Goal: Task Accomplishment & Management: Complete application form

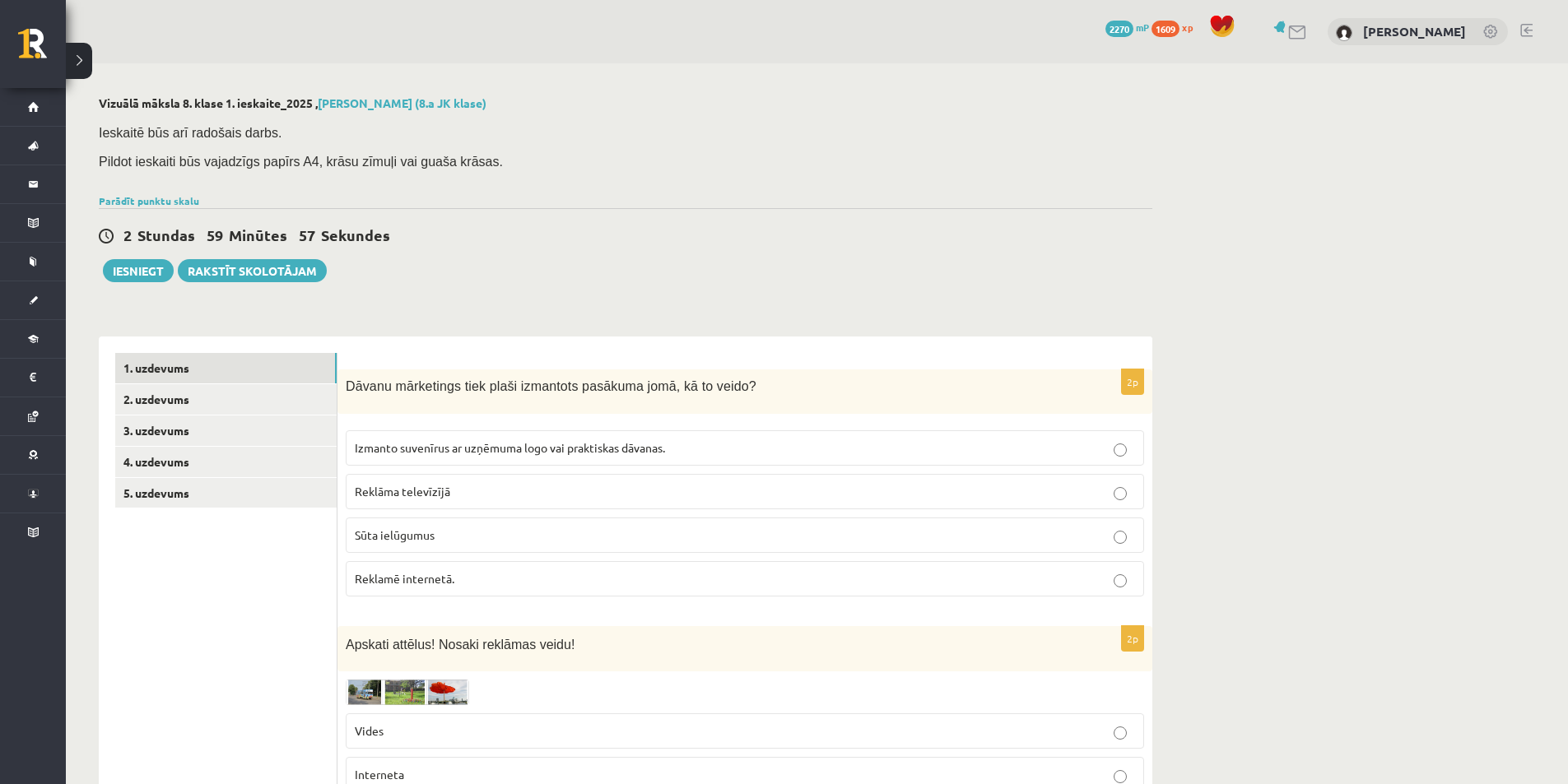
scroll to position [165, 0]
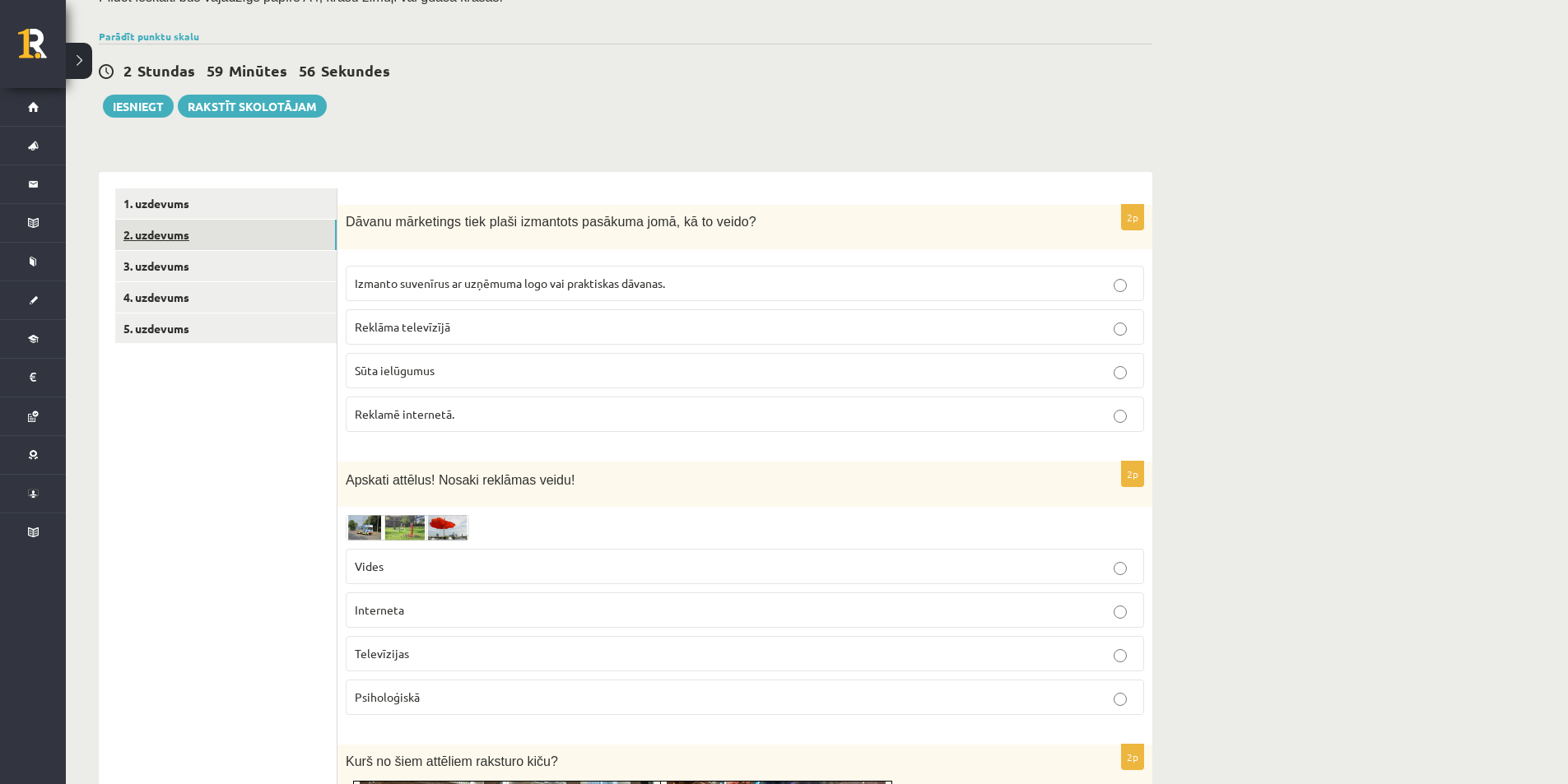
click at [214, 239] on link "2. uzdevums" at bounding box center [226, 235] width 221 height 31
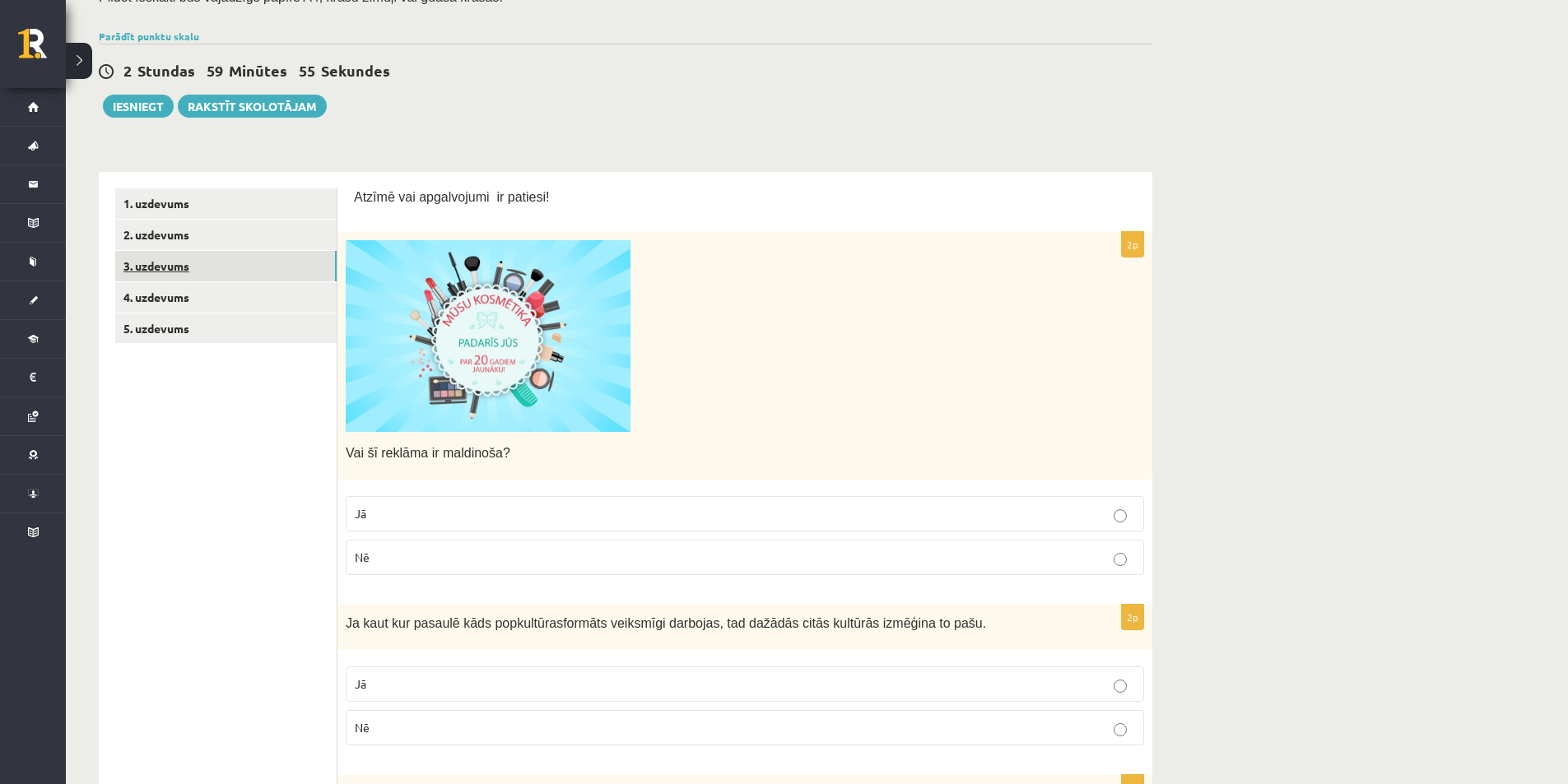
click at [205, 275] on link "3. uzdevums" at bounding box center [226, 265] width 221 height 31
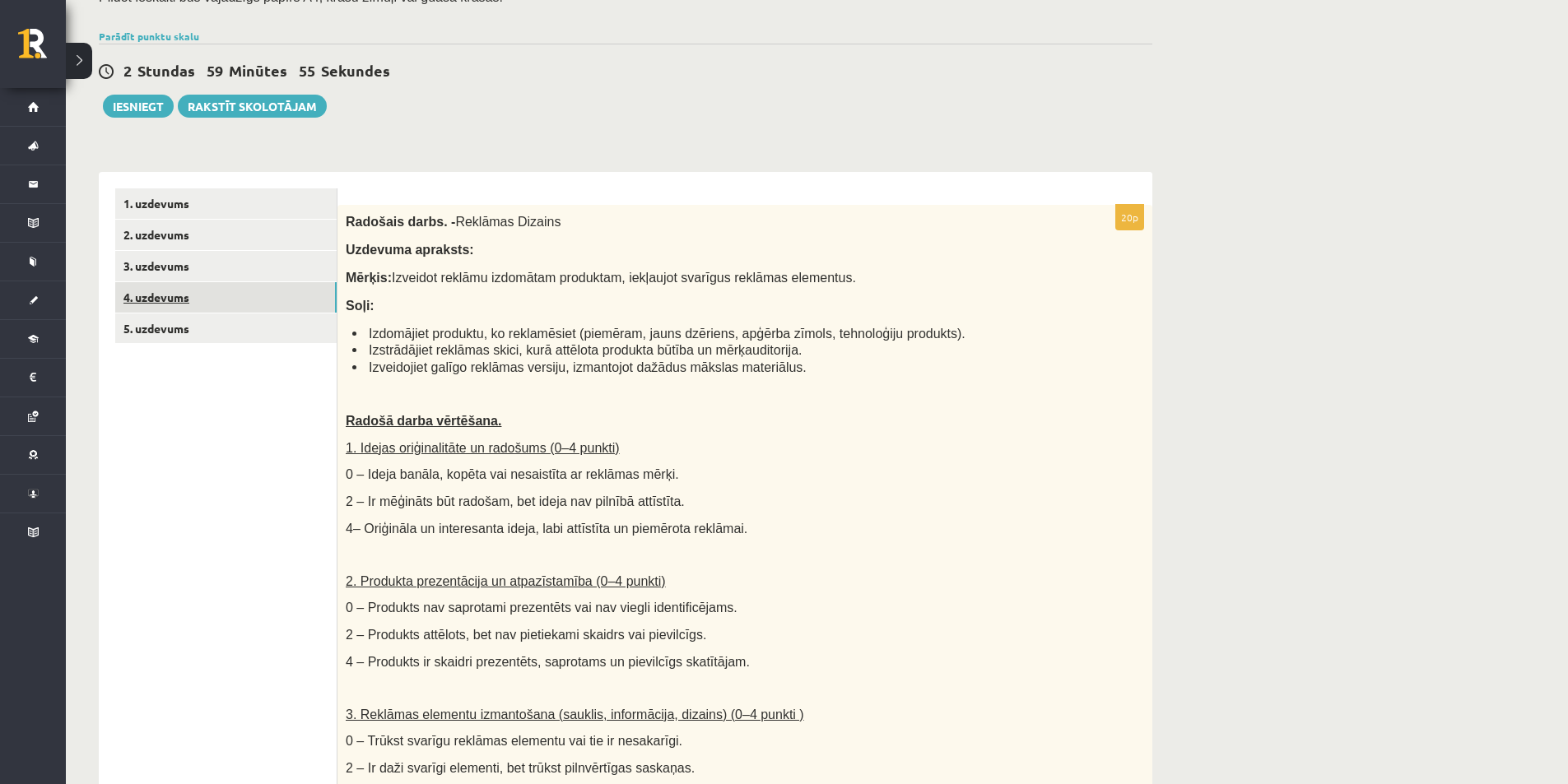
click at [217, 297] on link "4. uzdevums" at bounding box center [226, 297] width 221 height 31
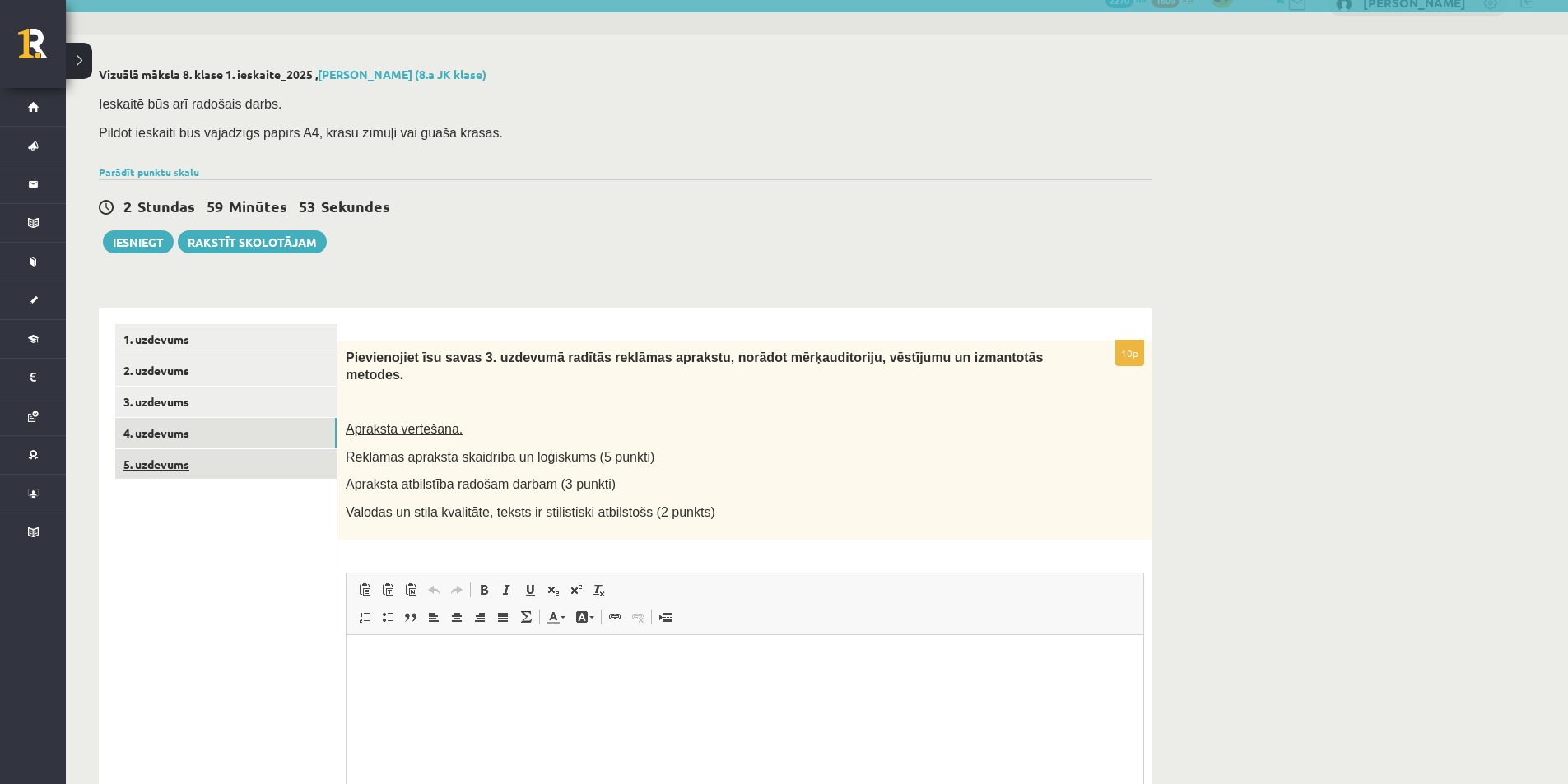
scroll to position [0, 0]
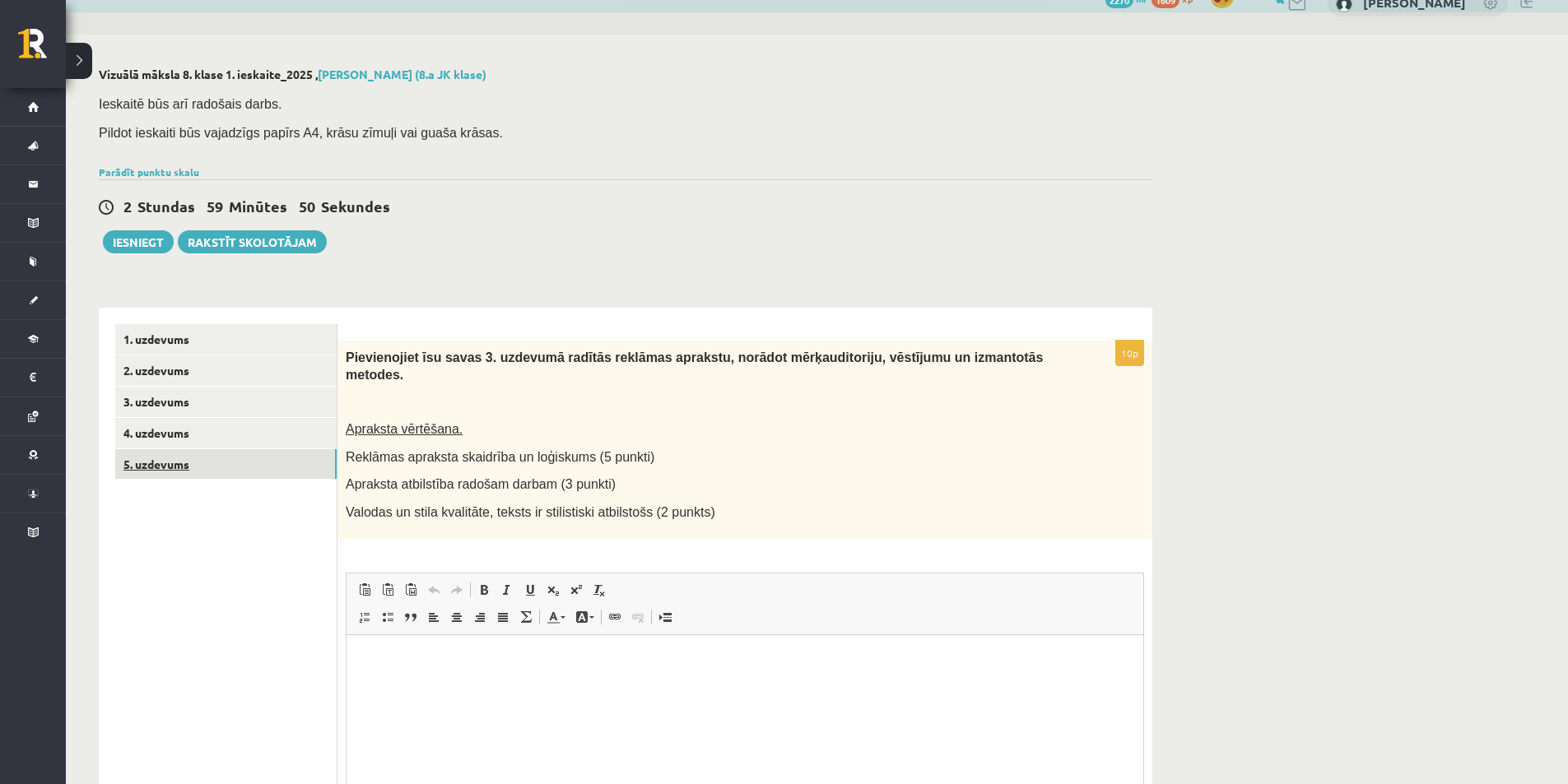
click at [222, 462] on link "5. uzdevums" at bounding box center [226, 463] width 221 height 31
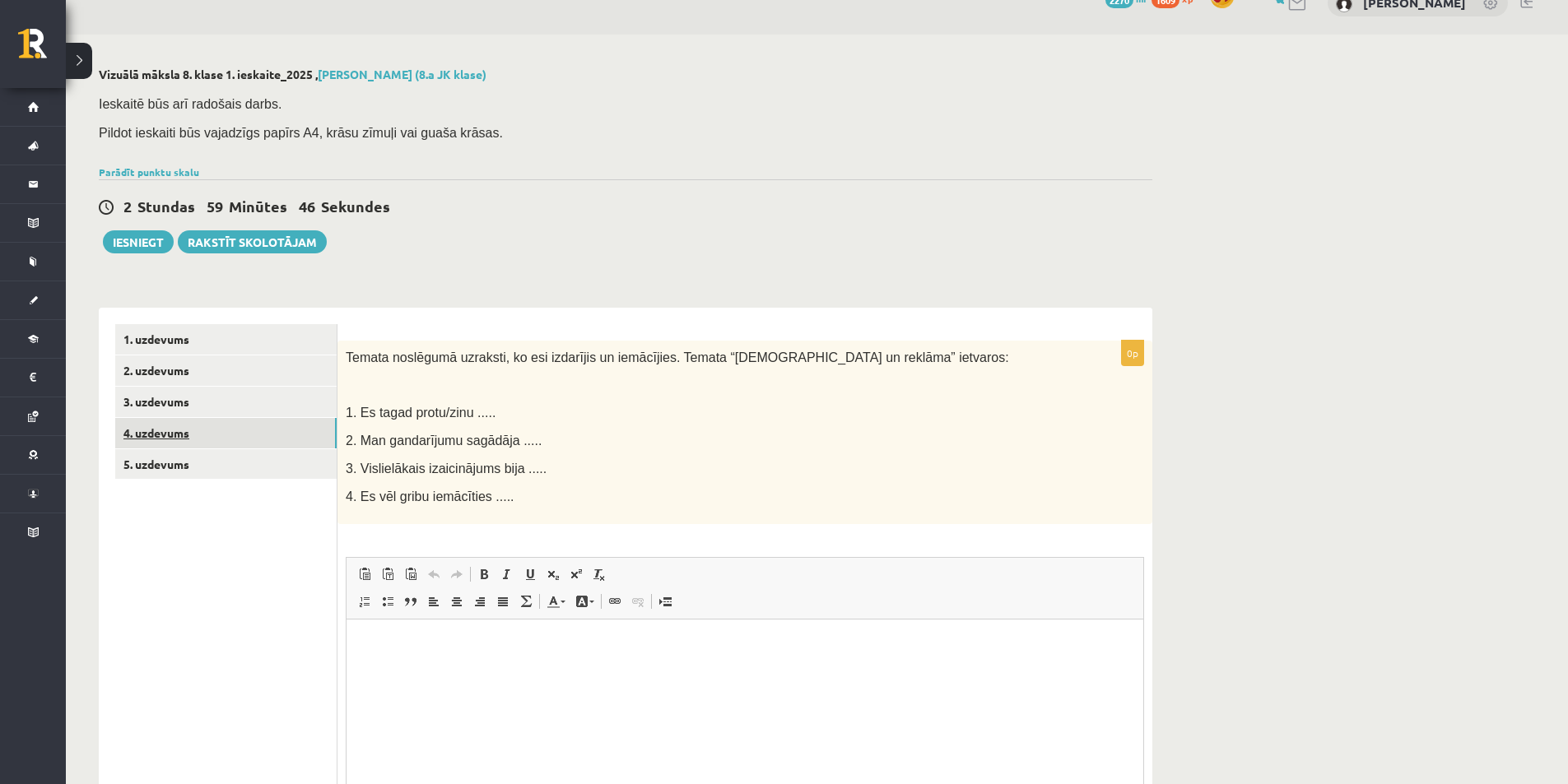
click at [160, 432] on link "4. uzdevums" at bounding box center [226, 433] width 221 height 31
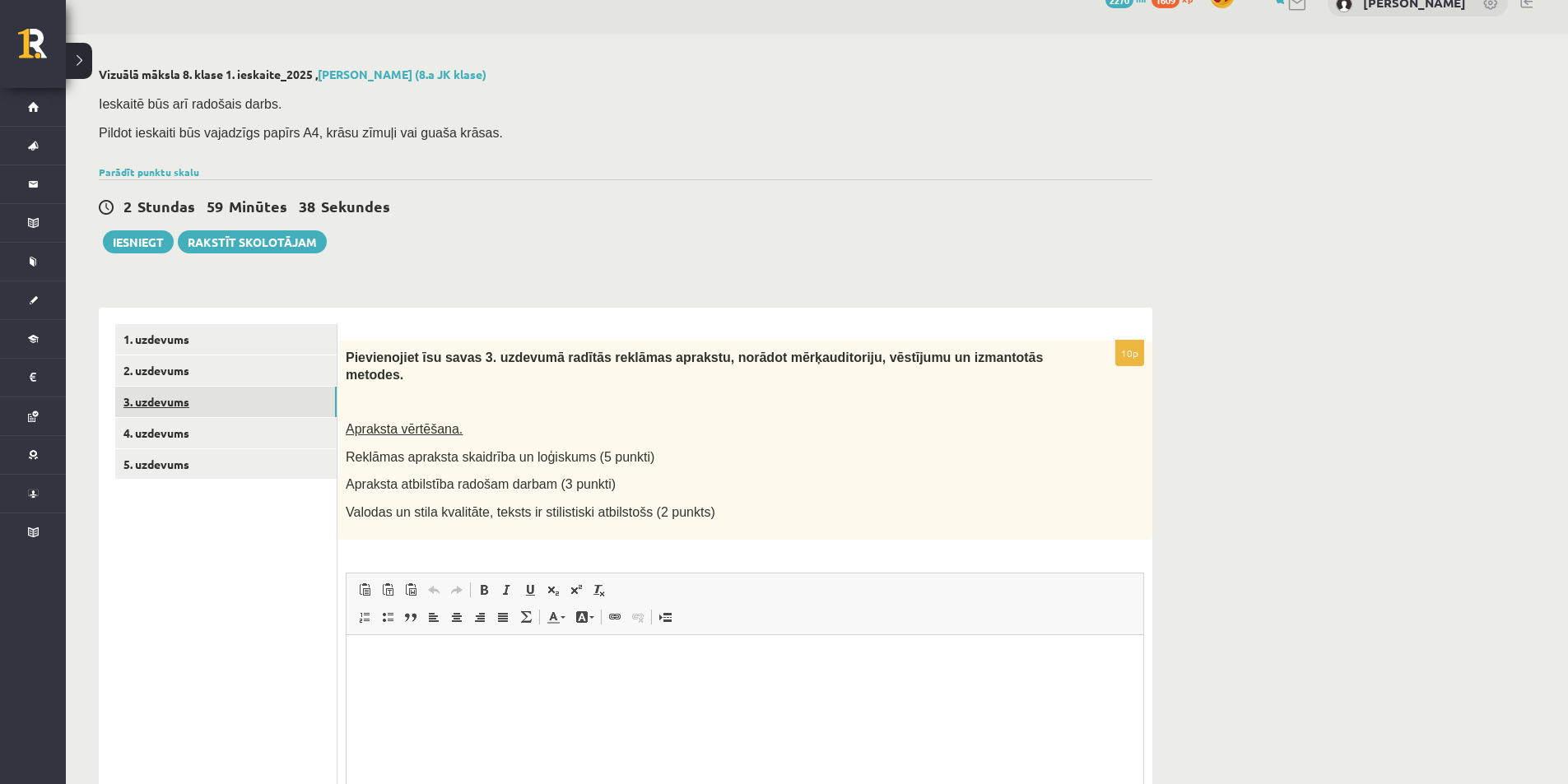
click at [172, 398] on link "3. uzdevums" at bounding box center [226, 401] width 221 height 31
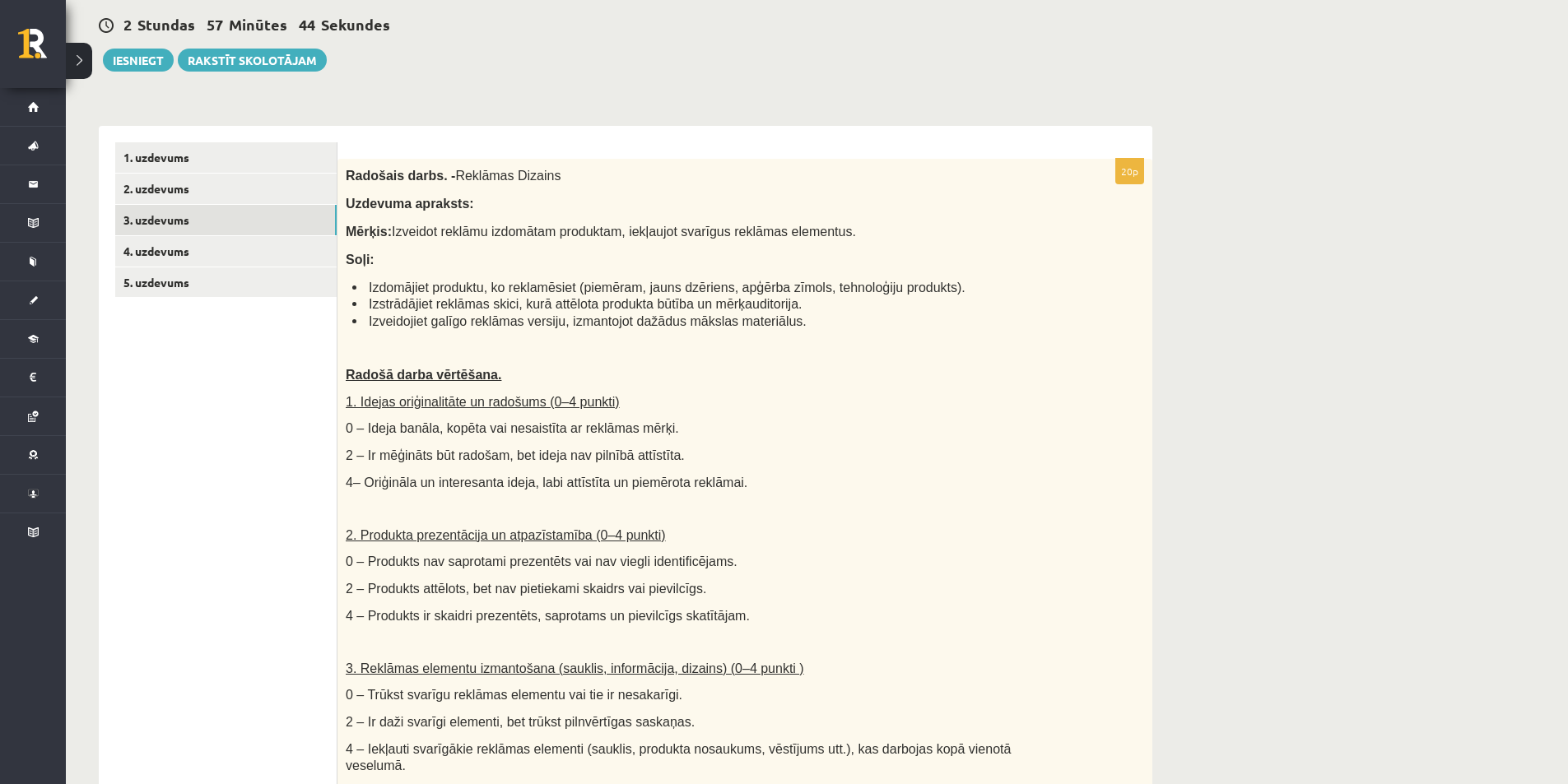
scroll to position [208, 0]
click at [245, 148] on link "1. uzdevums" at bounding box center [226, 160] width 221 height 31
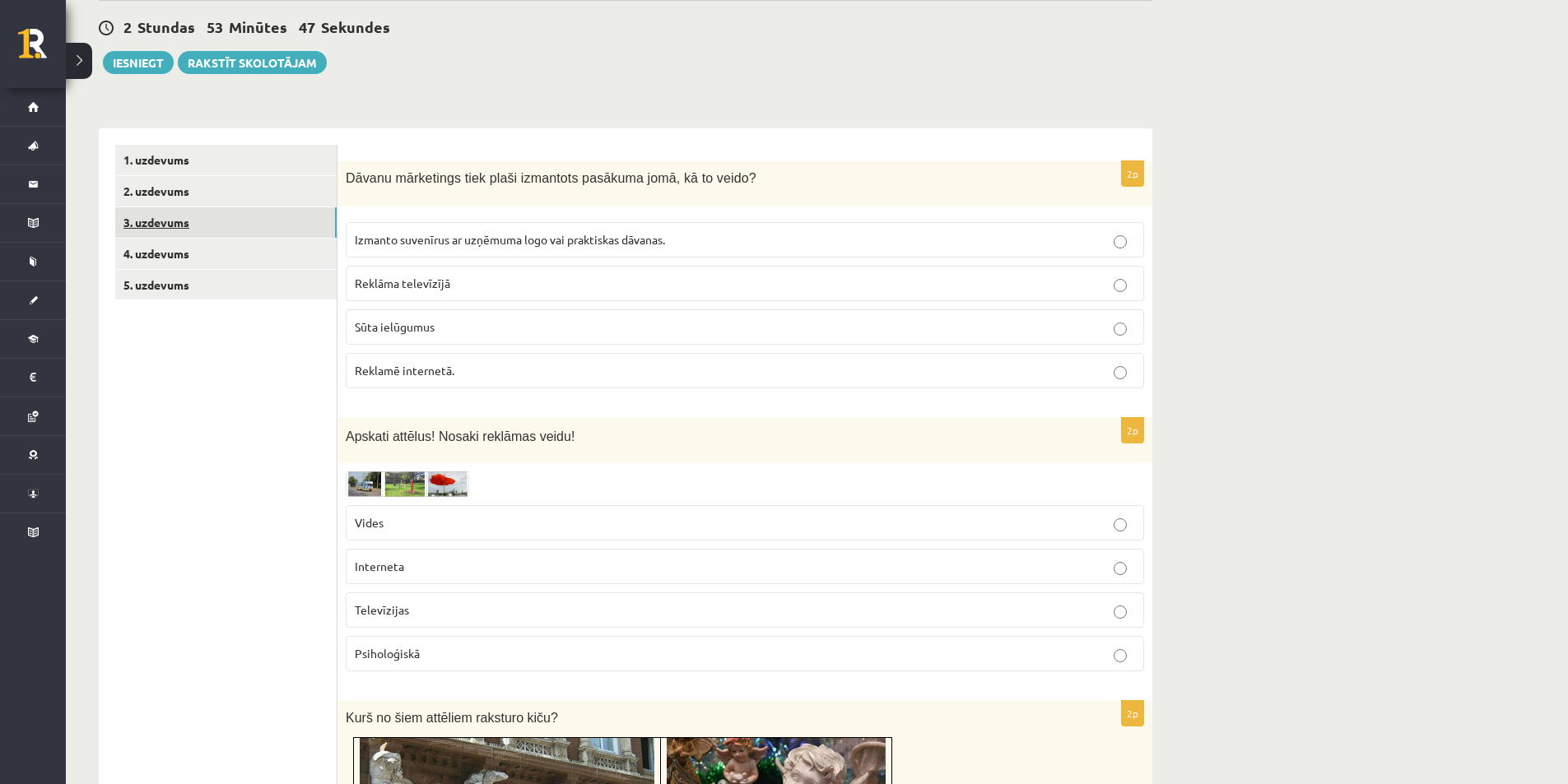
click at [175, 231] on link "3. uzdevums" at bounding box center [226, 222] width 221 height 31
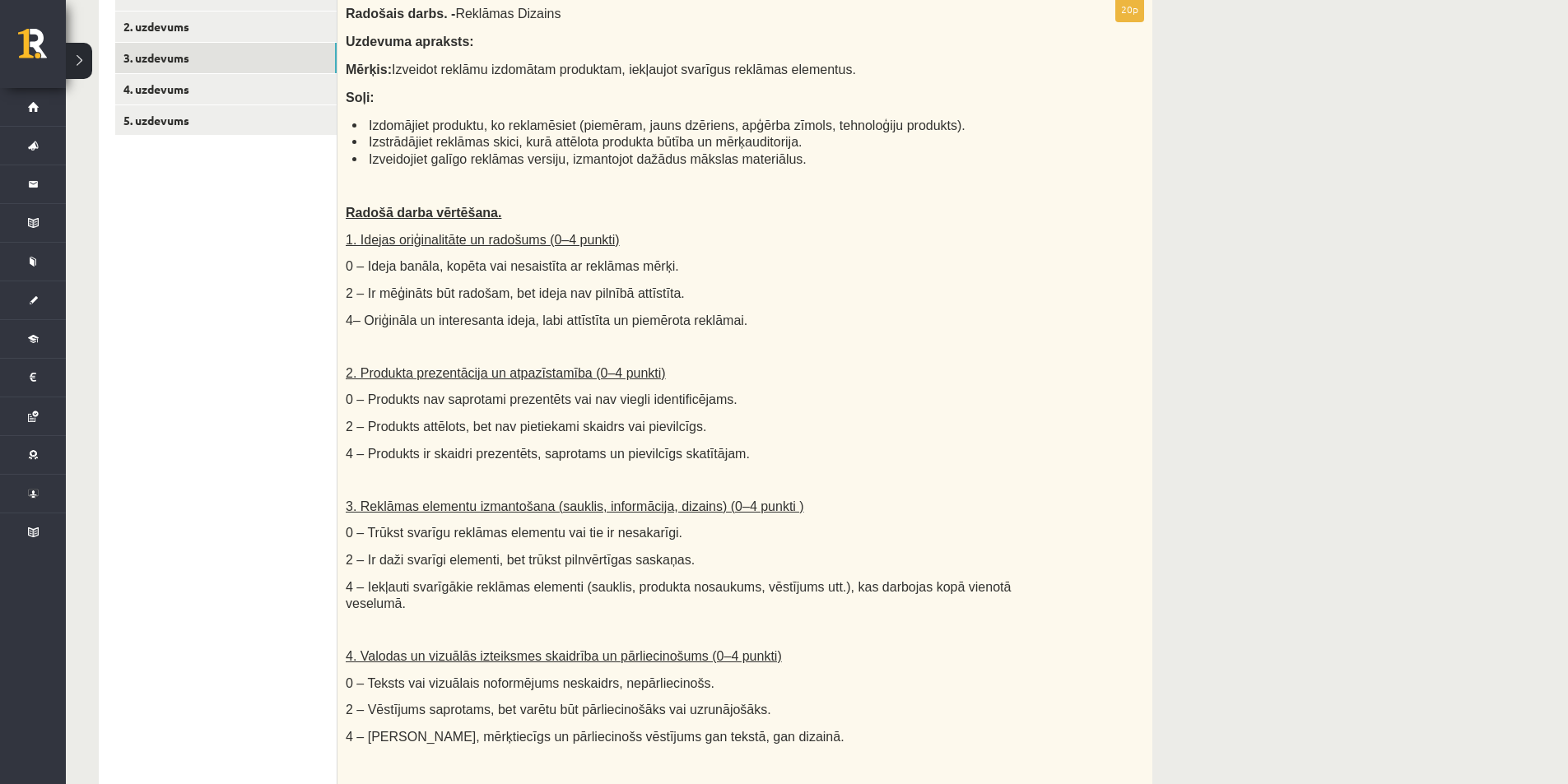
scroll to position [290, 0]
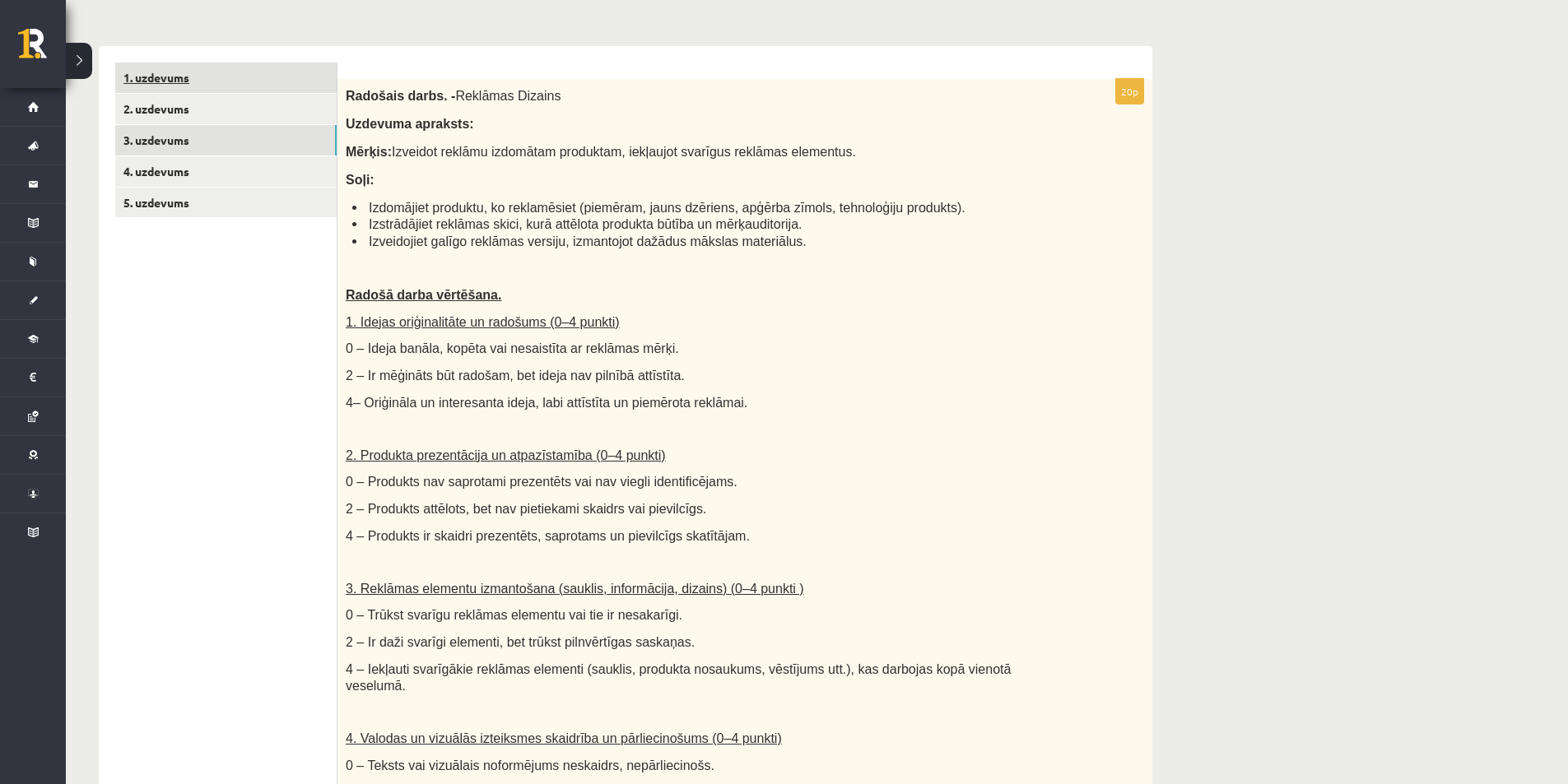
click at [186, 86] on link "1. uzdevums" at bounding box center [226, 77] width 221 height 31
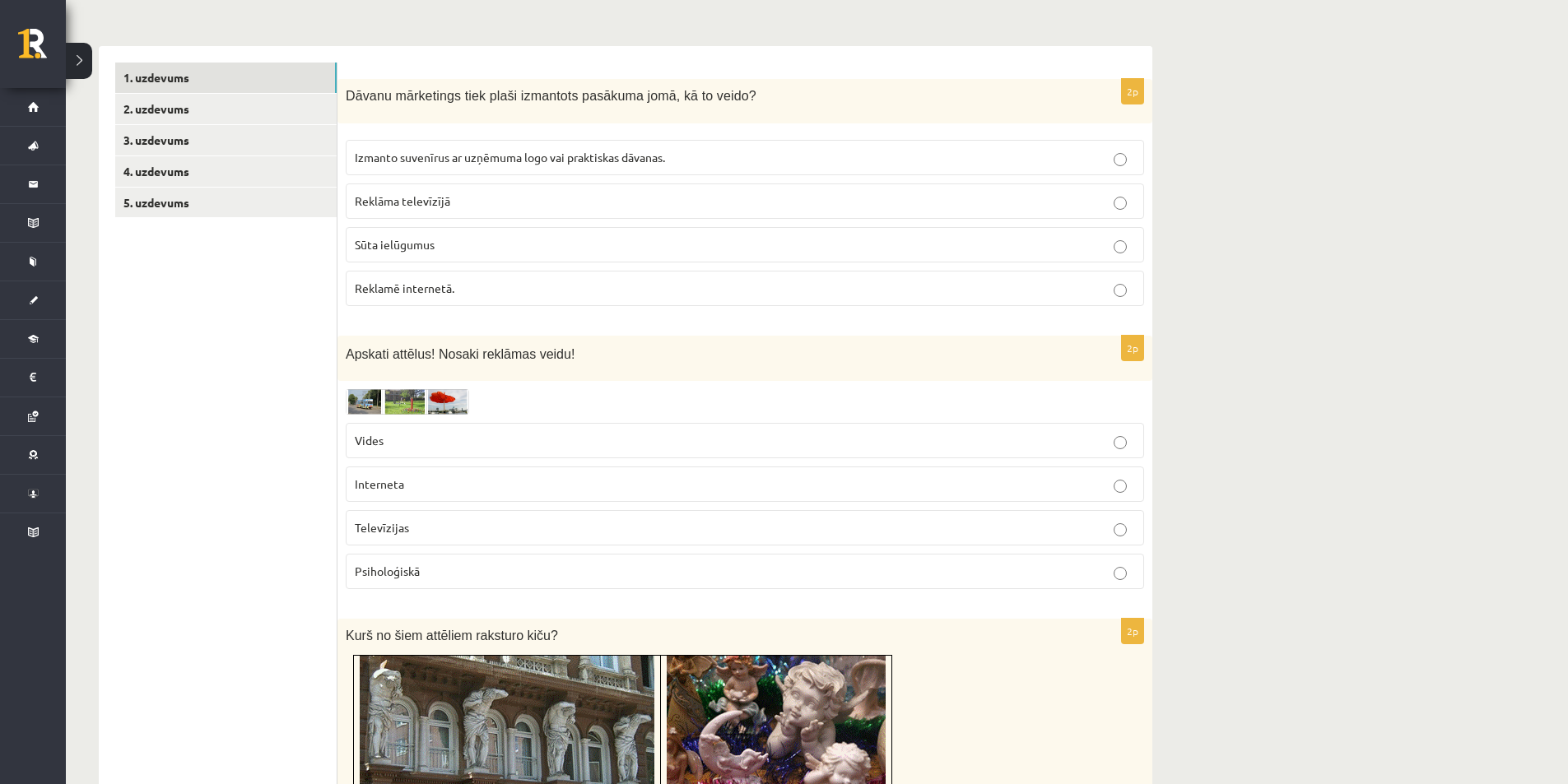
click at [390, 155] on span "Izmanto suvenīrus ar uzņēmuma logo vai praktiskas dāvanas." at bounding box center [509, 157] width 310 height 15
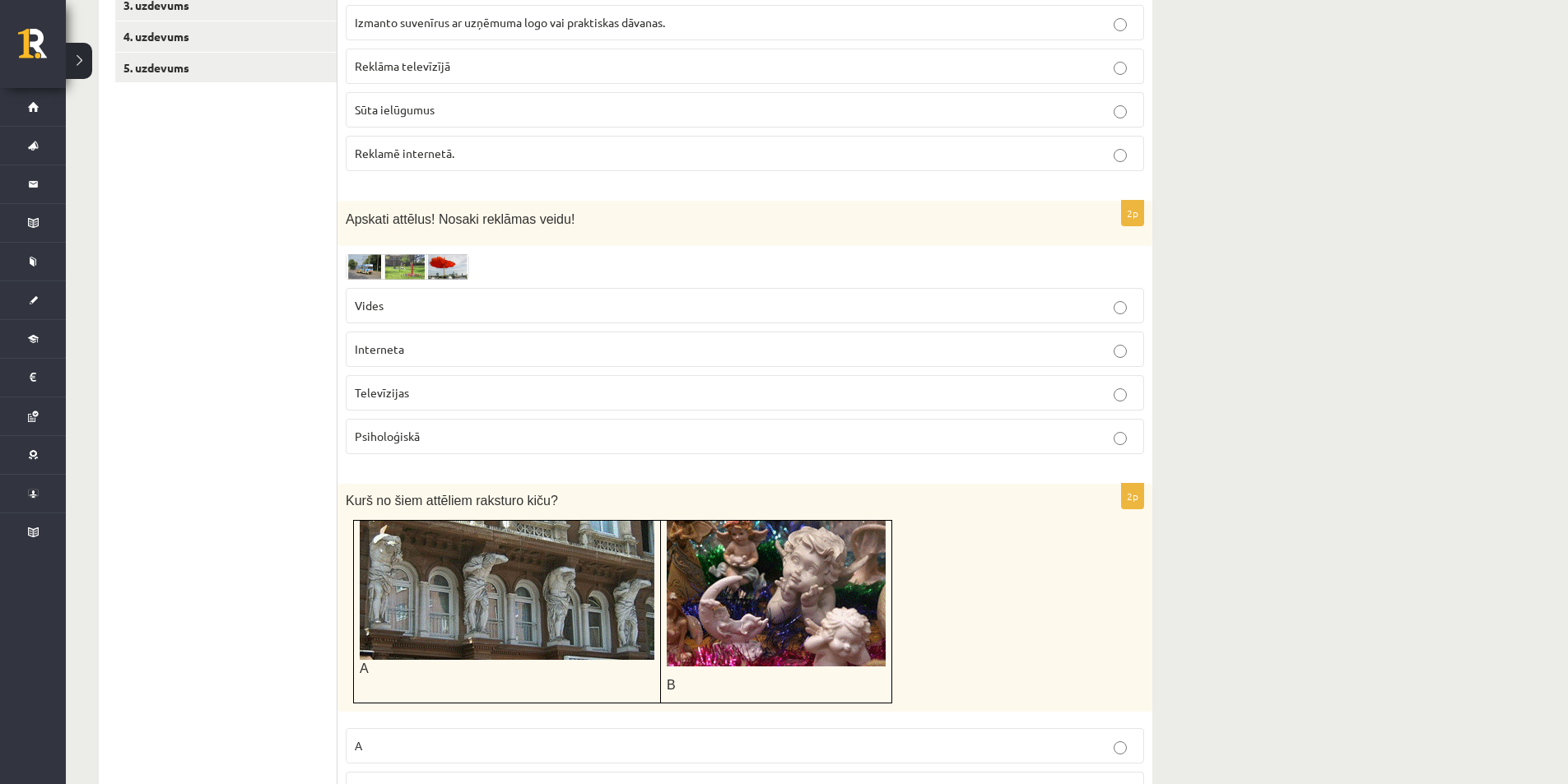
scroll to position [455, 0]
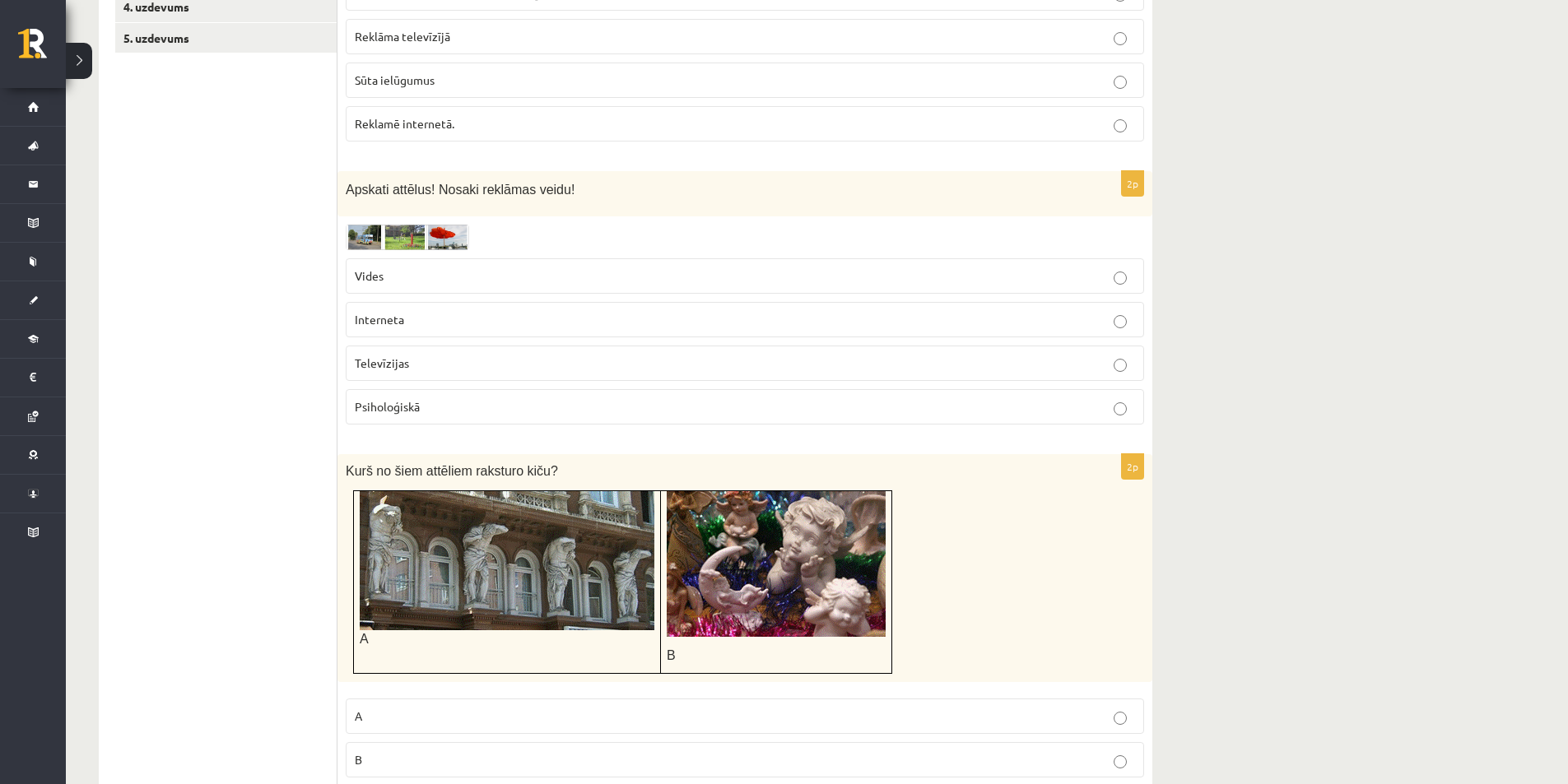
click at [384, 229] on img at bounding box center [407, 238] width 123 height 26
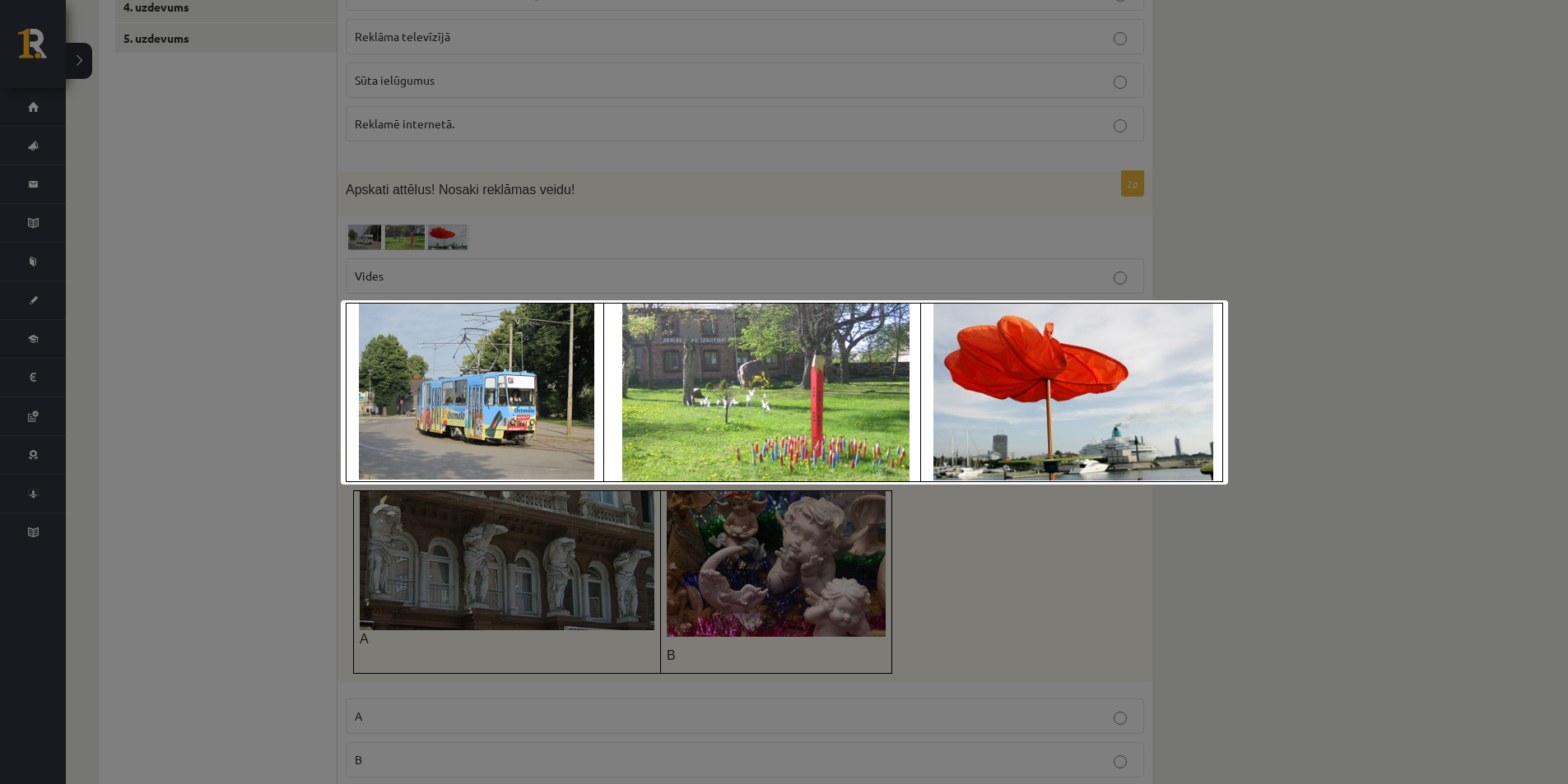
click at [384, 229] on div at bounding box center [784, 392] width 1568 height 784
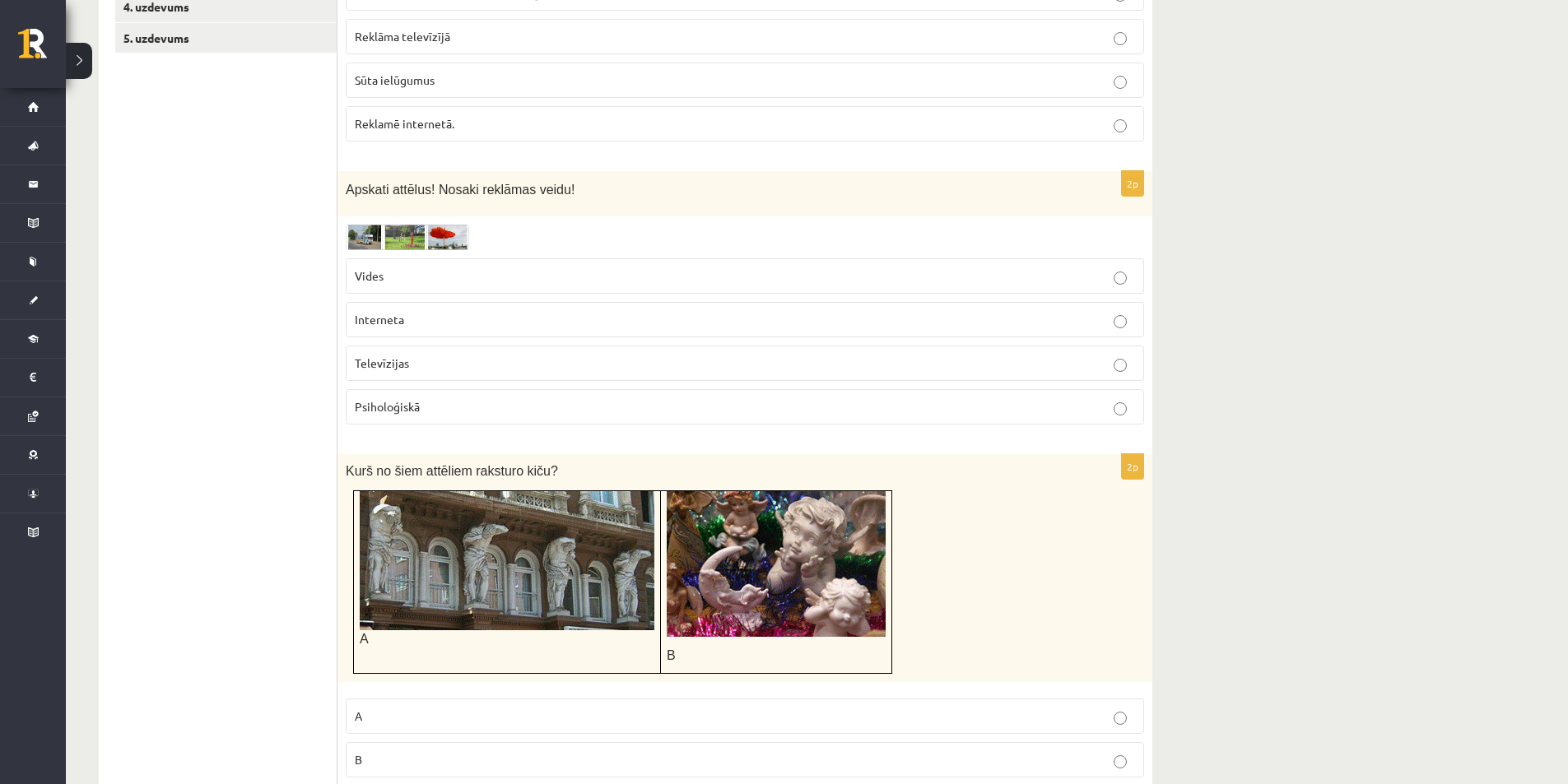
click at [354, 227] on img at bounding box center [407, 238] width 123 height 26
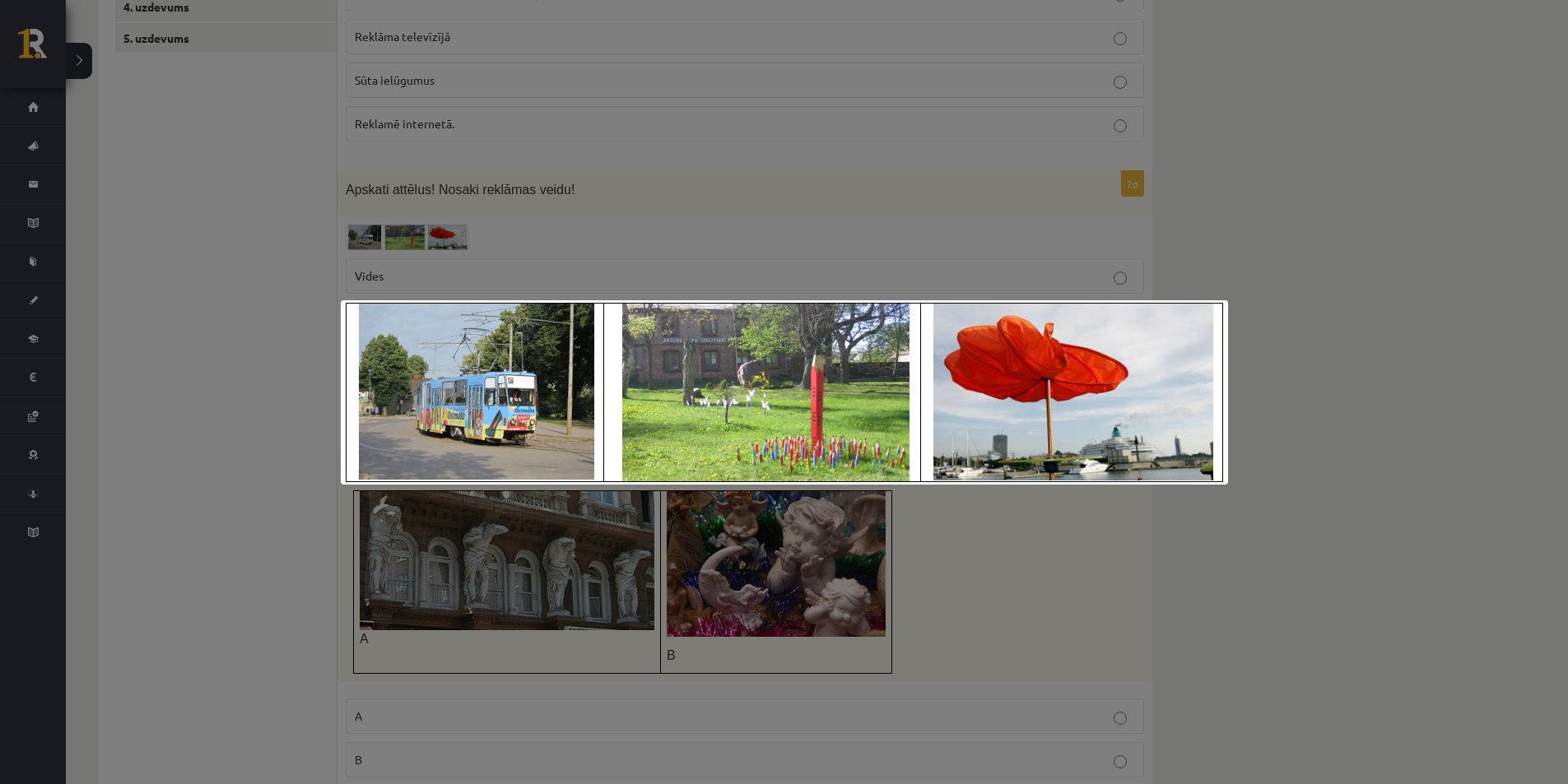
click at [193, 342] on div at bounding box center [784, 392] width 1568 height 784
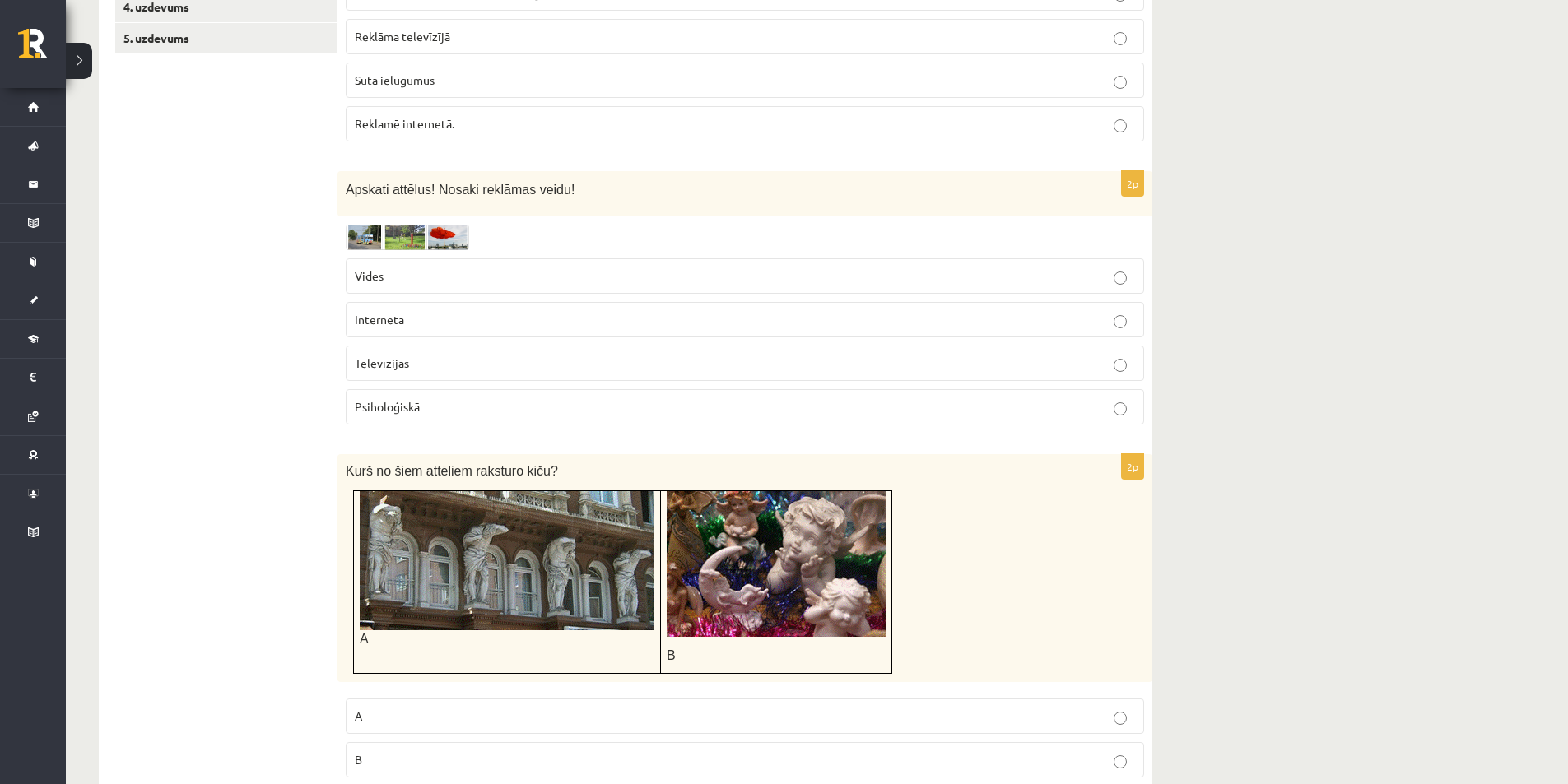
click at [399, 276] on p "Vides" at bounding box center [744, 276] width 781 height 18
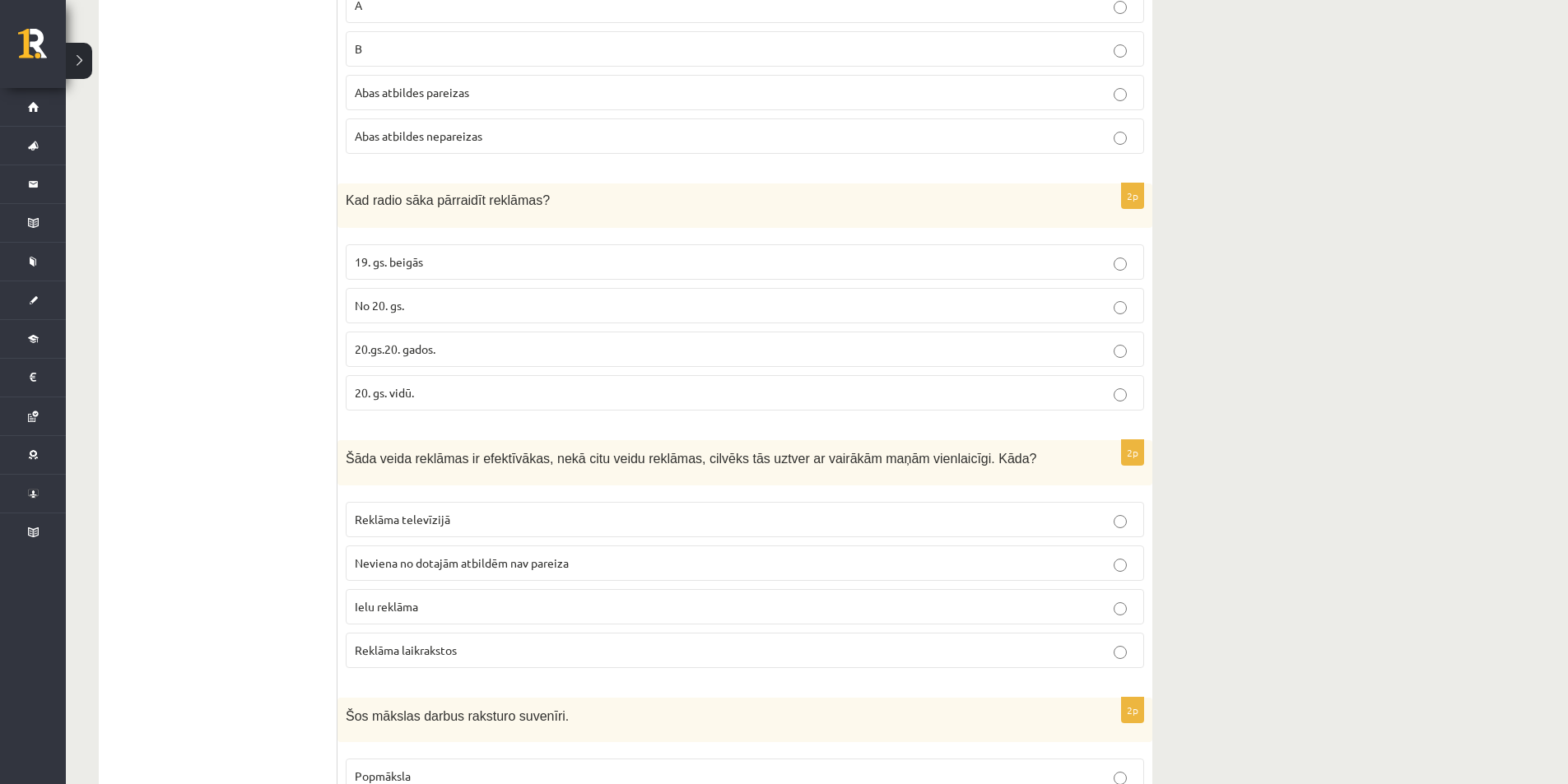
scroll to position [1195, 0]
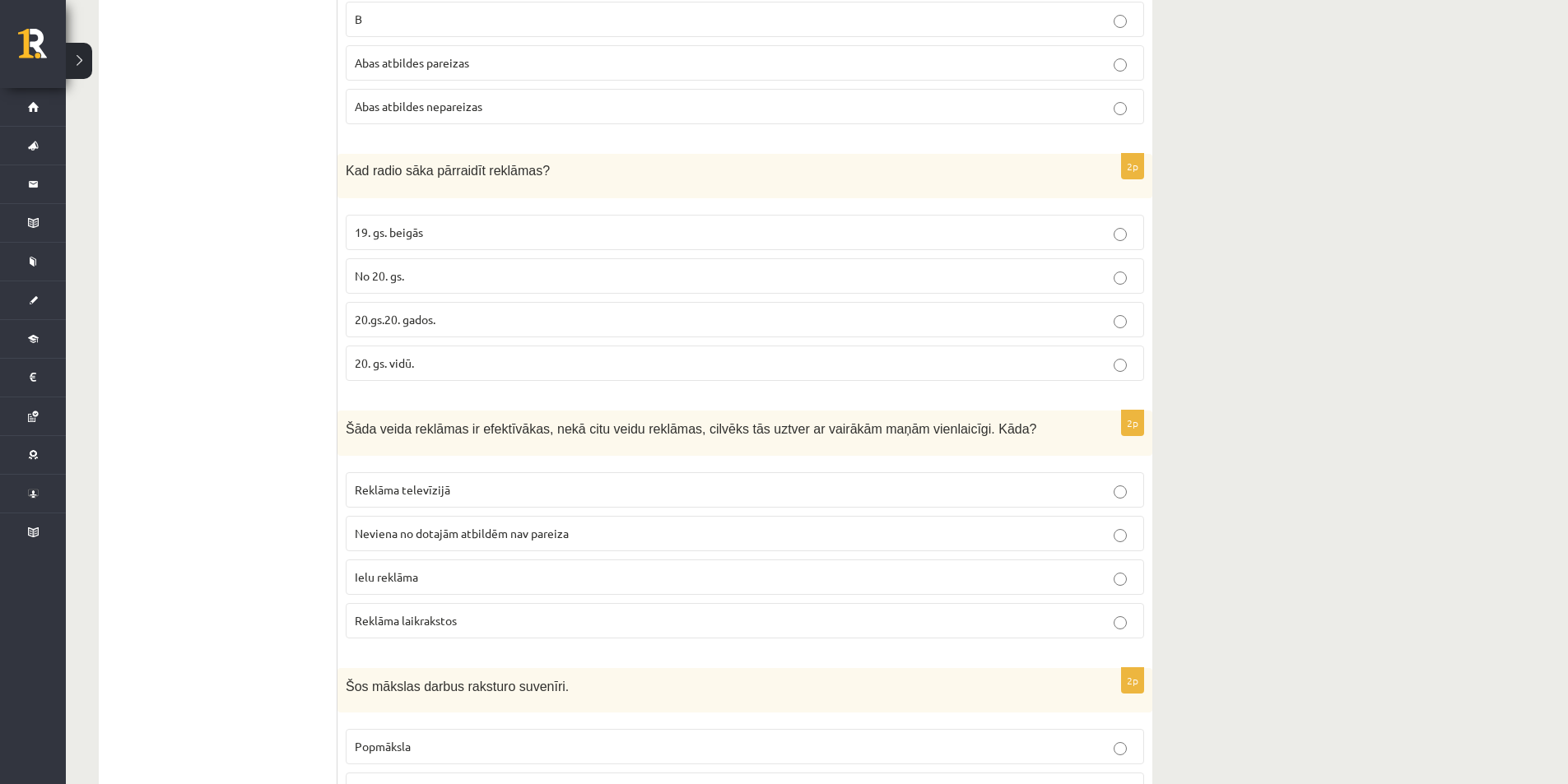
click at [356, 227] on span "19. gs. beigās" at bounding box center [388, 232] width 68 height 15
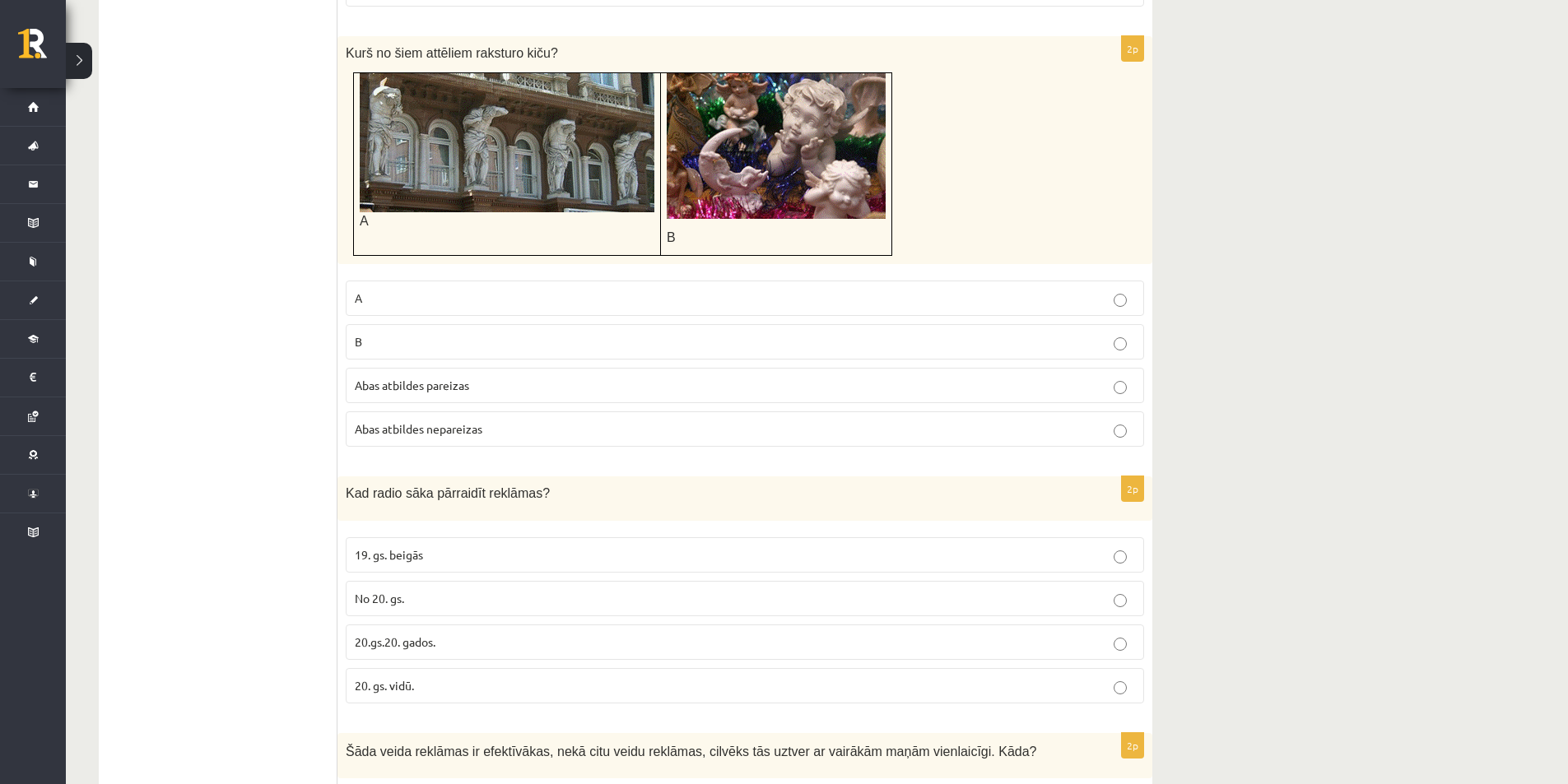
scroll to position [701, 0]
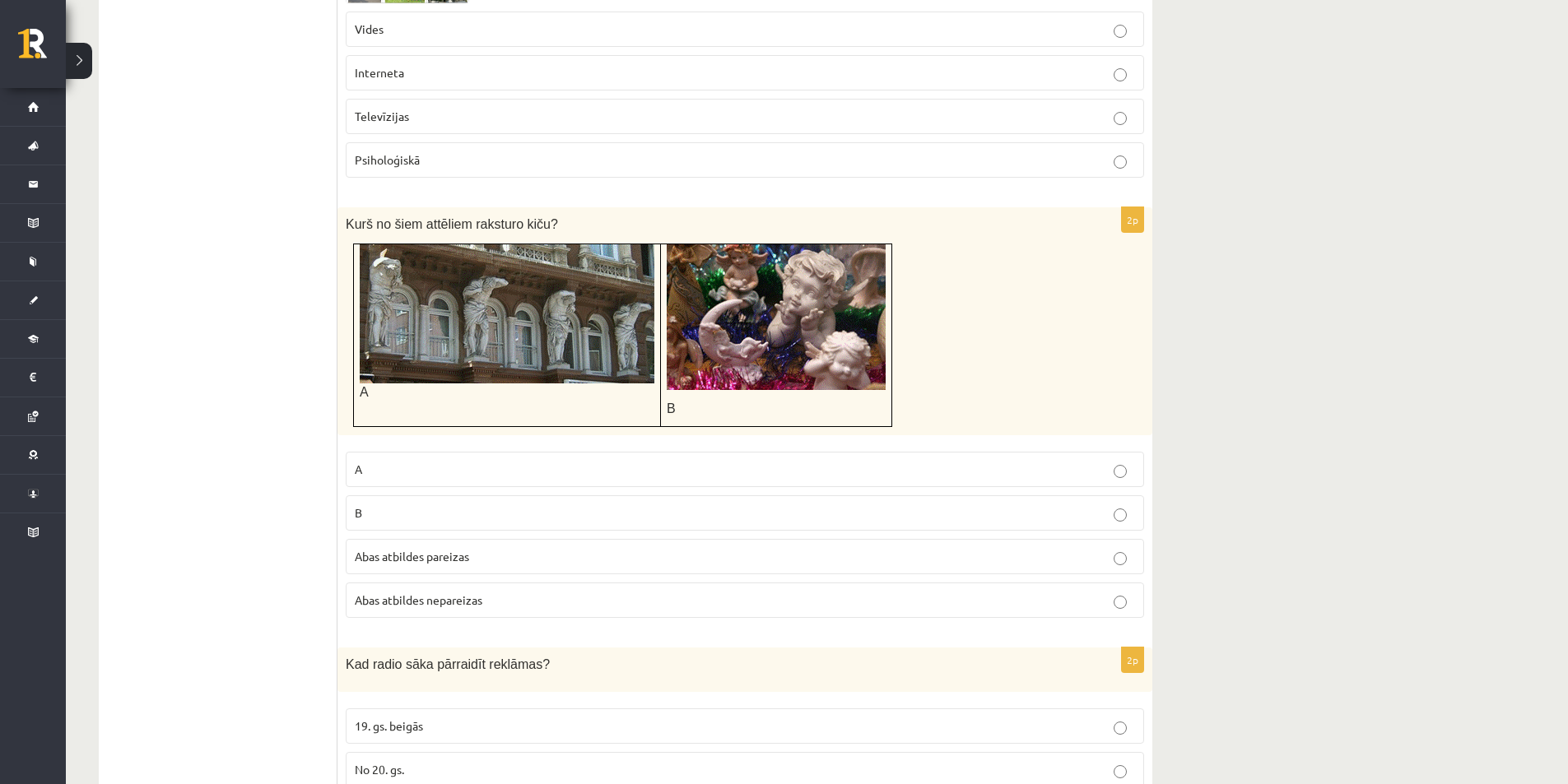
click at [502, 354] on img at bounding box center [506, 314] width 295 height 139
click at [747, 357] on img at bounding box center [777, 318] width 219 height 146
click at [732, 404] on p "B" at bounding box center [777, 408] width 219 height 18
click at [704, 373] on img at bounding box center [777, 318] width 219 height 146
drag, startPoint x: 751, startPoint y: 422, endPoint x: 793, endPoint y: 330, distance: 101.1
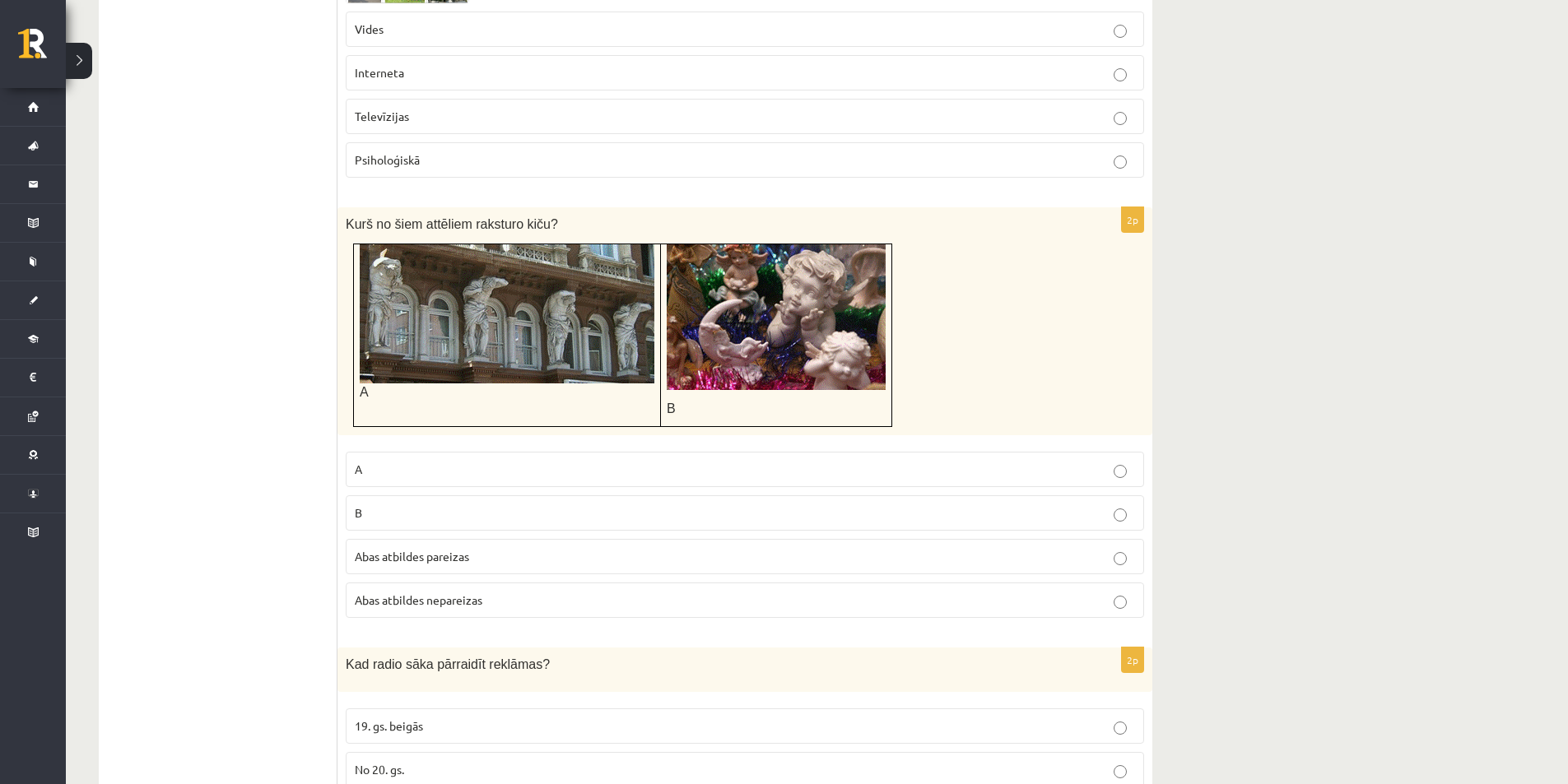
click at [775, 382] on td "B" at bounding box center [777, 335] width 231 height 183
click at [933, 379] on div "Kurš no šiem attēliem raksturo kiču? A B" at bounding box center [745, 321] width 815 height 228
click at [498, 530] on label "B" at bounding box center [744, 513] width 798 height 36
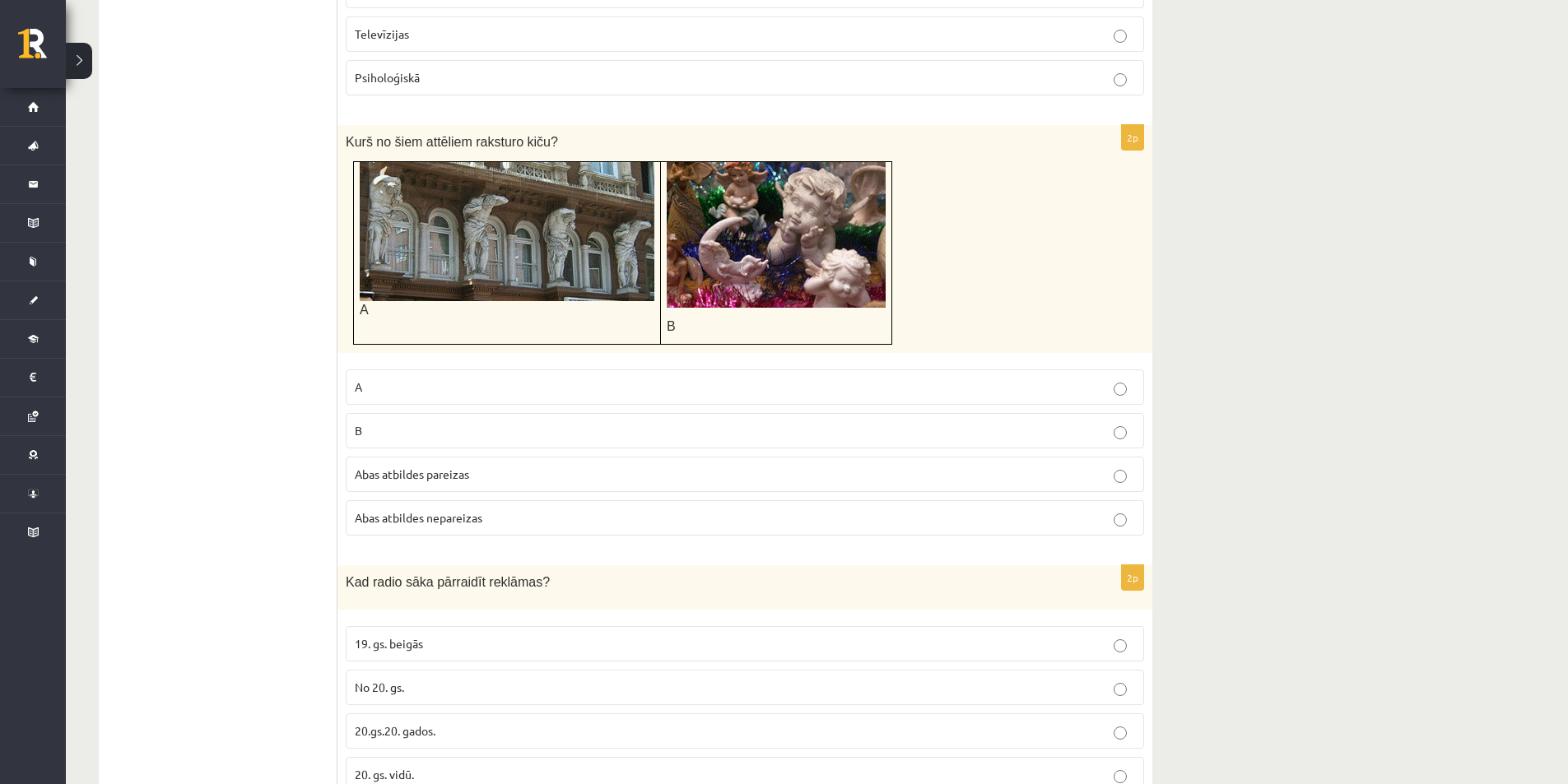
scroll to position [619, 0]
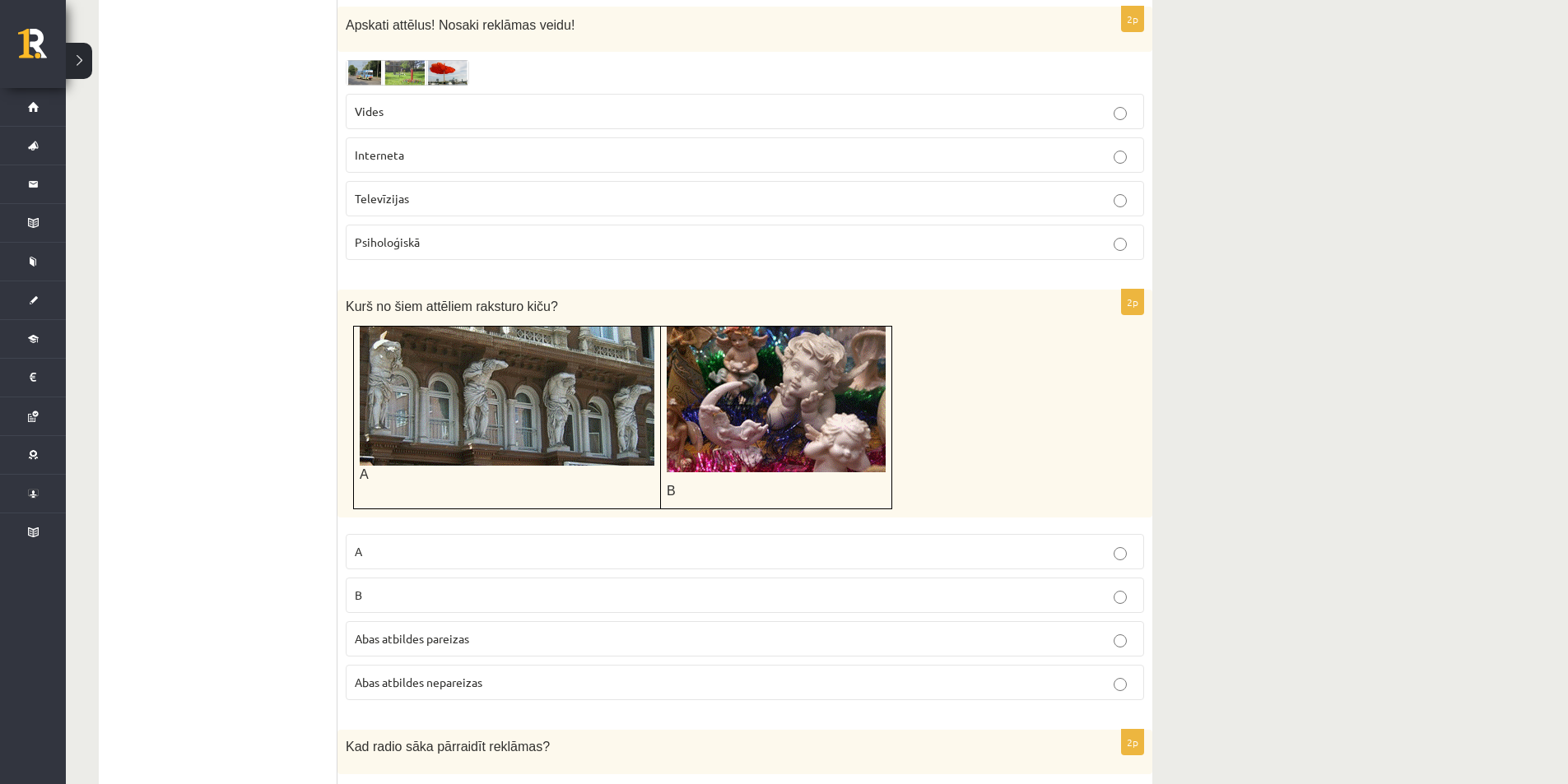
click at [778, 438] on img at bounding box center [777, 399] width 219 height 146
click at [511, 417] on img at bounding box center [506, 395] width 295 height 139
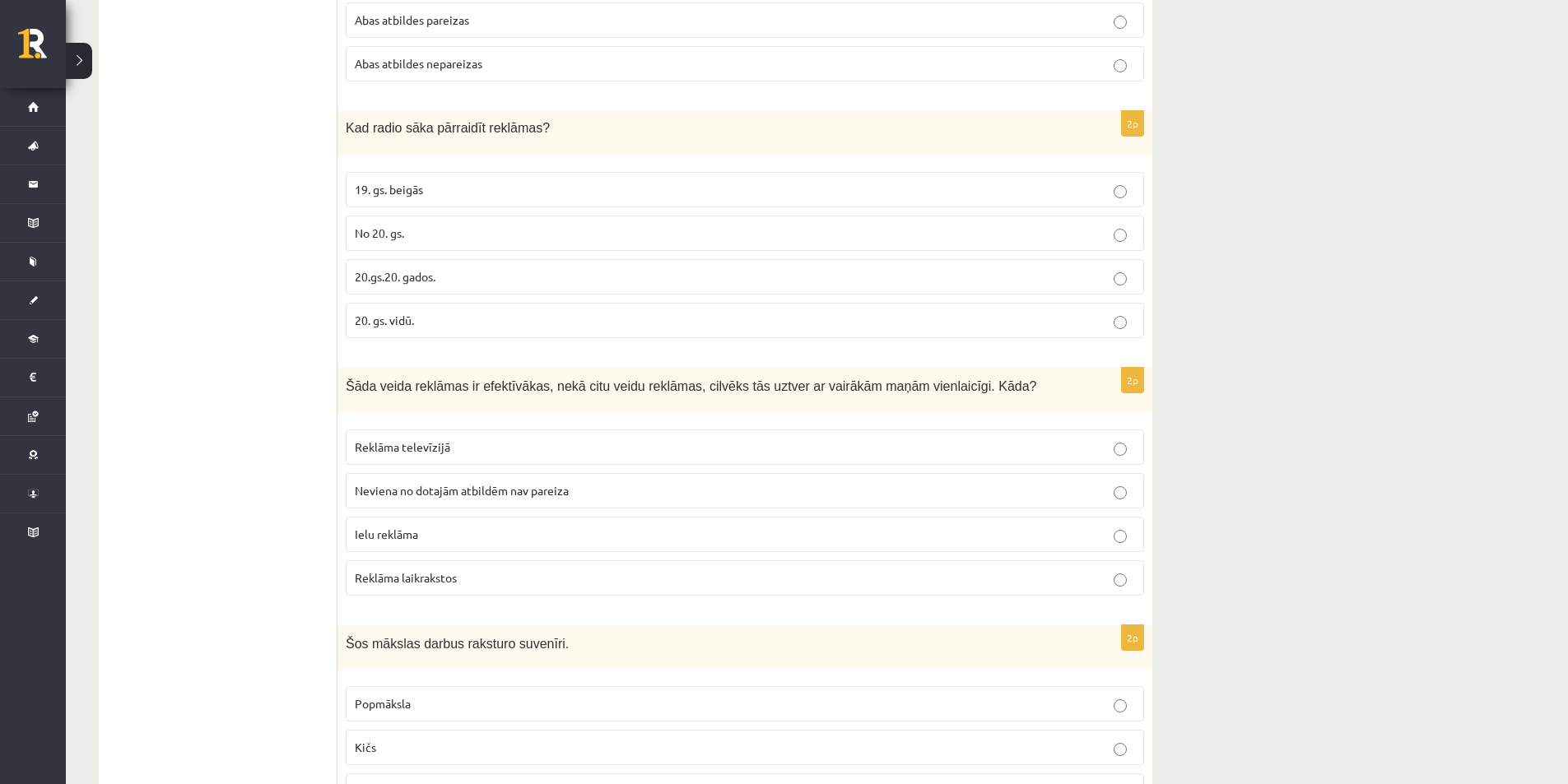
scroll to position [1277, 0]
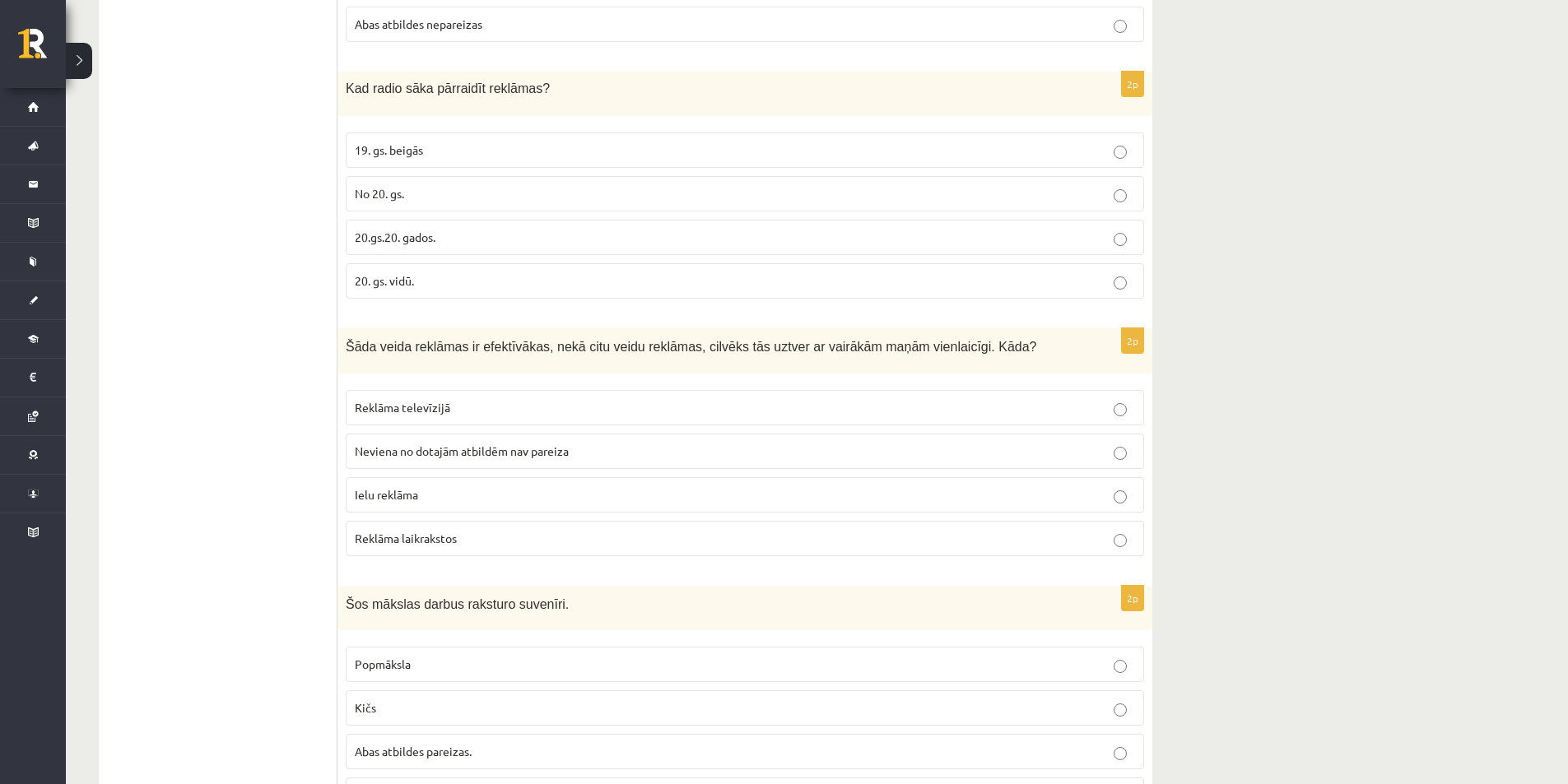
click at [490, 444] on span "Neviena no dotajām atbildēm nav pareiza" at bounding box center [461, 451] width 214 height 15
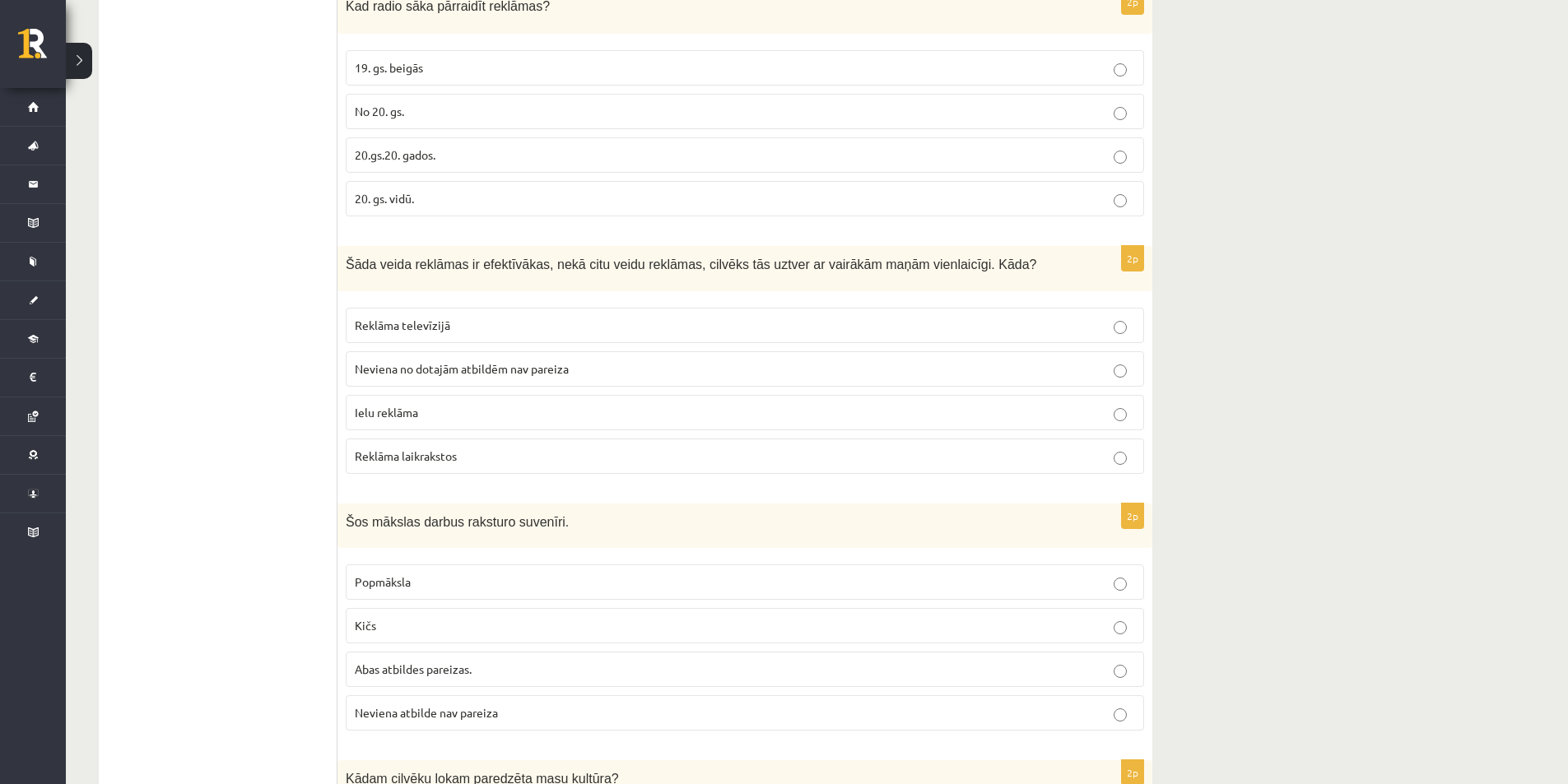
click at [425, 320] on span "Reklāma televīzijā" at bounding box center [402, 324] width 96 height 15
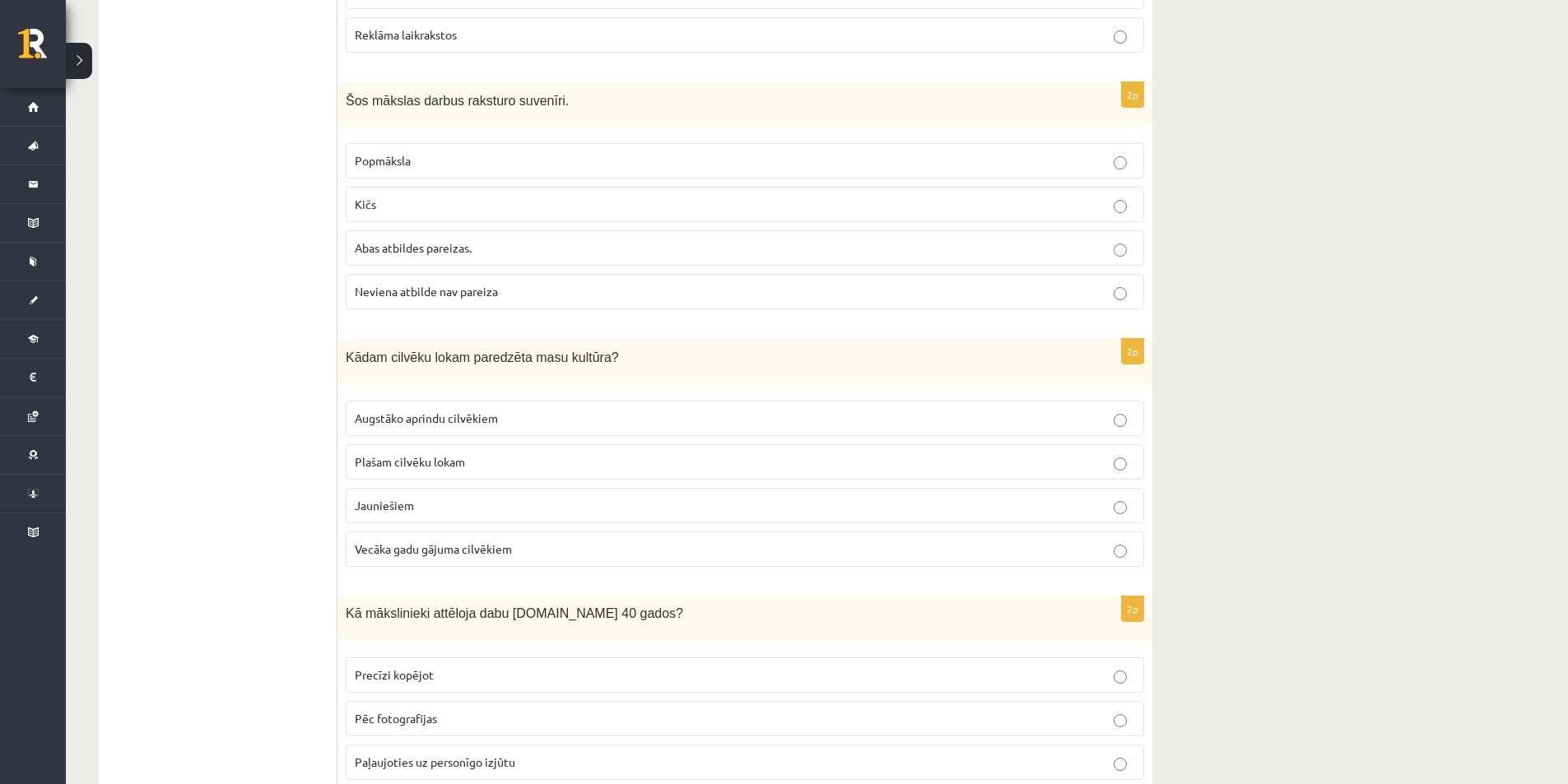
scroll to position [1853, 0]
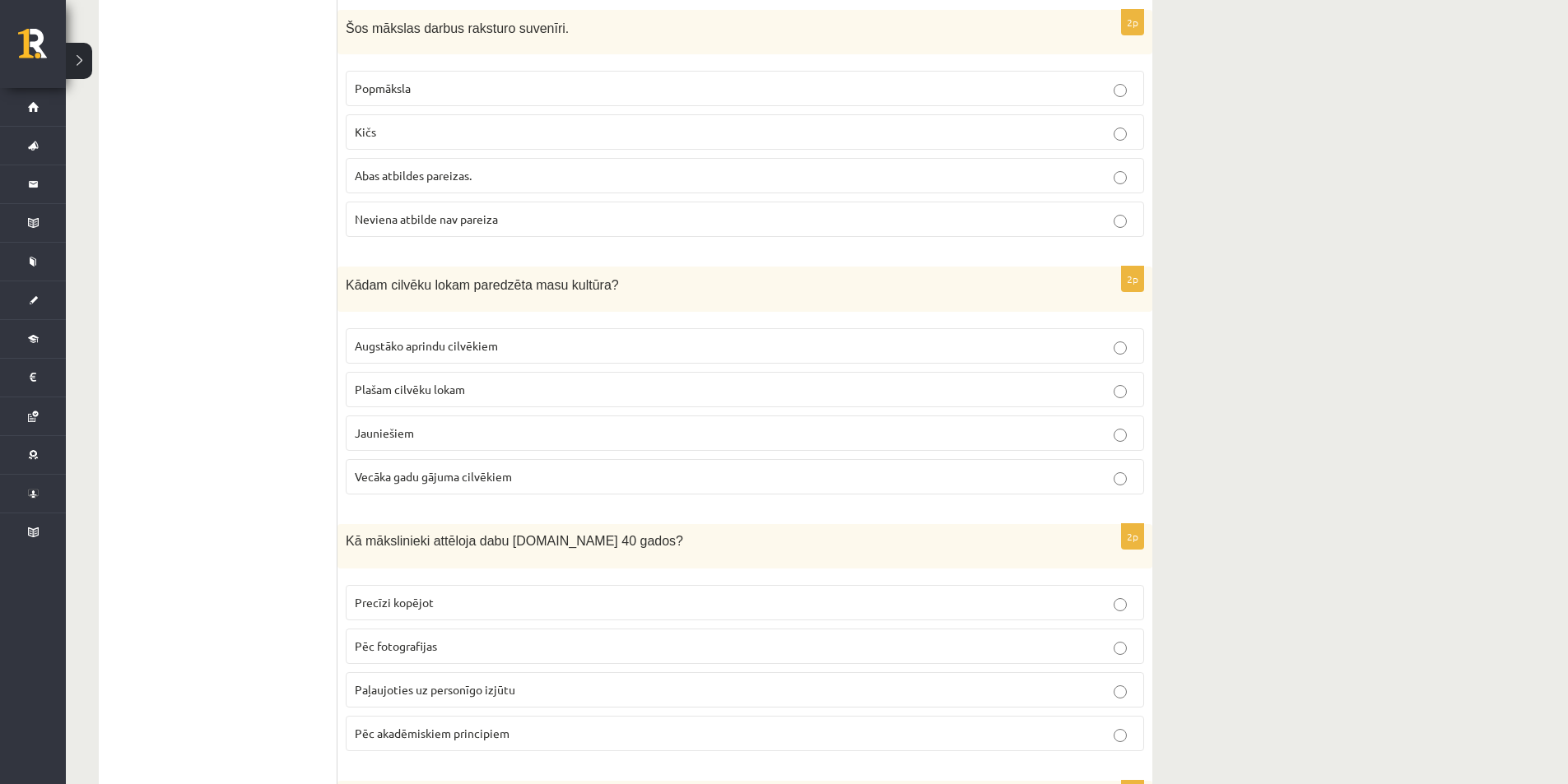
click at [372, 388] on span "Plašam cilvēku lokam" at bounding box center [410, 389] width 111 height 15
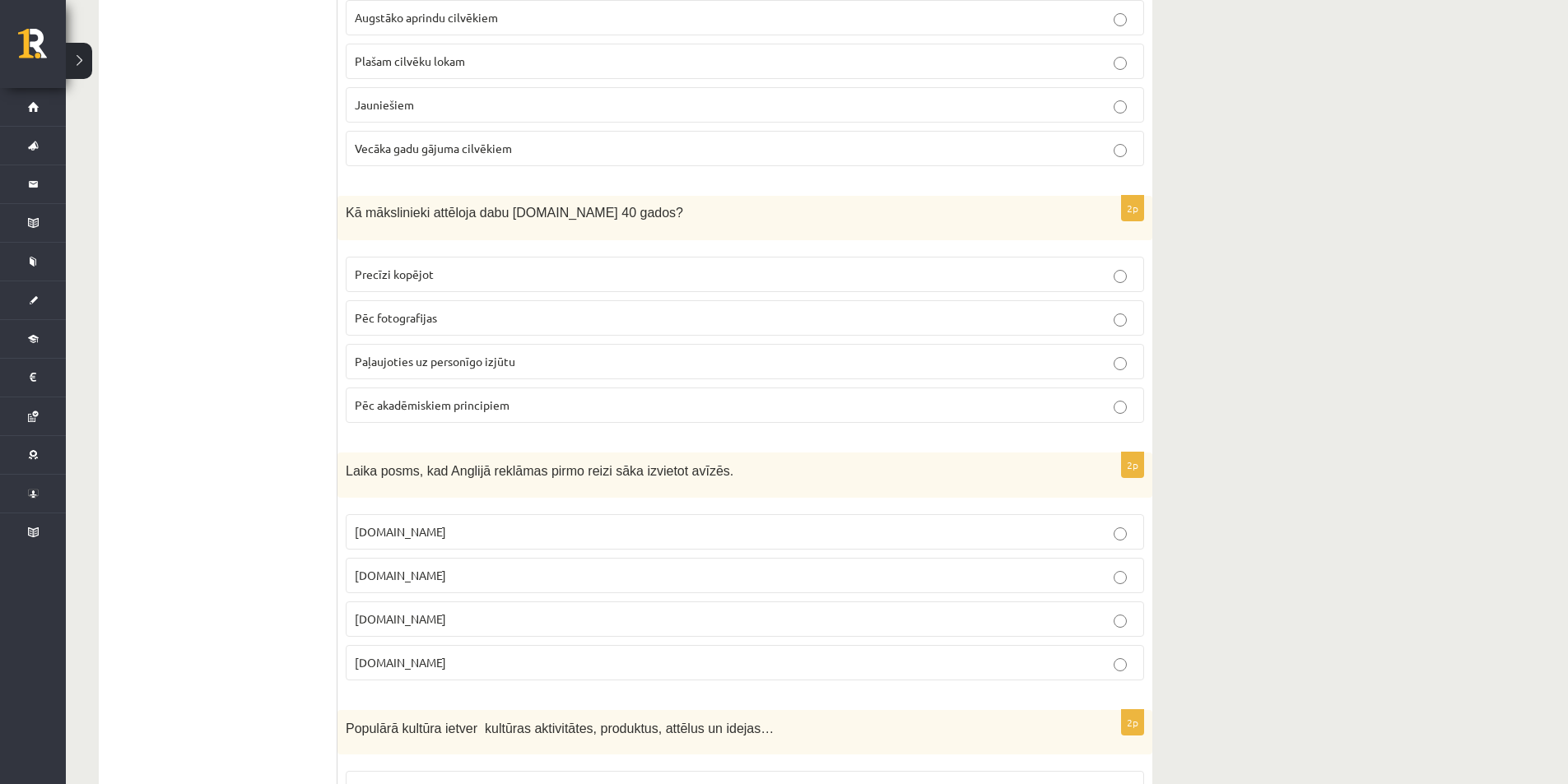
scroll to position [2182, 0]
drag, startPoint x: 483, startPoint y: 780, endPoint x: 228, endPoint y: 457, distance: 411.5
click at [228, 457] on ul "1. uzdevums 2. uzdevums 3. uzdevums 4. uzdevums 5. uzdevums" at bounding box center [226, 252] width 222 height 4164
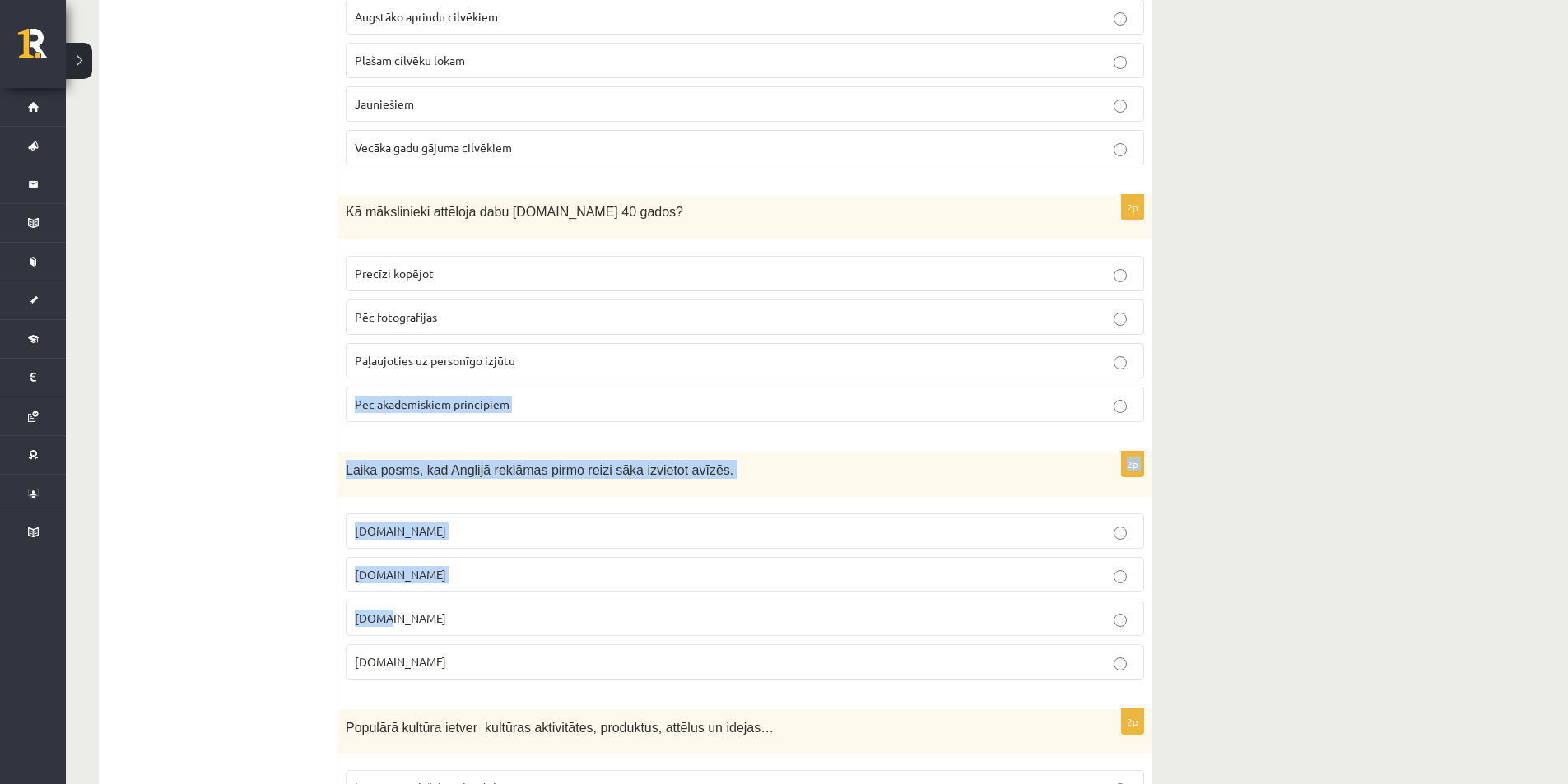
drag, startPoint x: 840, startPoint y: 633, endPoint x: 886, endPoint y: 246, distance: 389.7
click at [886, 246] on form "2p Dāvanu mārketings tiek plaši izmantots pasākuma jomā, kā to veido? Izmanto s…" at bounding box center [745, 252] width 782 height 4164
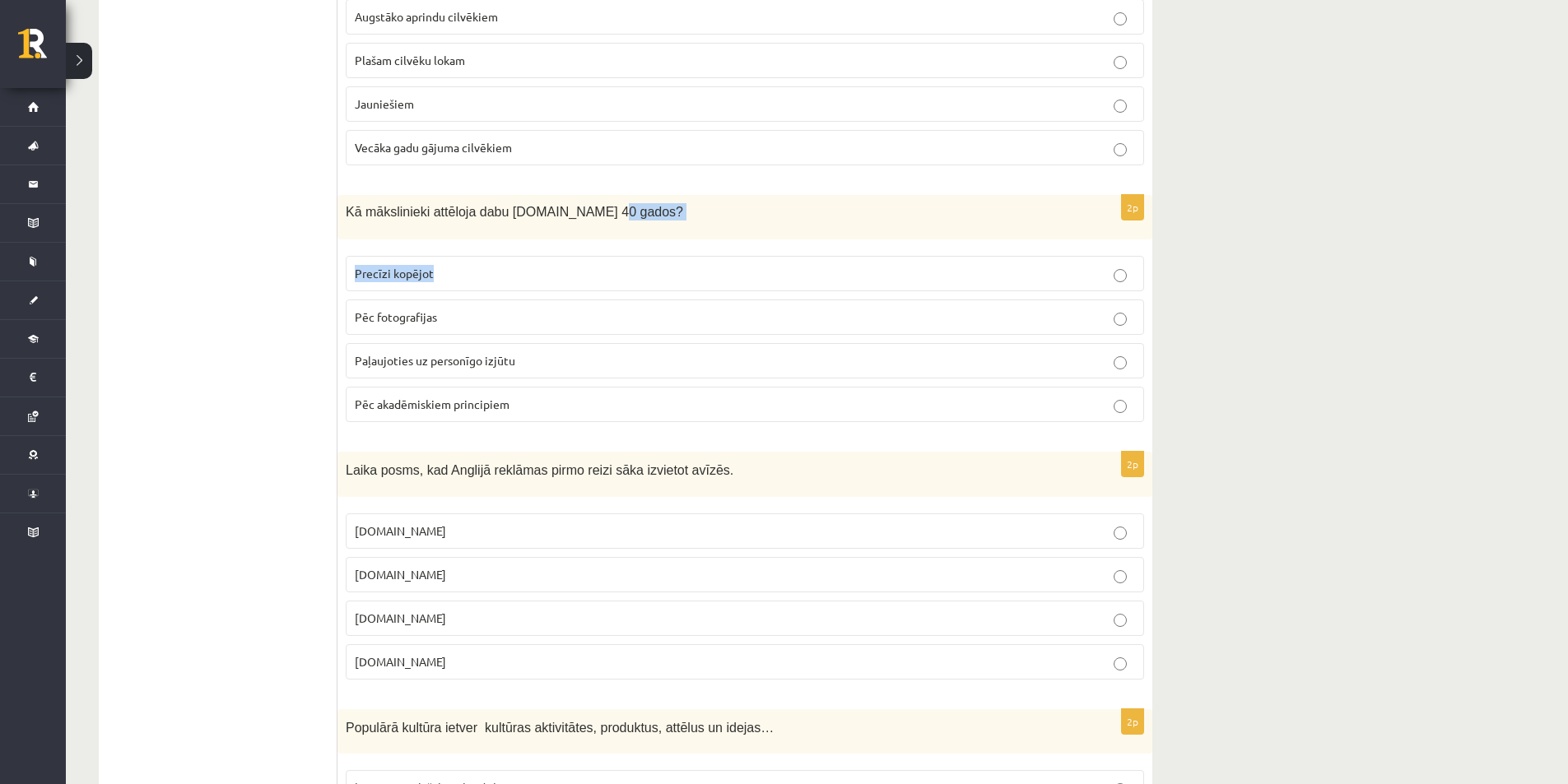
drag, startPoint x: 829, startPoint y: 287, endPoint x: 815, endPoint y: 290, distance: 14.3
click at [815, 290] on div "2p Kā mākslinieki attēloja dabu 19.gs 40 gados? Precīzi kopējot Pēc fotografija…" at bounding box center [745, 316] width 815 height 241
drag, startPoint x: 783, startPoint y: 359, endPoint x: 768, endPoint y: 363, distance: 15.5
click at [768, 363] on p "Paļaujoties uz personīgo izjūtu" at bounding box center [744, 361] width 781 height 18
click at [749, 360] on p "Paļaujoties uz personīgo izjūtu" at bounding box center [744, 361] width 781 height 18
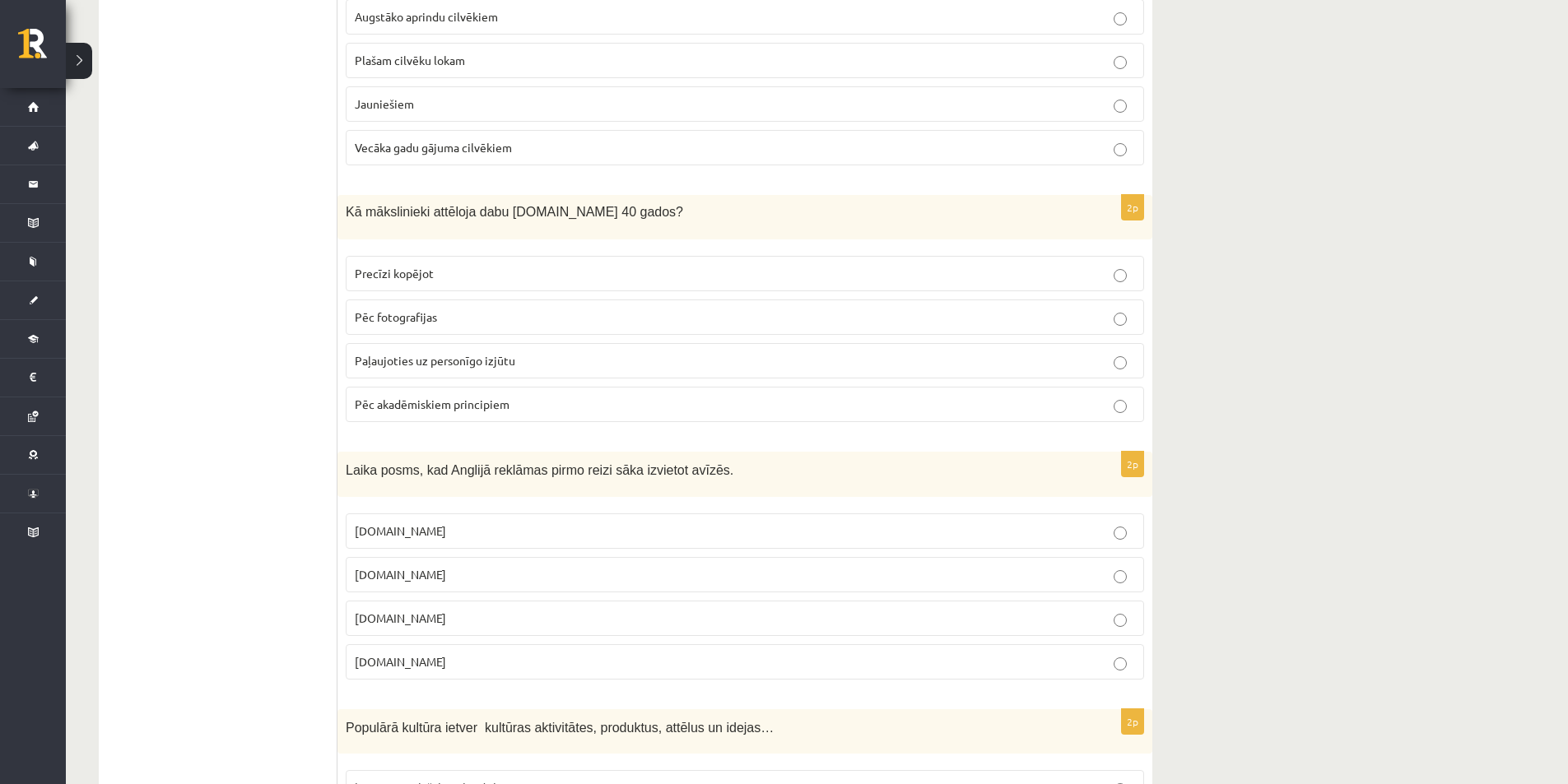
drag, startPoint x: 767, startPoint y: 363, endPoint x: 781, endPoint y: 366, distance: 14.3
click at [776, 364] on p "Paļaujoties uz personīgo izjūtu" at bounding box center [744, 361] width 781 height 18
drag, startPoint x: 866, startPoint y: 366, endPoint x: 937, endPoint y: 372, distance: 71.3
click at [936, 372] on label "Paļaujoties uz personīgo izjūtu" at bounding box center [744, 361] width 798 height 36
click at [1352, 447] on div "**********" at bounding box center [817, 133] width 1502 height 4503
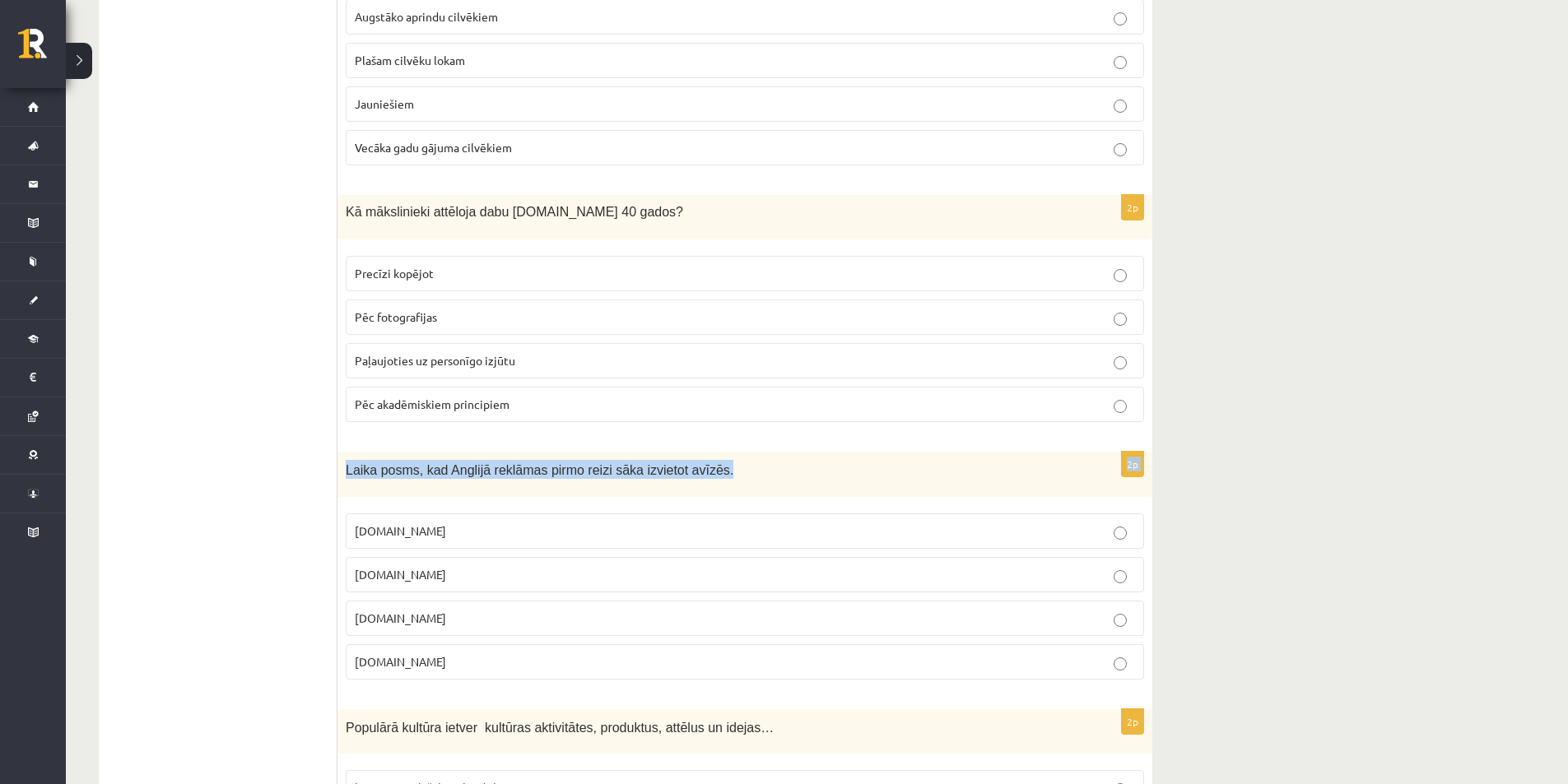
click at [1376, 427] on div "**********" at bounding box center [817, 133] width 1502 height 4503
click at [422, 616] on p "17.gs" at bounding box center [744, 618] width 781 height 18
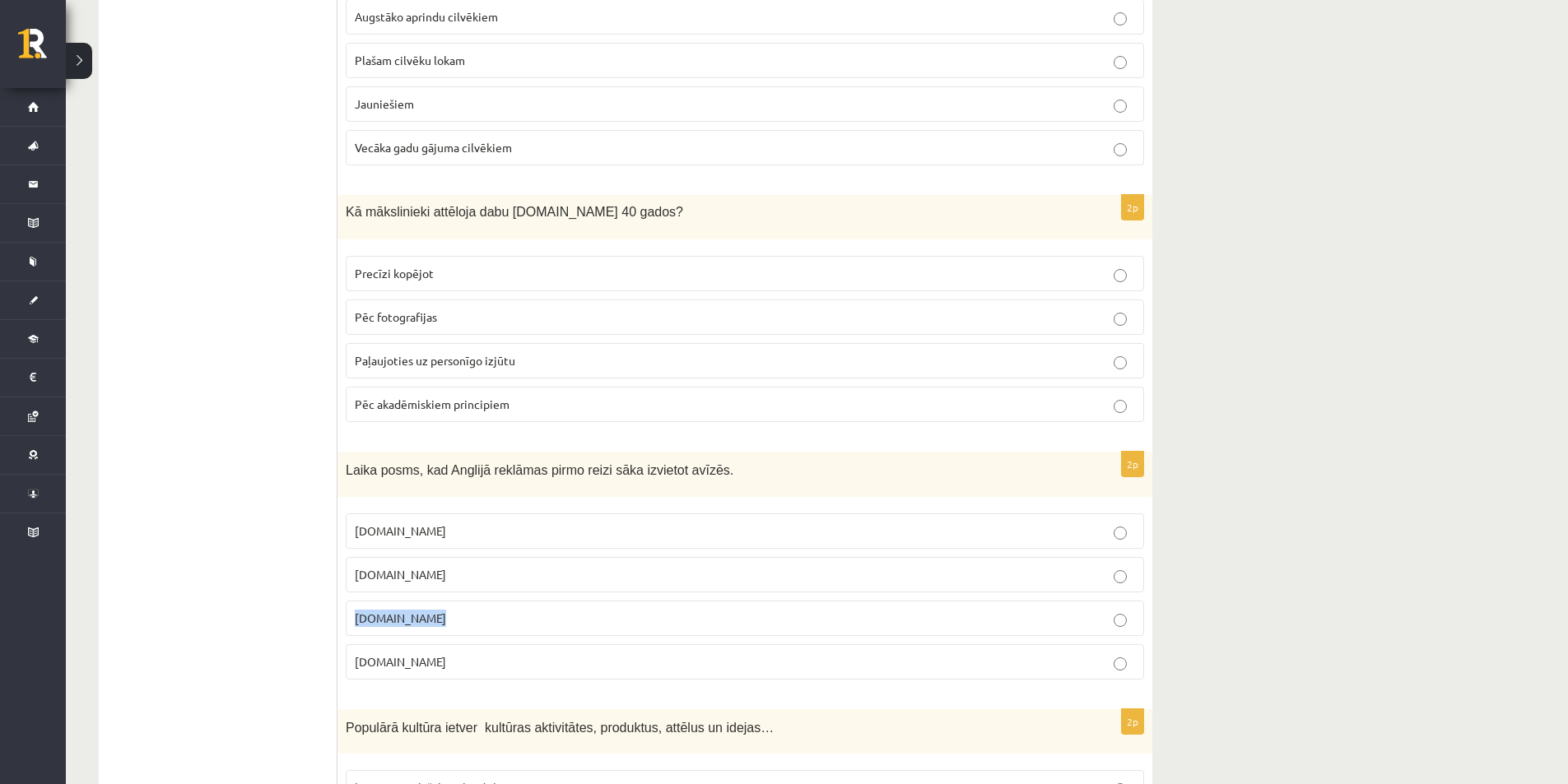
click at [420, 616] on p "17.gs" at bounding box center [744, 618] width 781 height 18
drag, startPoint x: 431, startPoint y: 614, endPoint x: 381, endPoint y: 587, distance: 56.8
click at [430, 612] on p "17.gs" at bounding box center [744, 618] width 781 height 18
click at [280, 586] on ul "1. uzdevums 2. uzdevums 3. uzdevums 4. uzdevums 5. uzdevums" at bounding box center [226, 252] width 222 height 4164
click at [482, 616] on p "17.gs" at bounding box center [744, 618] width 781 height 18
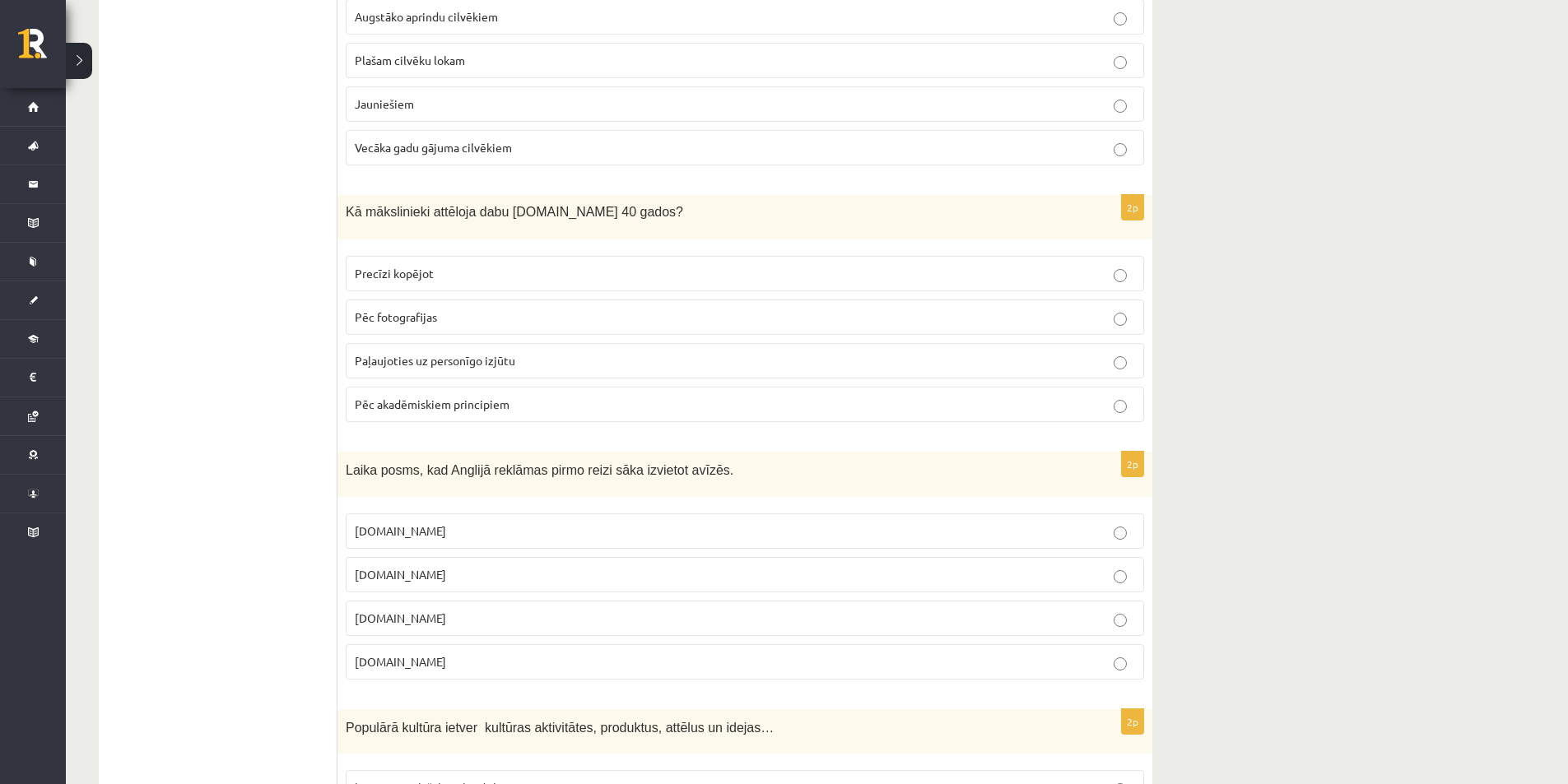
click at [476, 575] on p "18.gs" at bounding box center [744, 575] width 781 height 18
drag, startPoint x: 339, startPoint y: 473, endPoint x: 695, endPoint y: 475, distance: 356.0
click at [695, 475] on div "Laika posms, kad Anglijā reklāmas pirmo reizi sāka izvietot avīzēs." at bounding box center [745, 474] width 815 height 45
copy span "Laika posms, kad Anglijā reklāmas pirmo reizi sāka izvietot avīzēs."
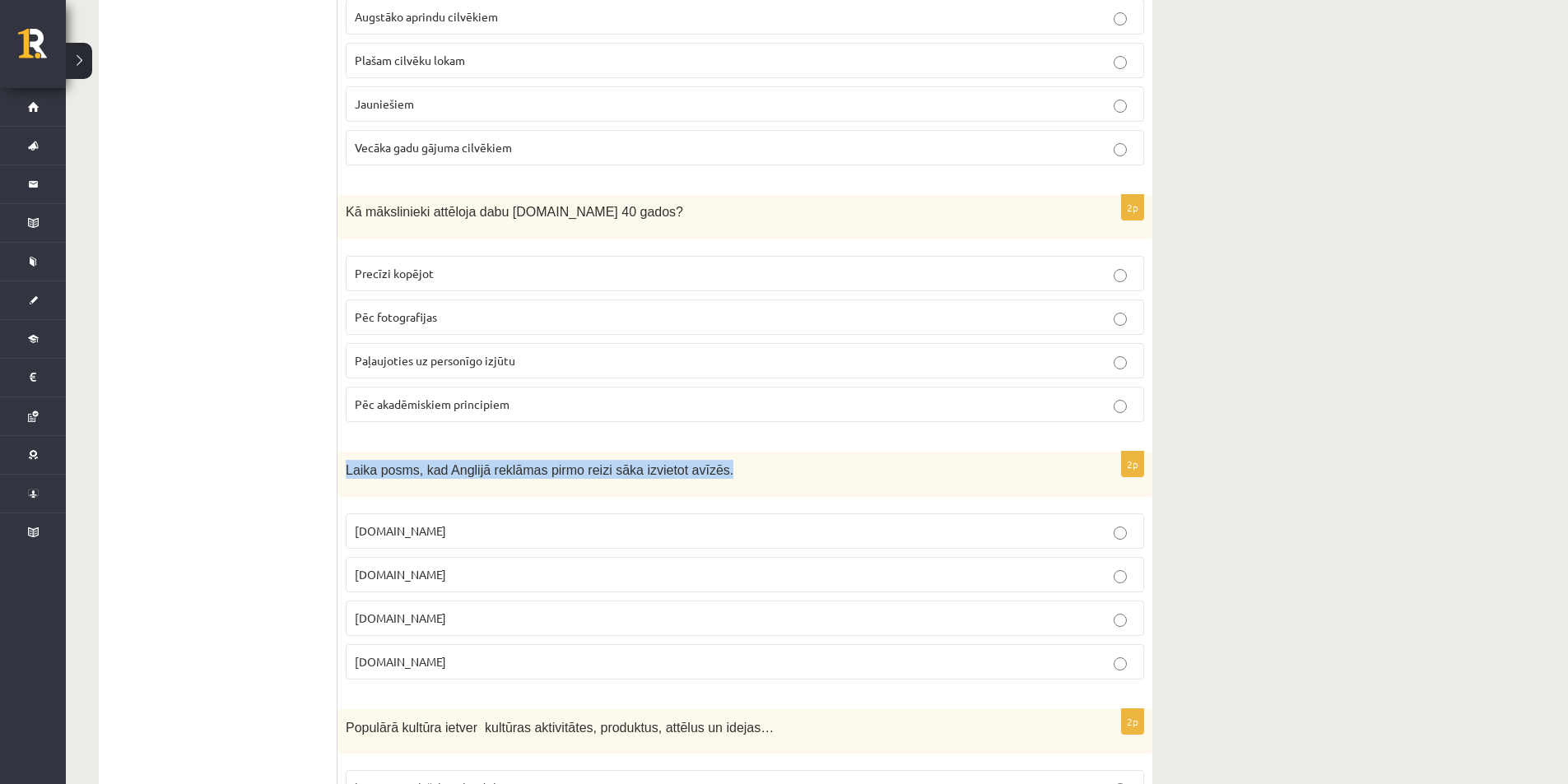
click at [736, 479] on div "Laika posms, kad Anglijā reklāmas pirmo reizi sāka izvietot avīzēs." at bounding box center [745, 474] width 815 height 45
click at [500, 572] on p "18.gs" at bounding box center [744, 575] width 781 height 18
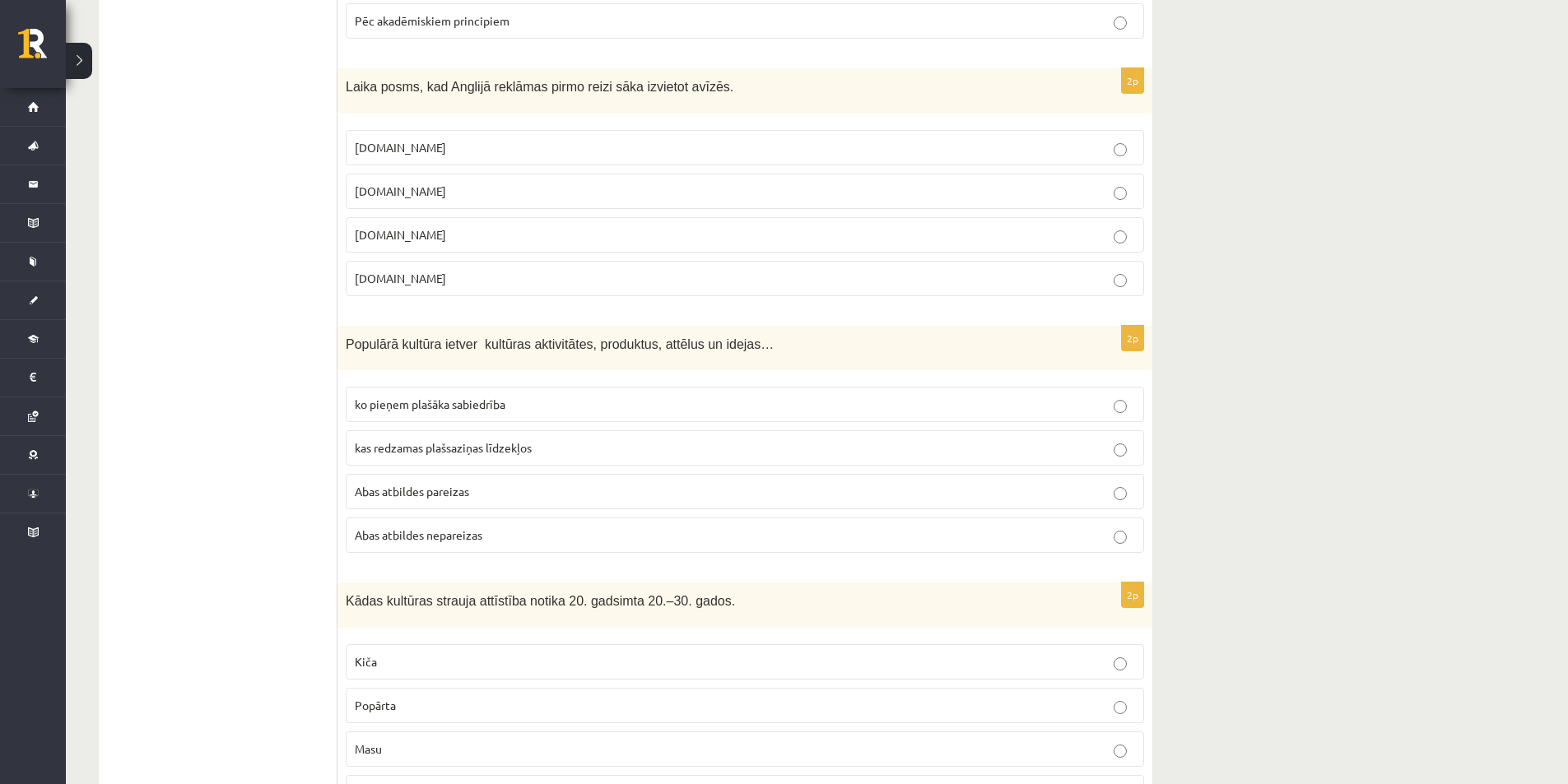
scroll to position [2594, 0]
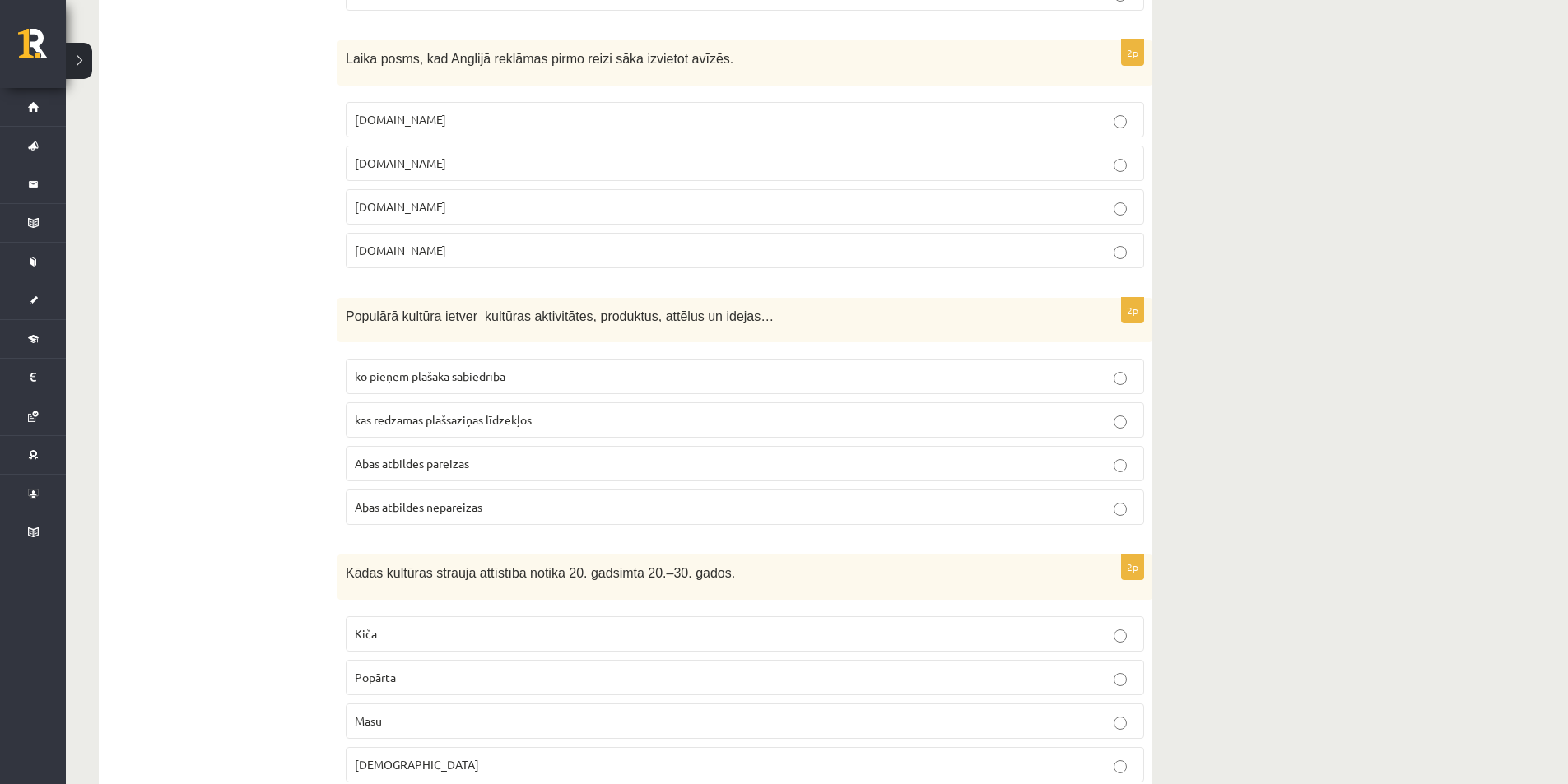
click at [538, 463] on p "Abas atbildes pareizas" at bounding box center [744, 463] width 781 height 18
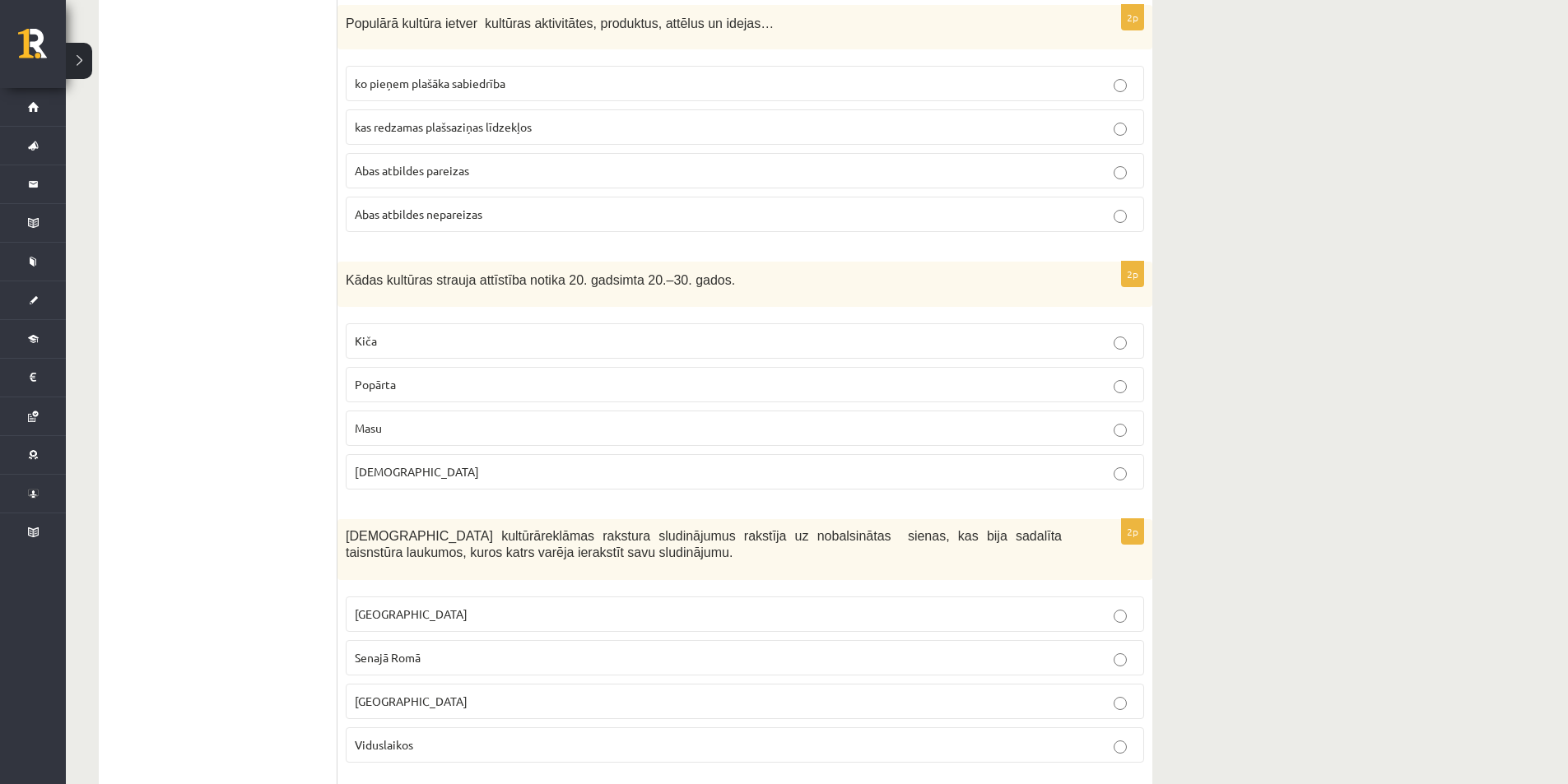
scroll to position [2922, 0]
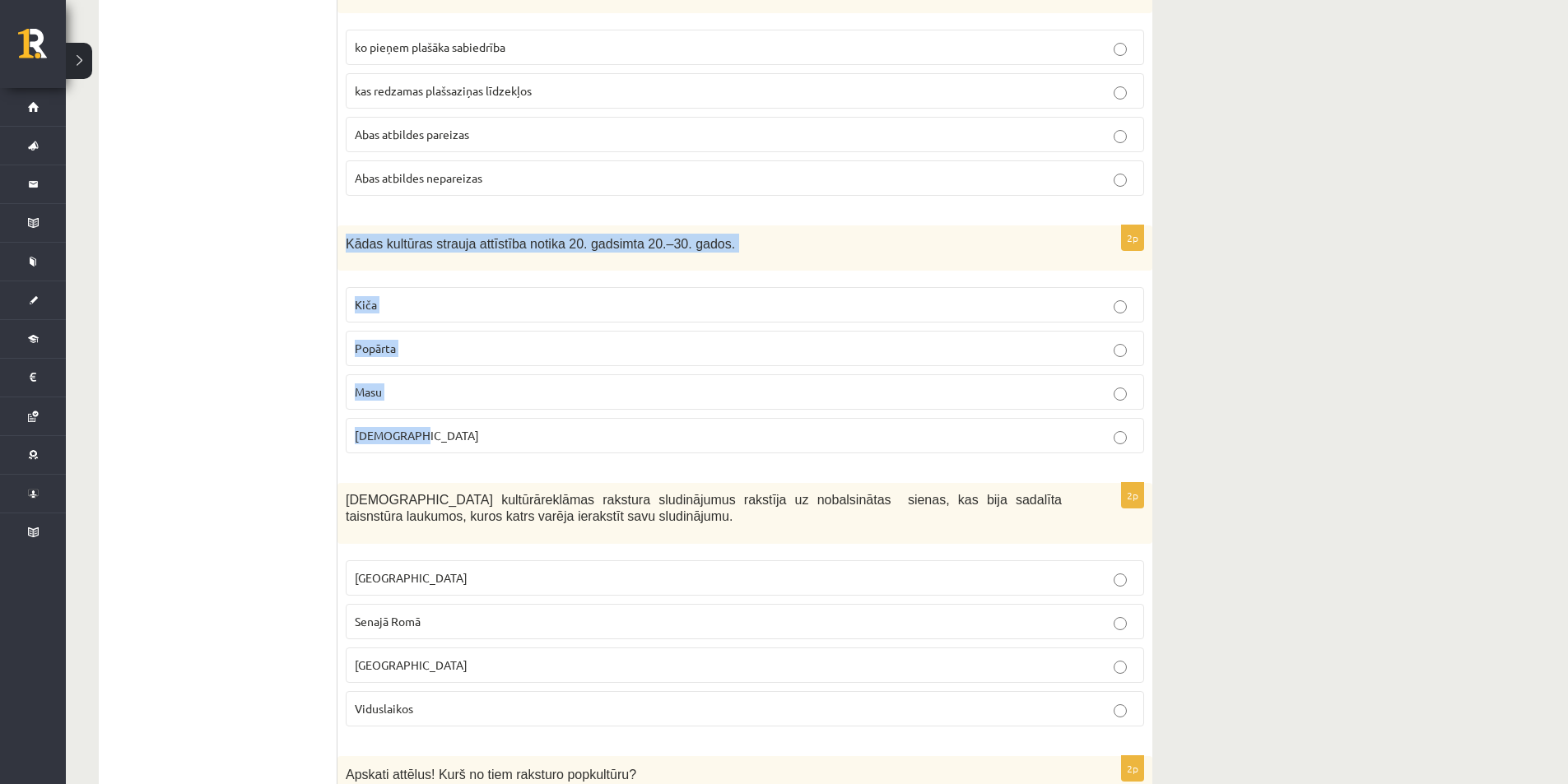
drag, startPoint x: 344, startPoint y: 236, endPoint x: 729, endPoint y: 447, distance: 439.0
click at [729, 447] on div "2p Kādas kultūras strauja attīstība notika 20. gadsimta 20.–30. gados. Kiča Pop…" at bounding box center [745, 346] width 815 height 241
copy div "Kādas kultūras strauja attīstība notika 20. gadsimta 20.–30. gados. Kiča Popārt…"
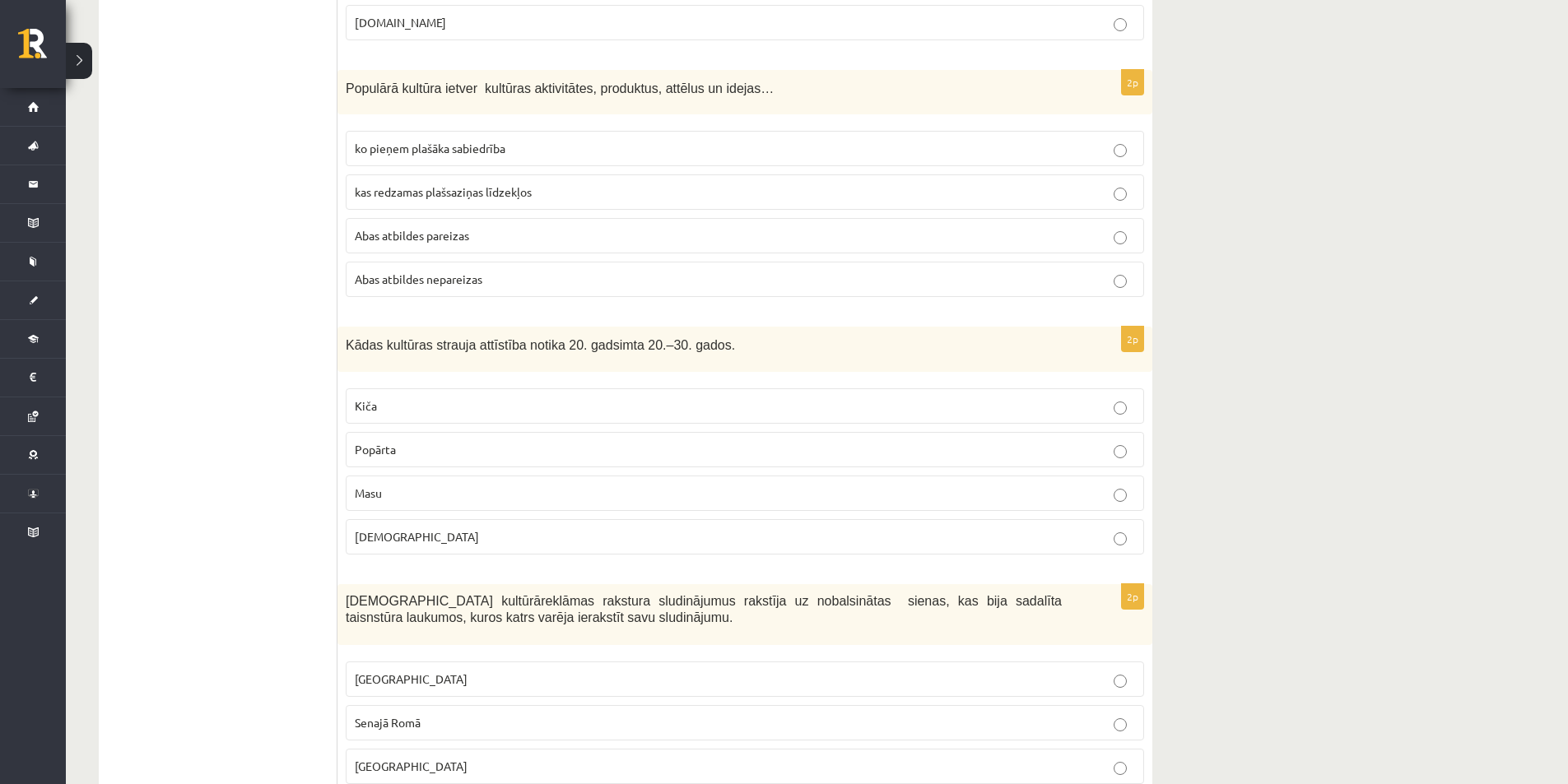
scroll to position [2840, 0]
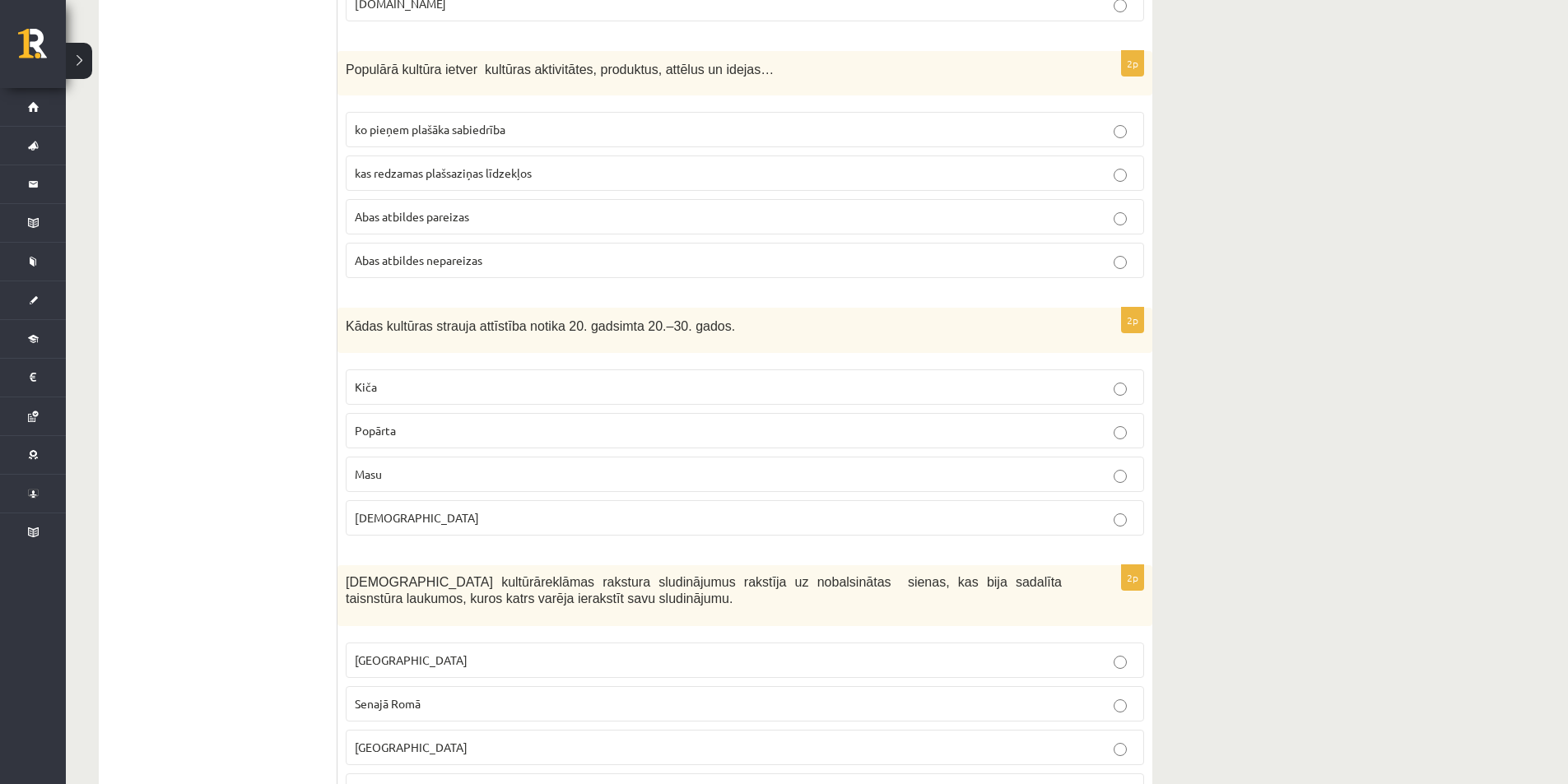
drag, startPoint x: 336, startPoint y: 332, endPoint x: 702, endPoint y: 323, distance: 366.1
click at [709, 324] on p "Kādas kultūras strauja attīstība notika 20. gadsimta 20.–30. gados." at bounding box center [704, 324] width 716 height 19
drag, startPoint x: 709, startPoint y: 324, endPoint x: 354, endPoint y: 340, distance: 355.4
click at [354, 340] on div "Kādas kultūras strauja attīstība notika 20. gadsimta 20.–30. gados." at bounding box center [745, 330] width 815 height 45
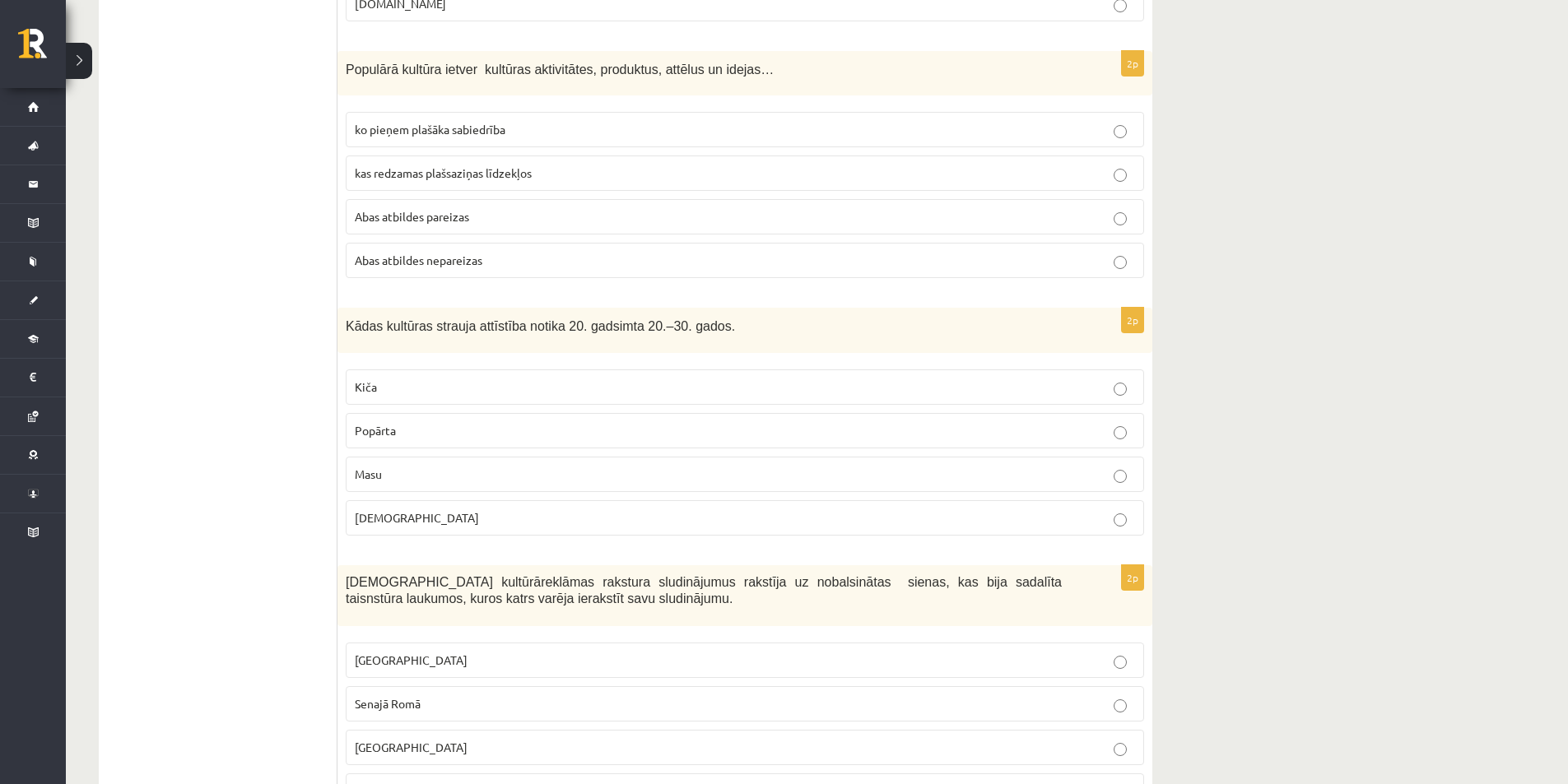
click at [485, 428] on p "Popārta" at bounding box center [744, 431] width 781 height 18
click at [375, 473] on span "Masu" at bounding box center [368, 473] width 28 height 15
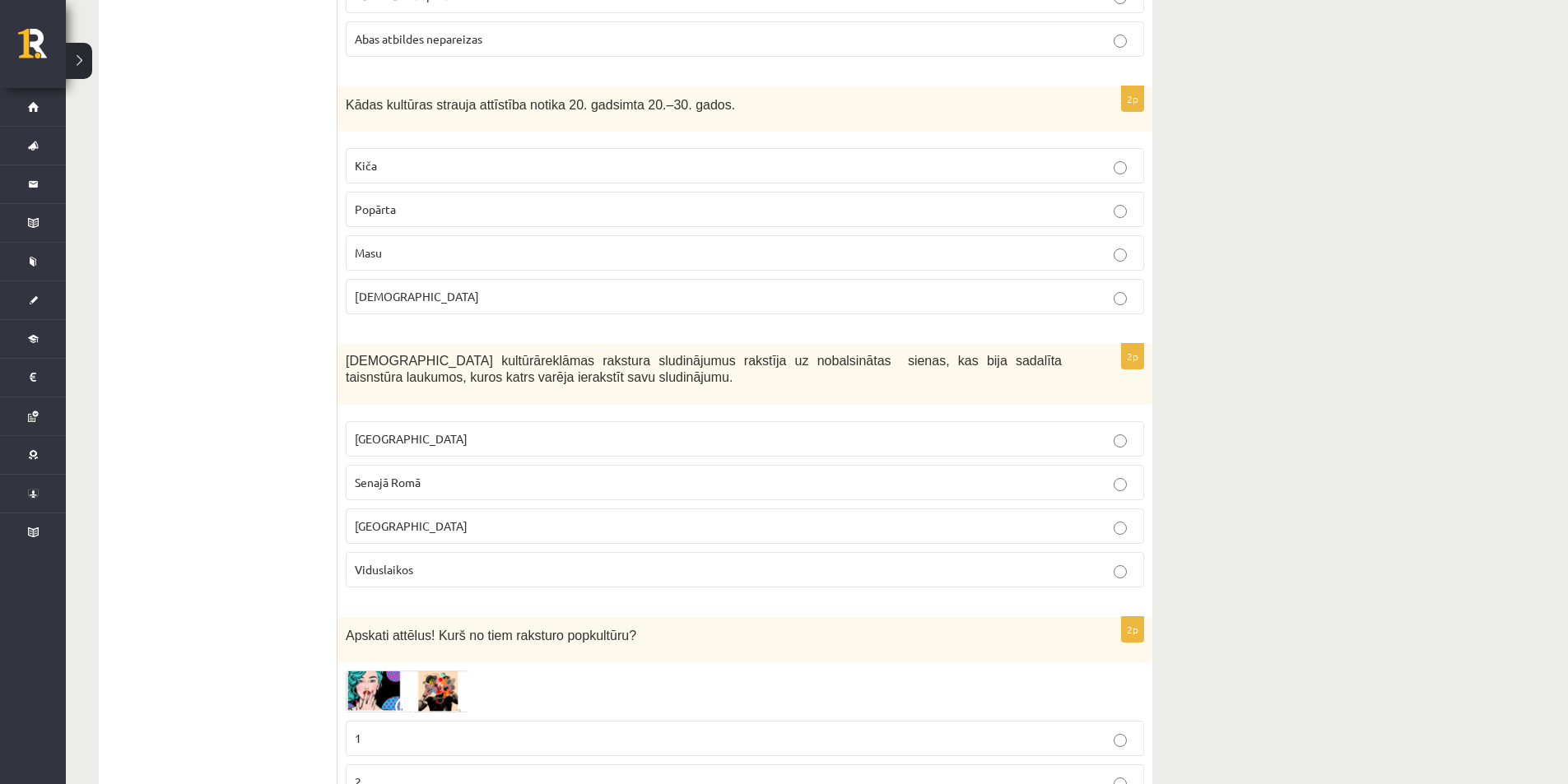
scroll to position [3087, 0]
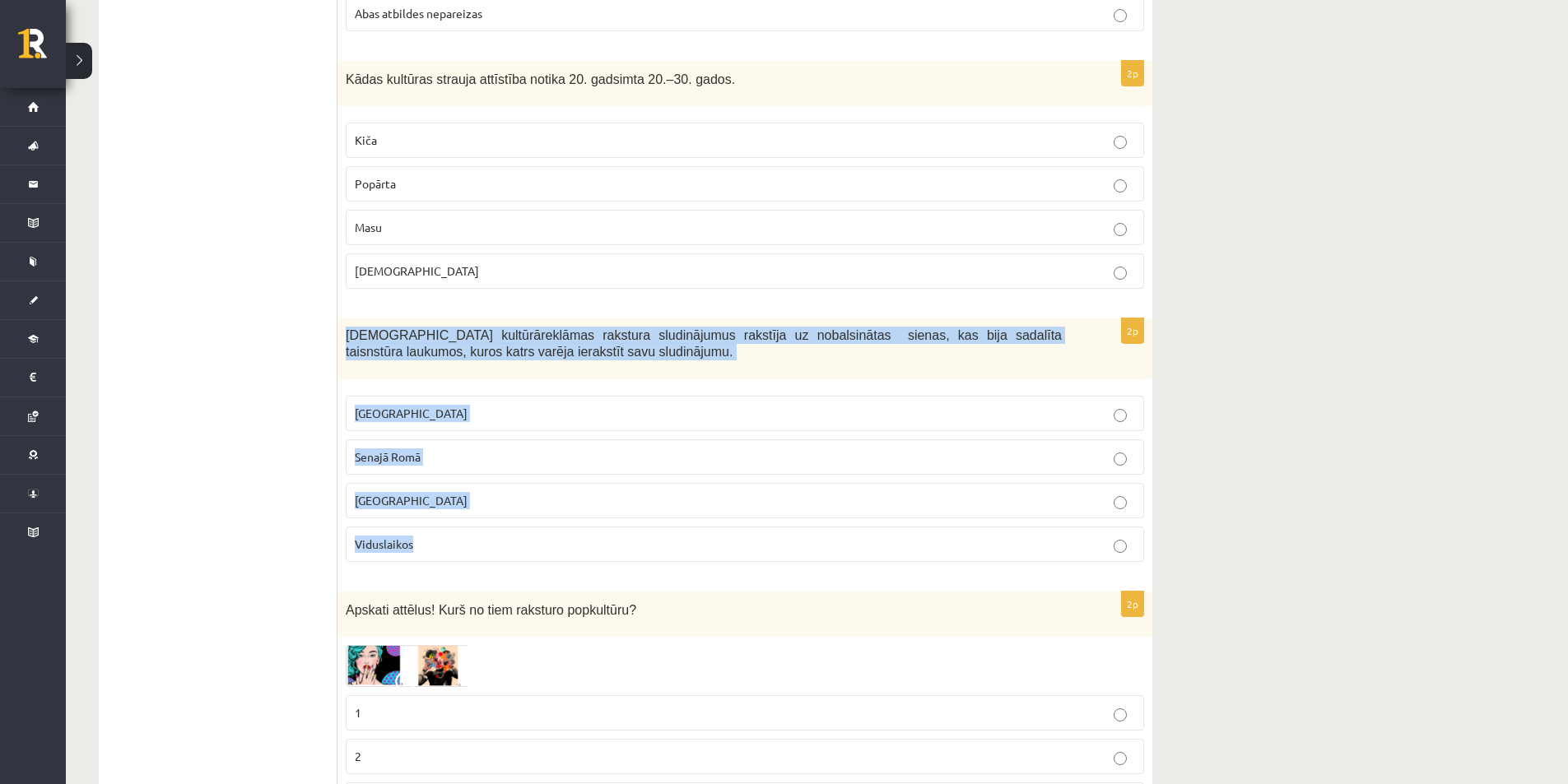
drag, startPoint x: 341, startPoint y: 334, endPoint x: 542, endPoint y: 559, distance: 301.7
click at [542, 559] on div "2p Kurā kultūrā reklāmas rakstura sludinājumus rakstīja uz nobalsinātas sienas,…" at bounding box center [745, 447] width 815 height 257
copy div "Kurā kultūrā reklāmas rakstura sludinājumus rakstīja uz nobalsinātas sienas, ka…"
click at [498, 574] on div "2p Kurā kultūrā reklāmas rakstura sludinājumus rakstīja uz nobalsinātas sienas,…" at bounding box center [745, 447] width 815 height 257
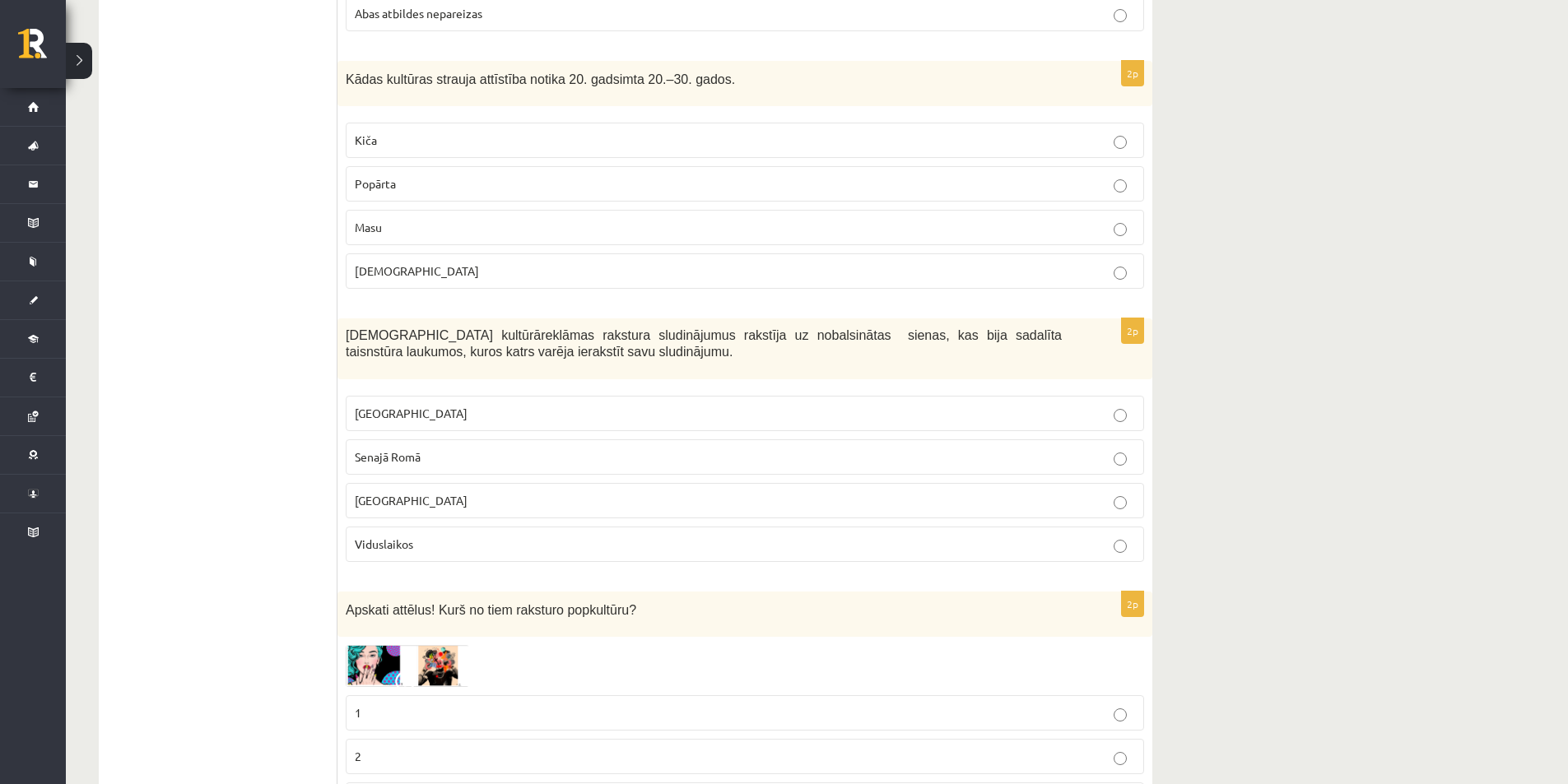
click at [403, 483] on label "Ēģiptē" at bounding box center [744, 501] width 798 height 36
click at [403, 455] on span "Senajā Romā" at bounding box center [387, 456] width 66 height 15
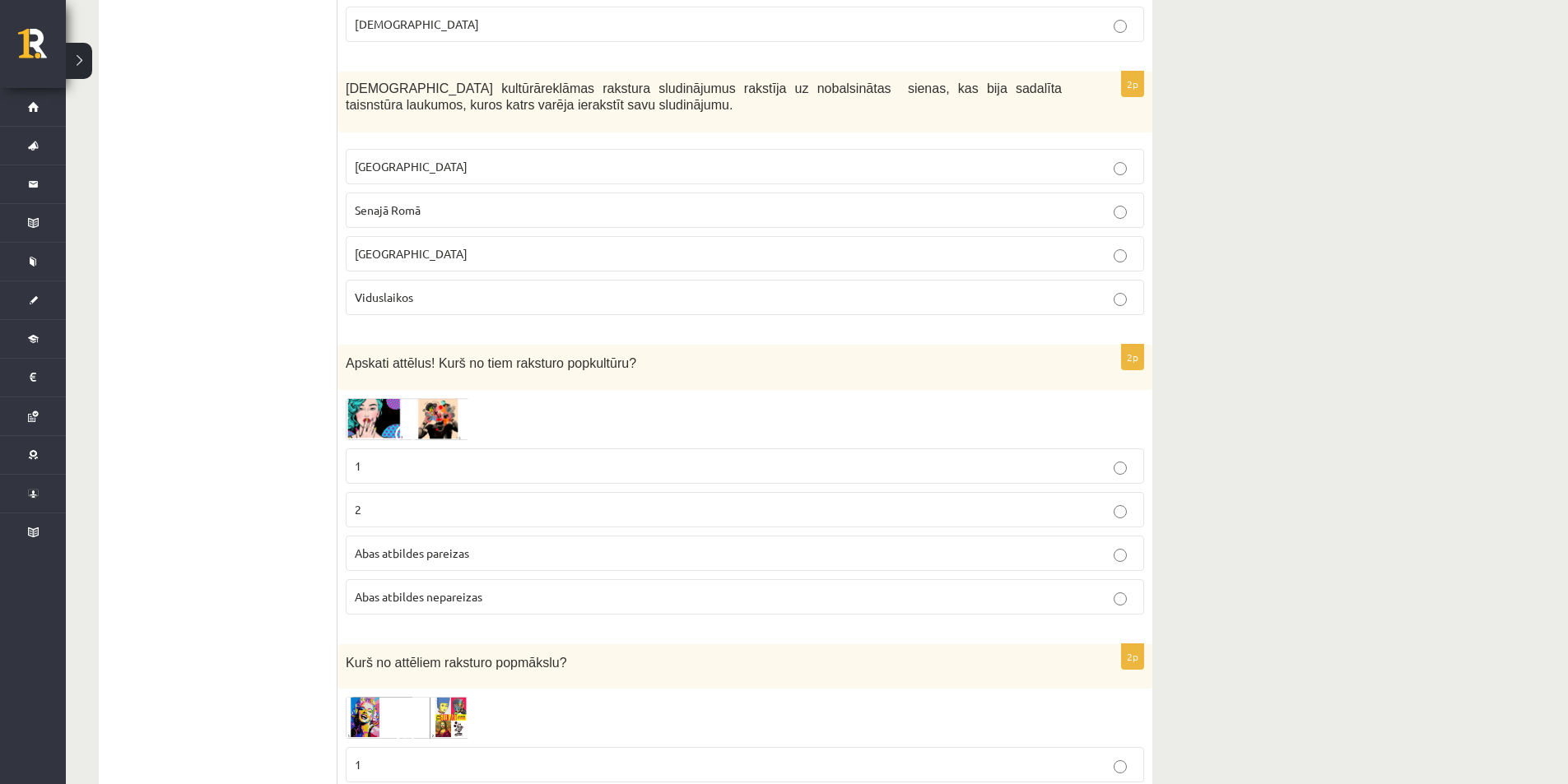
click at [432, 433] on img at bounding box center [407, 419] width 123 height 42
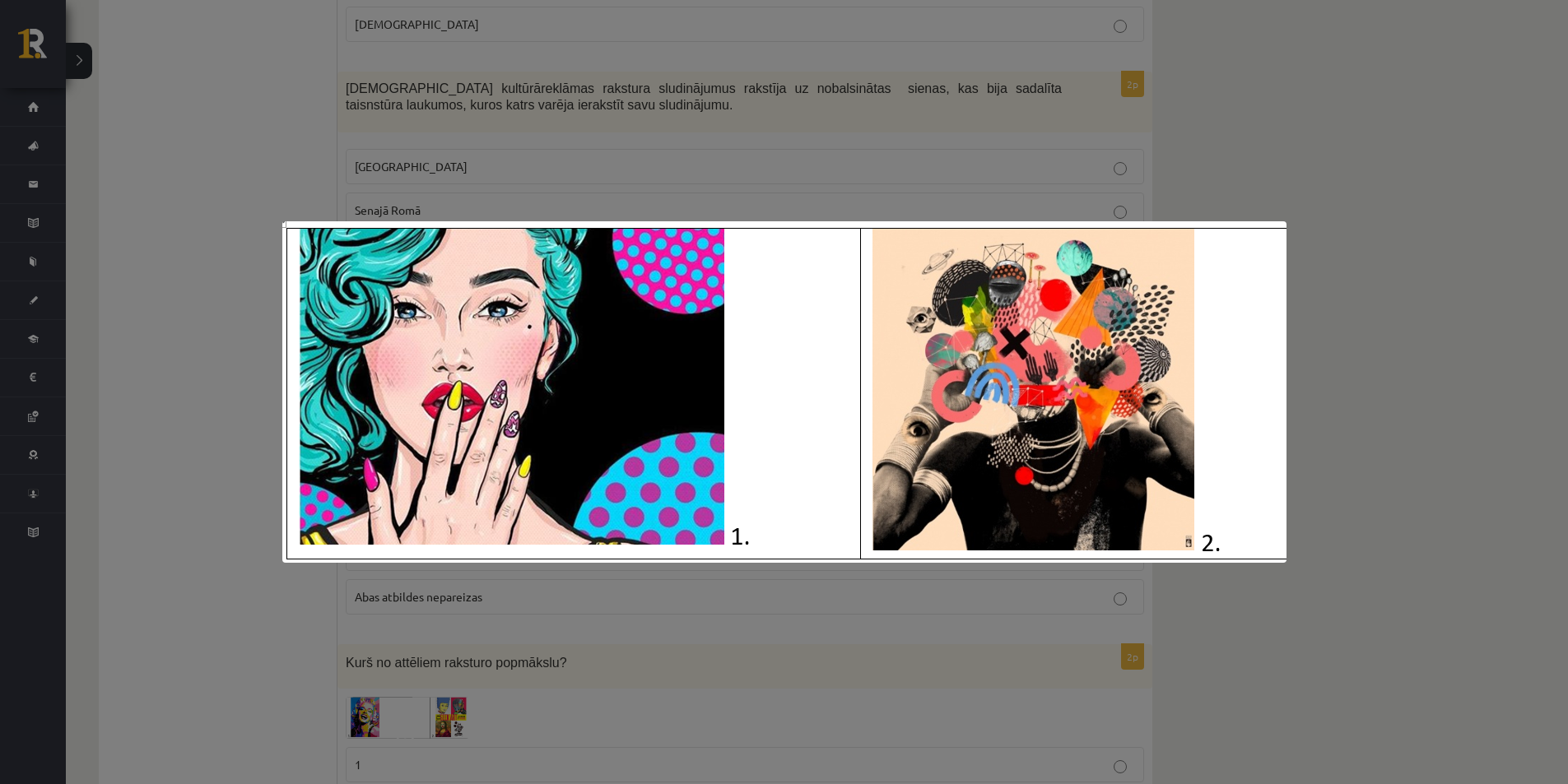
click at [188, 547] on div at bounding box center [784, 392] width 1568 height 784
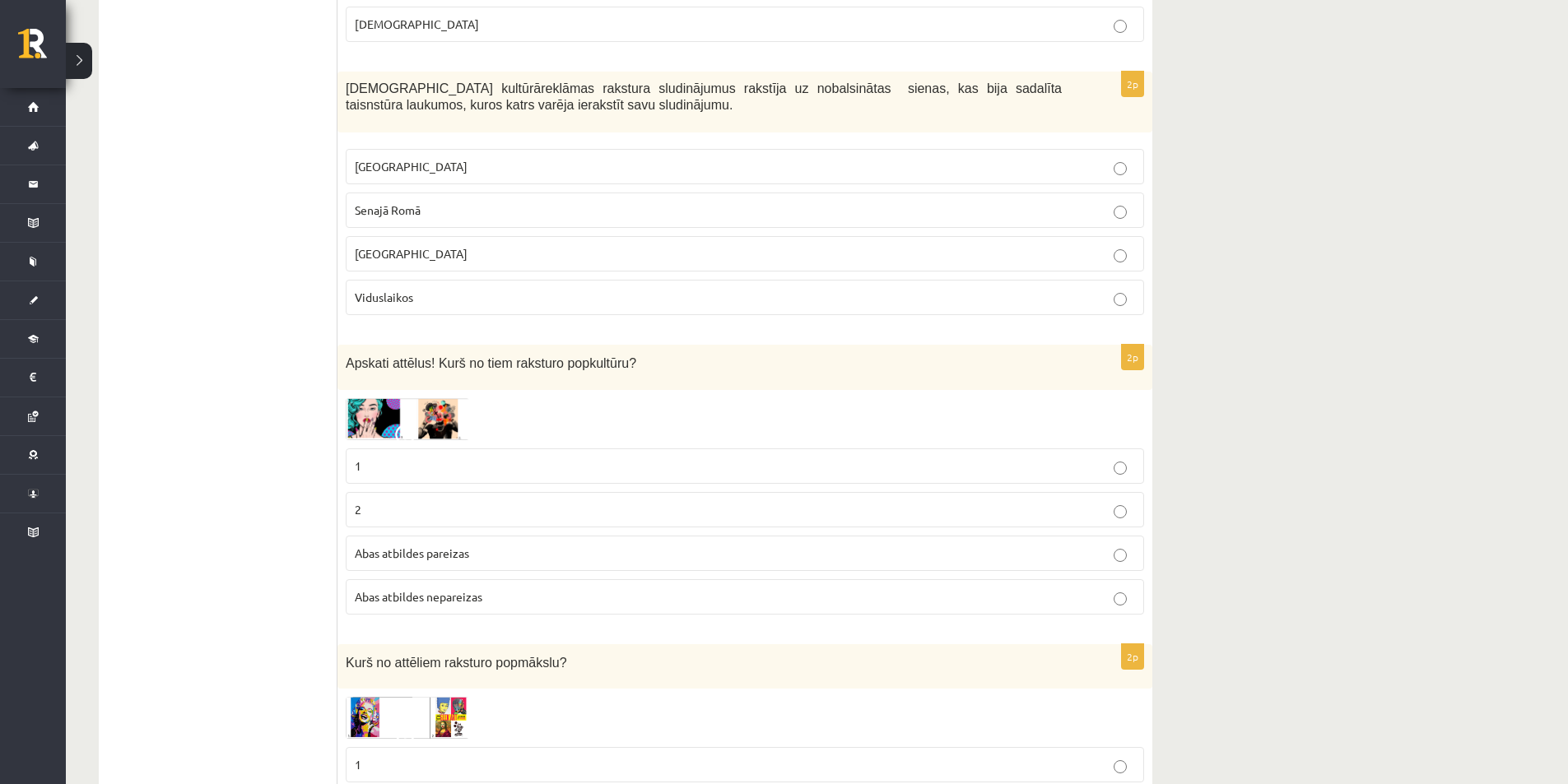
click at [439, 578] on fieldset "1 2 Abas atbildes pareizas Abas atbildes nepareizas" at bounding box center [744, 530] width 798 height 179
click at [438, 590] on span "Abas atbildes nepareizas" at bounding box center [417, 596] width 127 height 15
click at [432, 559] on span "Abas atbildes pareizas" at bounding box center [411, 552] width 114 height 15
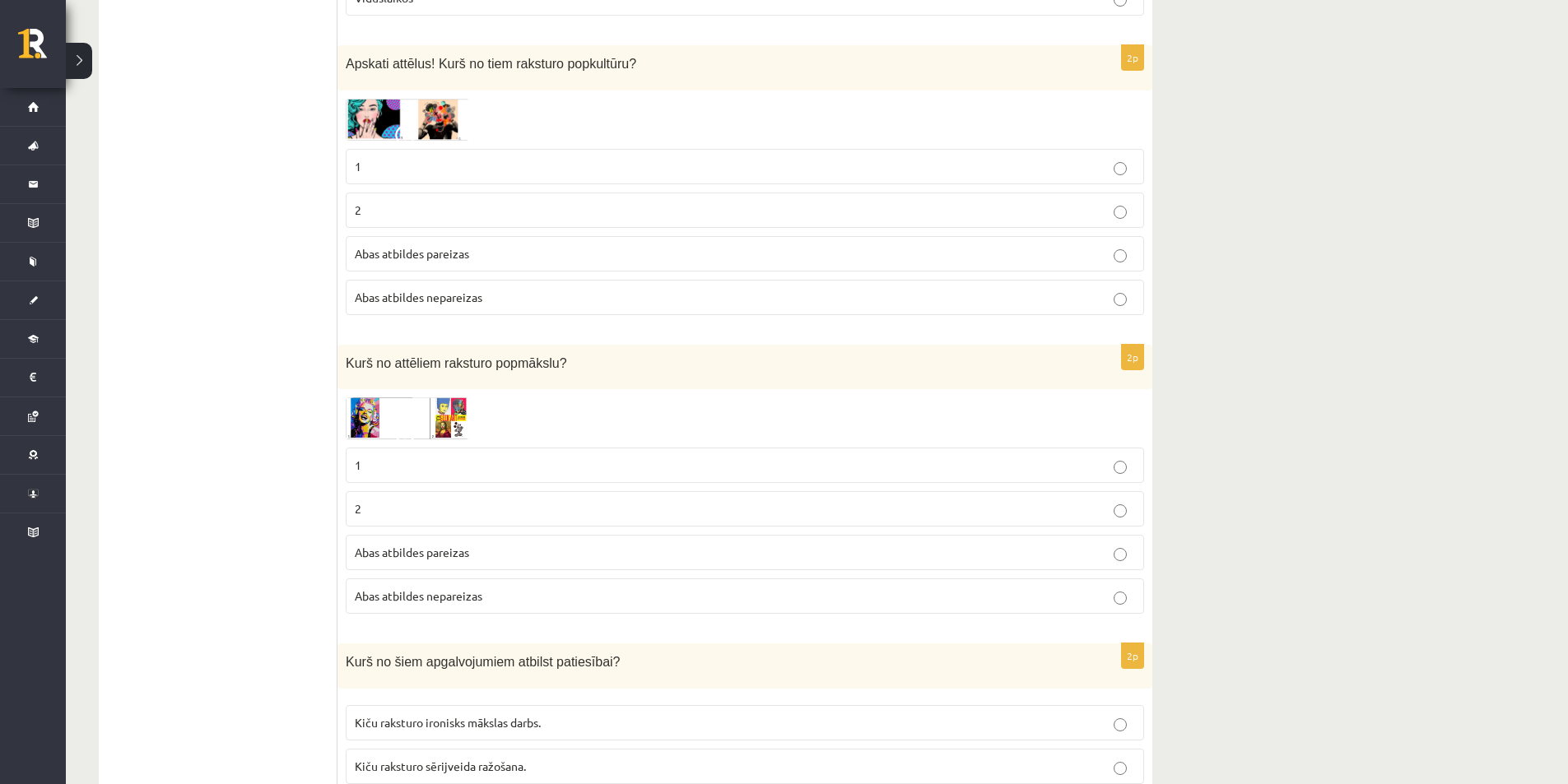
scroll to position [3663, 0]
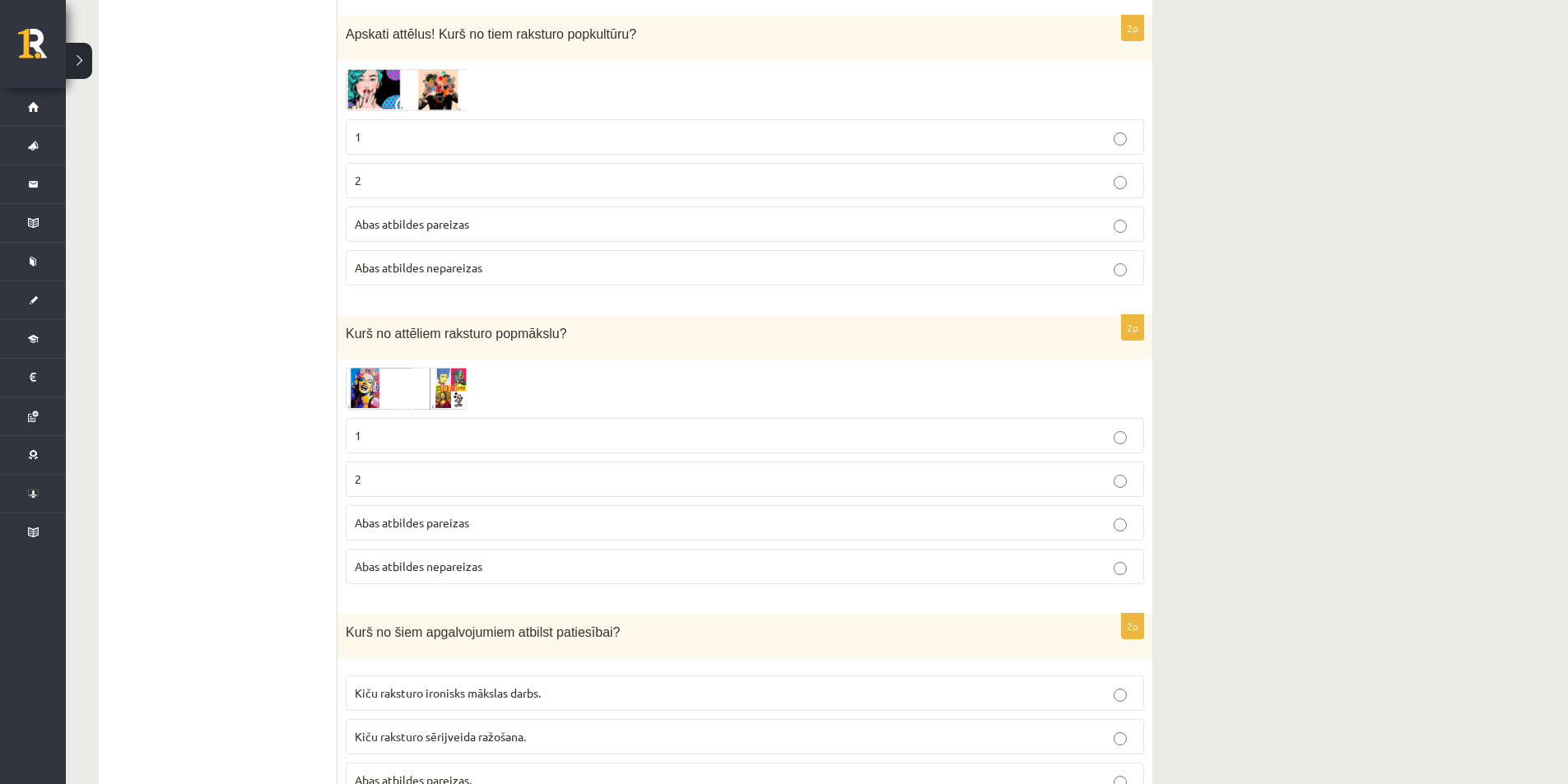
click at [389, 389] on img at bounding box center [407, 389] width 123 height 42
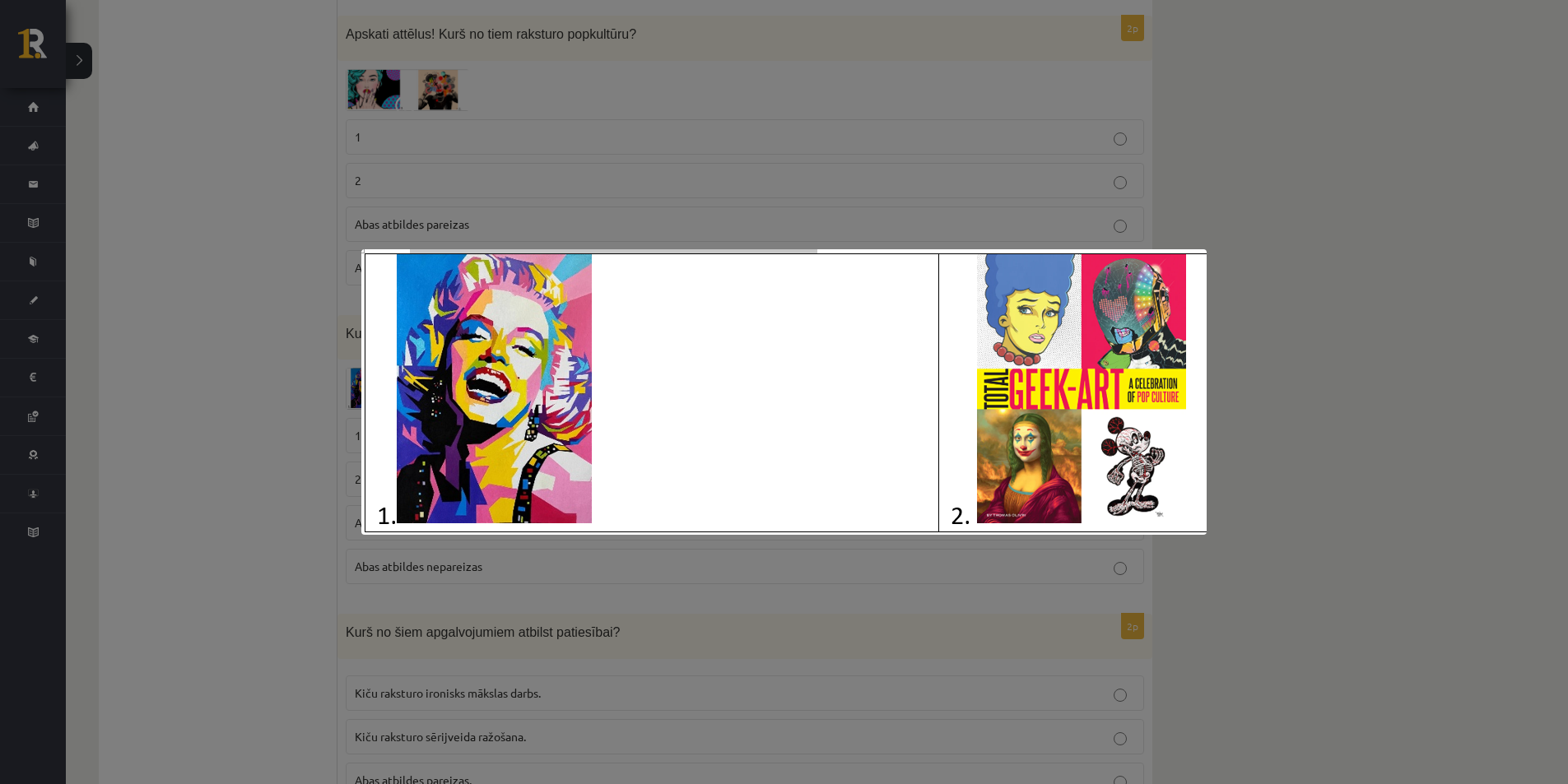
click at [283, 499] on div at bounding box center [784, 392] width 1568 height 784
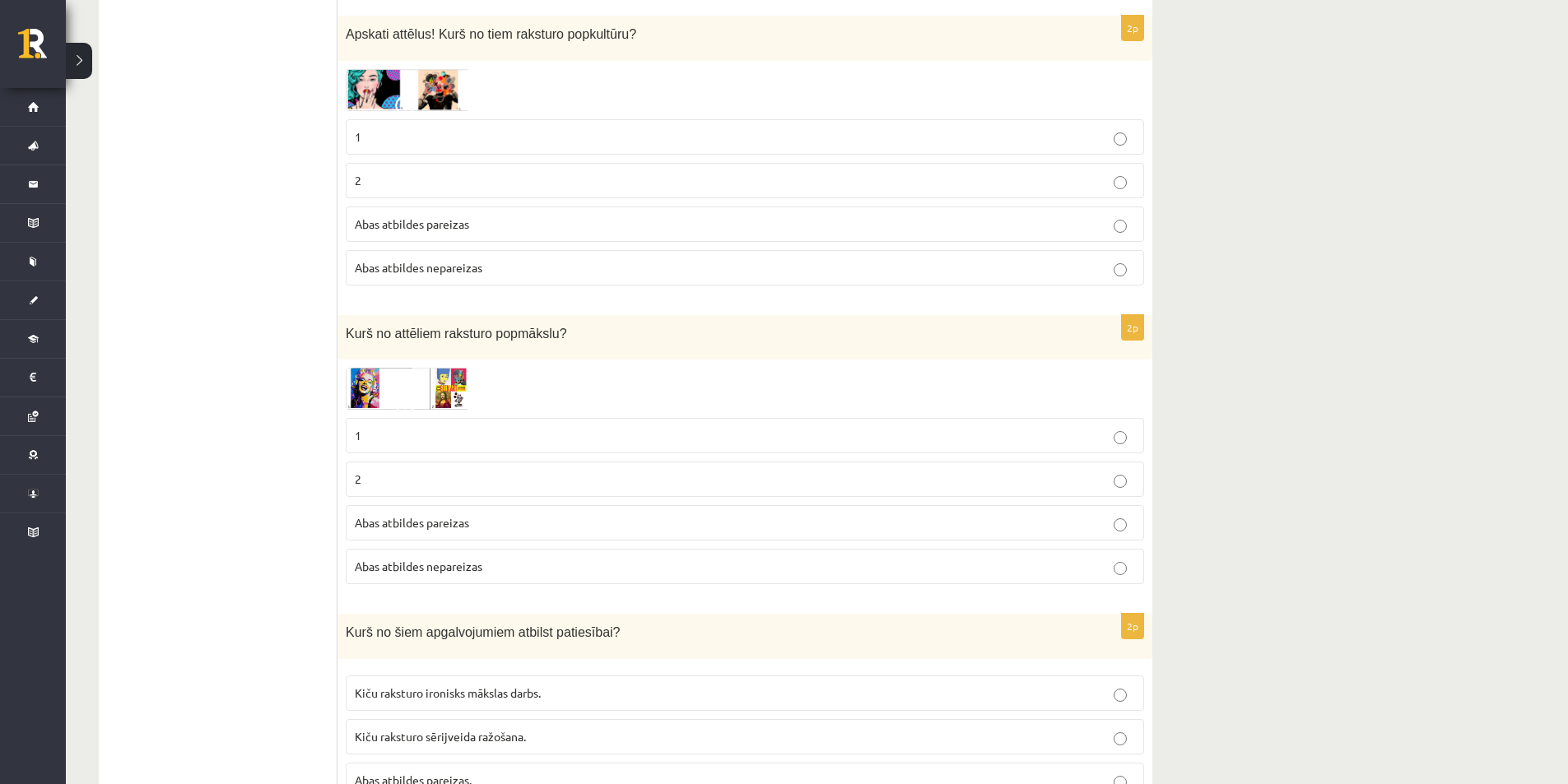
click at [379, 400] on img at bounding box center [407, 389] width 123 height 42
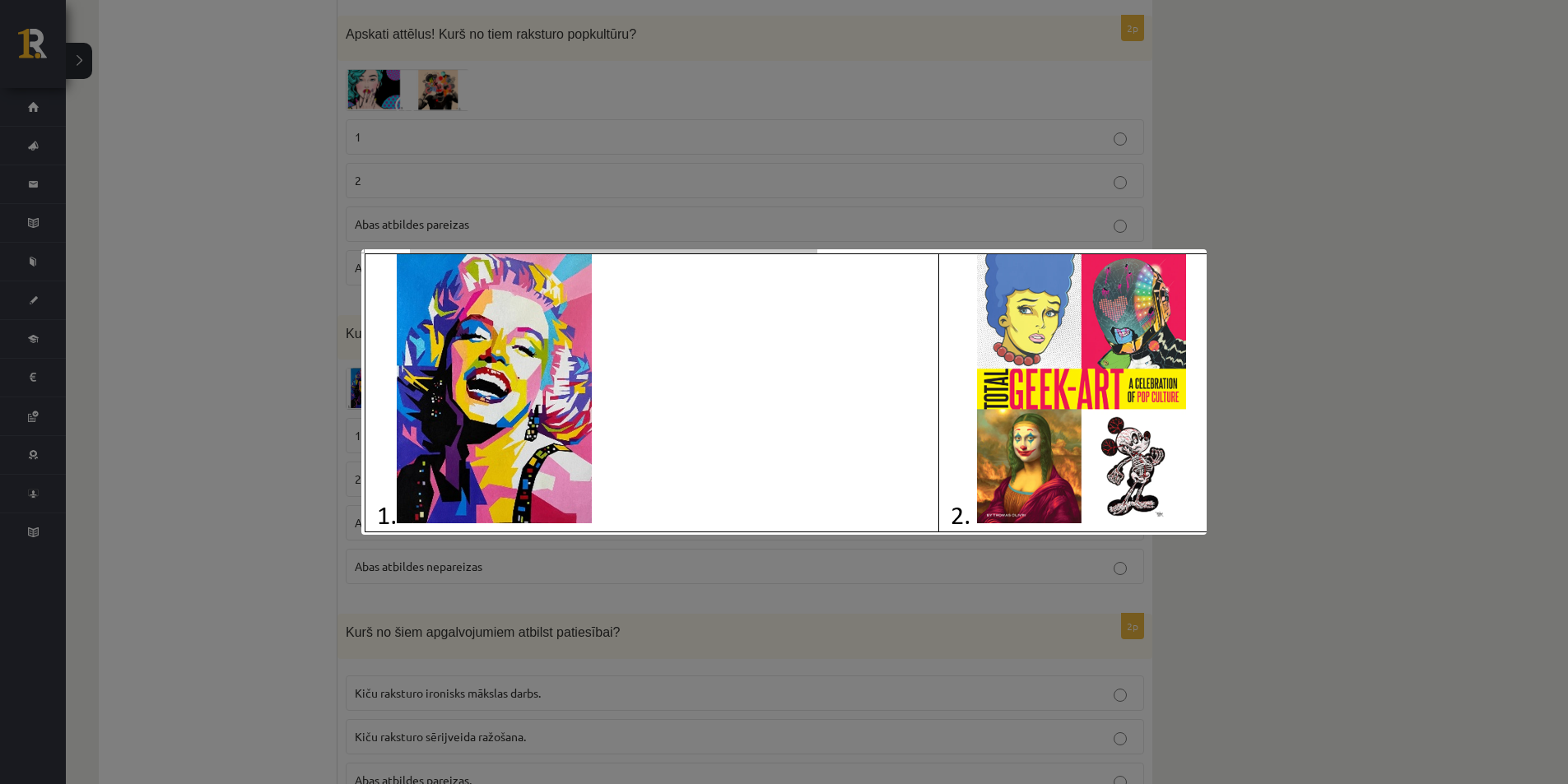
click at [295, 499] on div at bounding box center [784, 392] width 1568 height 784
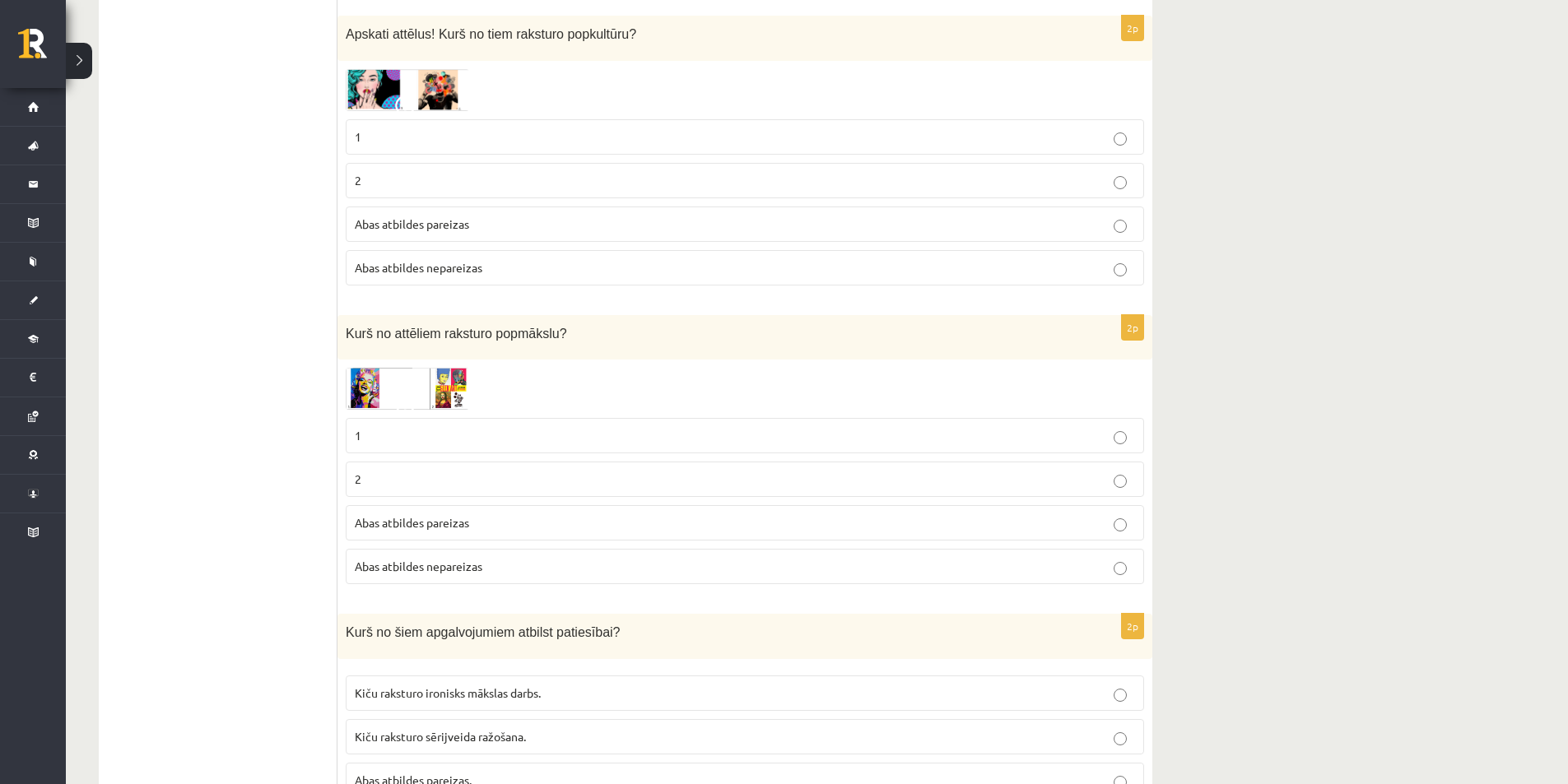
click at [402, 398] on span at bounding box center [408, 406] width 27 height 27
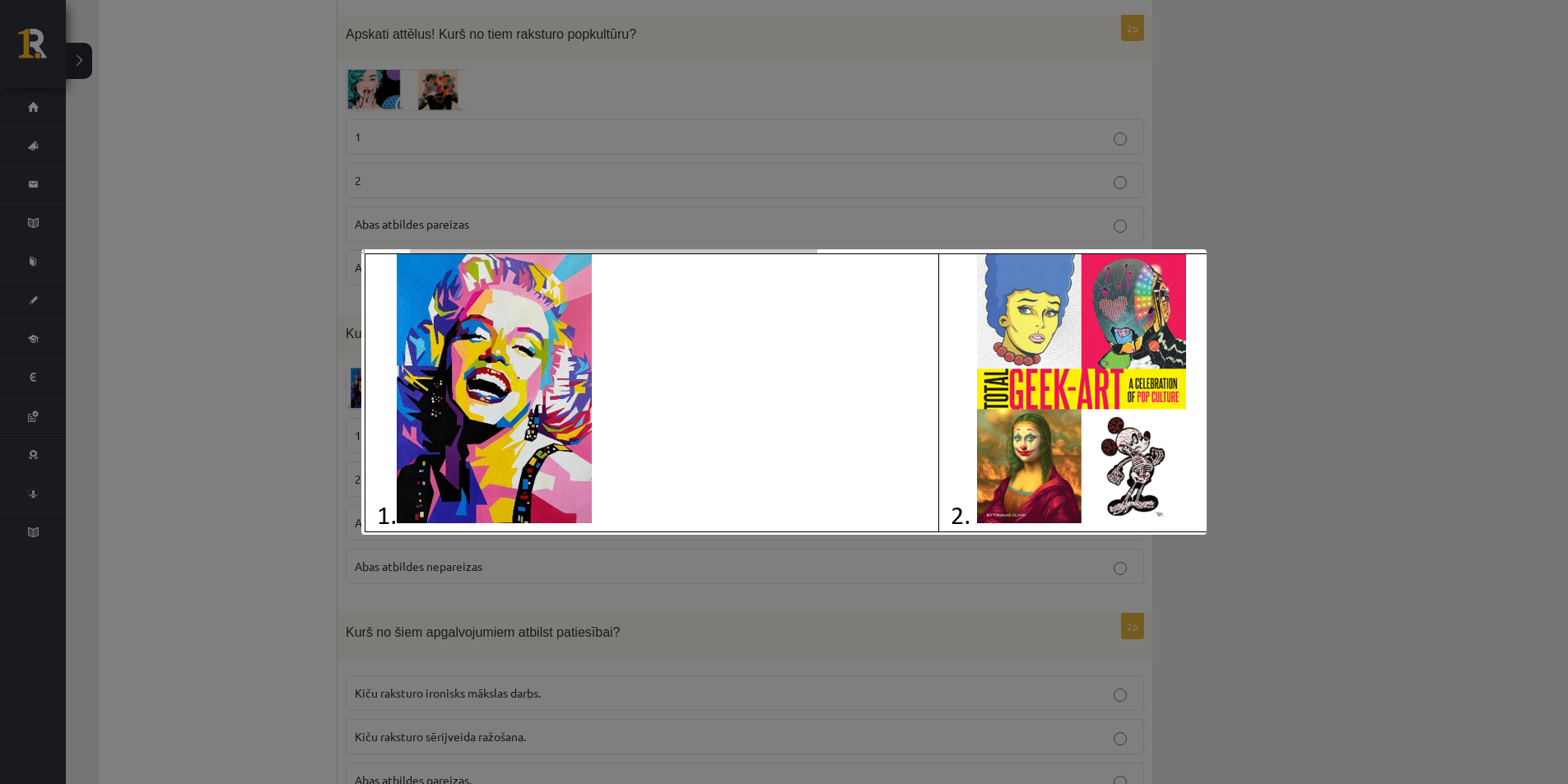
click at [252, 535] on div at bounding box center [784, 392] width 1568 height 784
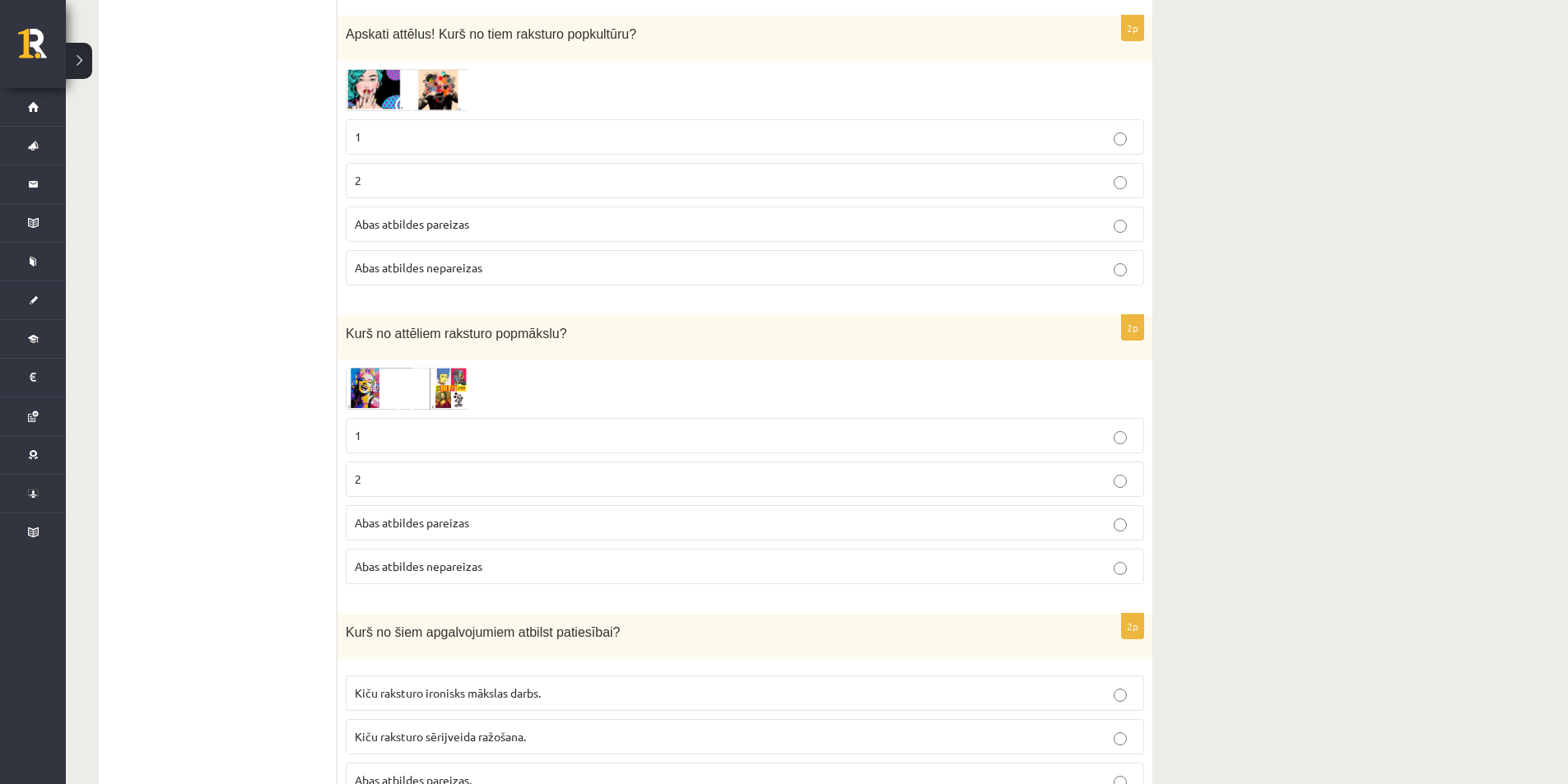
click at [374, 398] on img at bounding box center [407, 389] width 123 height 42
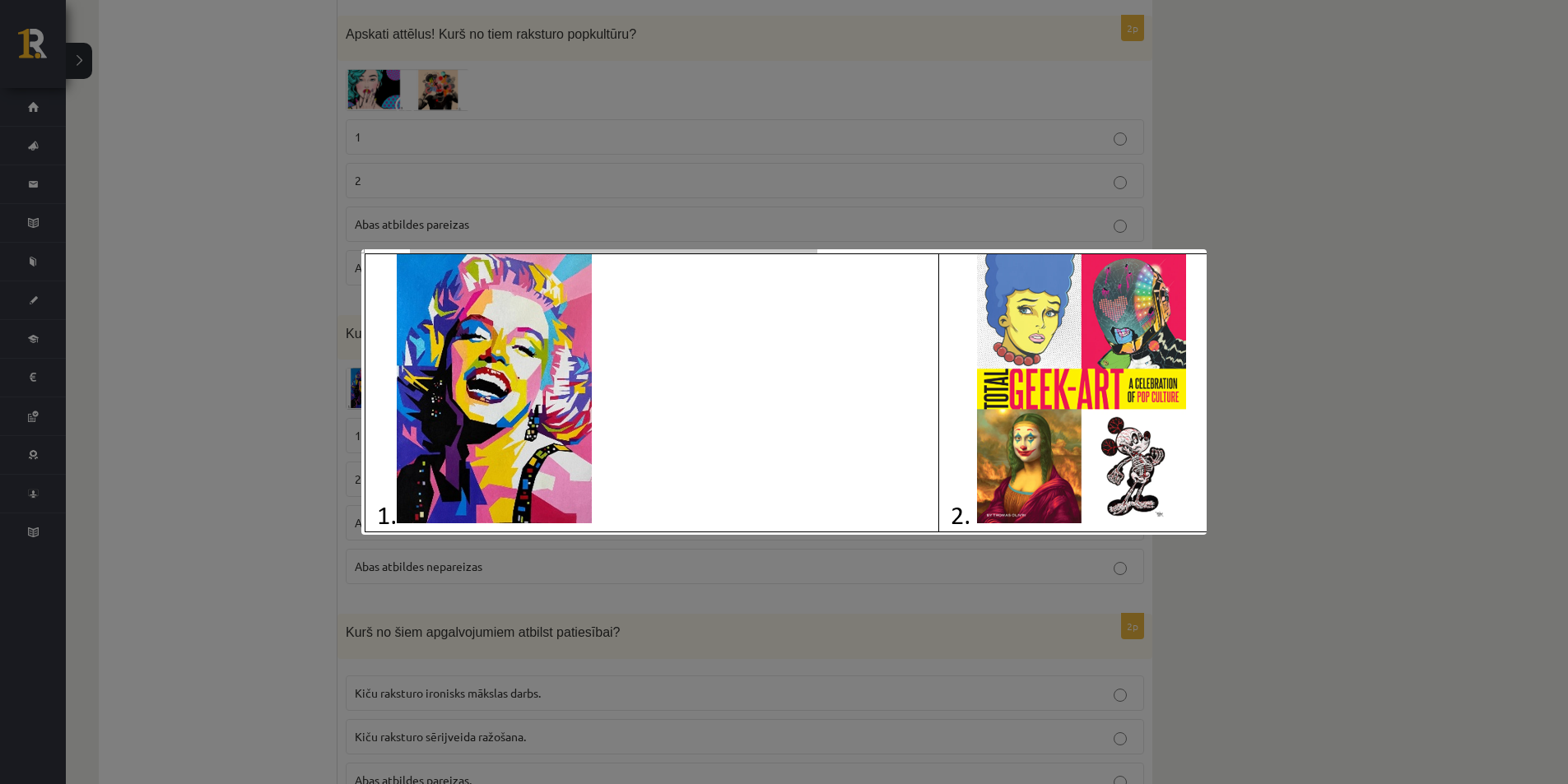
click at [257, 640] on div at bounding box center [784, 392] width 1568 height 784
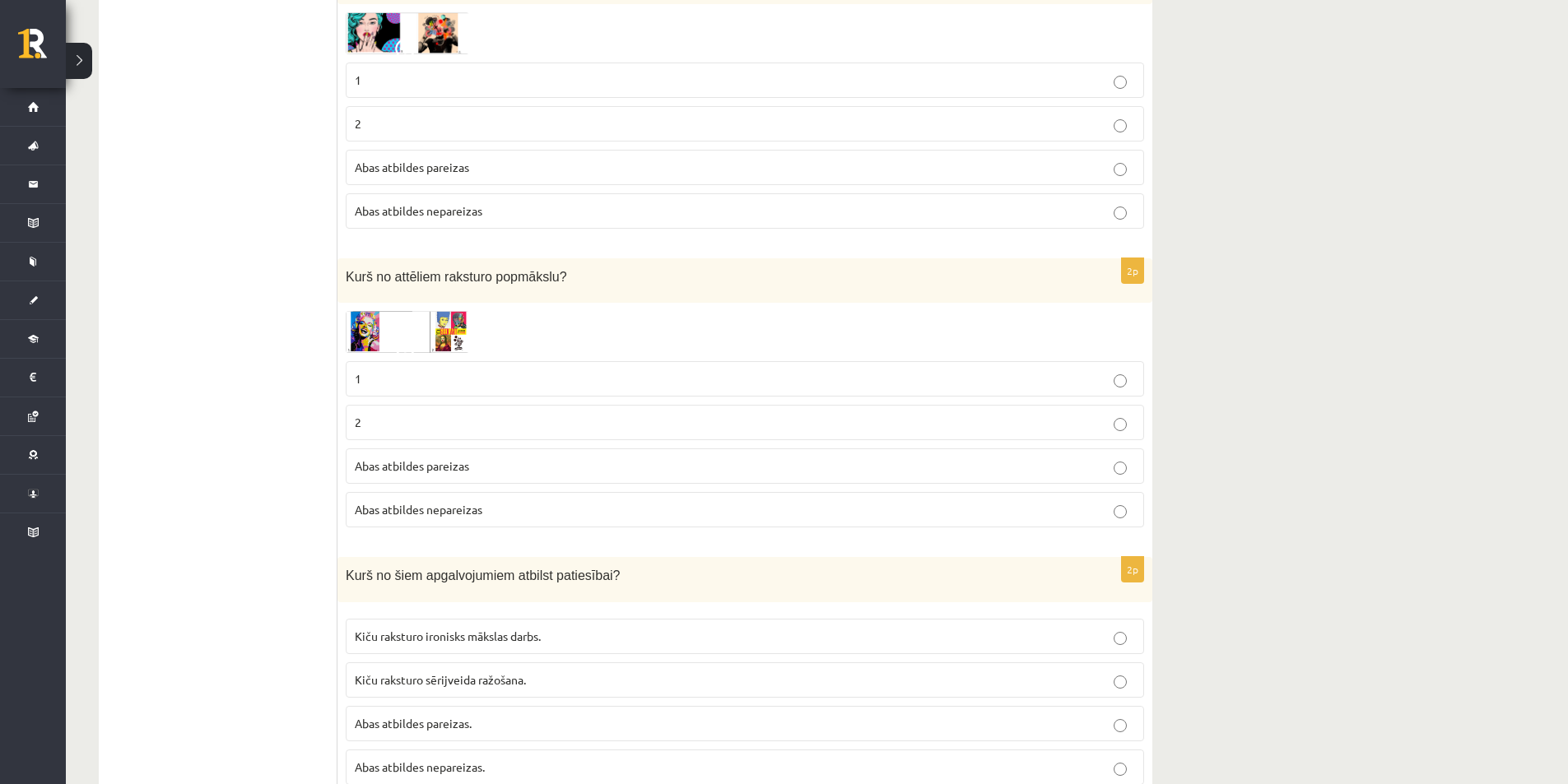
scroll to position [3744, 0]
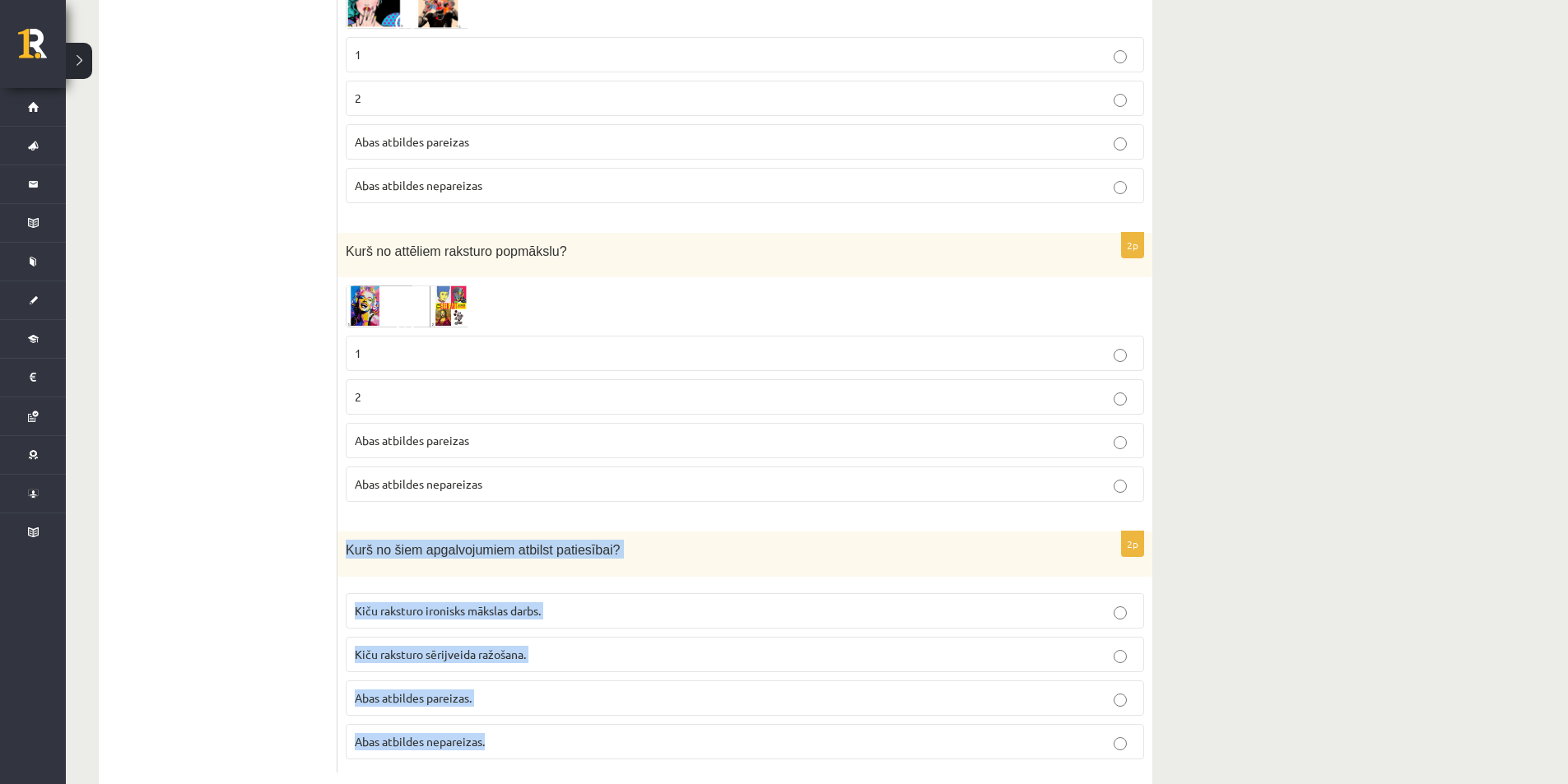
drag, startPoint x: 341, startPoint y: 542, endPoint x: 510, endPoint y: 752, distance: 269.6
click at [510, 752] on div "2p Kurš no šiem apgalvojumiem atbilst patiesībai? Kiču raksturo ironisks māksla…" at bounding box center [745, 652] width 815 height 241
copy div "Kurš no šiem apgalvojumiem atbilst patiesībai? Kiču raksturo ironisks mākslas d…"
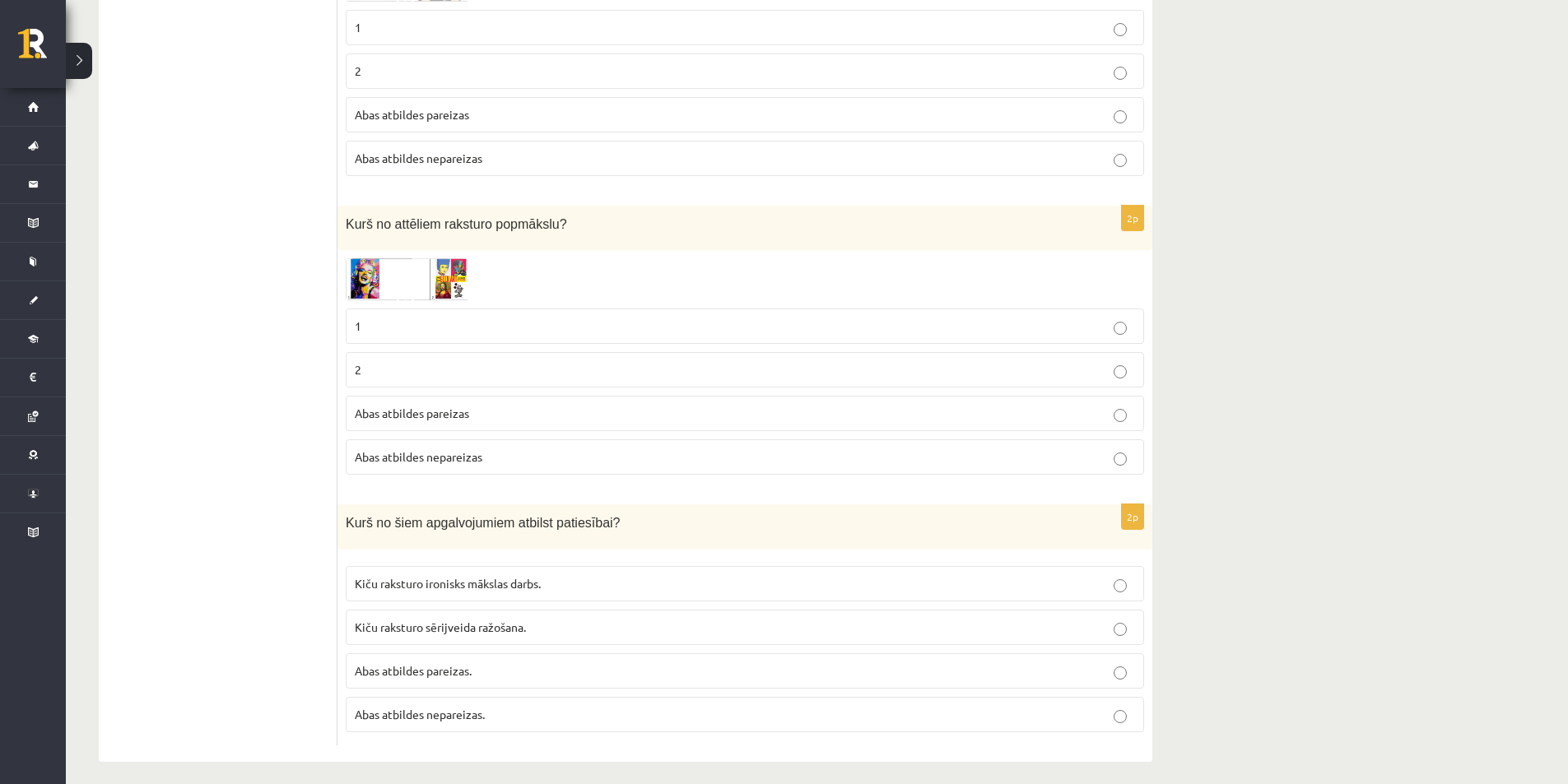
scroll to position [3784, 0]
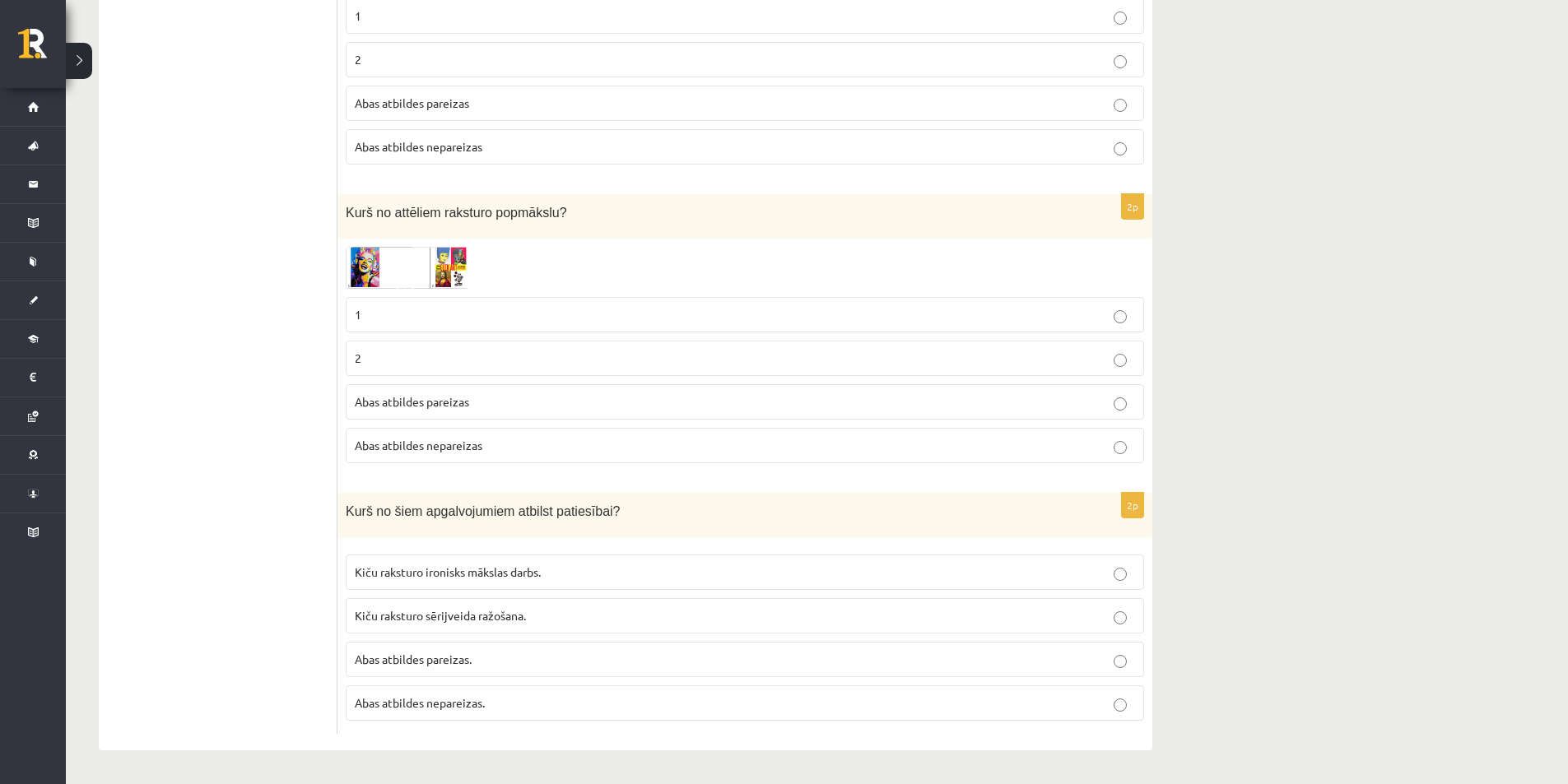
click at [627, 579] on p "Kiču raksturo ironisks mākslas darbs." at bounding box center [744, 572] width 781 height 18
click at [445, 606] on p "Kiču raksturo sērijveida ražošana." at bounding box center [744, 615] width 781 height 18
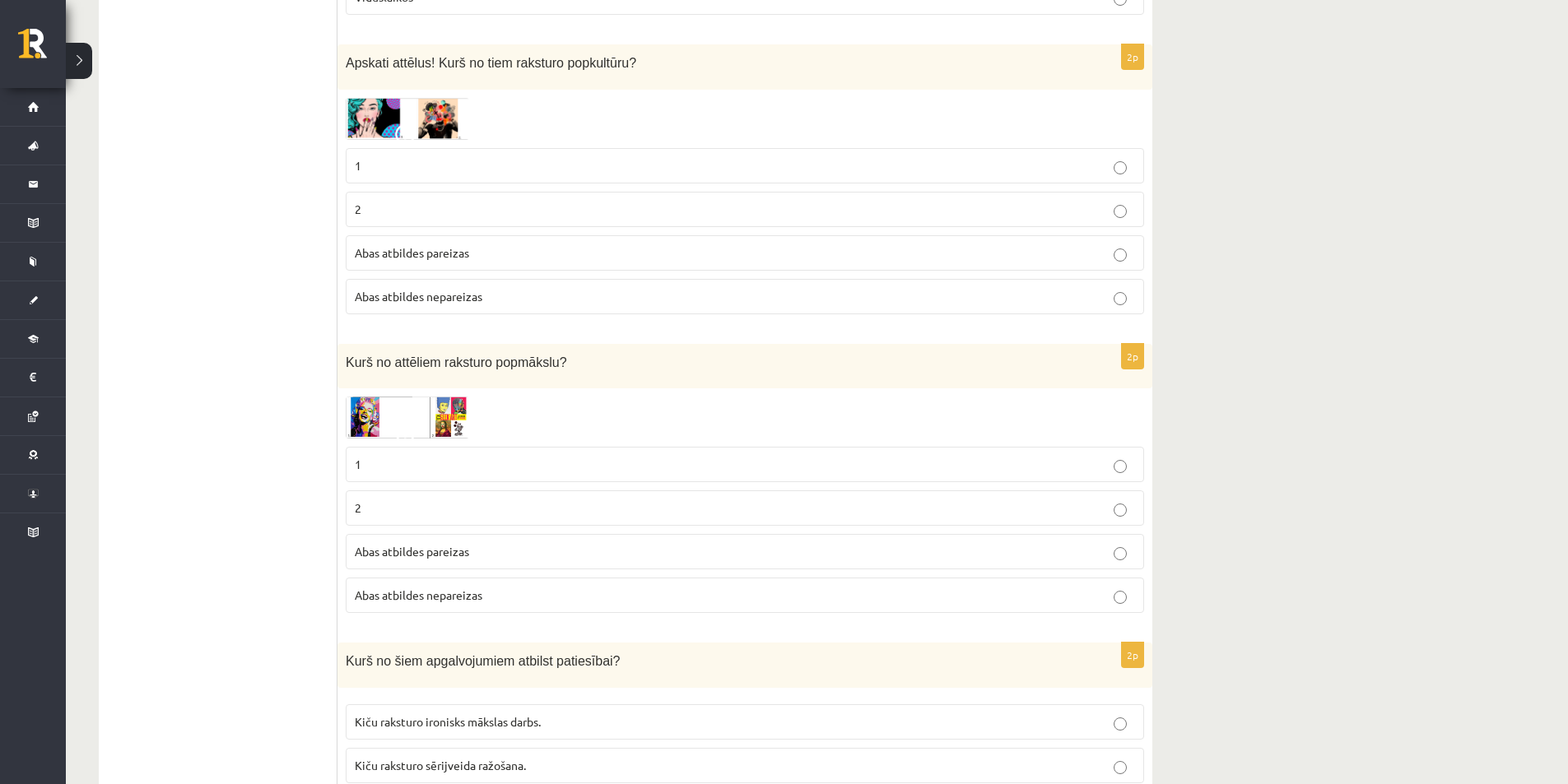
scroll to position [3619, 0]
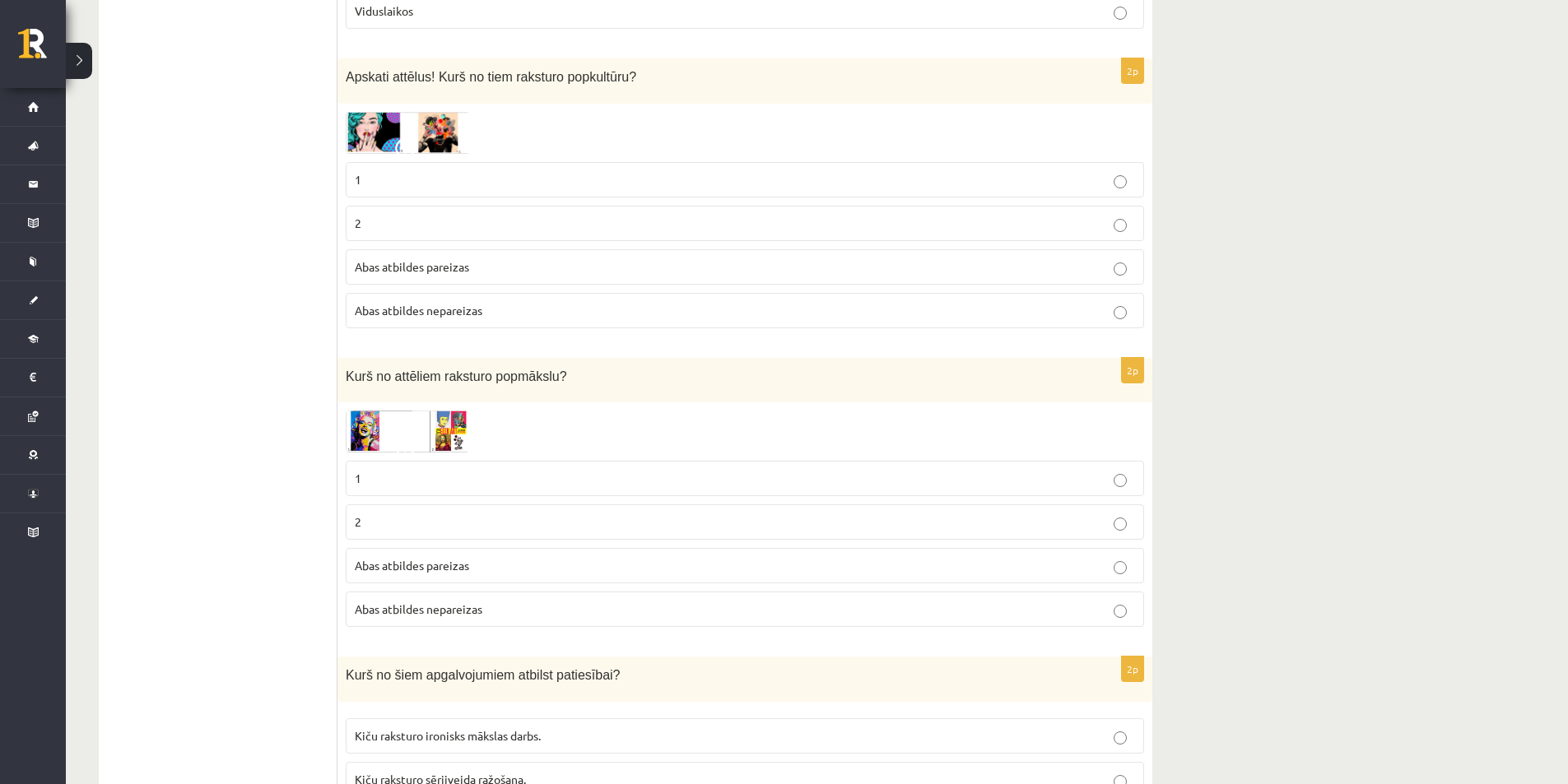
click at [343, 378] on div "Kurš no attēliem raksturo popmākslu?" at bounding box center [745, 381] width 815 height 45
click at [388, 444] on img at bounding box center [407, 431] width 123 height 42
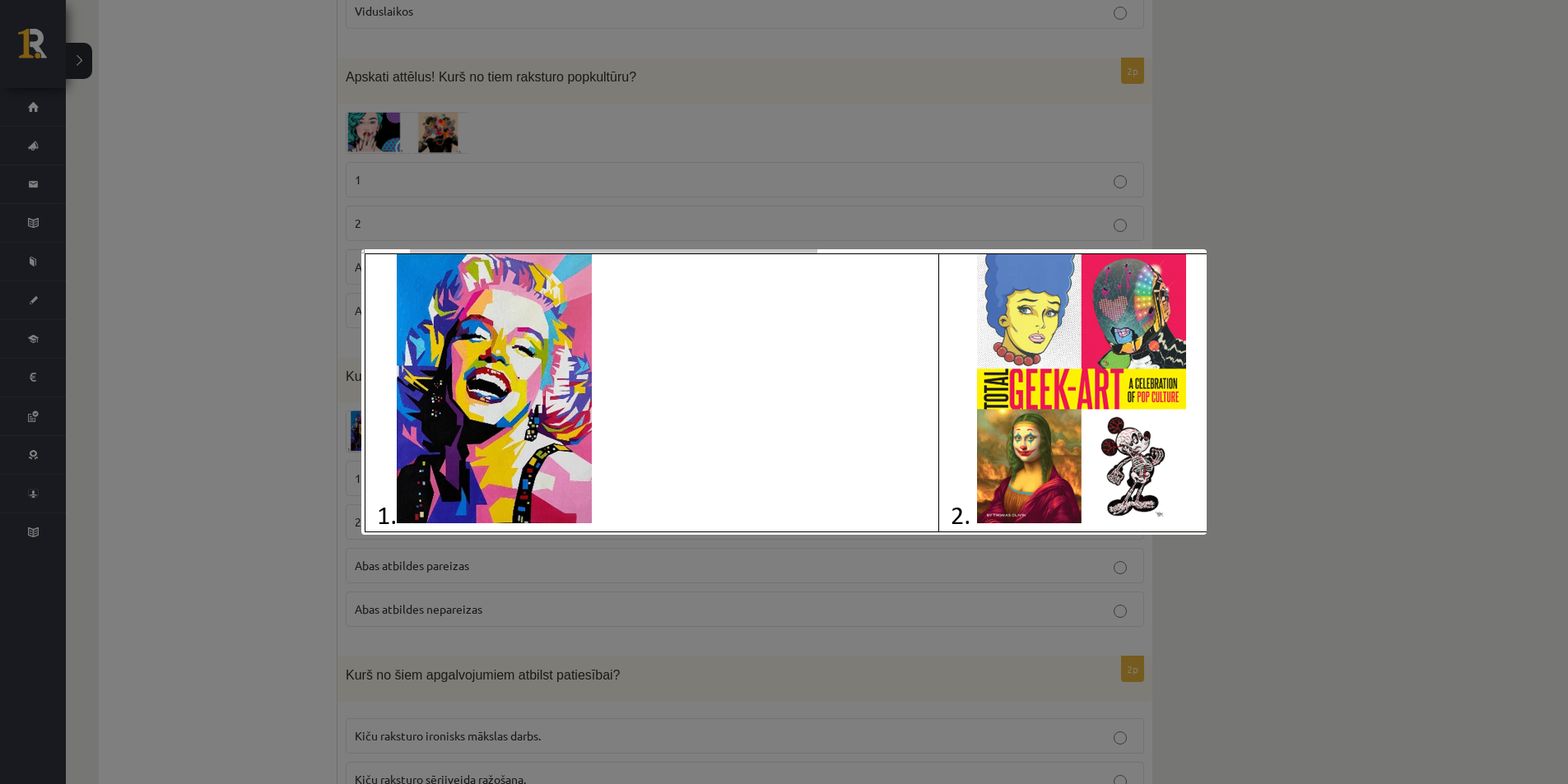
click at [1093, 431] on img at bounding box center [784, 392] width 845 height 285
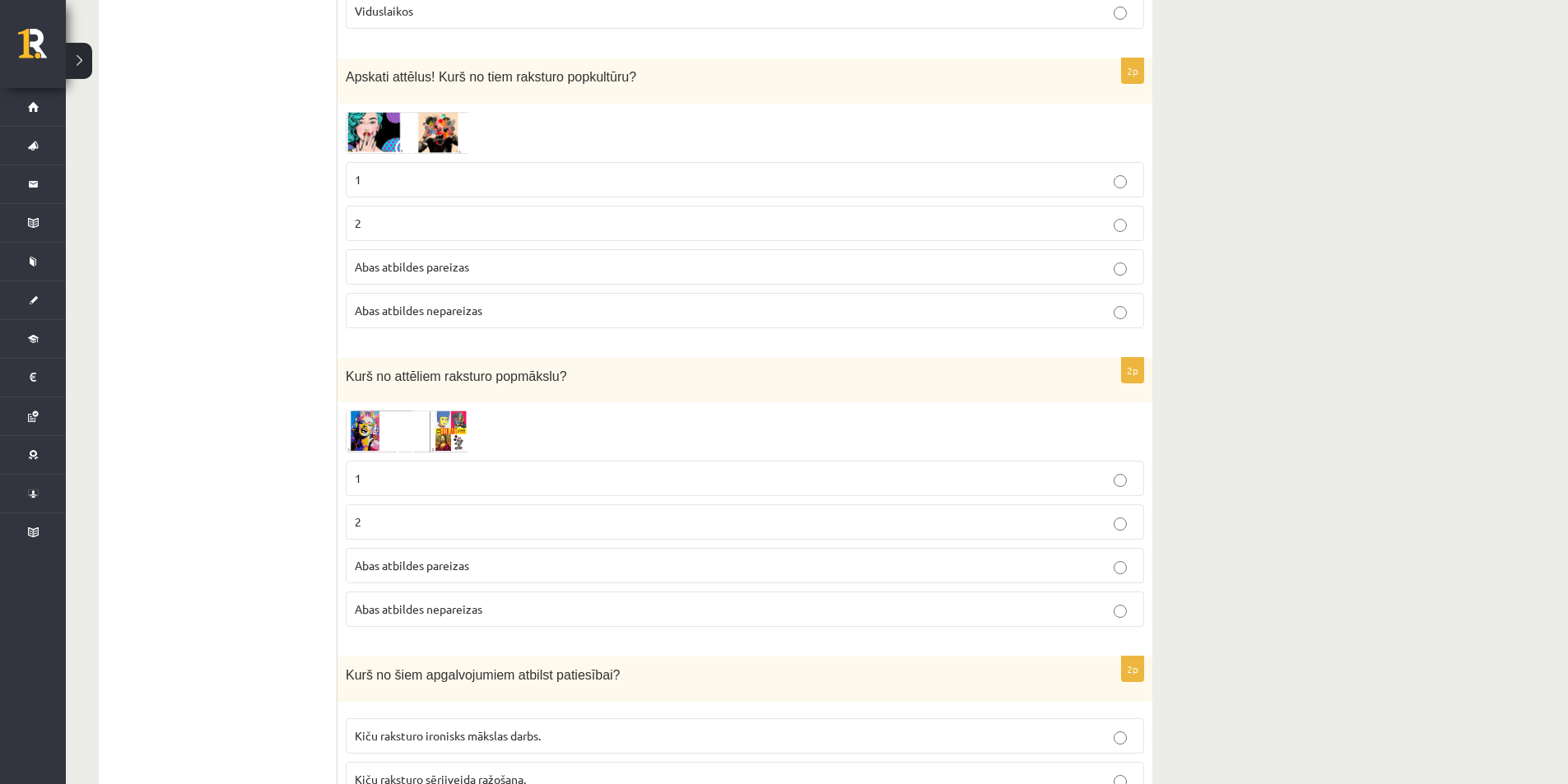
click at [390, 485] on p "1" at bounding box center [744, 478] width 781 height 18
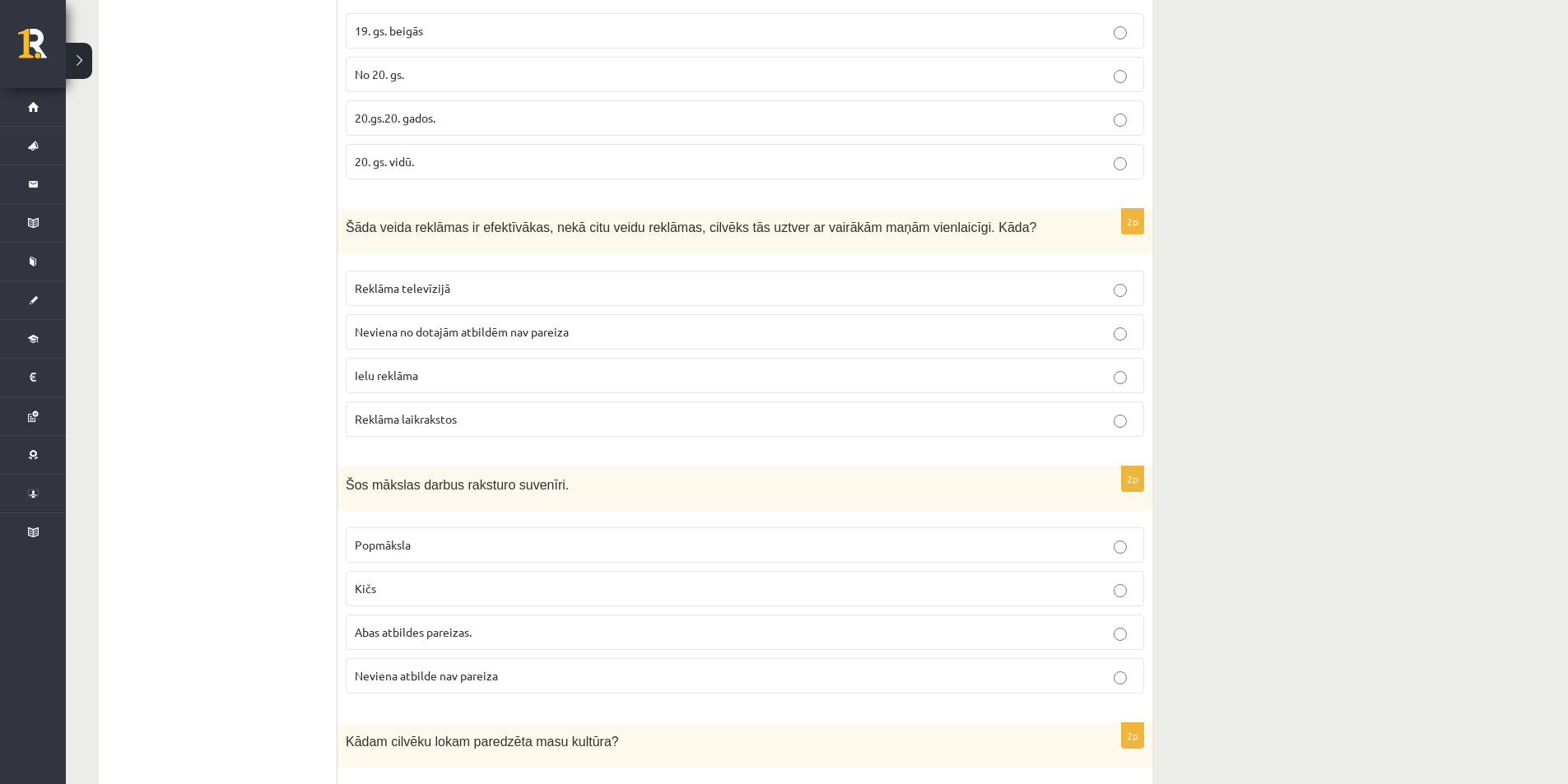
scroll to position [1481, 0]
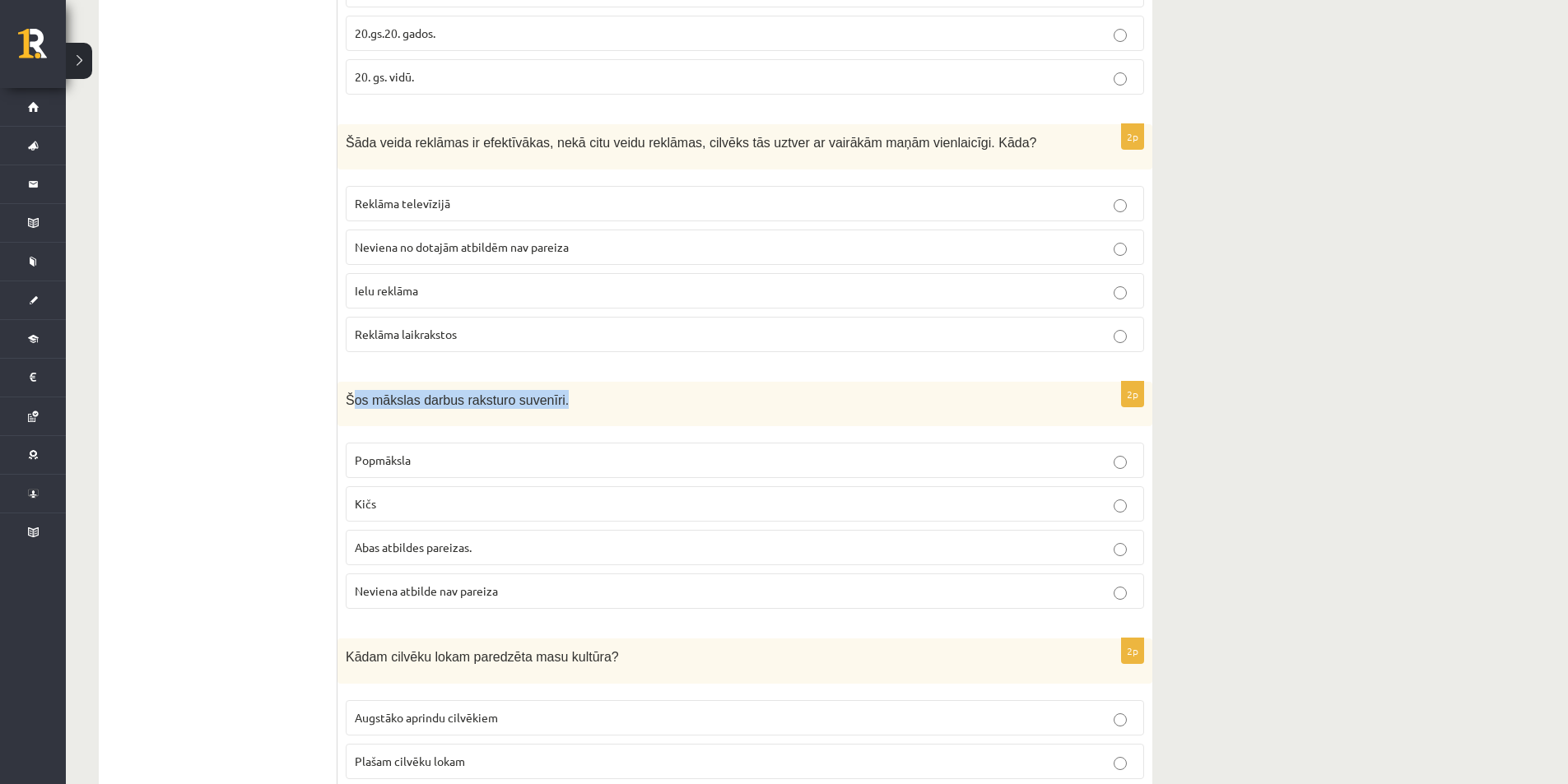
drag, startPoint x: 354, startPoint y: 408, endPoint x: 553, endPoint y: 418, distance: 199.3
click at [553, 418] on div "Šos mākslas darbus raksturo suvenīri." at bounding box center [745, 404] width 815 height 45
click at [571, 411] on div "Šos mākslas darbus raksturo suvenīri." at bounding box center [745, 404] width 815 height 45
drag, startPoint x: 567, startPoint y: 408, endPoint x: 343, endPoint y: 413, distance: 224.1
click at [343, 413] on div "Šos mākslas darbus raksturo suvenīri." at bounding box center [745, 404] width 815 height 45
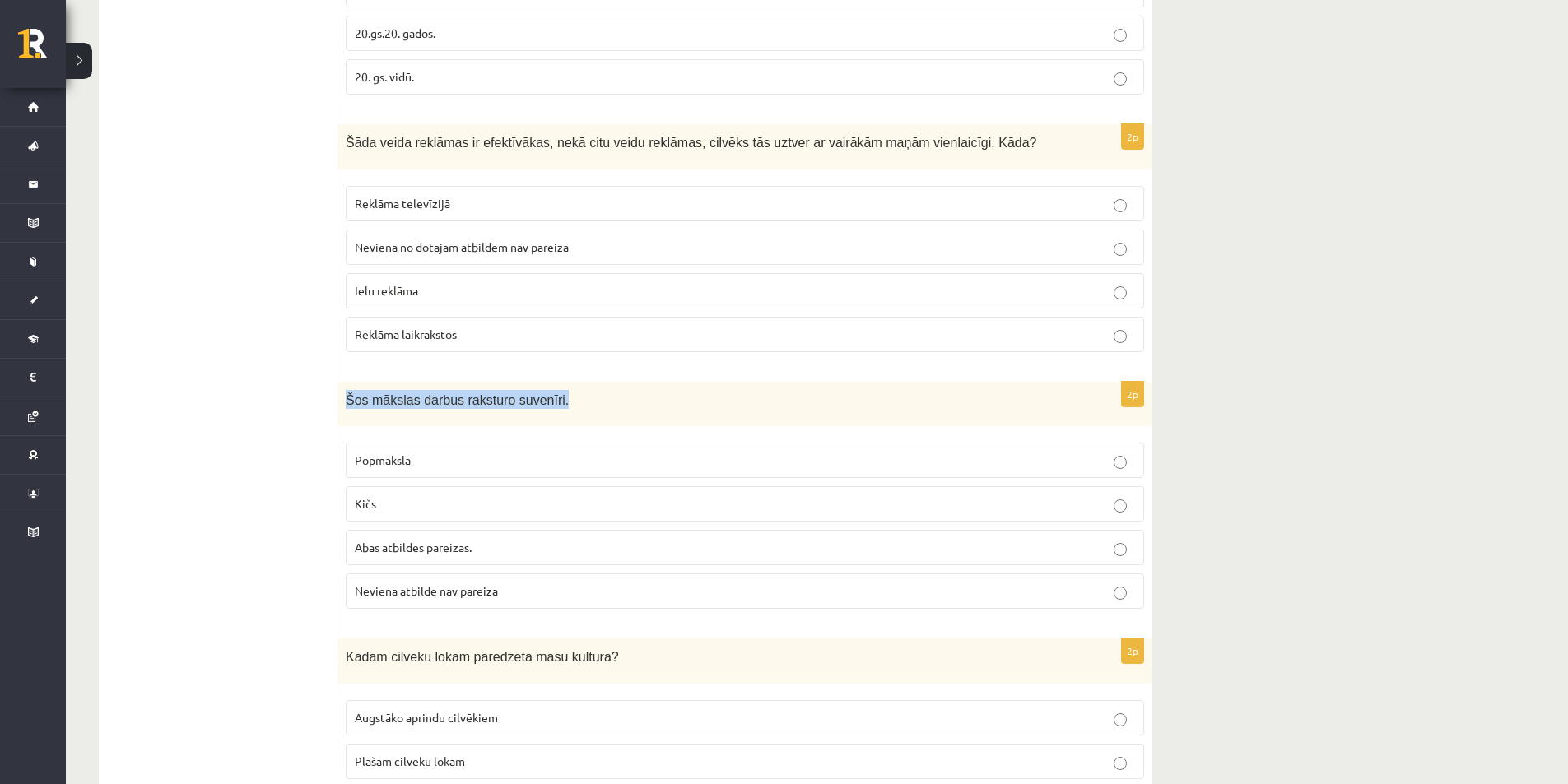
copy span "Šos mākslas darbus raksturo suvenīri."
click at [457, 384] on div "Šos mākslas darbus raksturo suvenīri." at bounding box center [745, 404] width 815 height 45
drag, startPoint x: 339, startPoint y: 398, endPoint x: 533, endPoint y: 592, distance: 274.4
click at [533, 592] on div "2p Šos mākslas darbus raksturo suvenīri. Popmāksla Kičs Abas atbildes pareizas.…" at bounding box center [745, 502] width 815 height 241
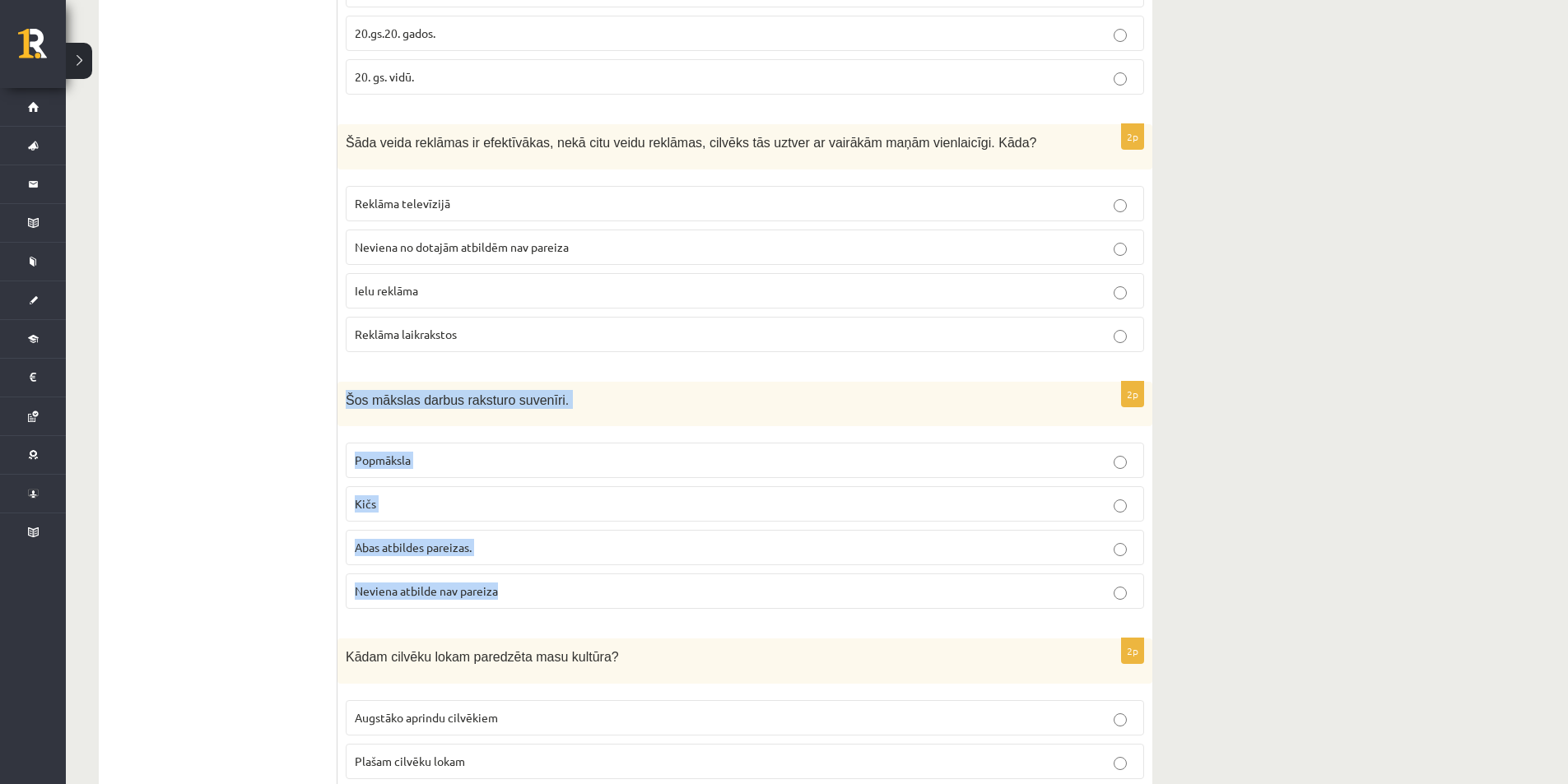
copy div "Šos mākslas darbus raksturo suvenīri. Popmāksla Kičs Abas atbildes pareizas. Ne…"
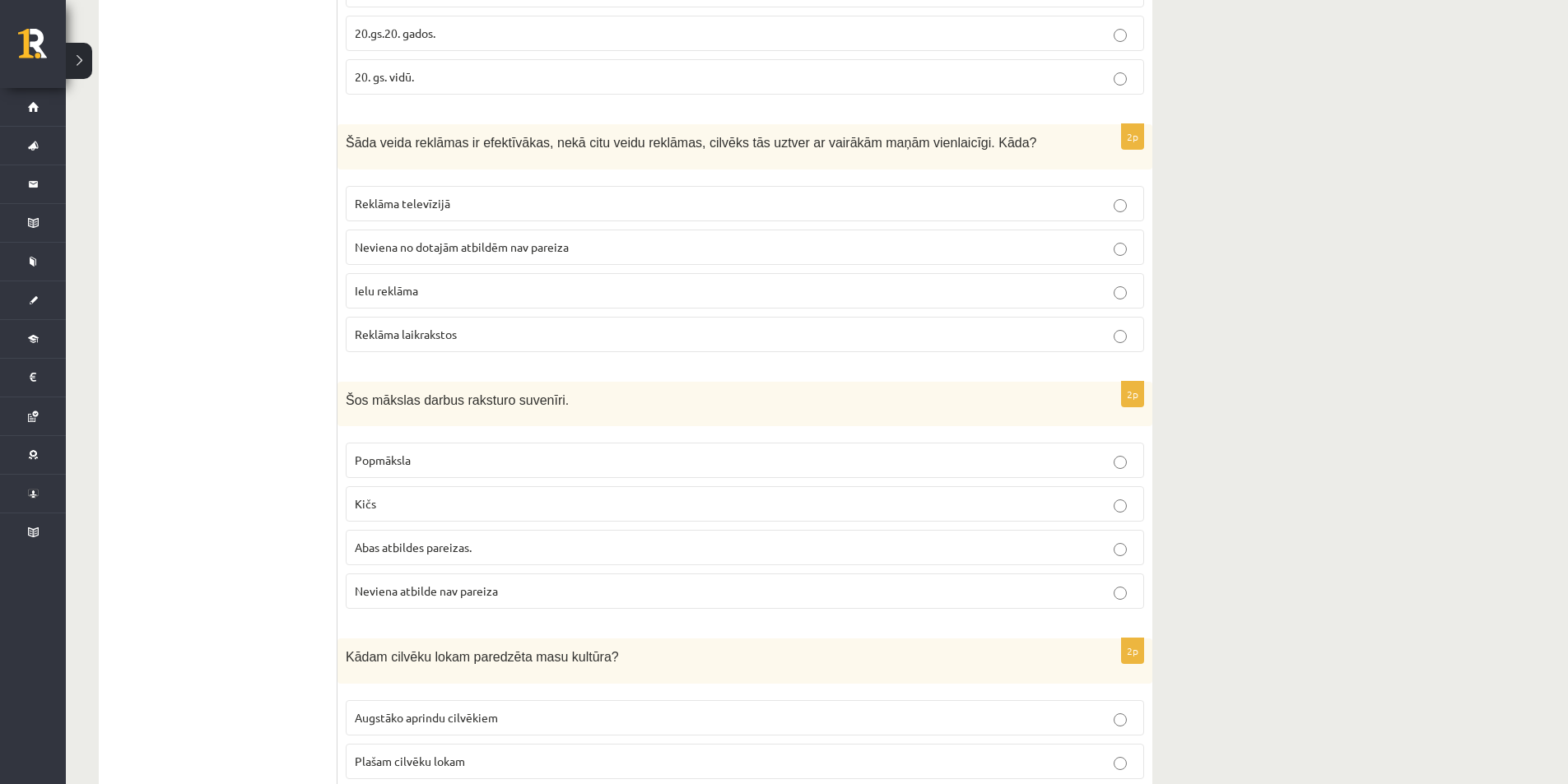
click at [485, 509] on p "Kičs" at bounding box center [744, 504] width 781 height 18
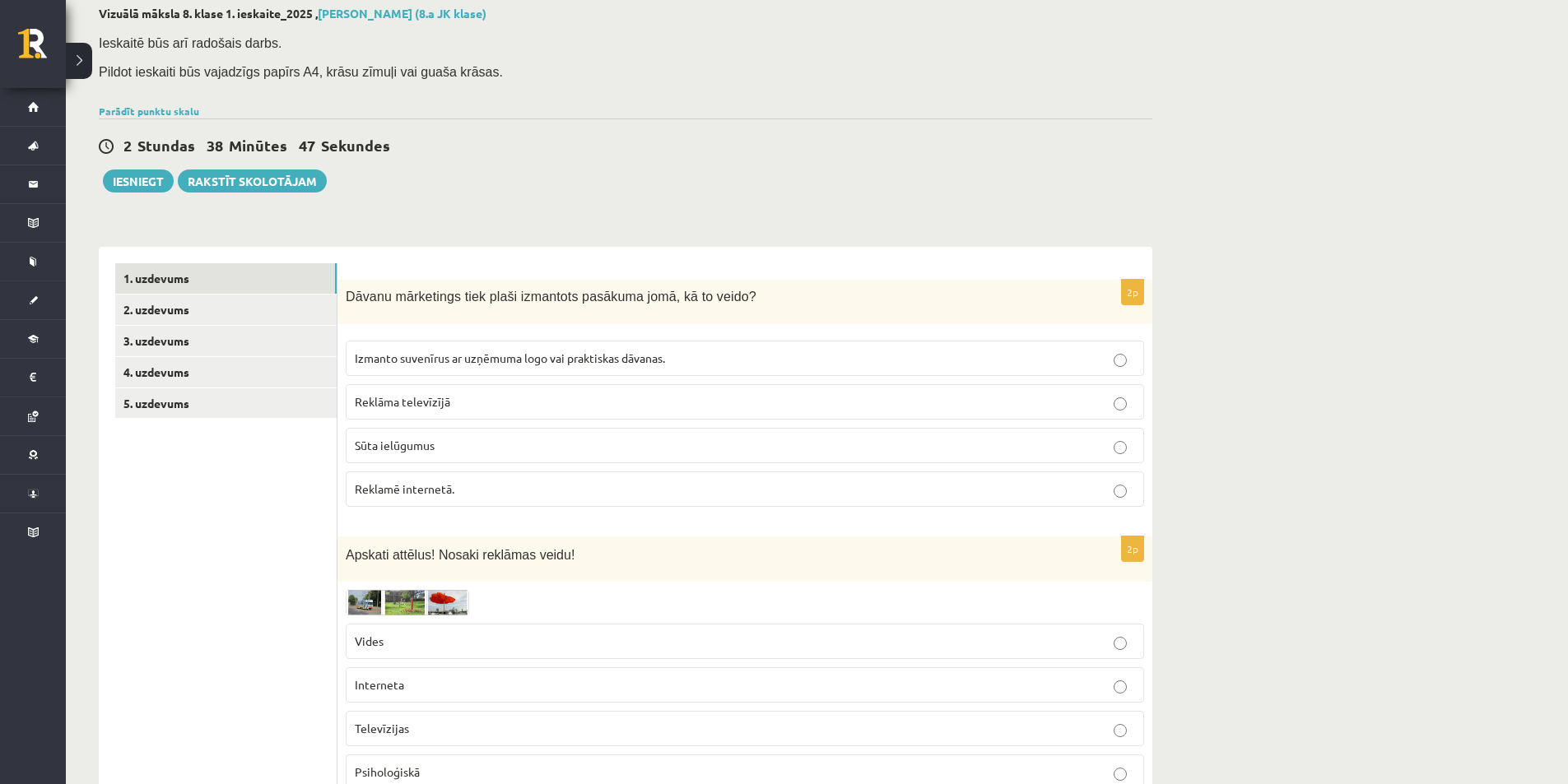
scroll to position [0, 0]
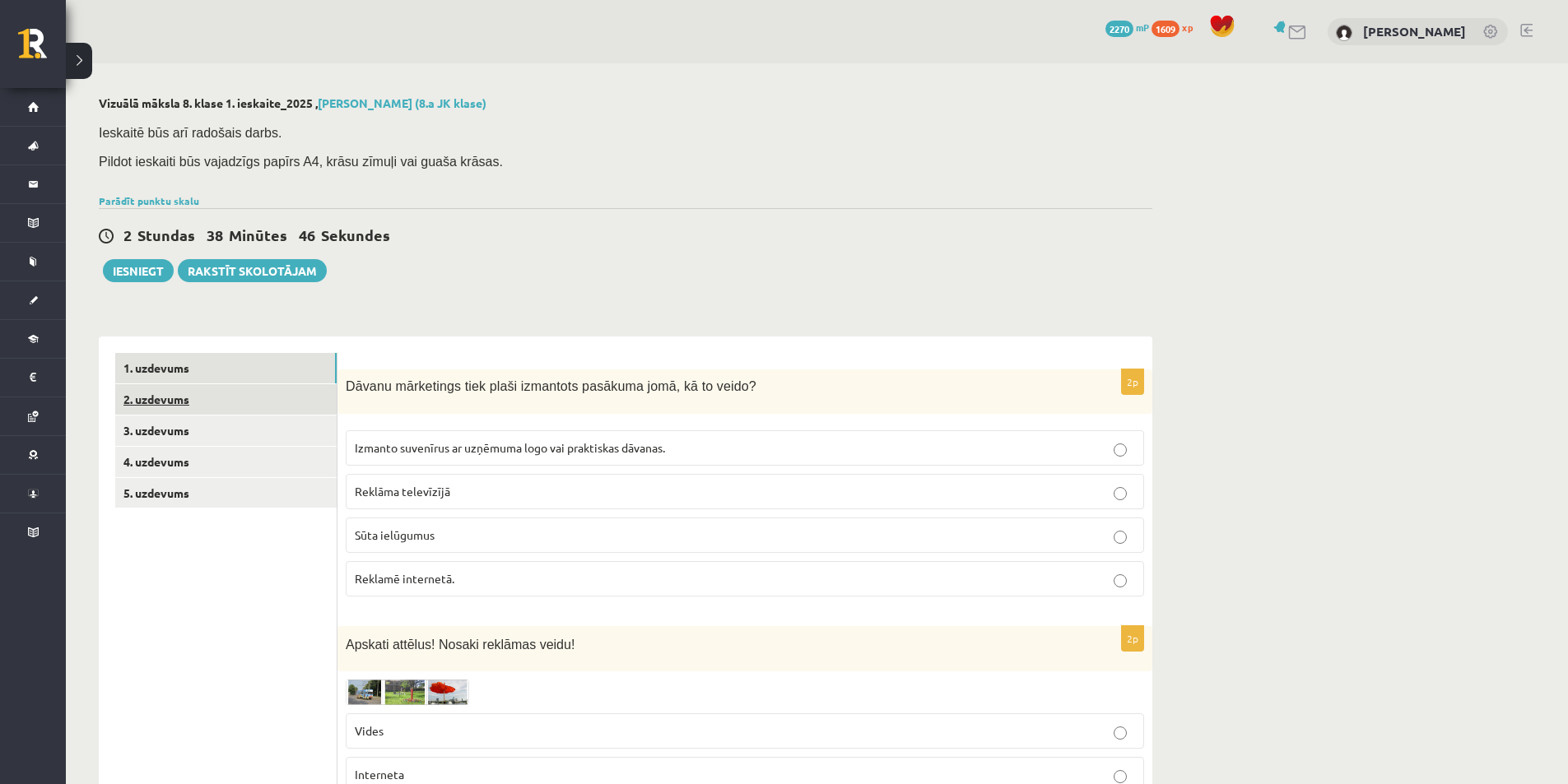
click at [147, 398] on link "2. uzdevums" at bounding box center [226, 398] width 221 height 31
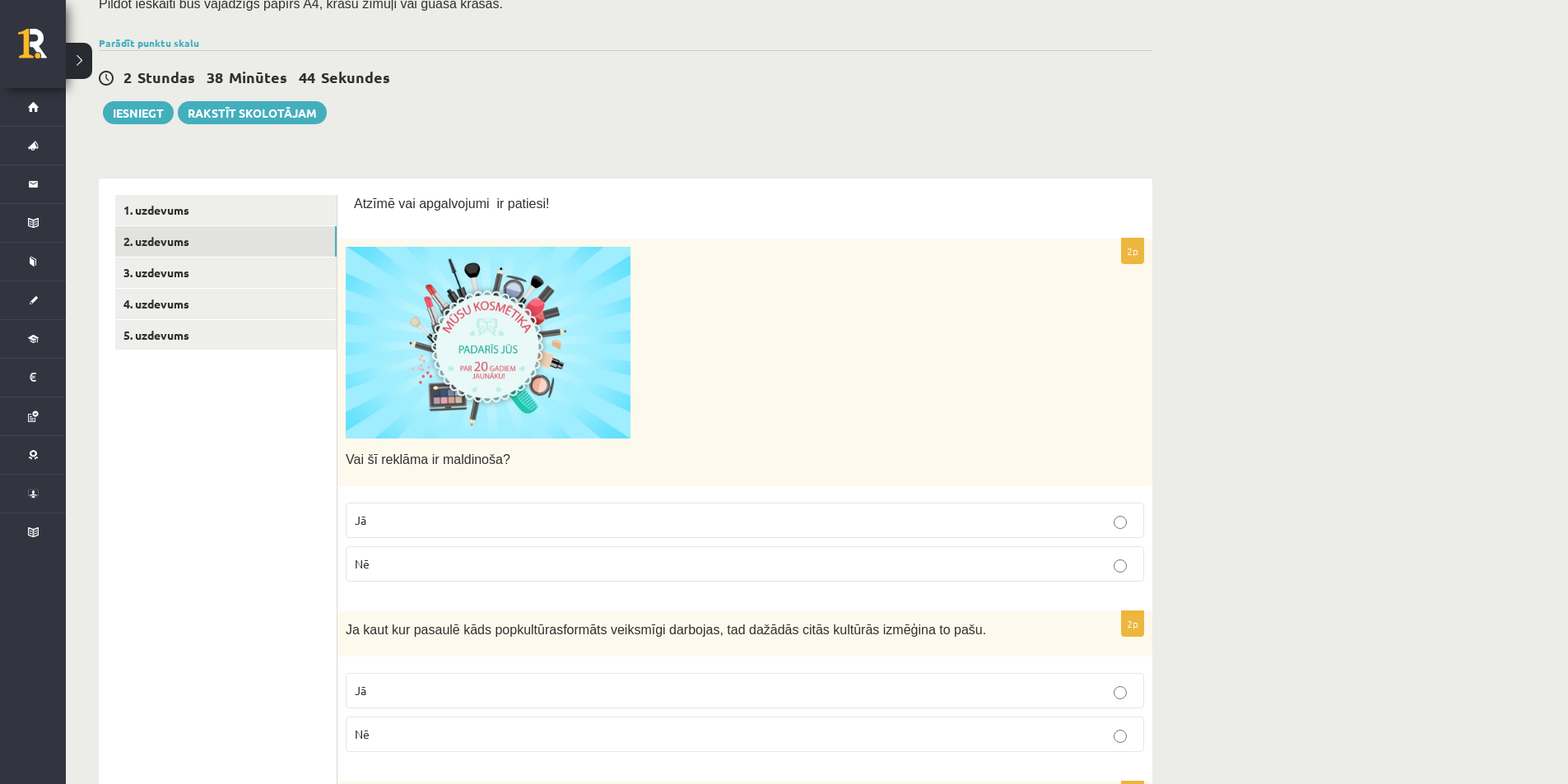
scroll to position [165, 0]
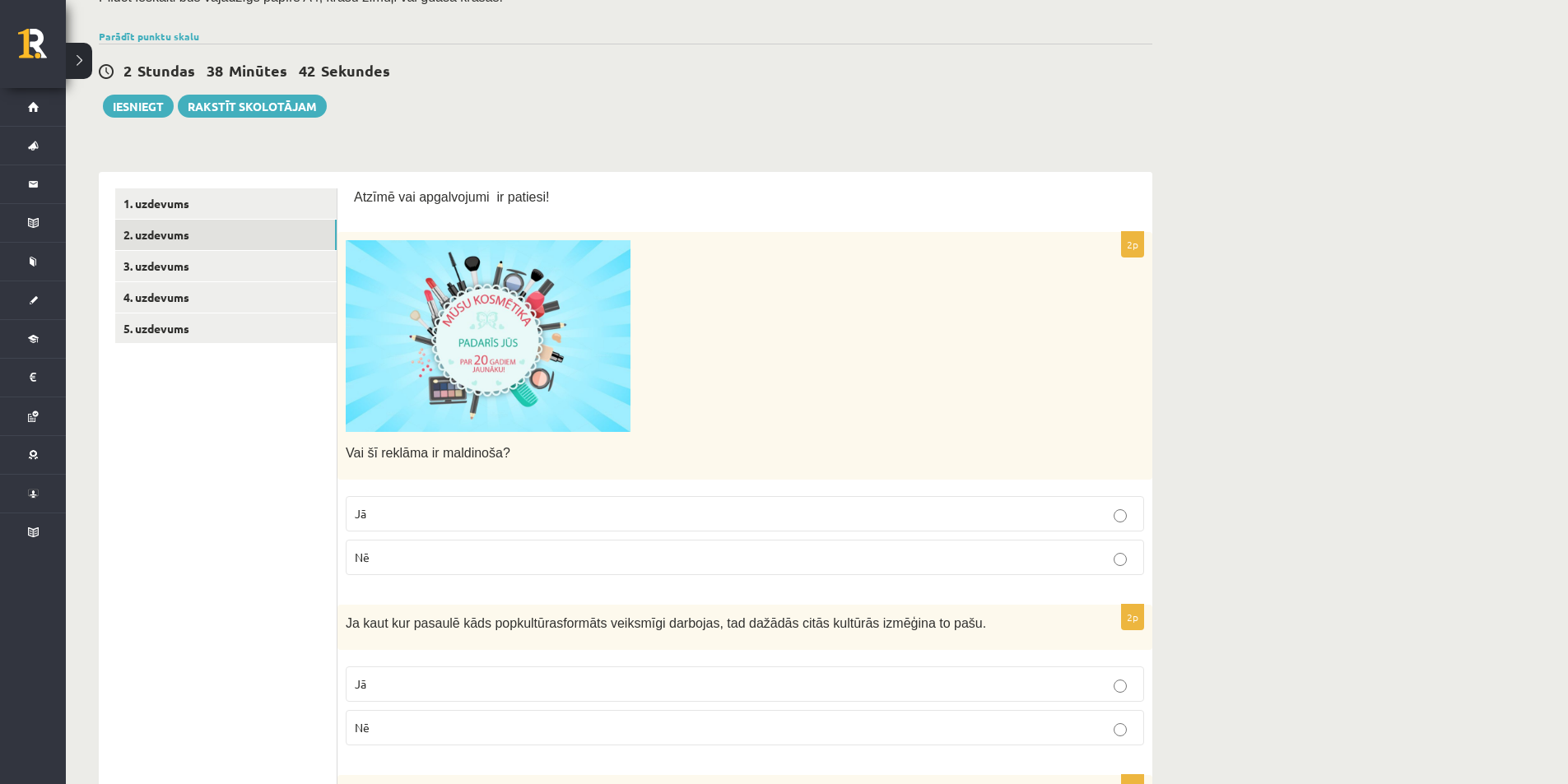
click at [525, 388] on img at bounding box center [487, 336] width 285 height 191
click at [534, 361] on img at bounding box center [487, 336] width 285 height 191
click at [453, 512] on p "Jā" at bounding box center [744, 514] width 781 height 18
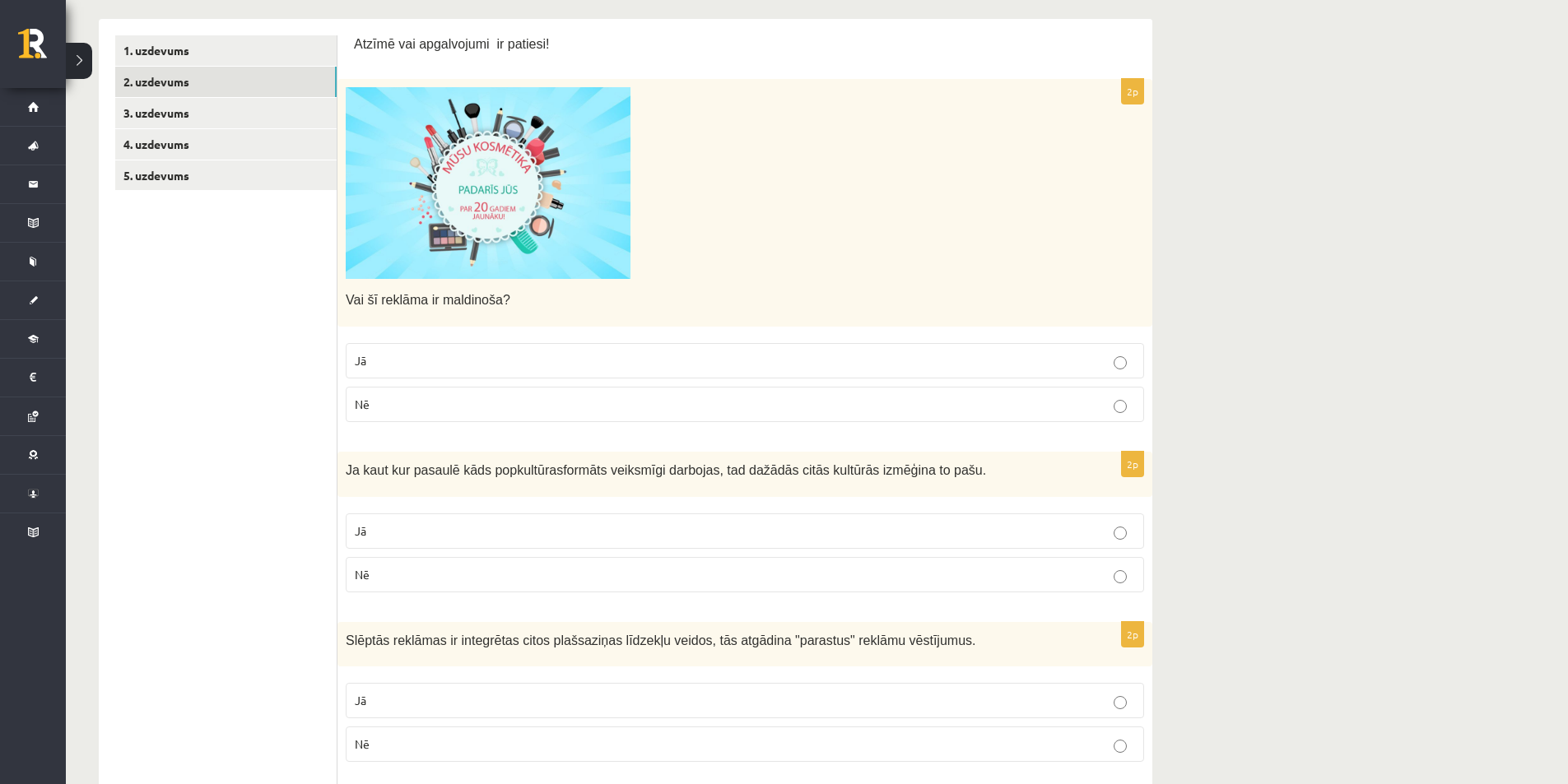
scroll to position [493, 0]
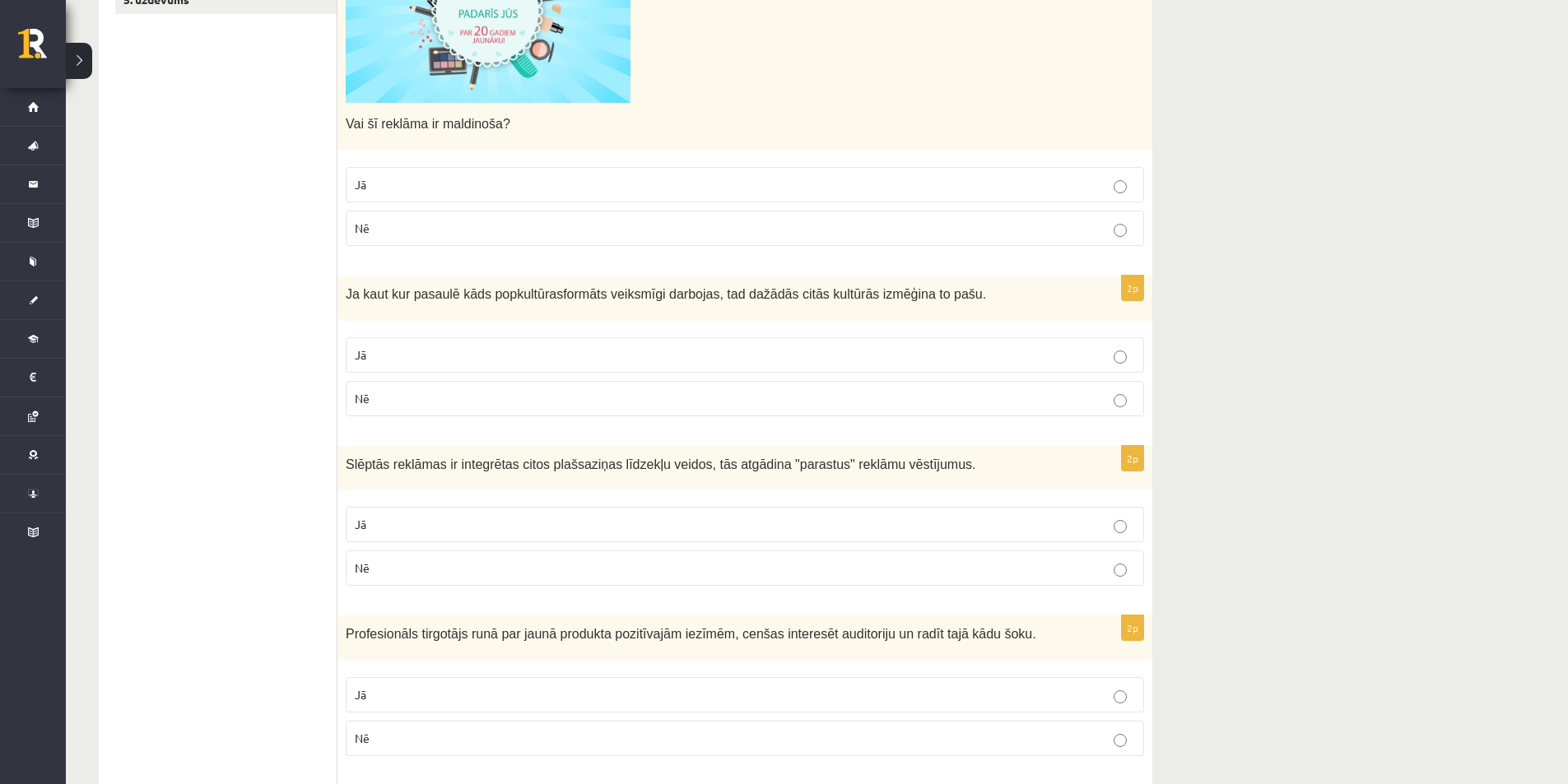
click at [458, 351] on p "Jā" at bounding box center [744, 355] width 781 height 18
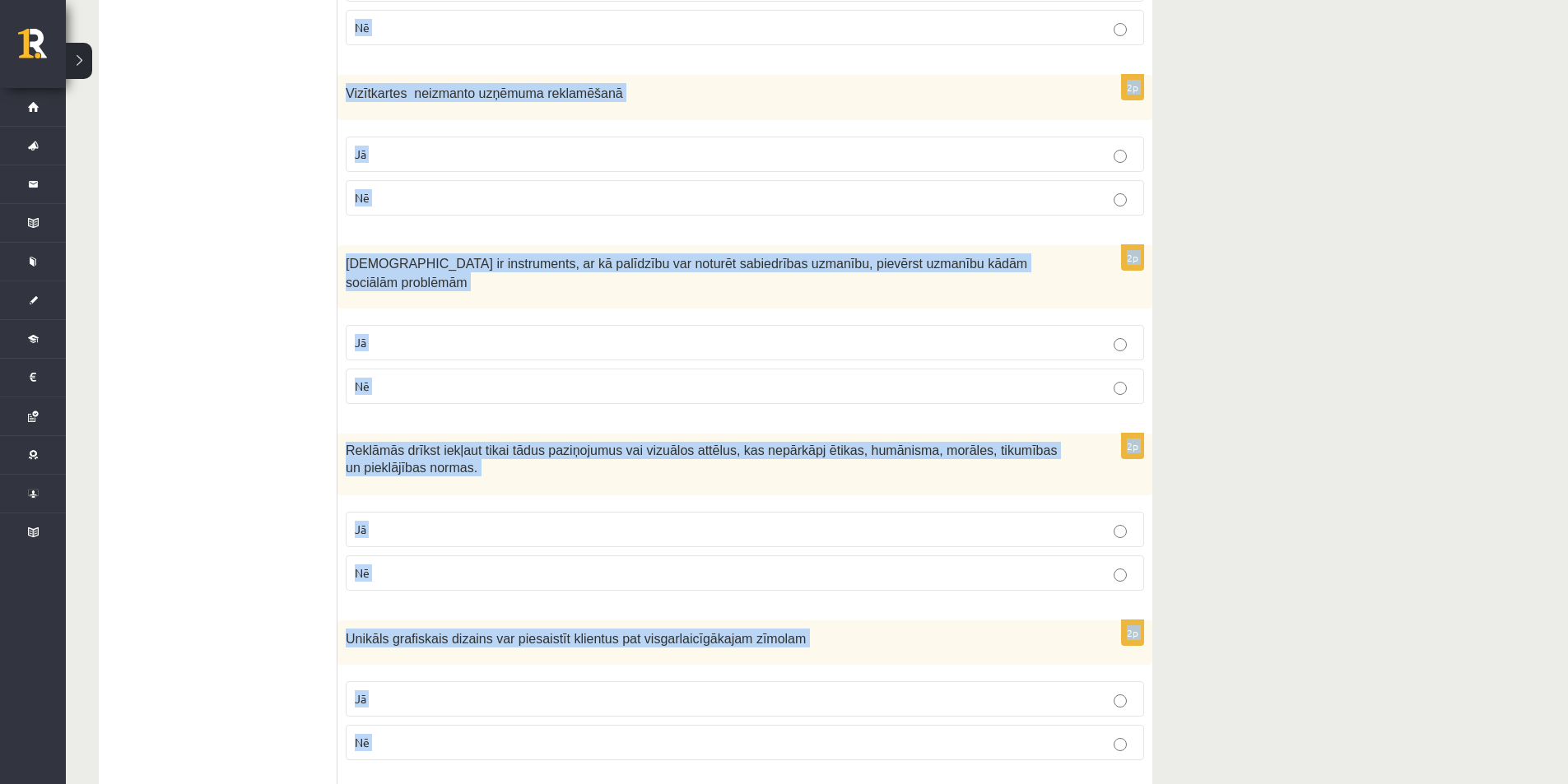
scroll to position [1565, 0]
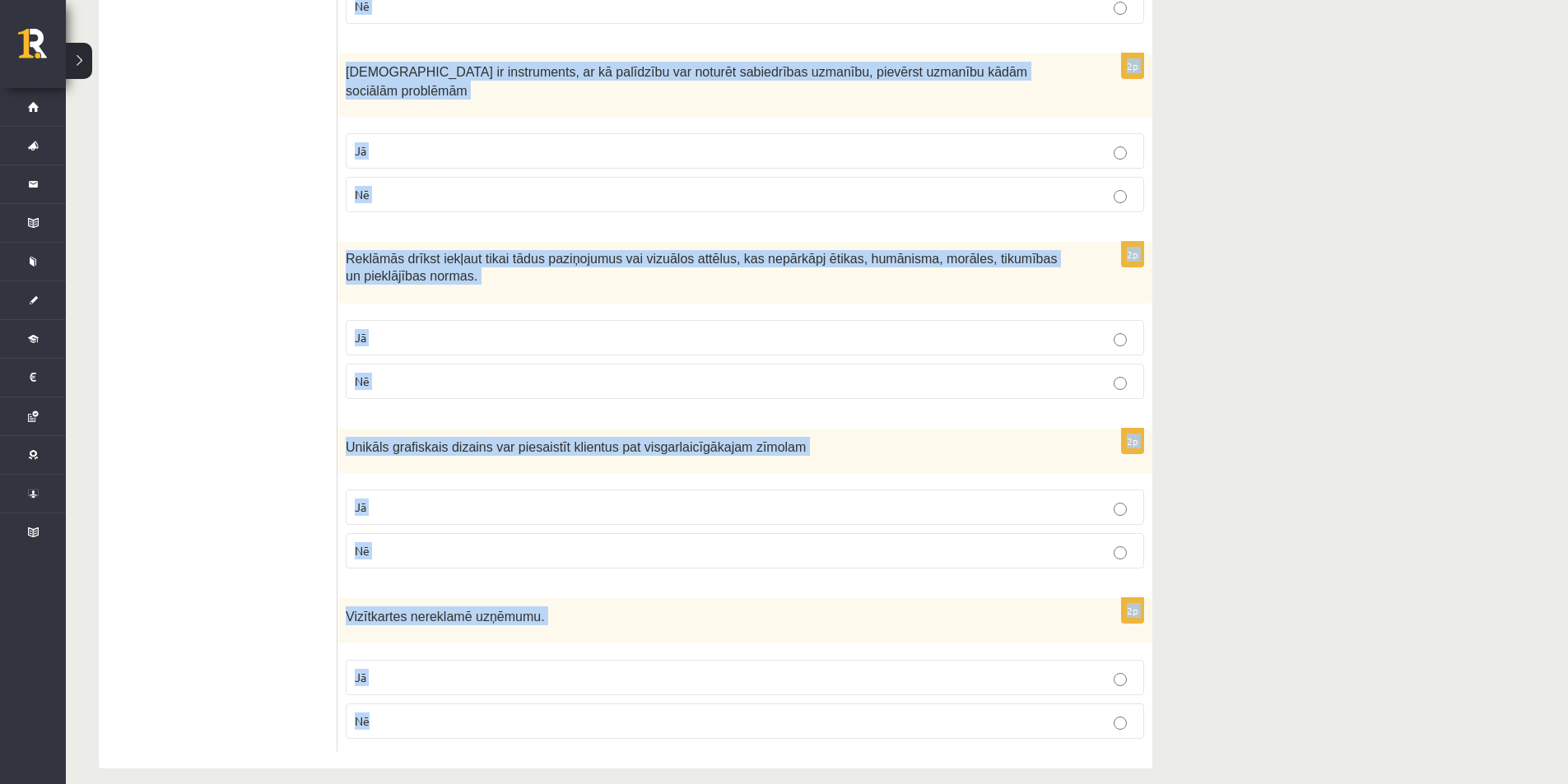
drag, startPoint x: 339, startPoint y: 208, endPoint x: 672, endPoint y: 649, distance: 552.6
drag, startPoint x: 484, startPoint y: 591, endPoint x: 516, endPoint y: 406, distance: 187.7
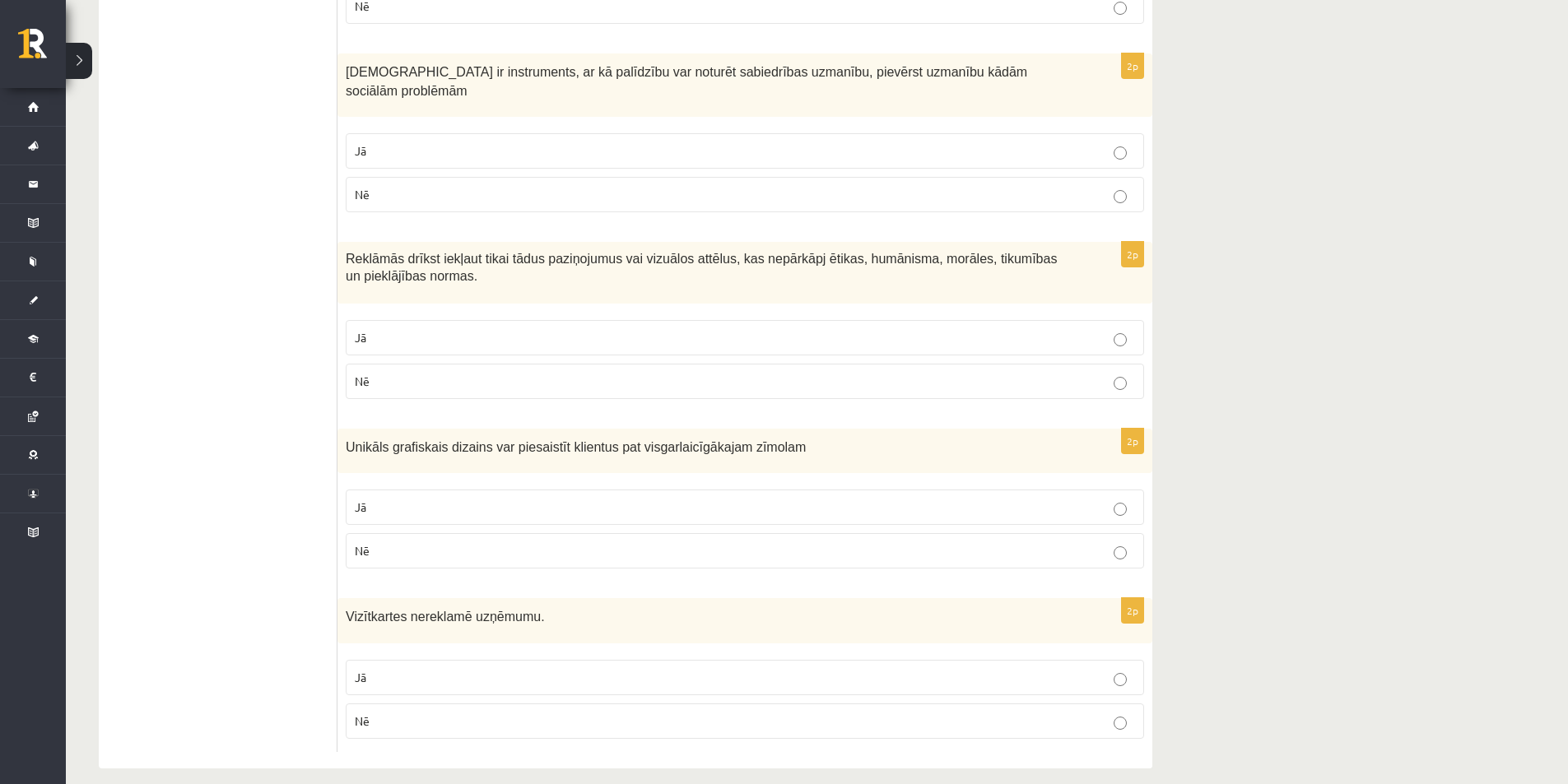
click at [510, 429] on div "Unikāls grafiskais dizains var piesaistīt klientus pat visgarlaicīgākajam zīmol…" at bounding box center [745, 452] width 815 height 45
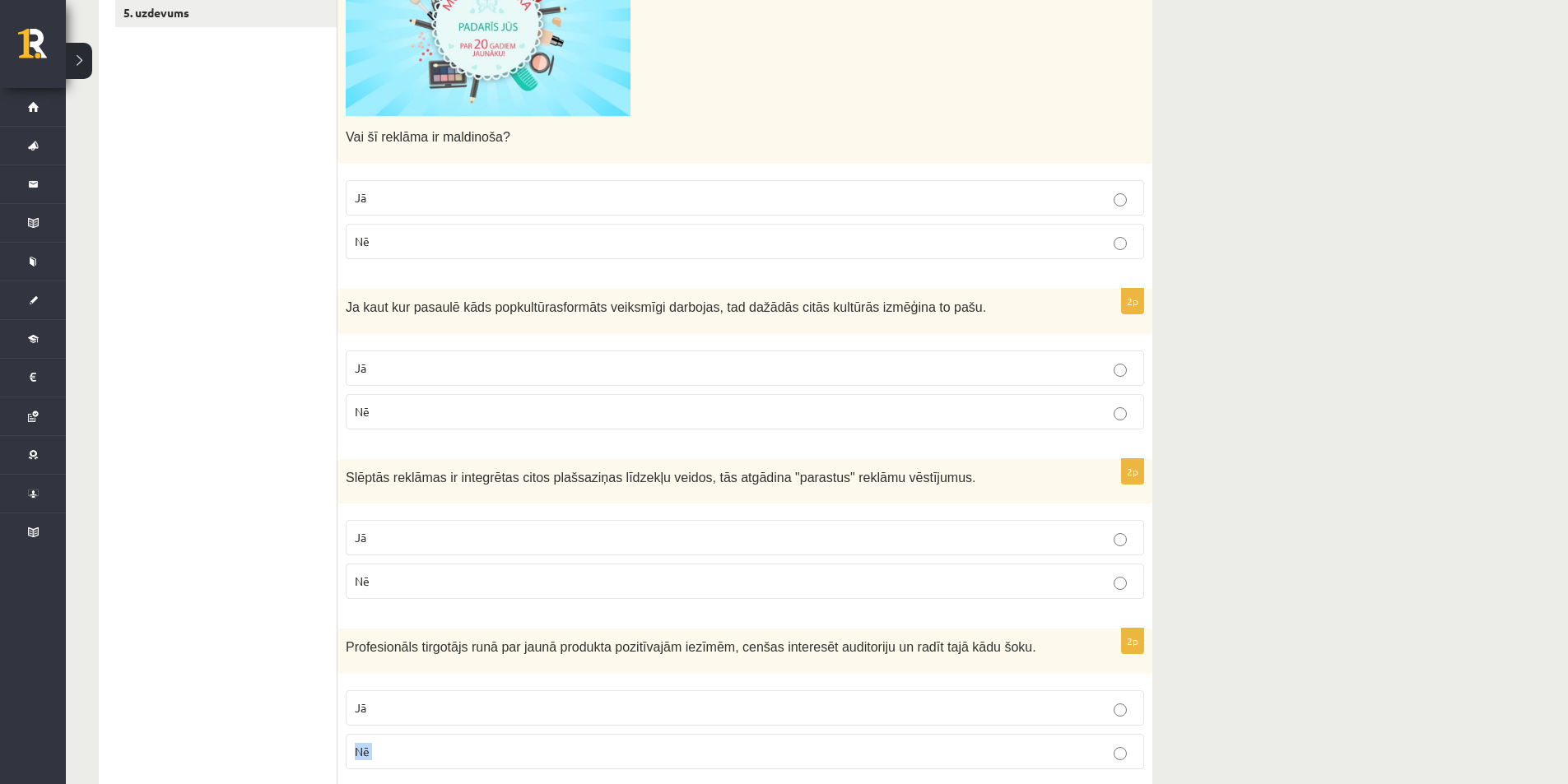
scroll to position [494, 0]
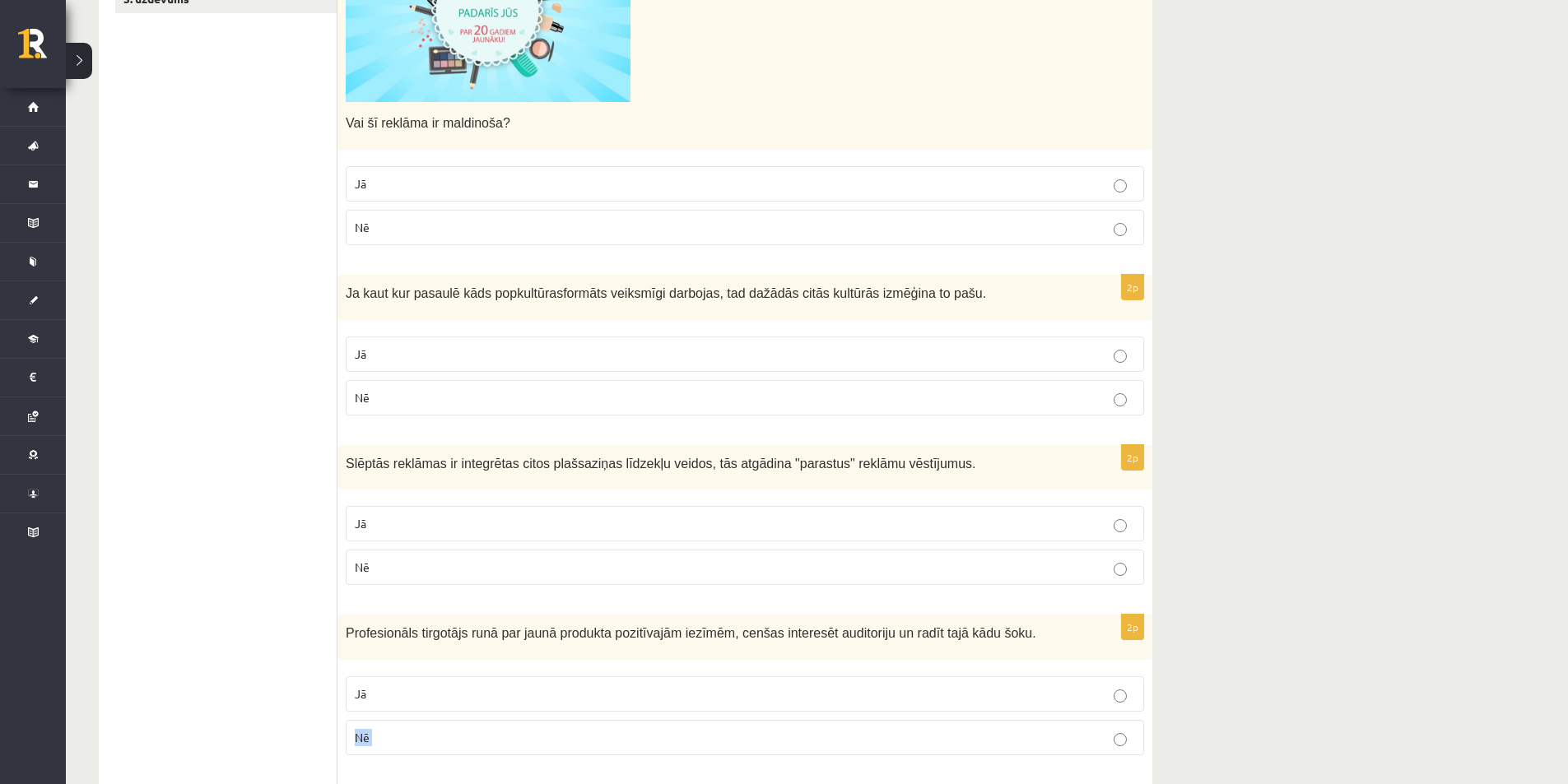
drag, startPoint x: 440, startPoint y: 700, endPoint x: 258, endPoint y: 559, distance: 230.2
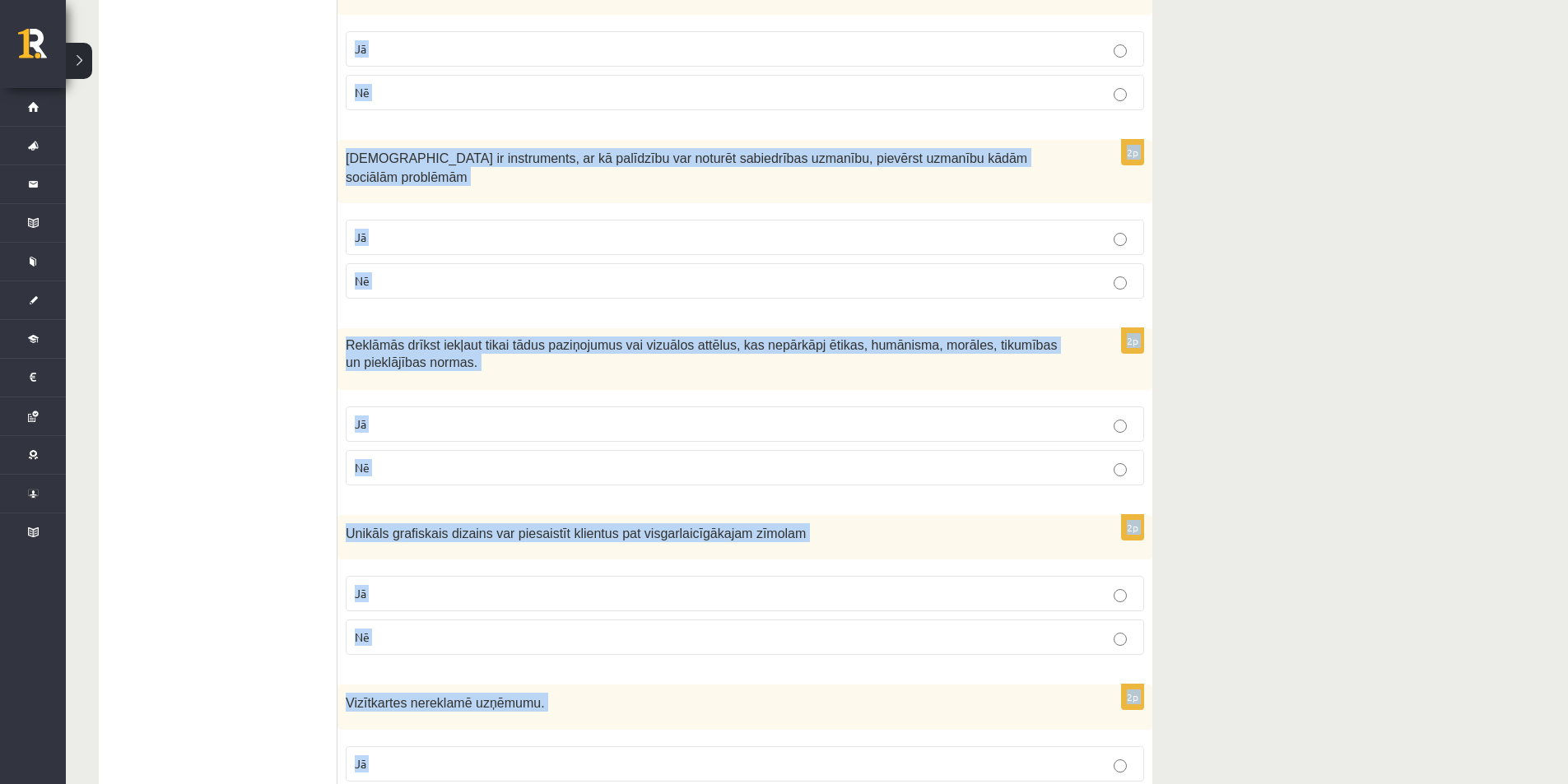
scroll to position [1565, 0]
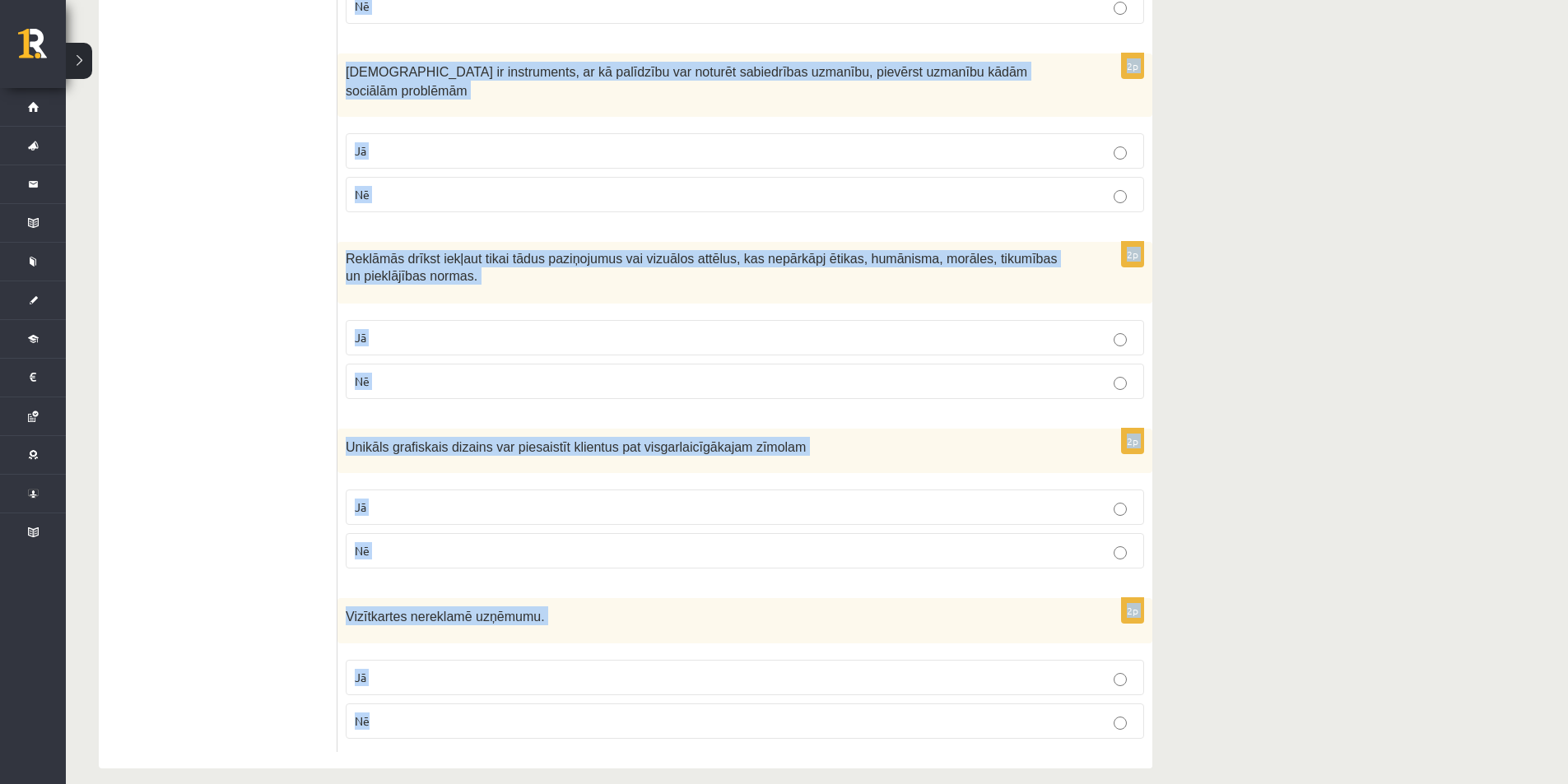
drag, startPoint x: 463, startPoint y: 476, endPoint x: 707, endPoint y: 673, distance: 313.6
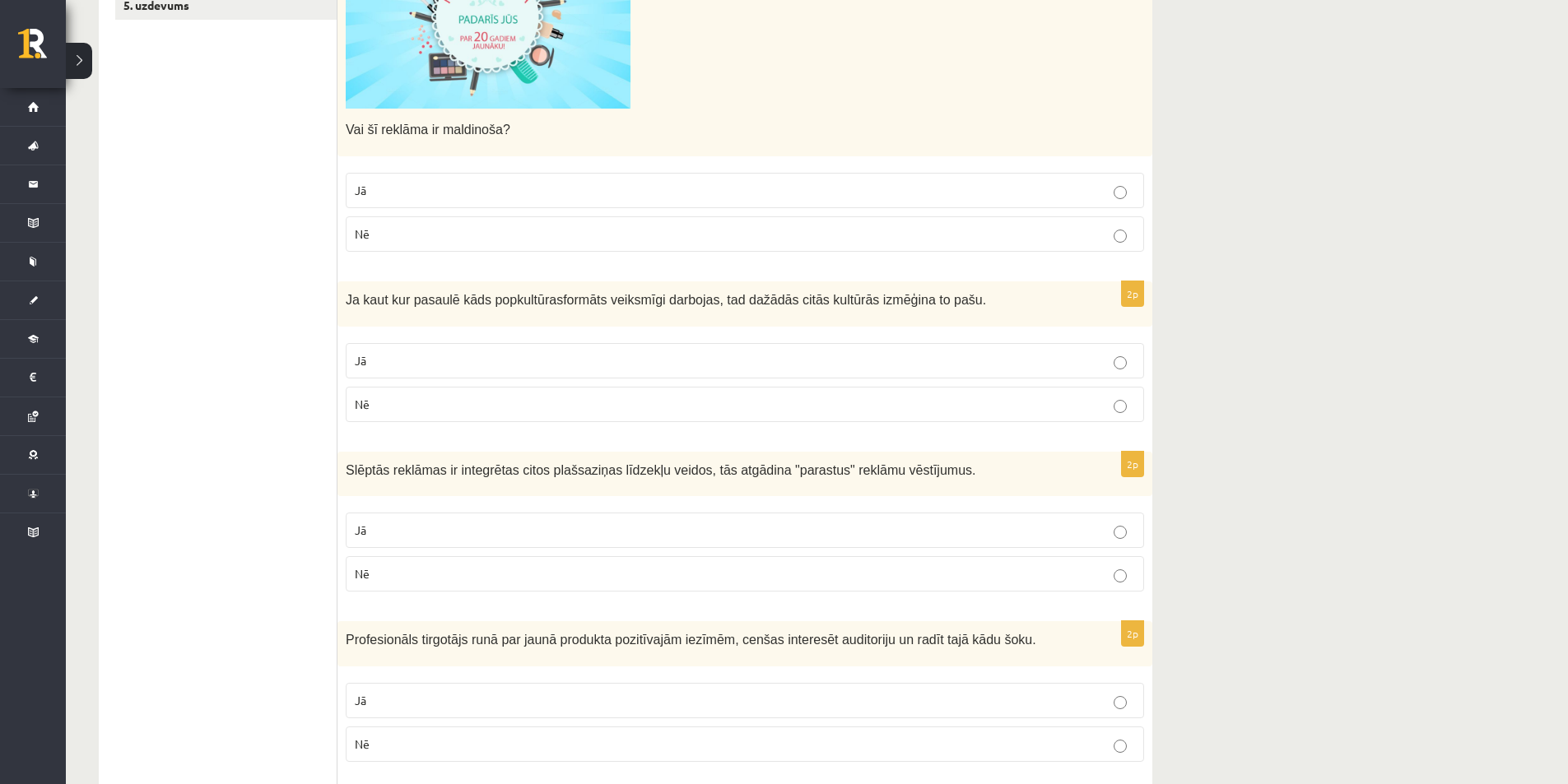
scroll to position [413, 0]
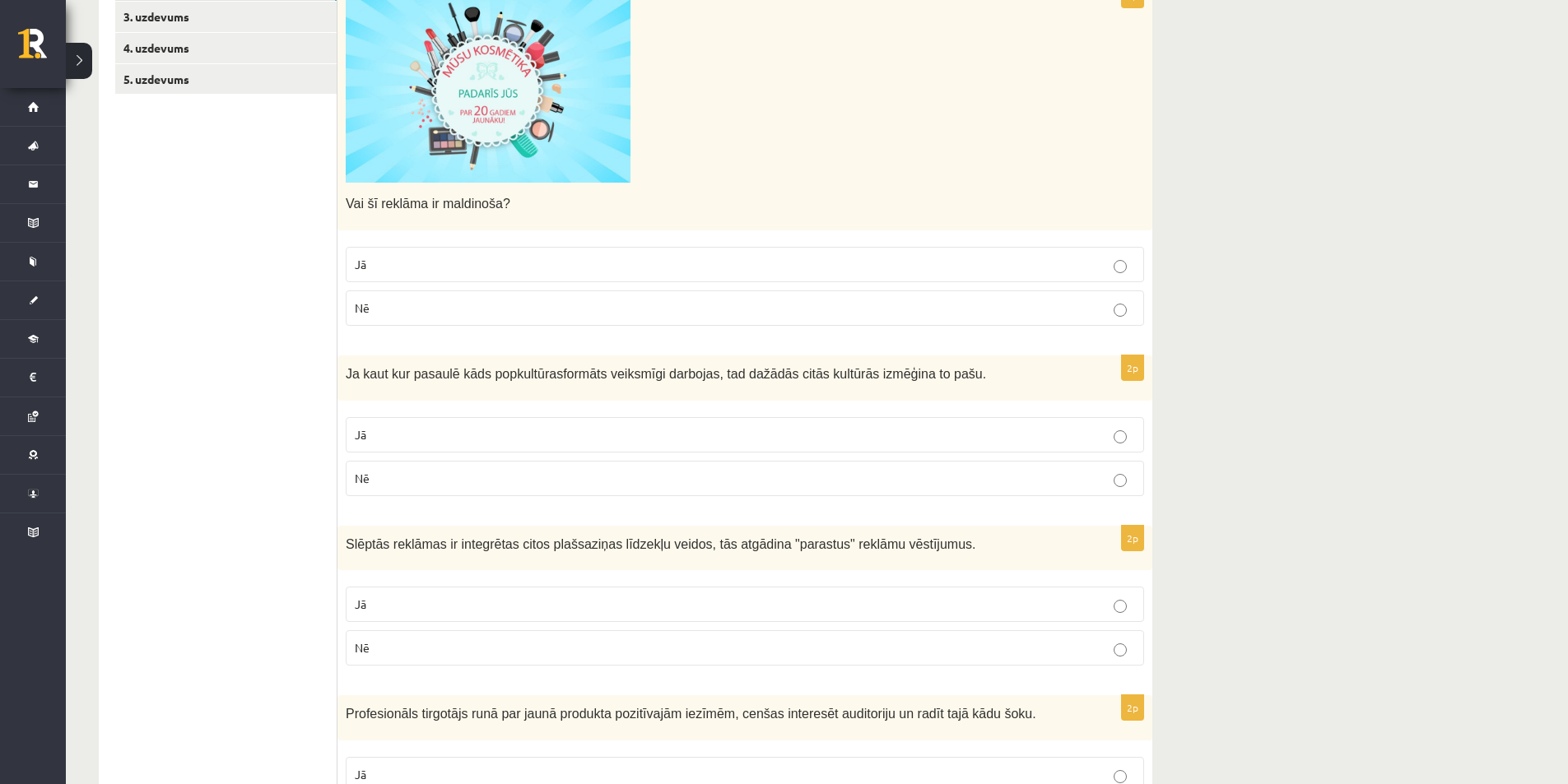
drag, startPoint x: 579, startPoint y: 573, endPoint x: 566, endPoint y: 606, distance: 35.5
click at [579, 574] on div "2p Slēptās reklāmas ir integrētas citos plašsaziņas līdzekļu veidos, tās atgādi…" at bounding box center [745, 603] width 815 height 154
click at [561, 618] on label "Jā" at bounding box center [744, 605] width 798 height 36
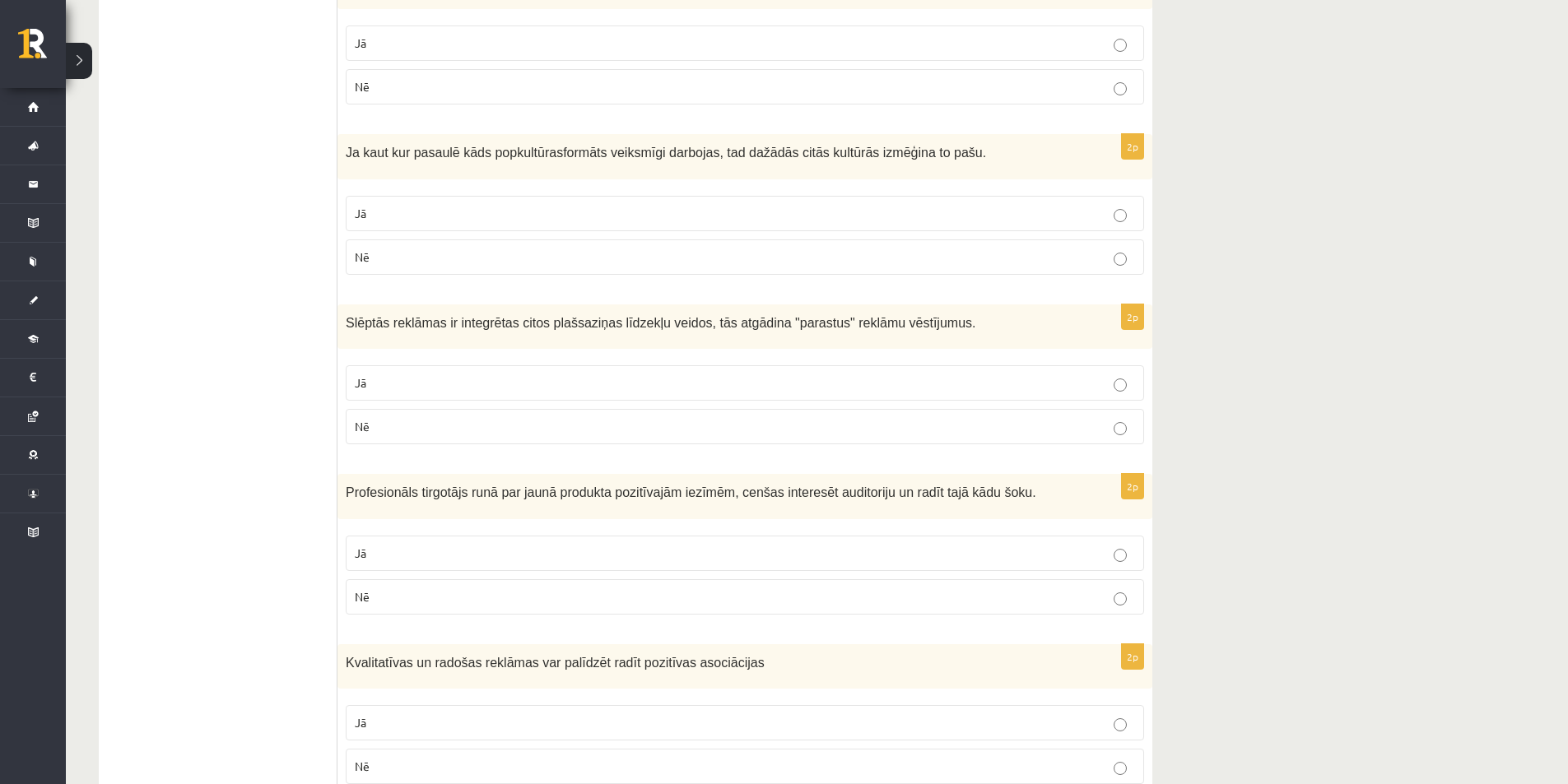
scroll to position [661, 0]
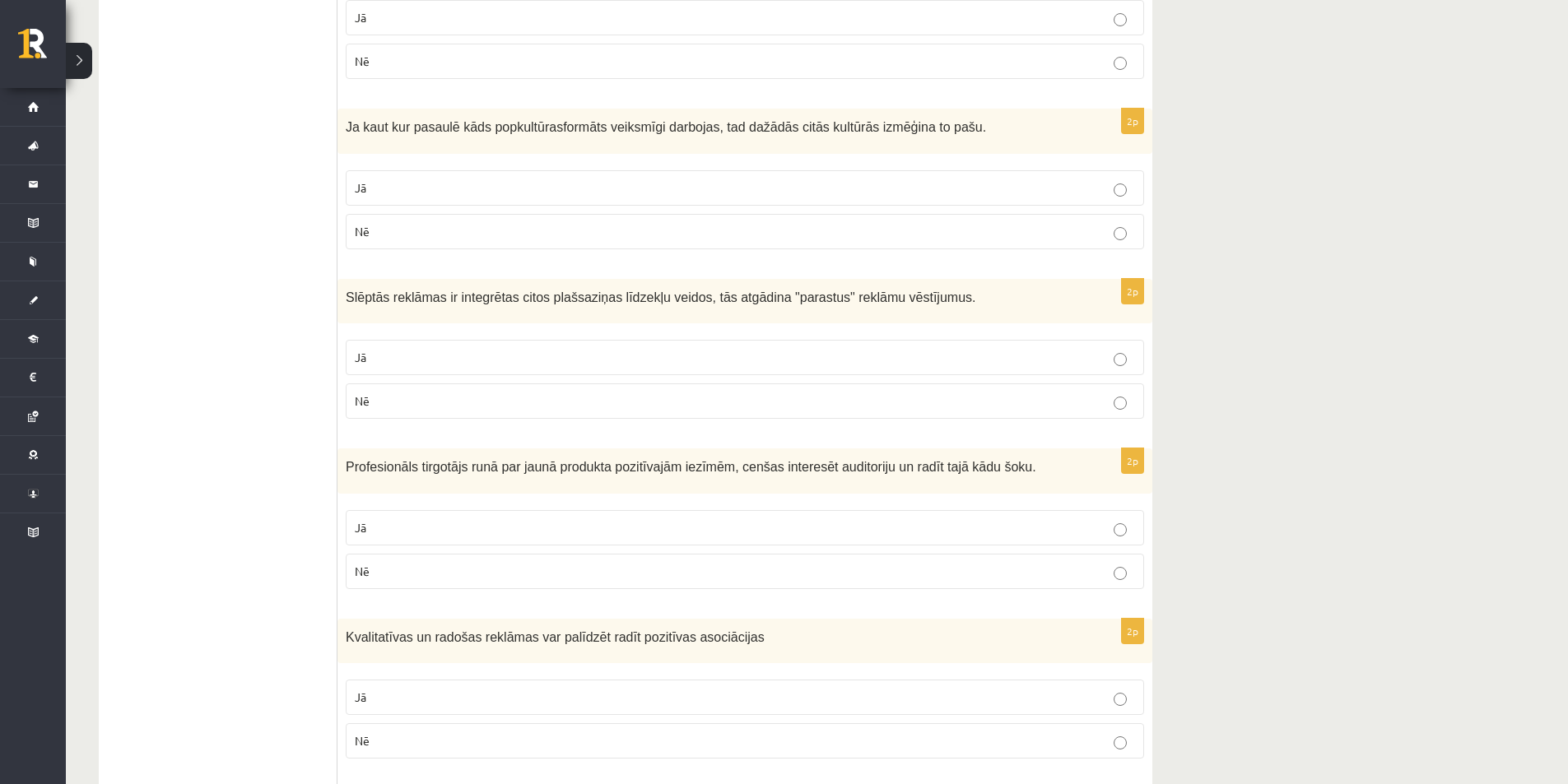
click at [629, 533] on p "Jā" at bounding box center [744, 528] width 781 height 18
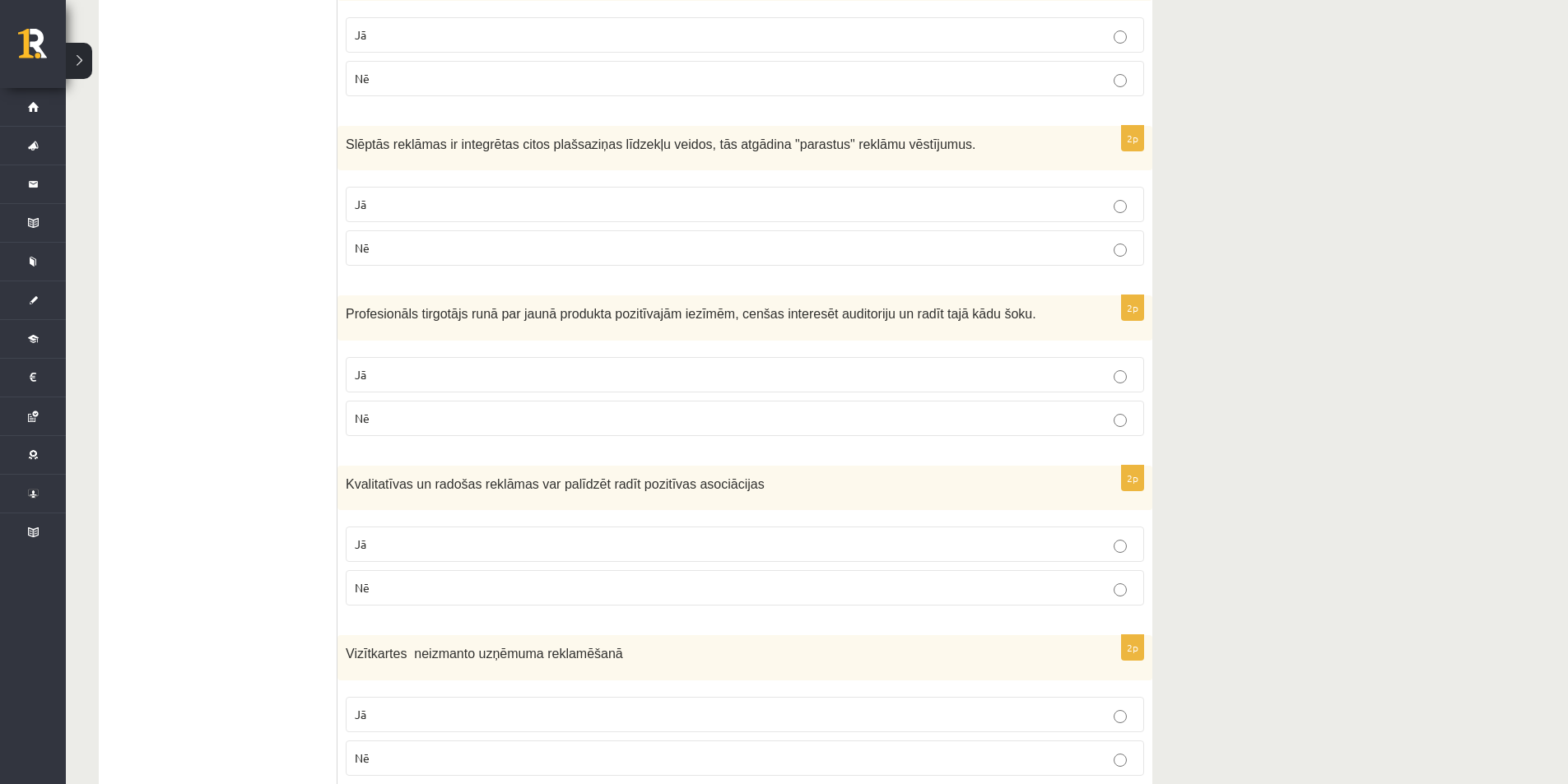
scroll to position [824, 0]
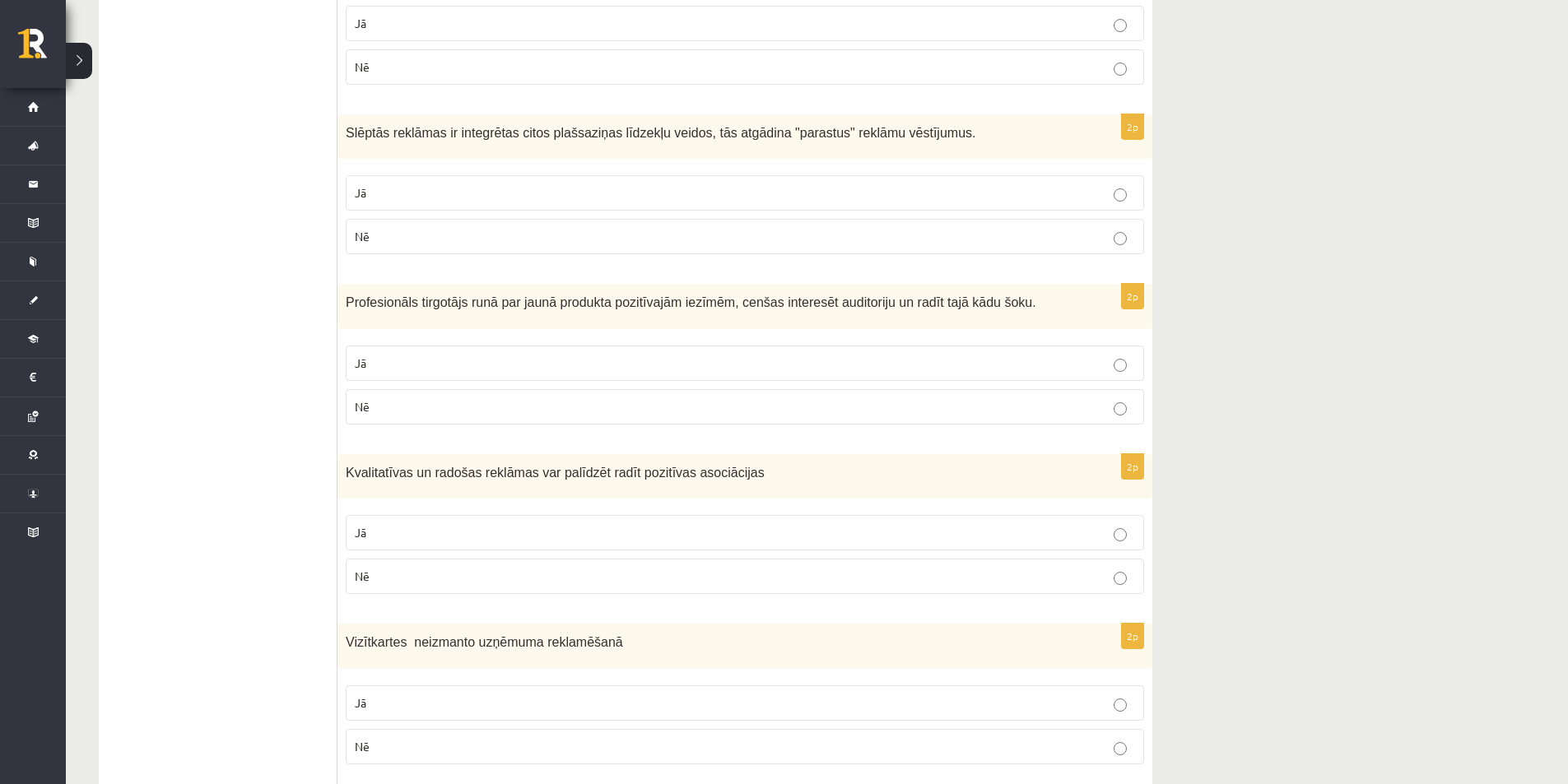
click at [561, 558] on fieldset "Jā Nē" at bounding box center [744, 552] width 798 height 92
click at [494, 554] on fieldset "Jā Nē" at bounding box center [744, 552] width 798 height 92
click at [502, 539] on p "Jā" at bounding box center [744, 533] width 781 height 18
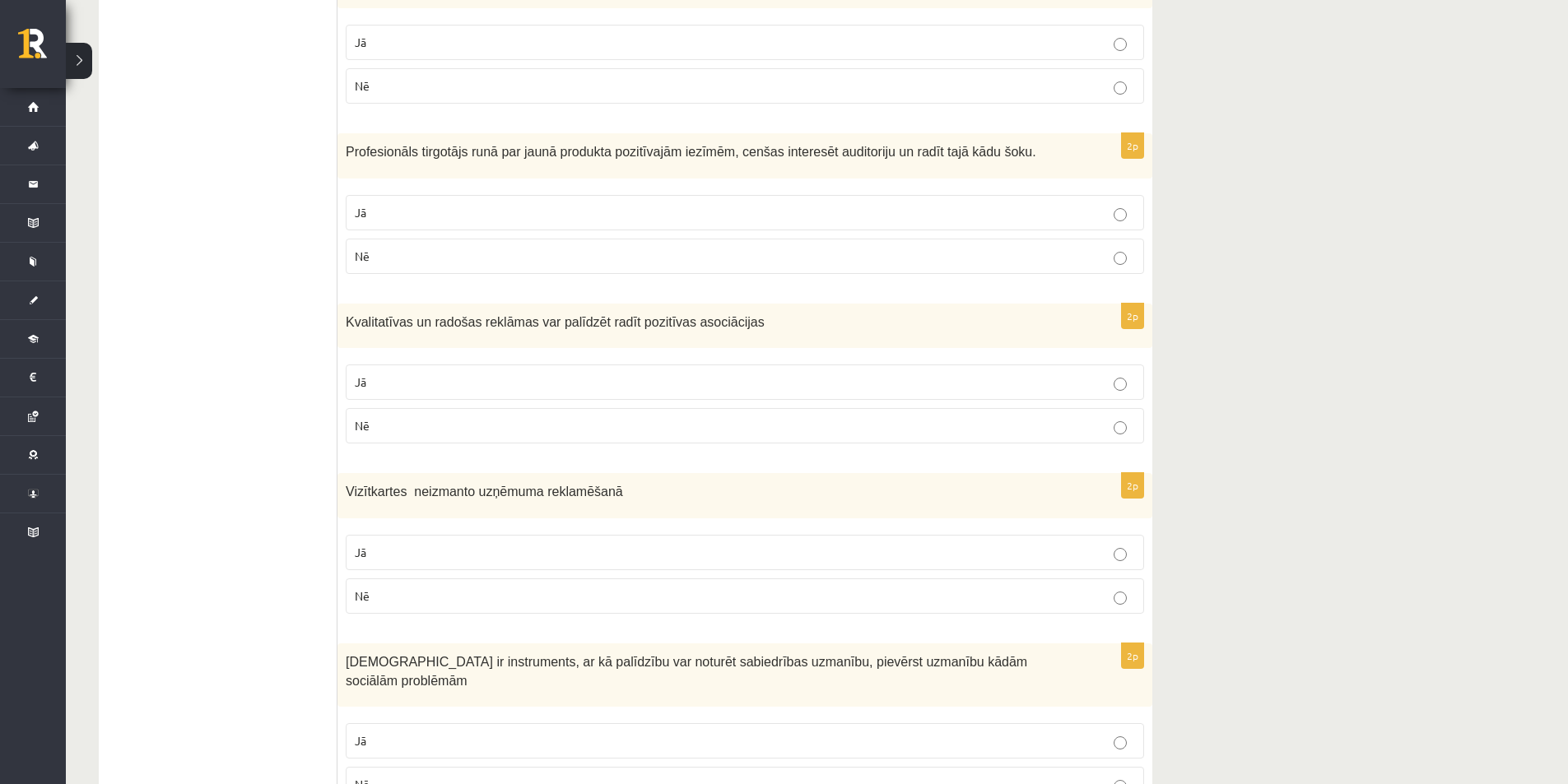
scroll to position [989, 0]
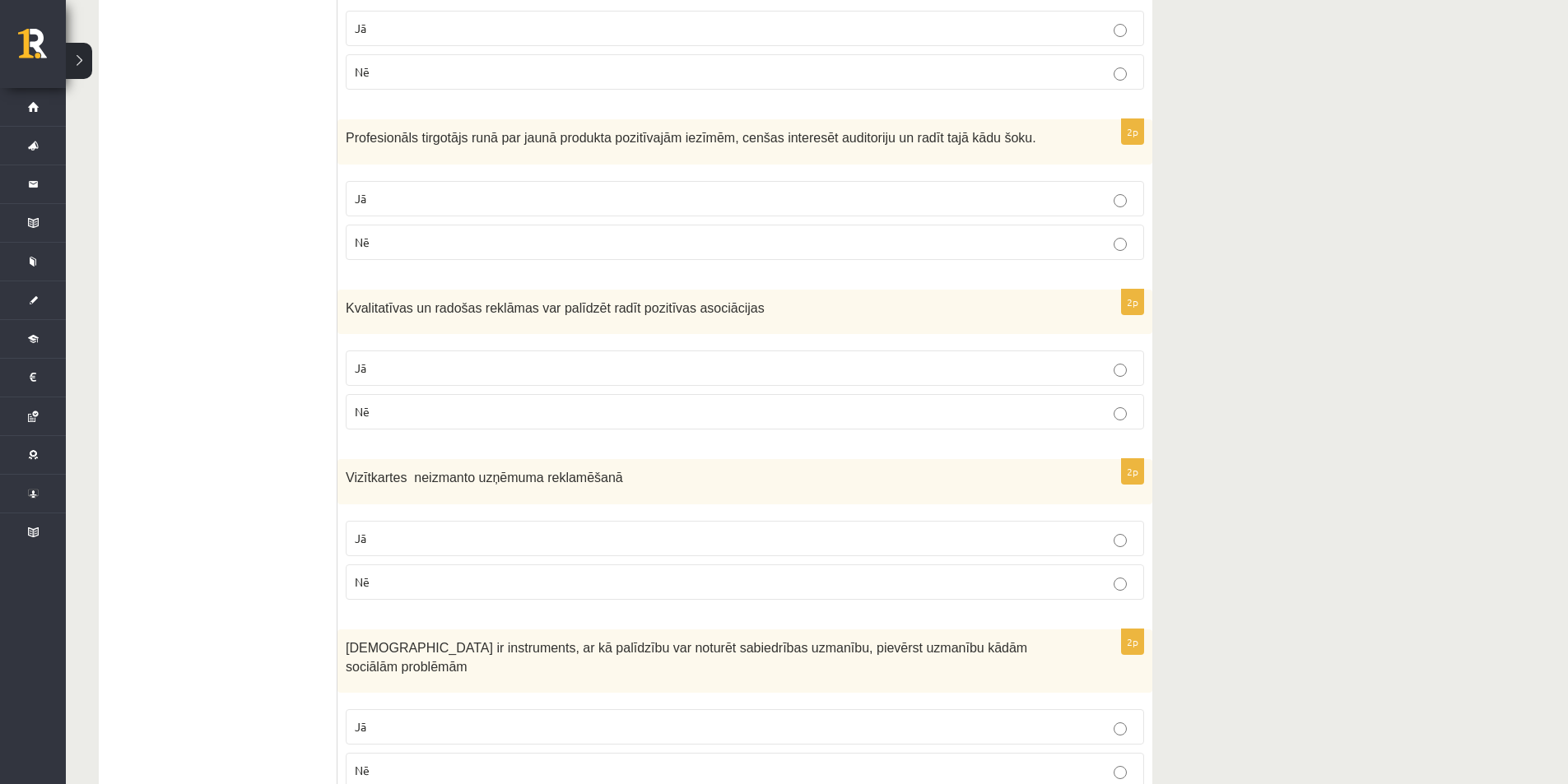
click at [552, 585] on p "Nē" at bounding box center [744, 582] width 781 height 18
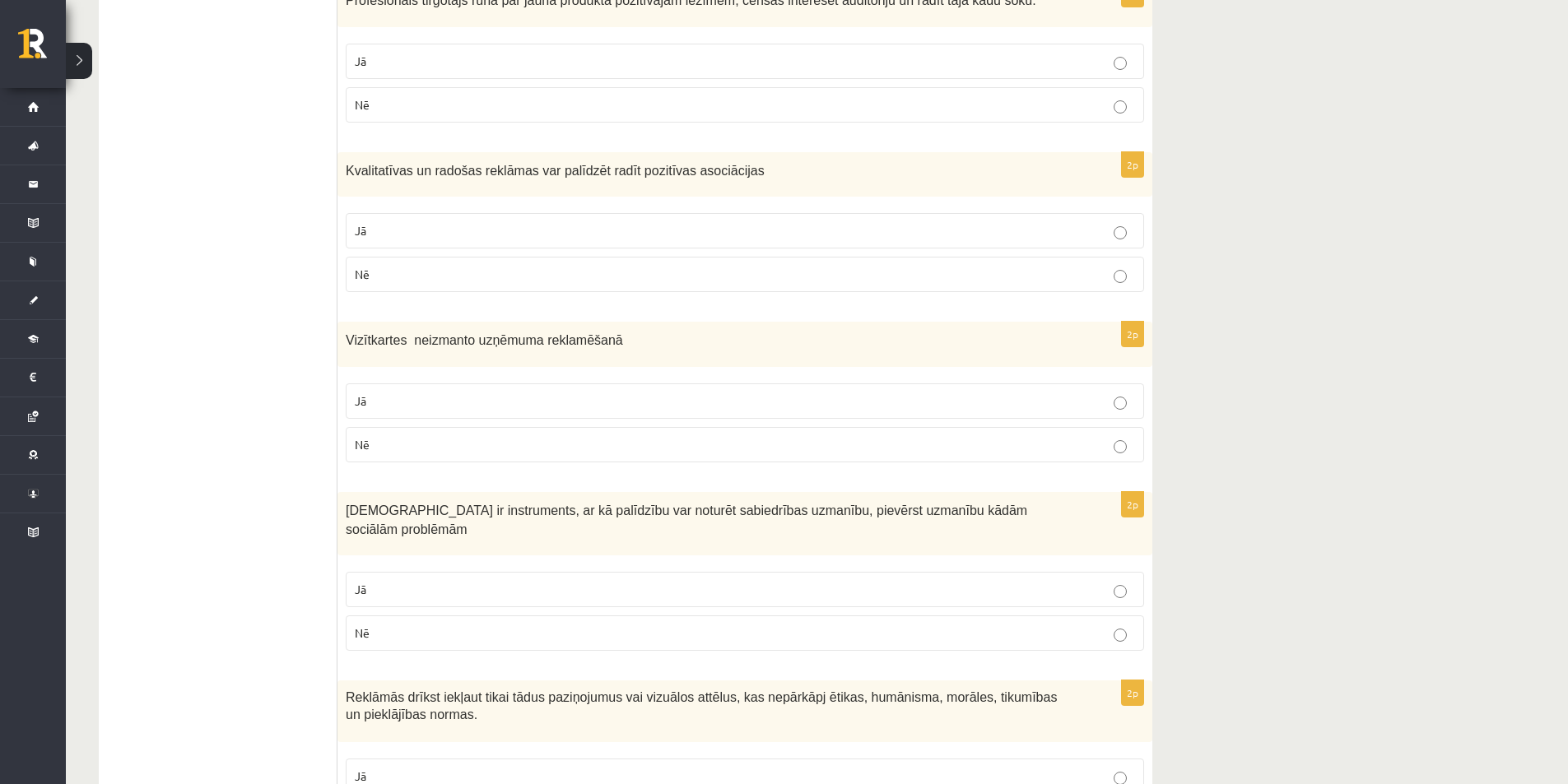
scroll to position [1154, 0]
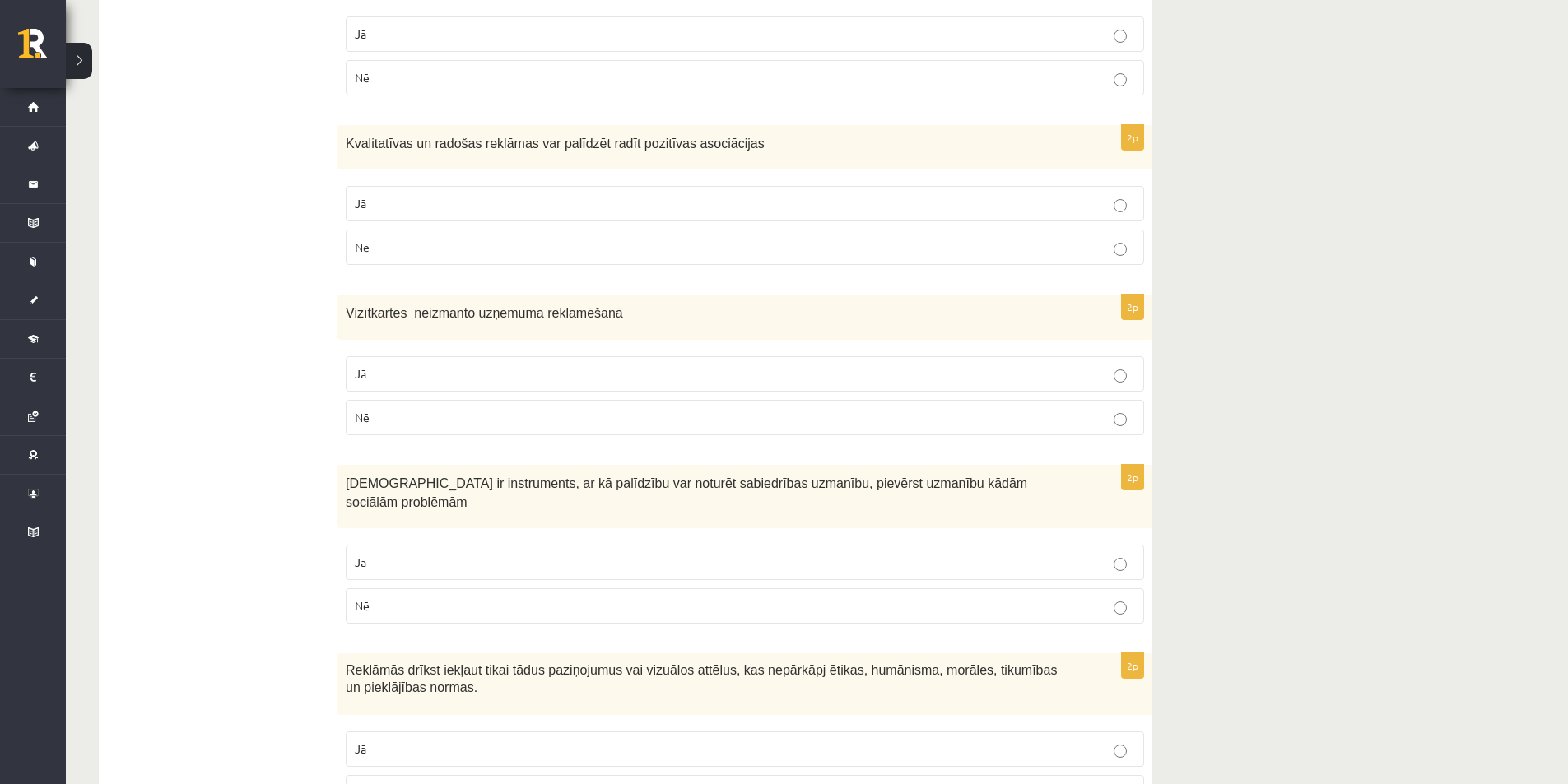
click at [534, 557] on label "Jā" at bounding box center [744, 562] width 798 height 36
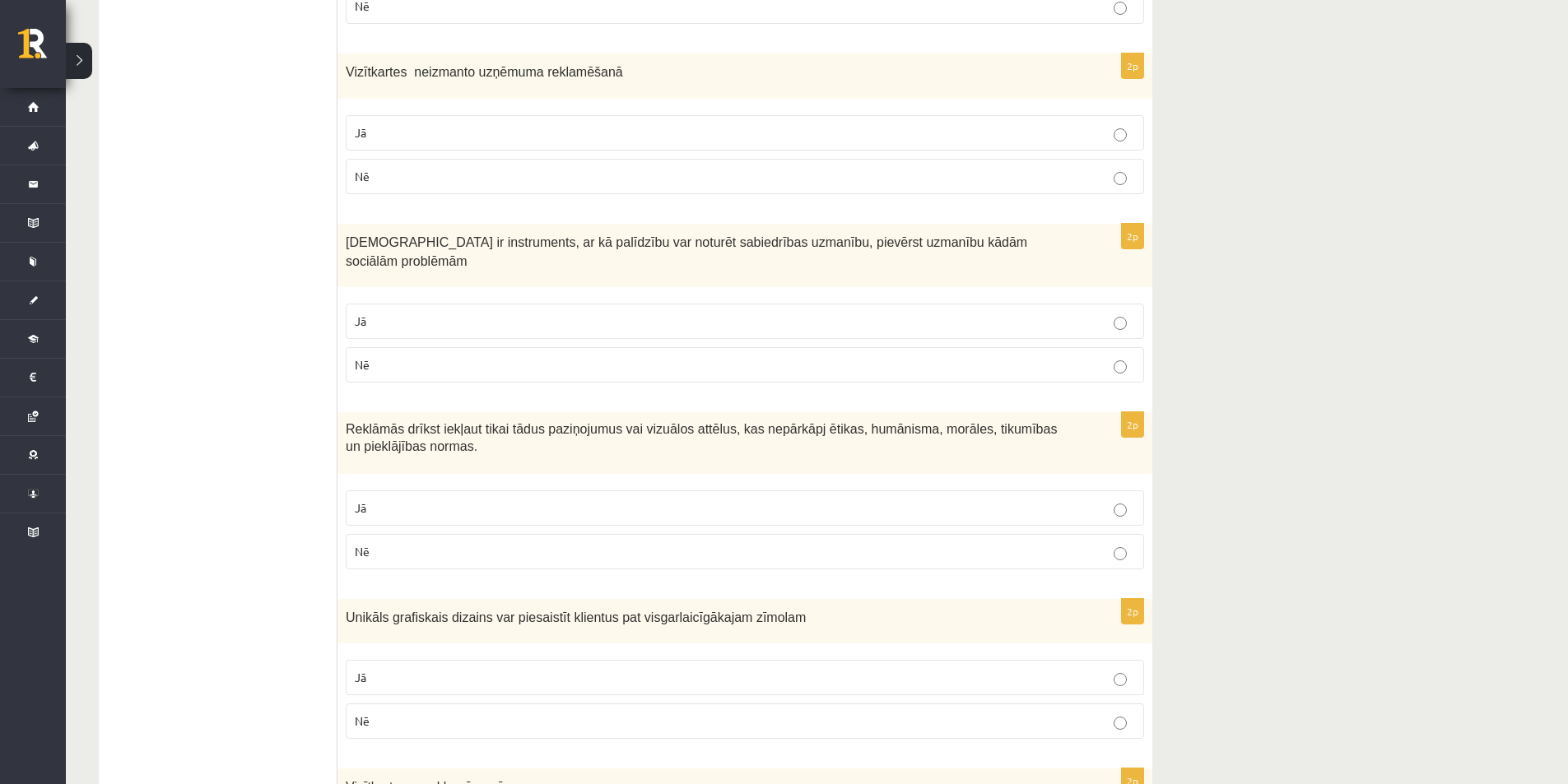
scroll to position [1400, 0]
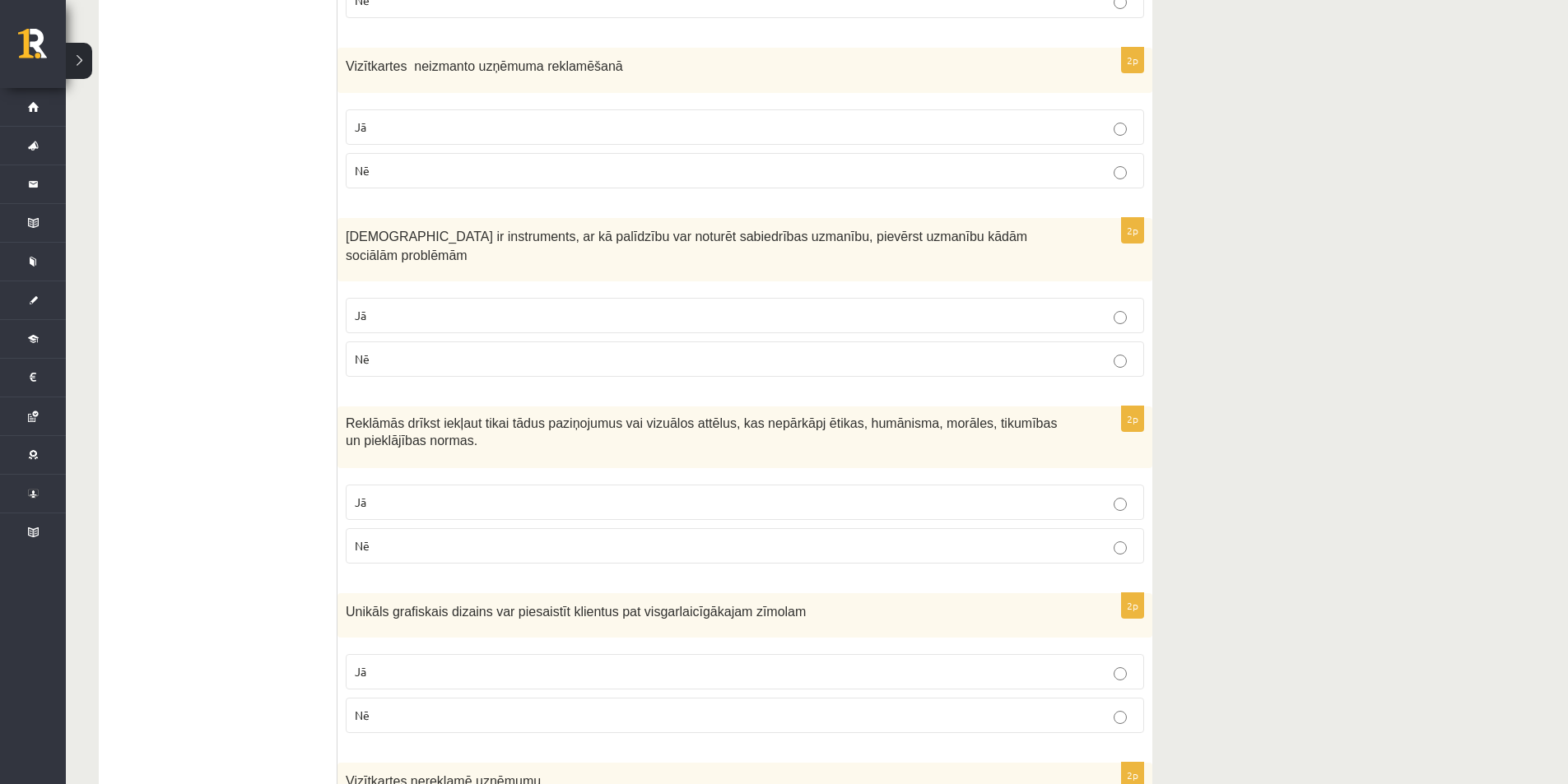
click at [499, 484] on label "Jā" at bounding box center [744, 502] width 798 height 36
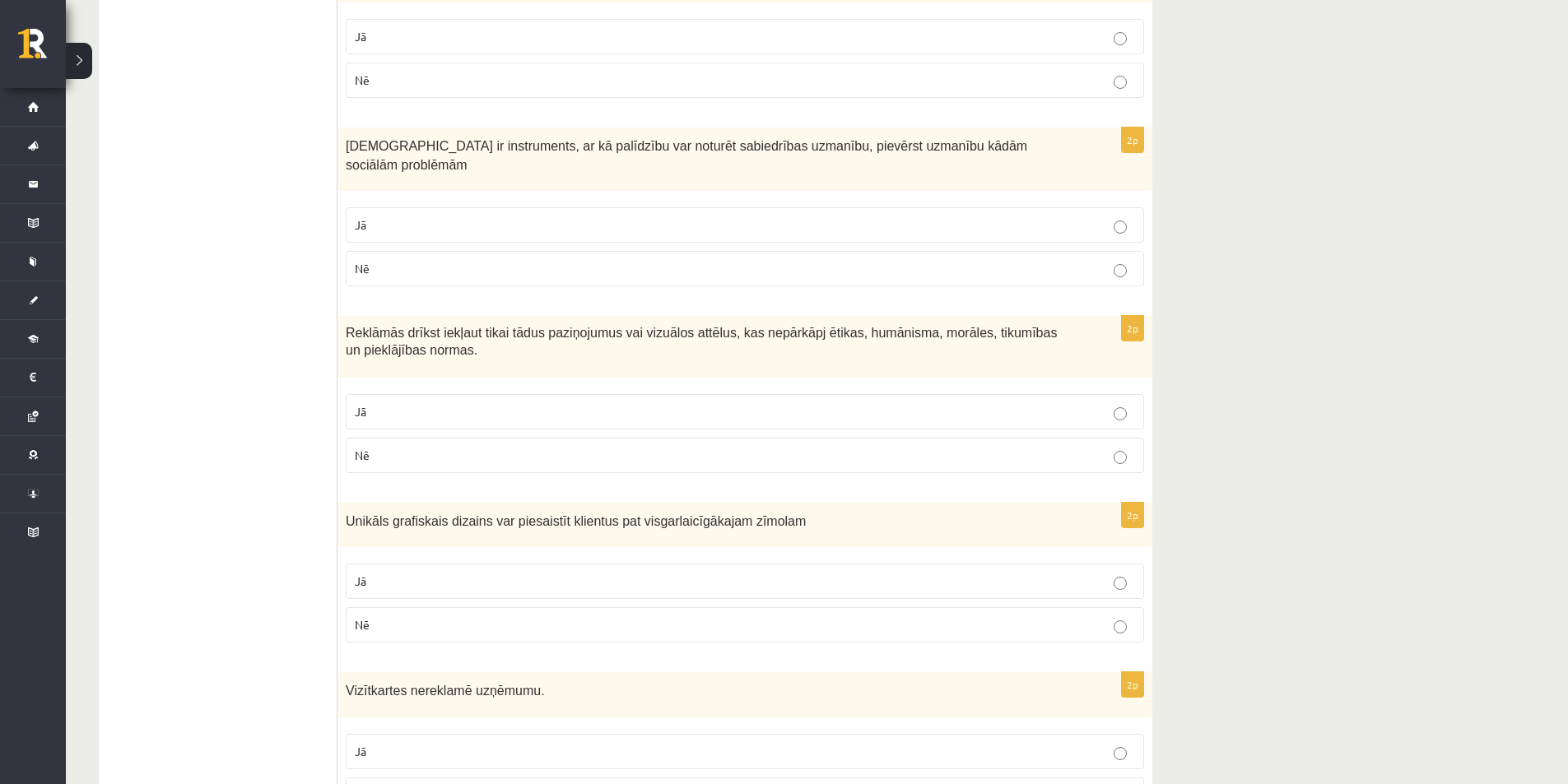
scroll to position [1565, 0]
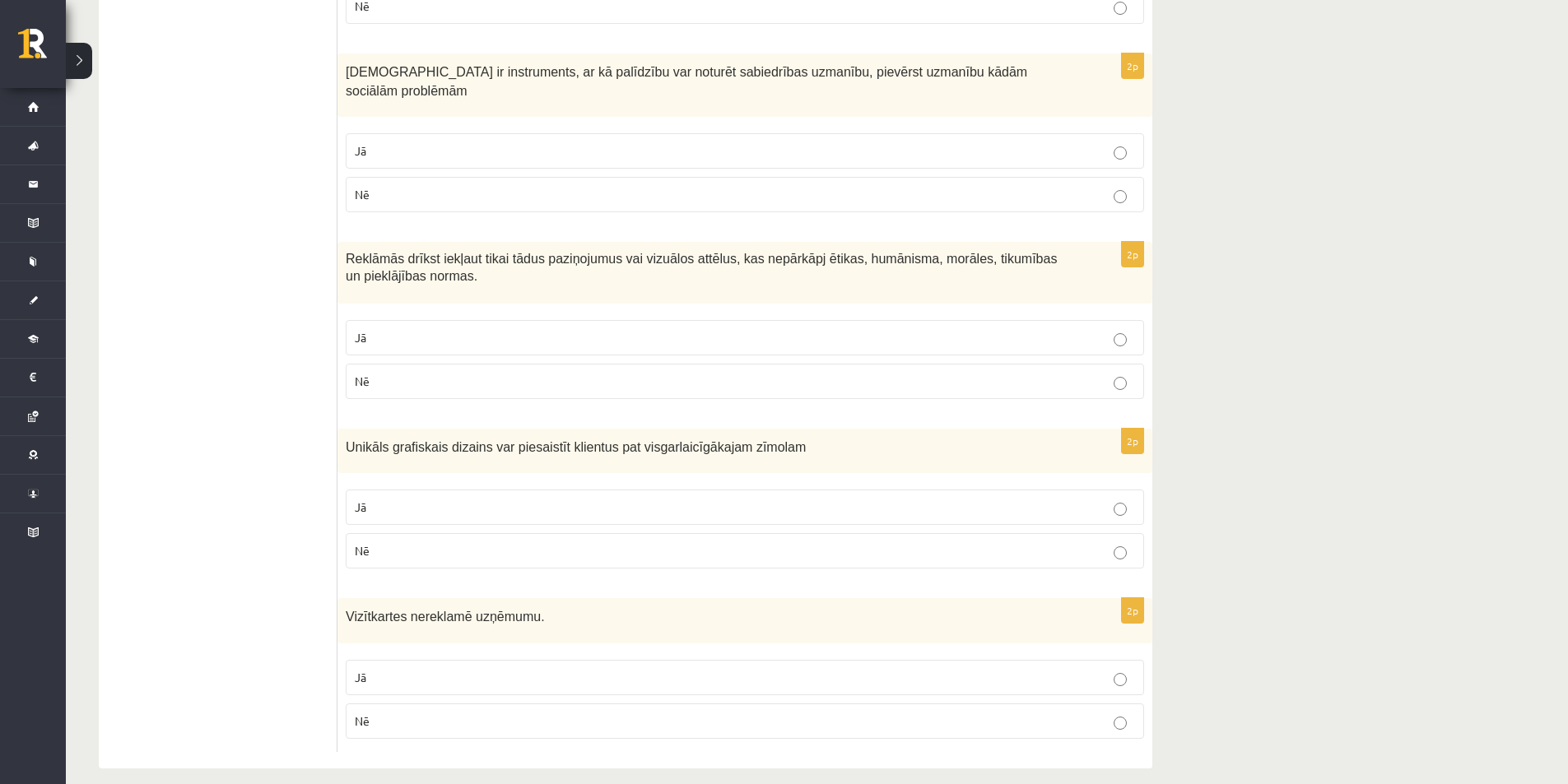
drag, startPoint x: 422, startPoint y: 501, endPoint x: 416, endPoint y: 528, distance: 27.7
click at [422, 503] on label "Jā" at bounding box center [744, 507] width 798 height 36
click at [416, 712] on p "Nē" at bounding box center [744, 721] width 781 height 18
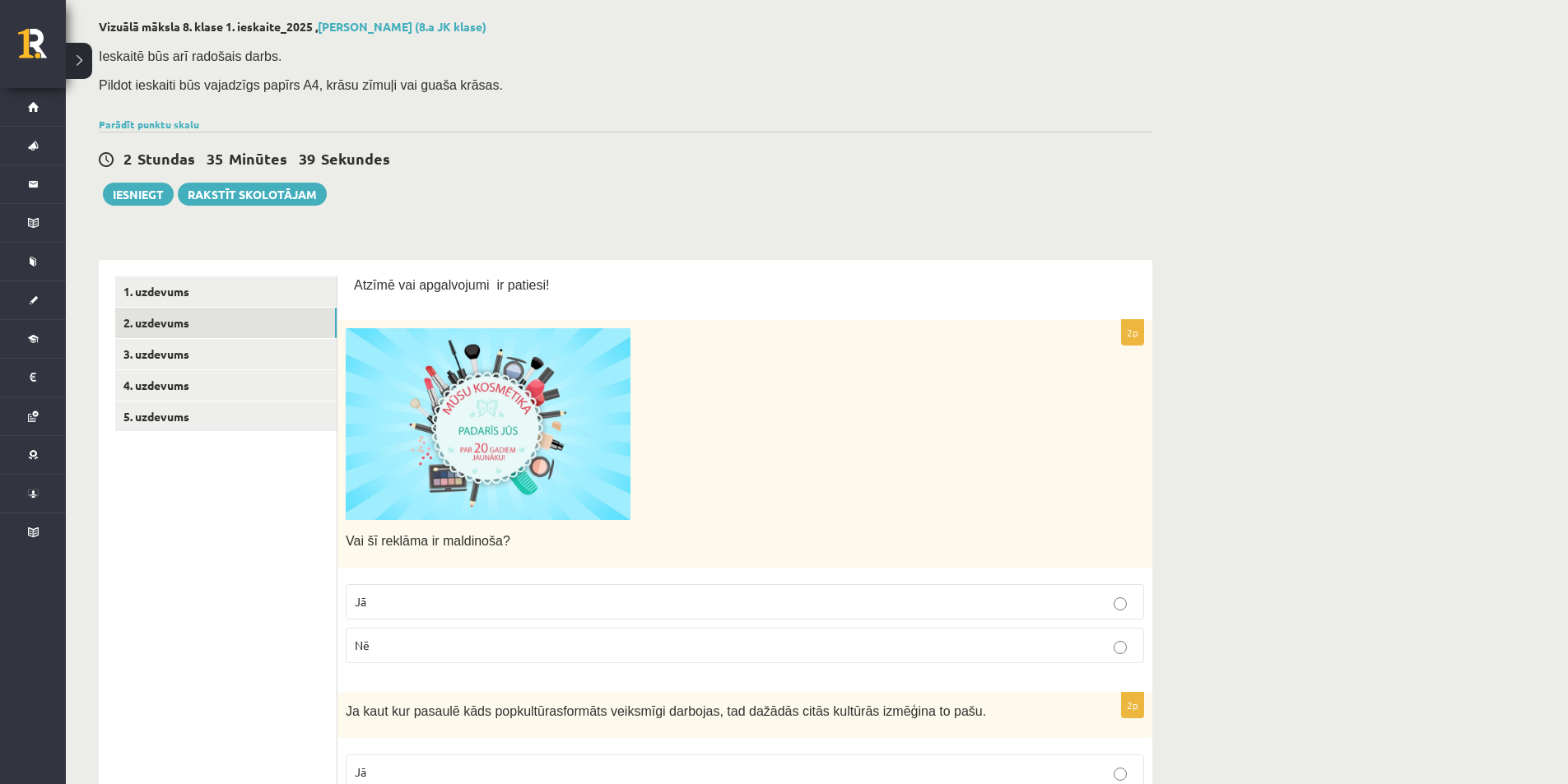
scroll to position [0, 0]
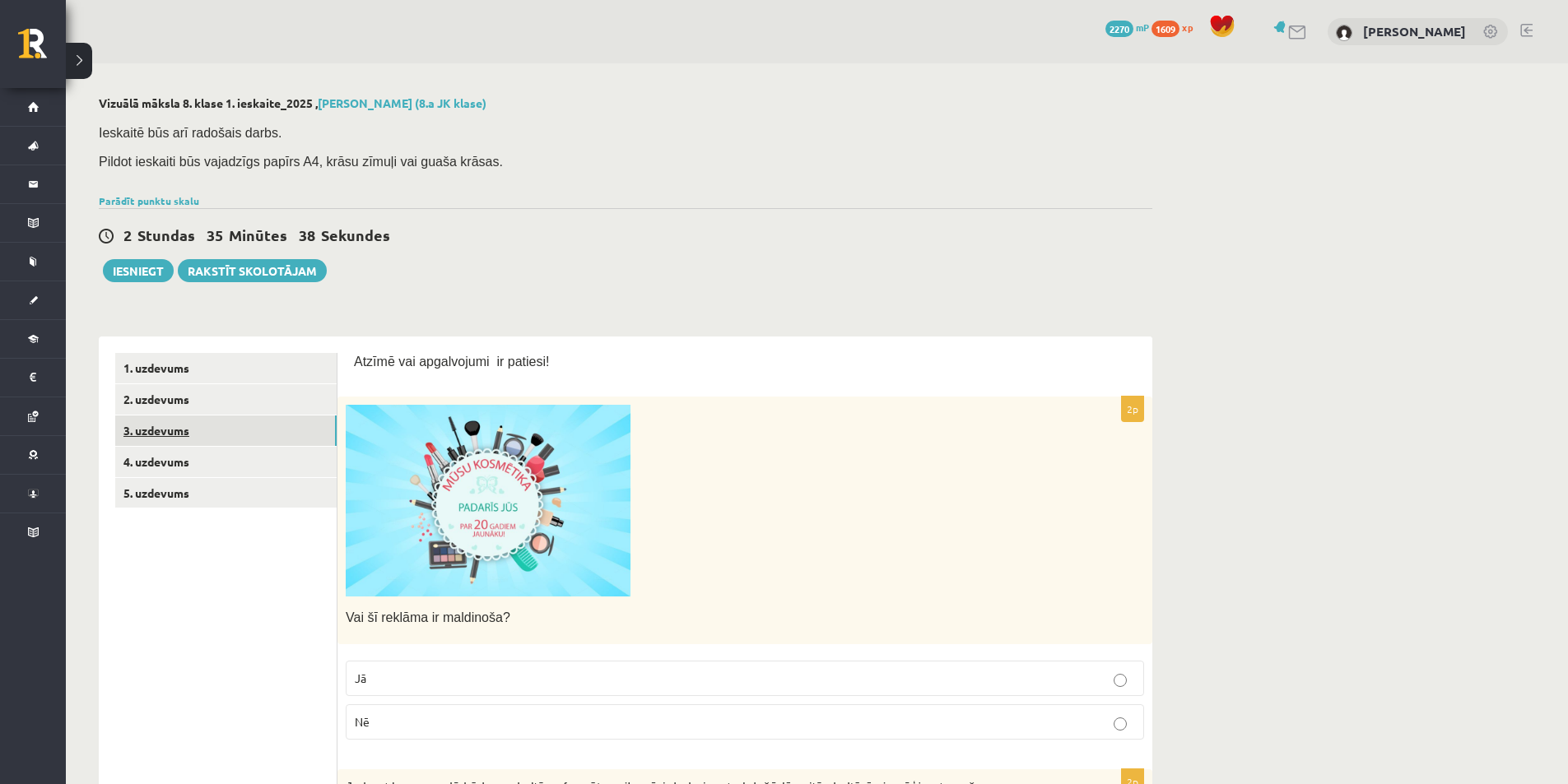
click at [257, 429] on link "3. uzdevums" at bounding box center [226, 430] width 221 height 31
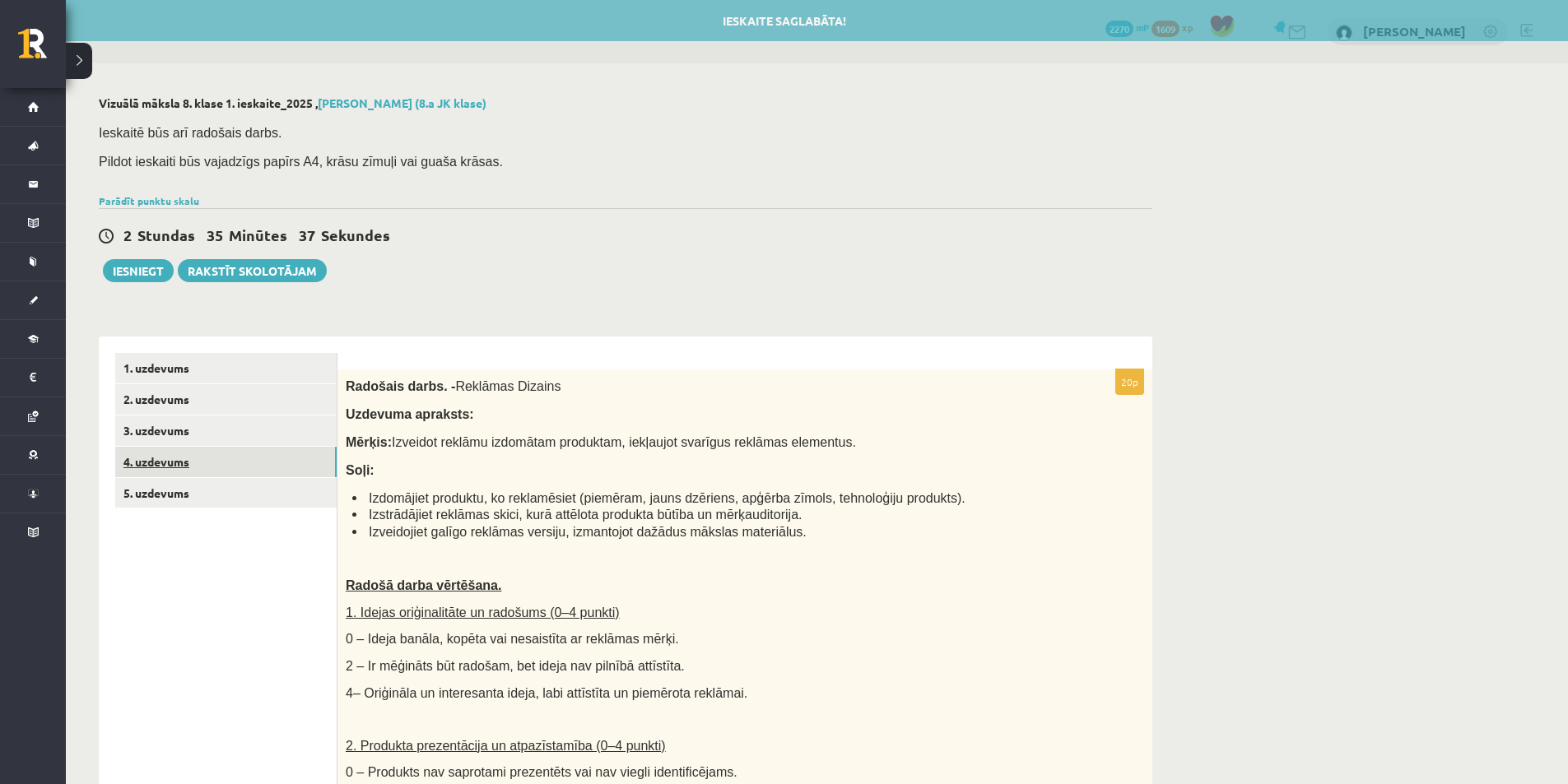
click at [254, 459] on link "4. uzdevums" at bounding box center [226, 462] width 221 height 31
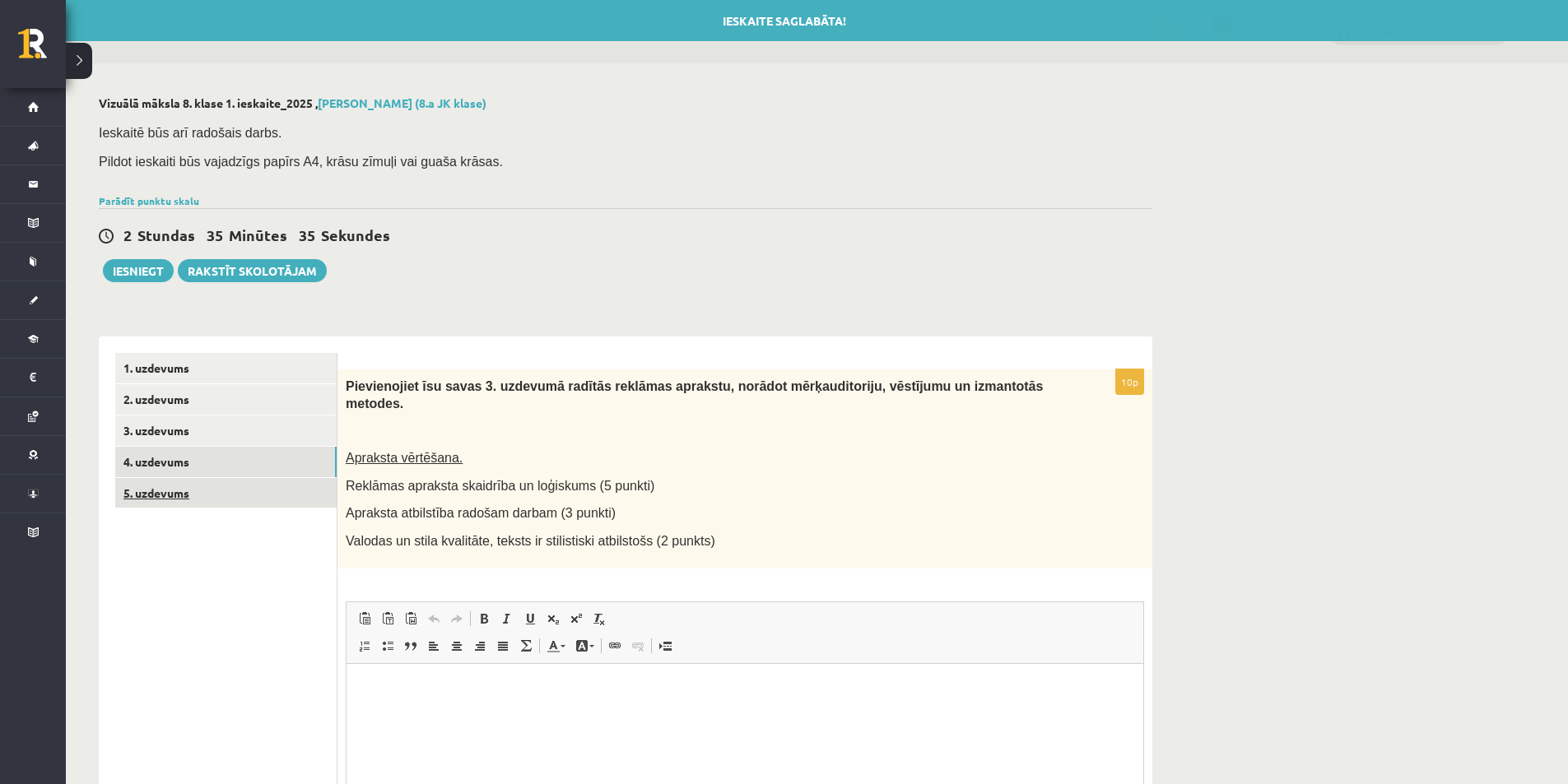
click at [281, 494] on link "5. uzdevums" at bounding box center [226, 493] width 221 height 31
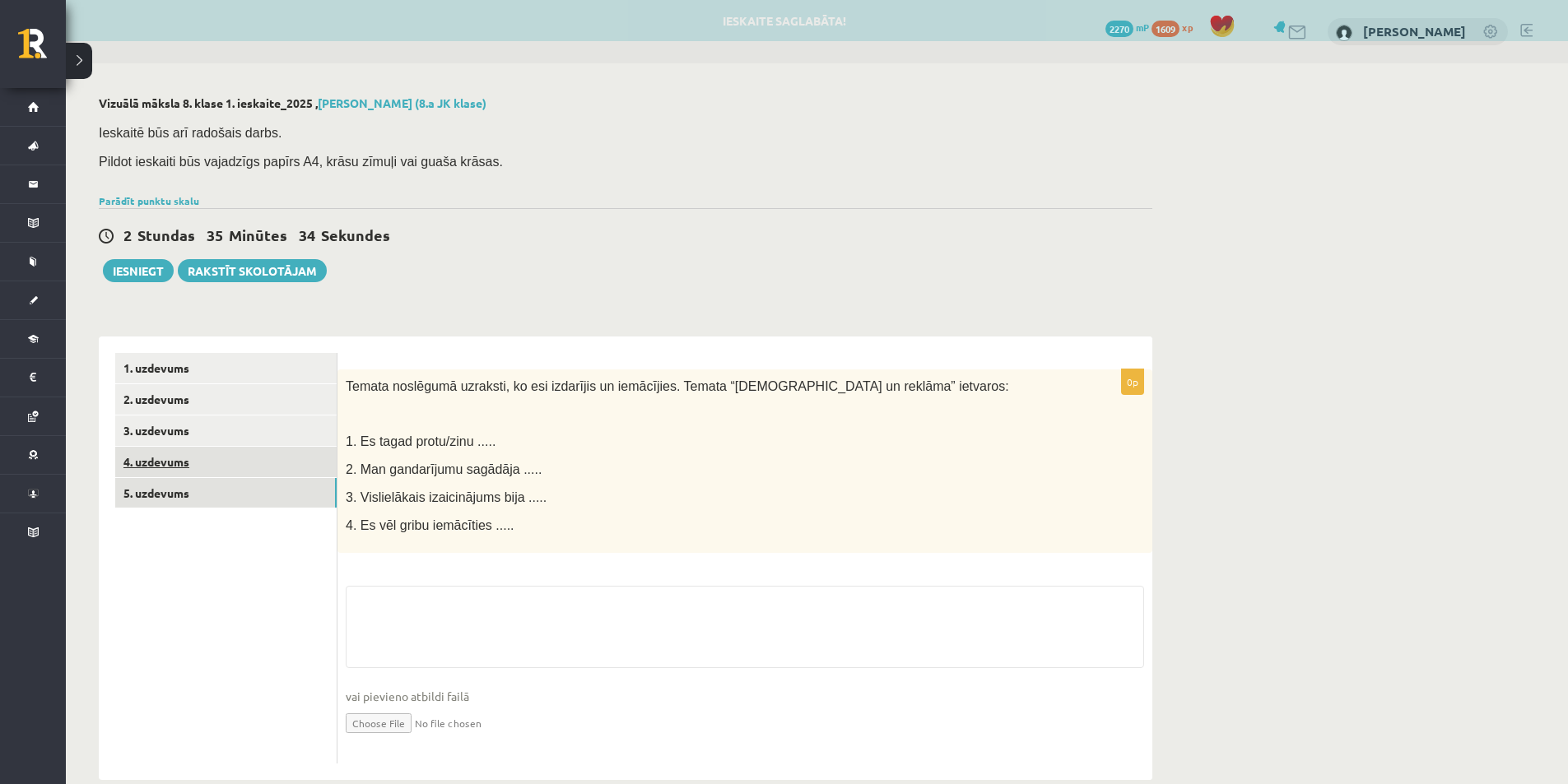
click at [261, 461] on link "4. uzdevums" at bounding box center [226, 462] width 221 height 31
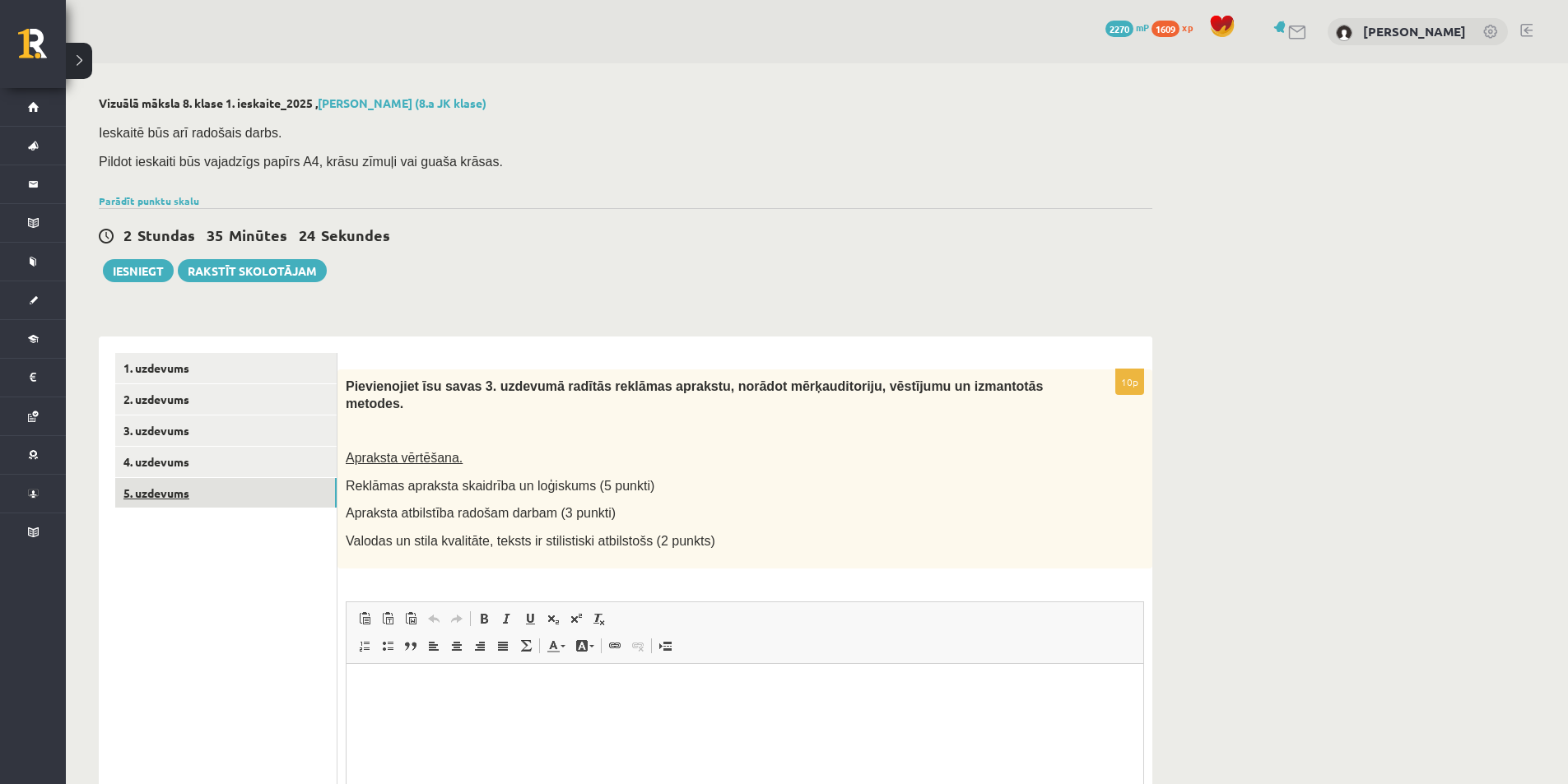
click at [300, 478] on link "5. uzdevums" at bounding box center [226, 493] width 221 height 31
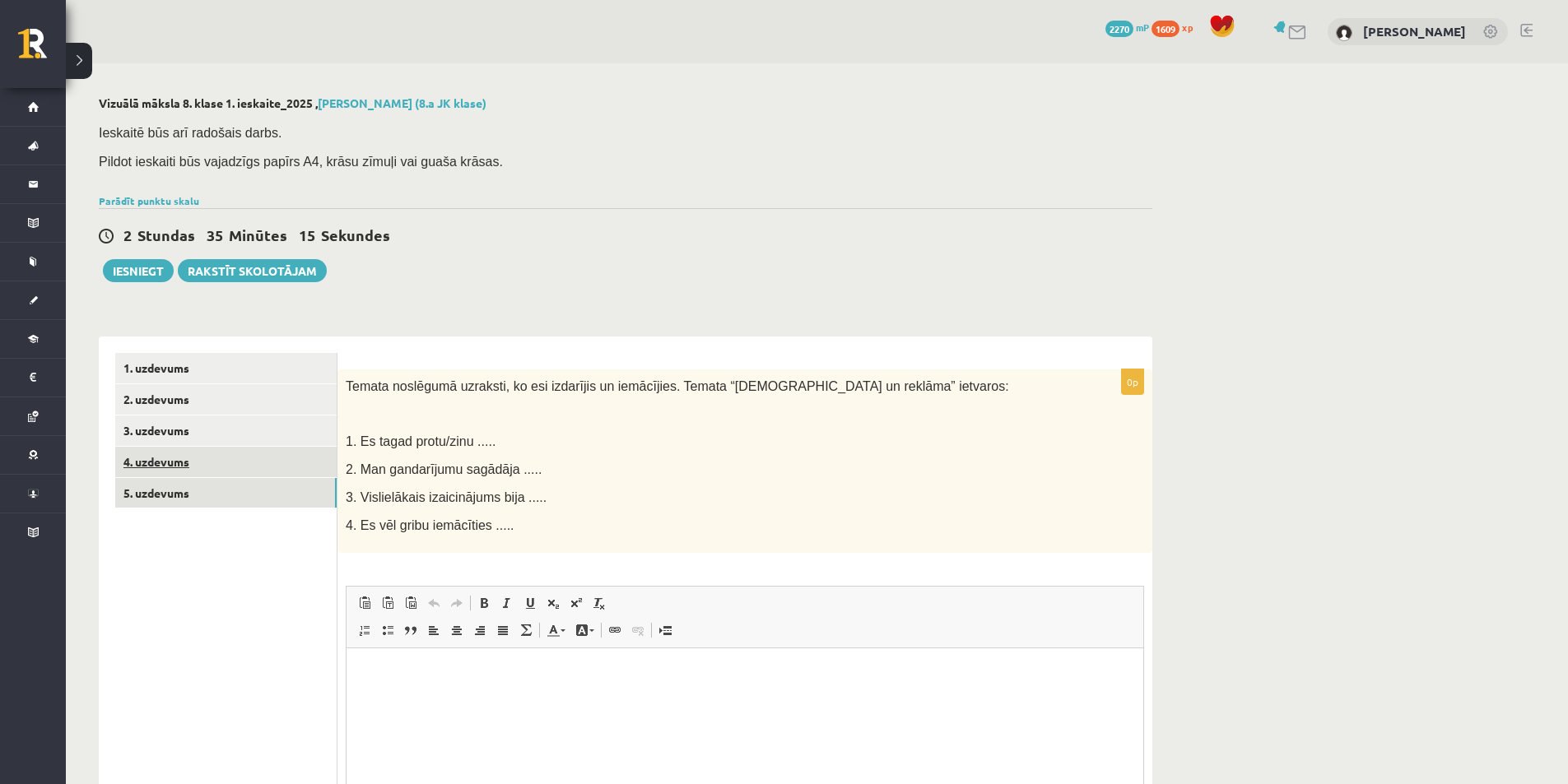
click at [273, 460] on link "4. uzdevums" at bounding box center [226, 462] width 221 height 31
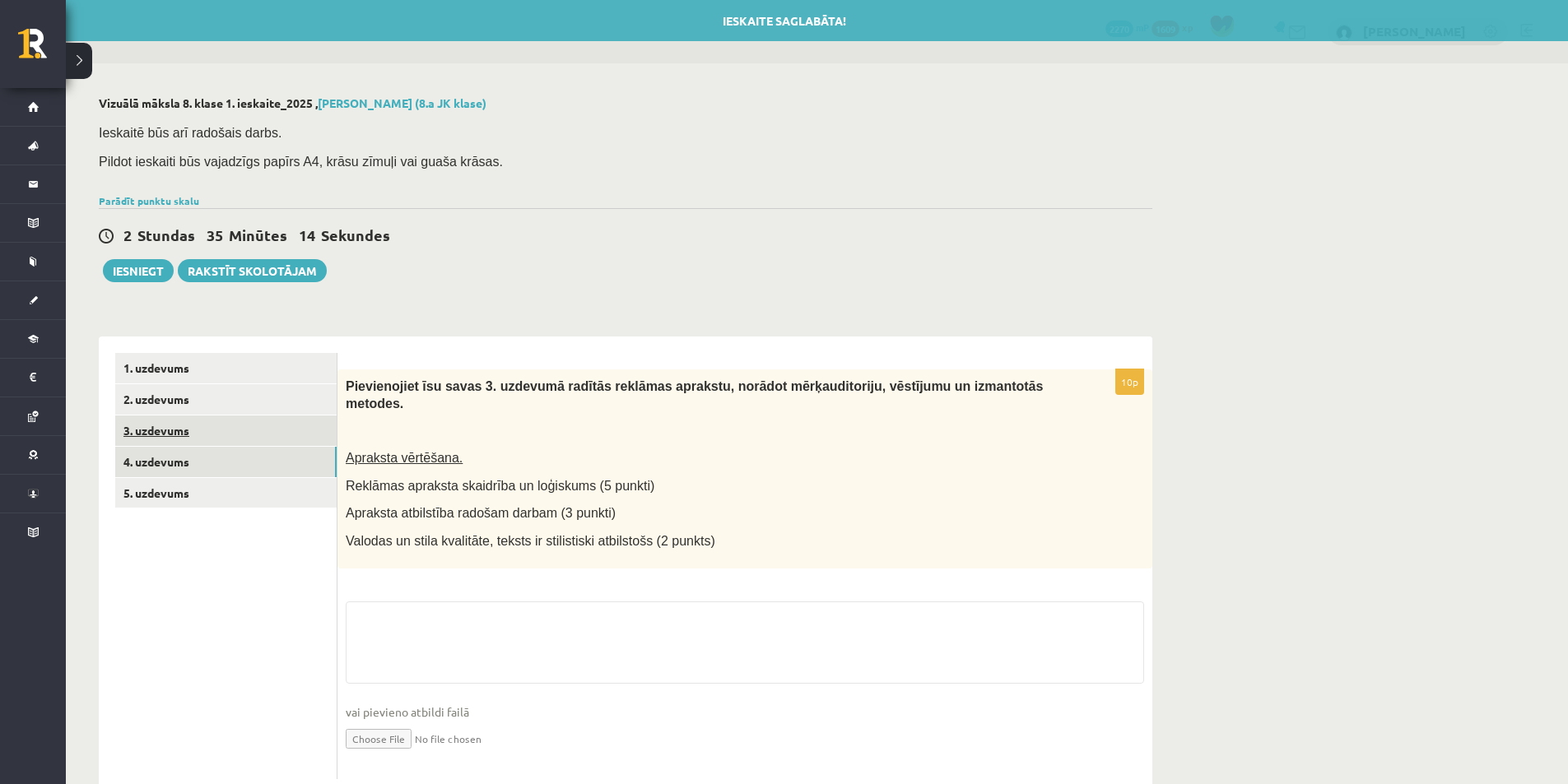
click at [271, 436] on link "3. uzdevums" at bounding box center [226, 430] width 221 height 31
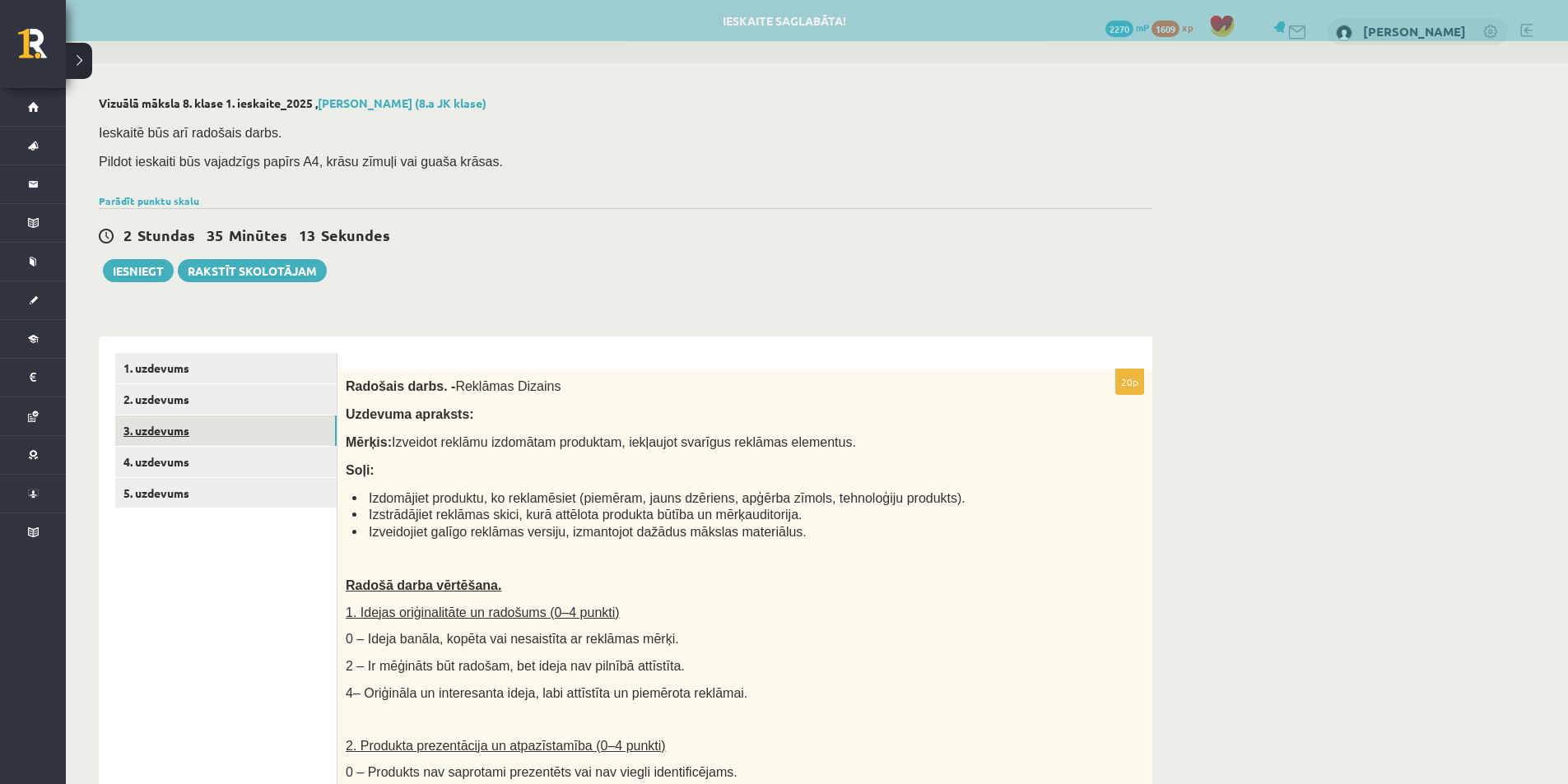
click at [279, 416] on link "3. uzdevums" at bounding box center [226, 430] width 221 height 31
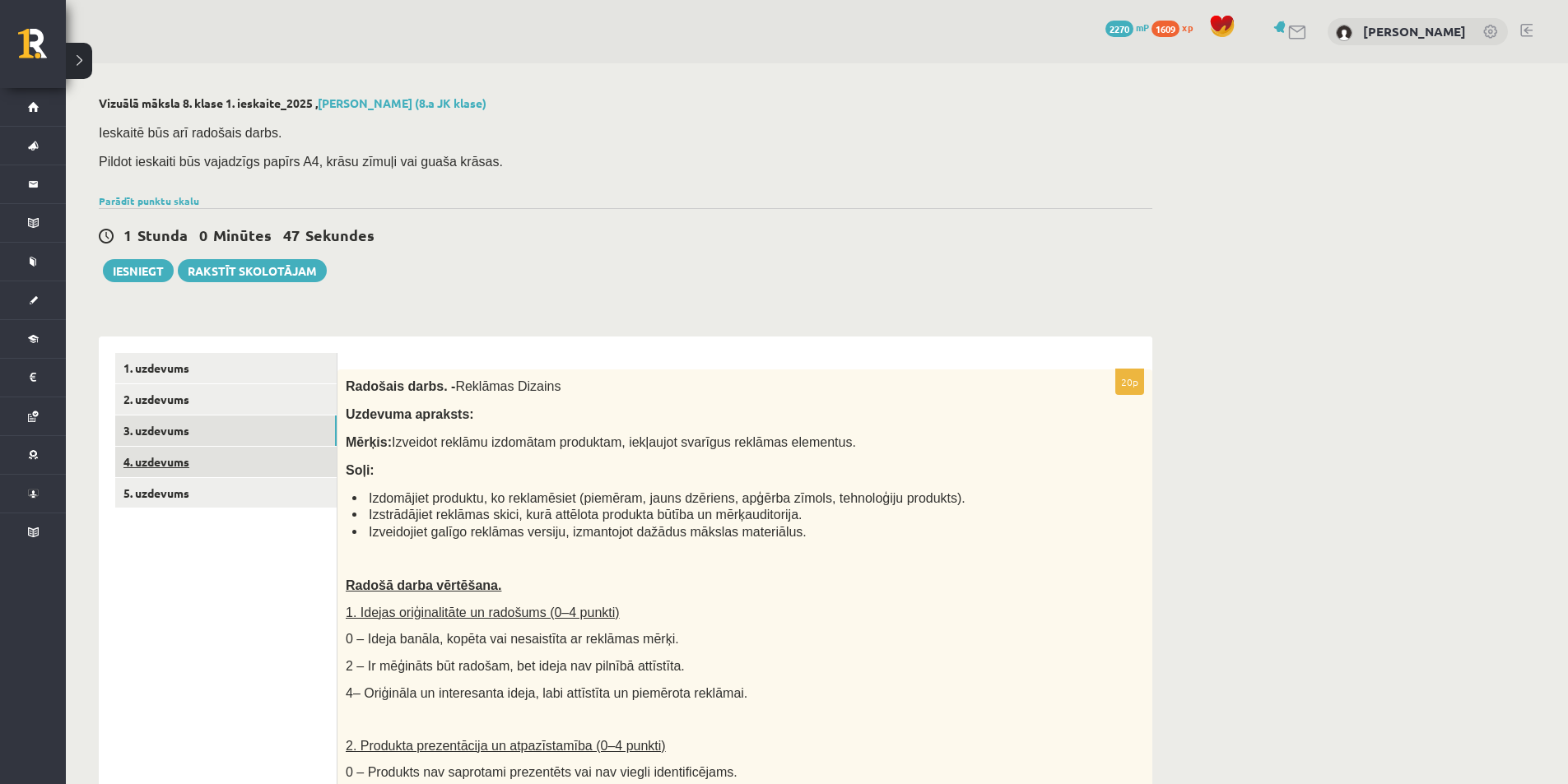
click at [241, 460] on link "4. uzdevums" at bounding box center [226, 462] width 221 height 31
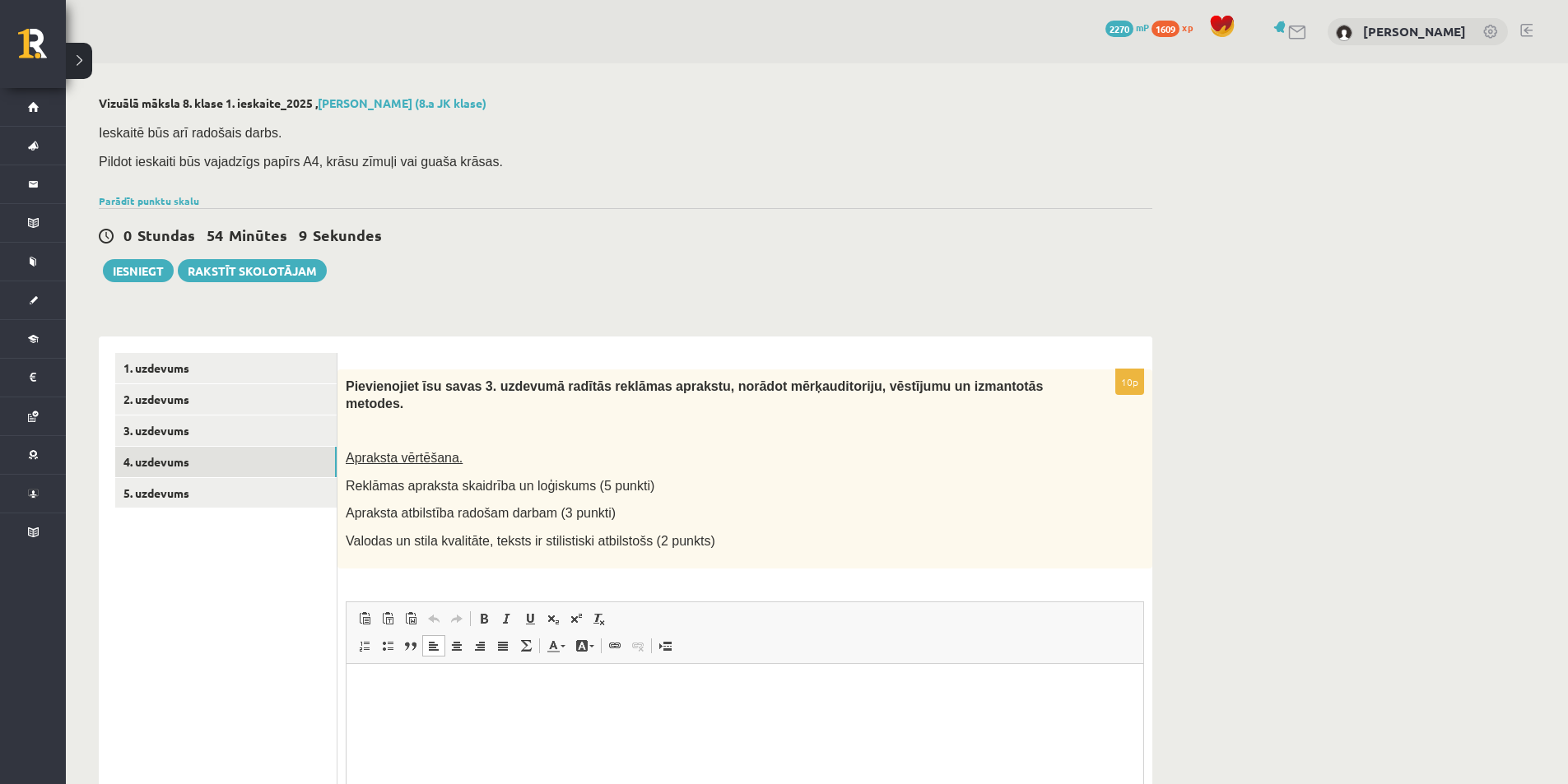
click at [524, 707] on html at bounding box center [744, 687] width 796 height 50
drag, startPoint x: 178, startPoint y: 44, endPoint x: 276, endPoint y: 440, distance: 407.9
click at [276, 440] on link "3. uzdevums" at bounding box center [226, 430] width 221 height 31
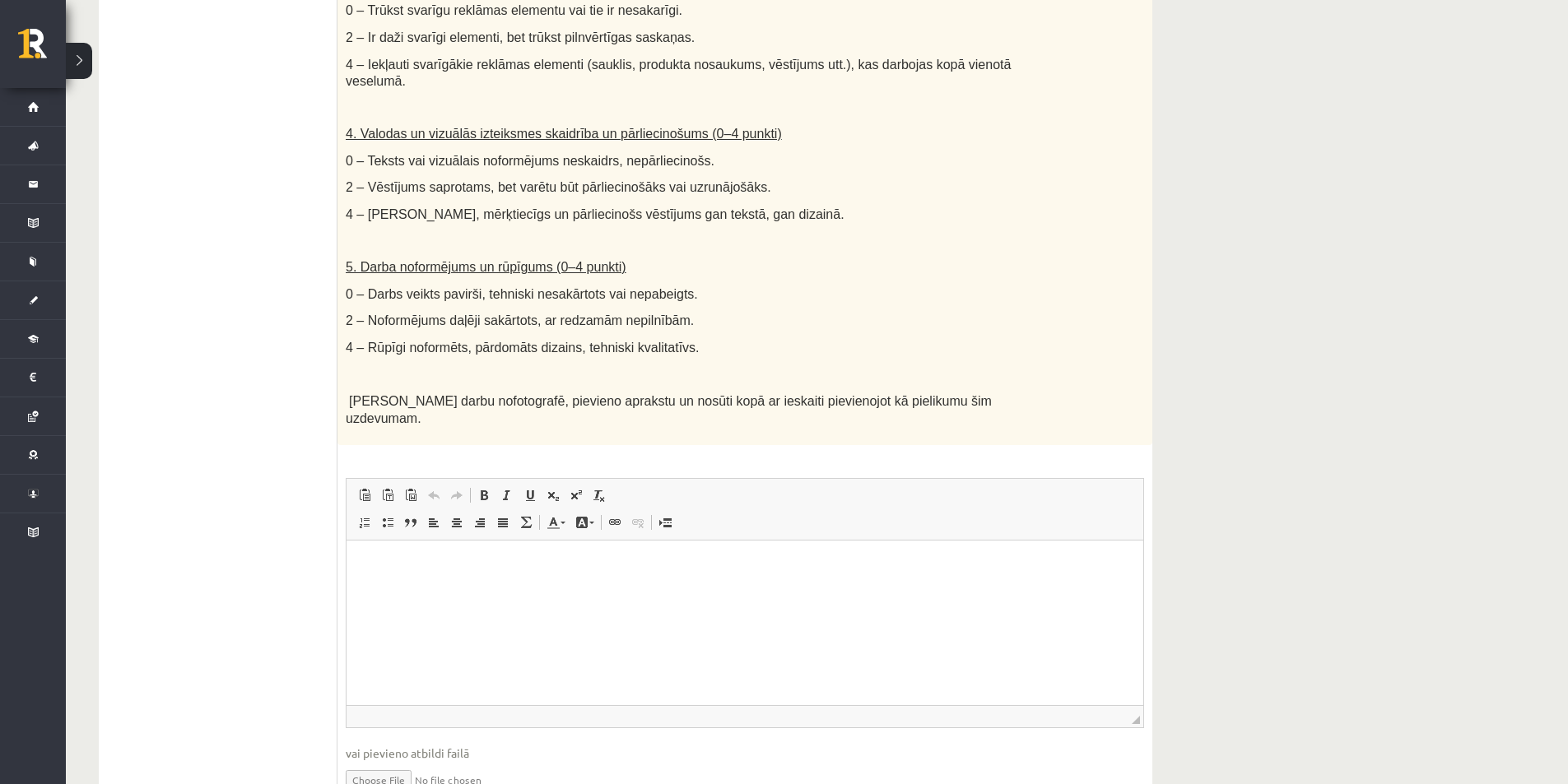
scroll to position [949, 0]
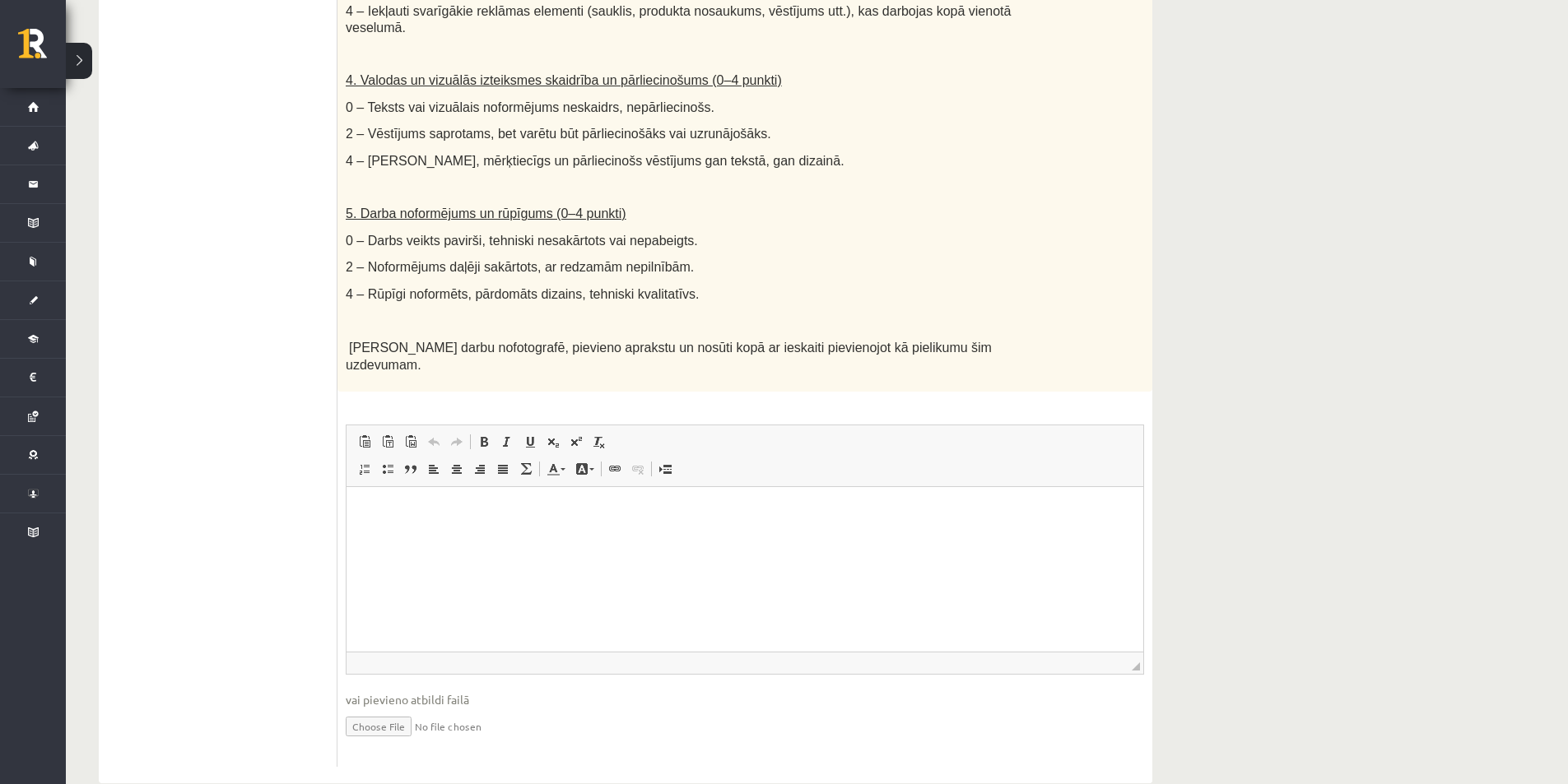
click at [449, 537] on html at bounding box center [744, 512] width 796 height 50
drag, startPoint x: 449, startPoint y: 553, endPoint x: 400, endPoint y: 506, distance: 67.9
click at [400, 506] on p "Bagātinātā teksta redaktors, wiswyg-editor-user-answer-47433905725620" at bounding box center [745, 512] width 764 height 18
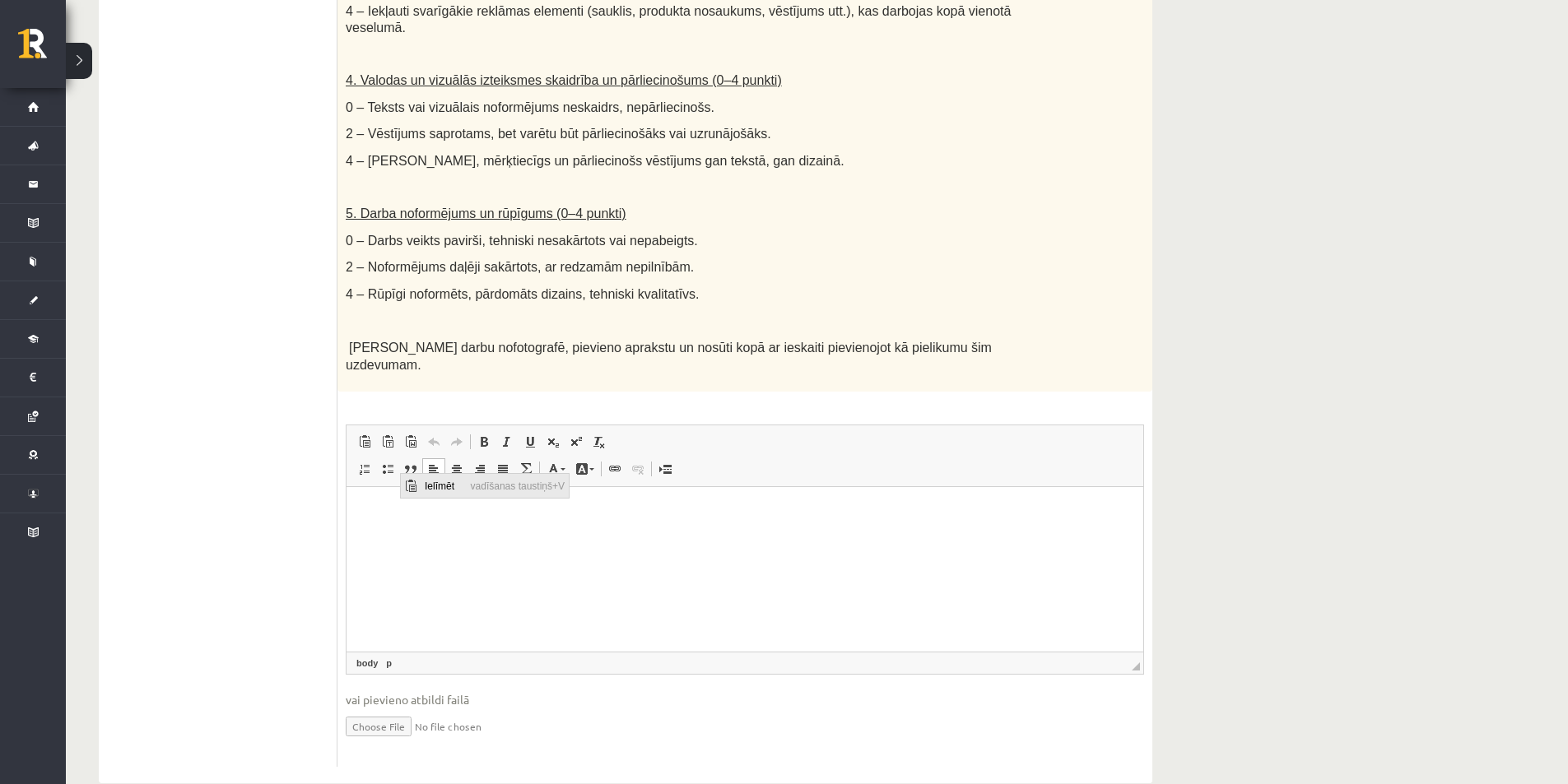
click at [420, 488] on span "Ielīmēt" at bounding box center [443, 485] width 46 height 24
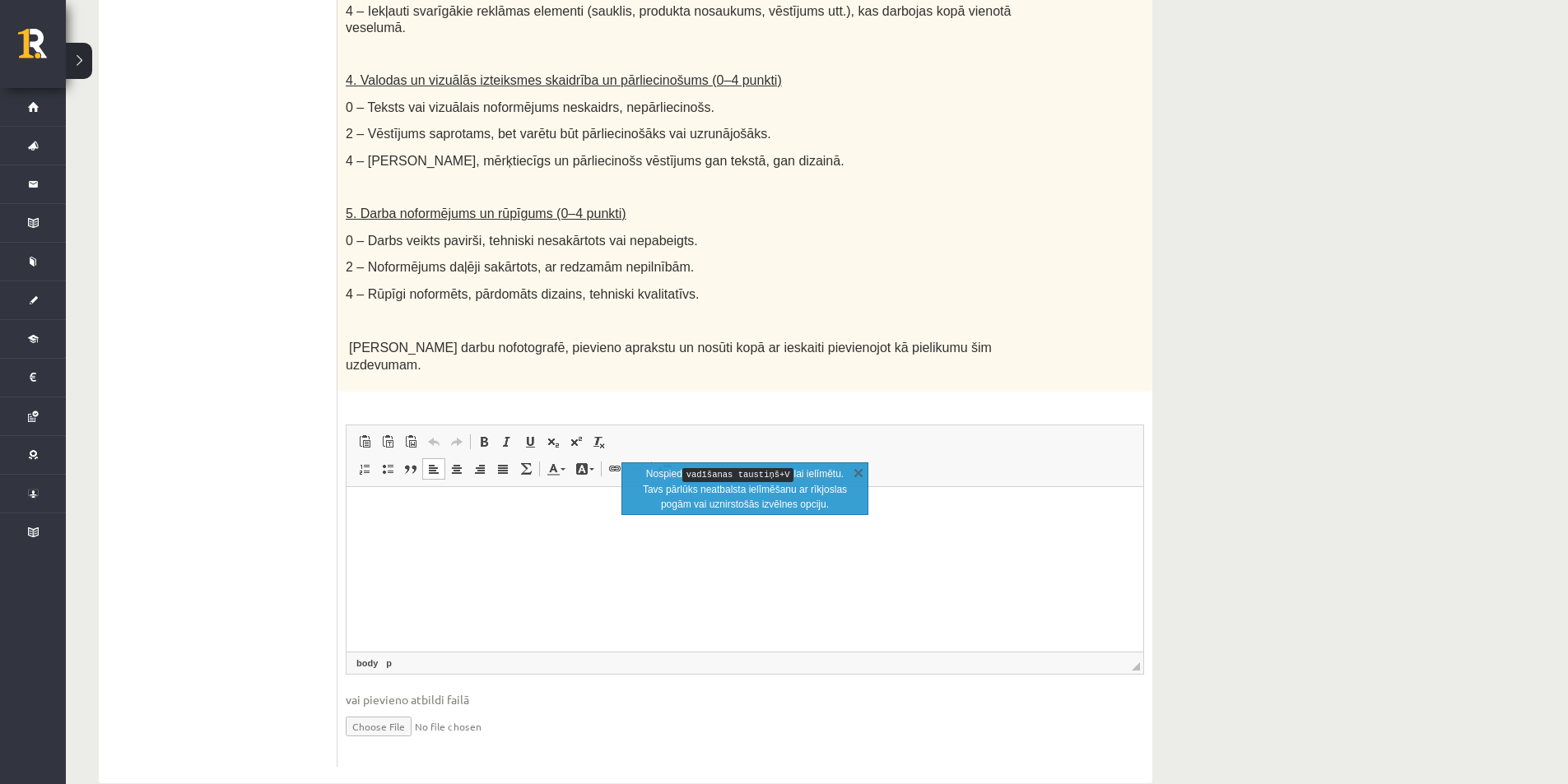
click at [503, 537] on html at bounding box center [744, 512] width 796 height 50
paste body "Bagātinātā teksta redaktors, wiswyg-editor-user-answer-47433905725620"
click at [362, 511] on html at bounding box center [744, 513] width 796 height 52
click at [370, 508] on img "Bagātinātā teksta redaktors, wiswyg-editor-user-answer-47433905725620" at bounding box center [369, 509] width 13 height 13
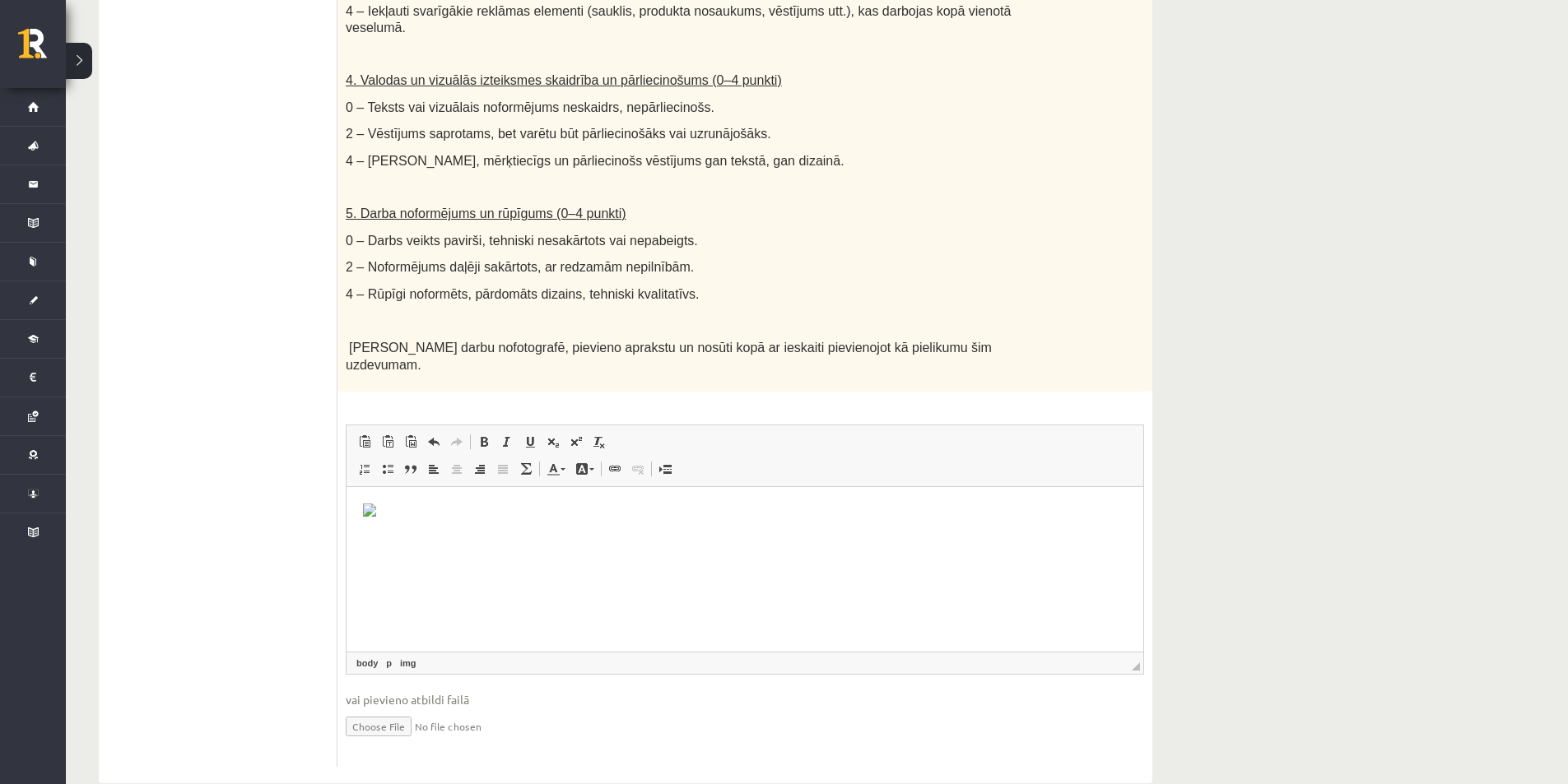
click at [373, 508] on img "Bagātinātā teksta redaktors, wiswyg-editor-user-answer-47433905725620" at bounding box center [369, 509] width 13 height 13
click at [241, 626] on ul "1. uzdevums 2. uzdevums 3. uzdevums 4. uzdevums 5. uzdevums" at bounding box center [226, 85] width 222 height 1362
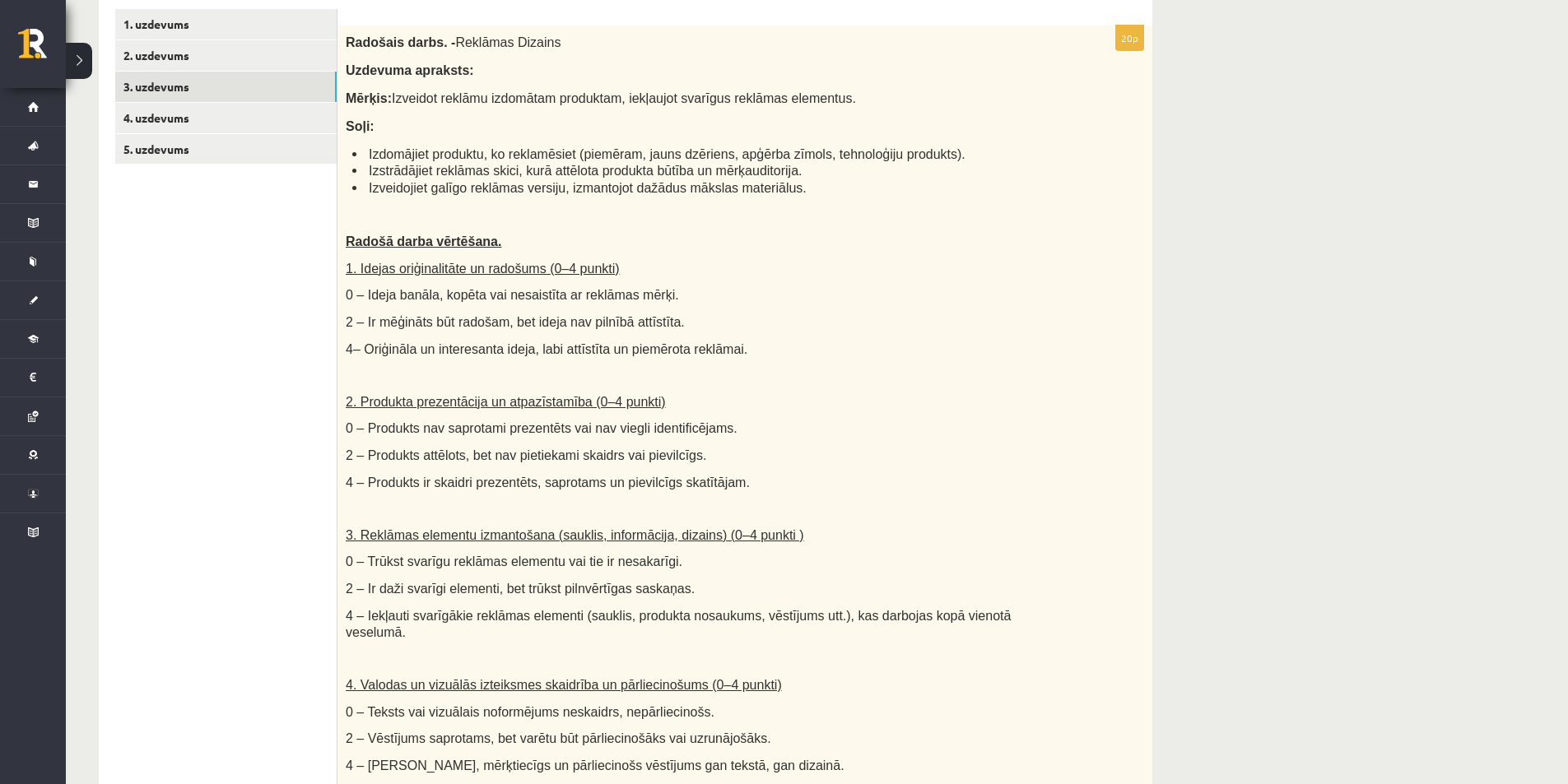
scroll to position [373, 0]
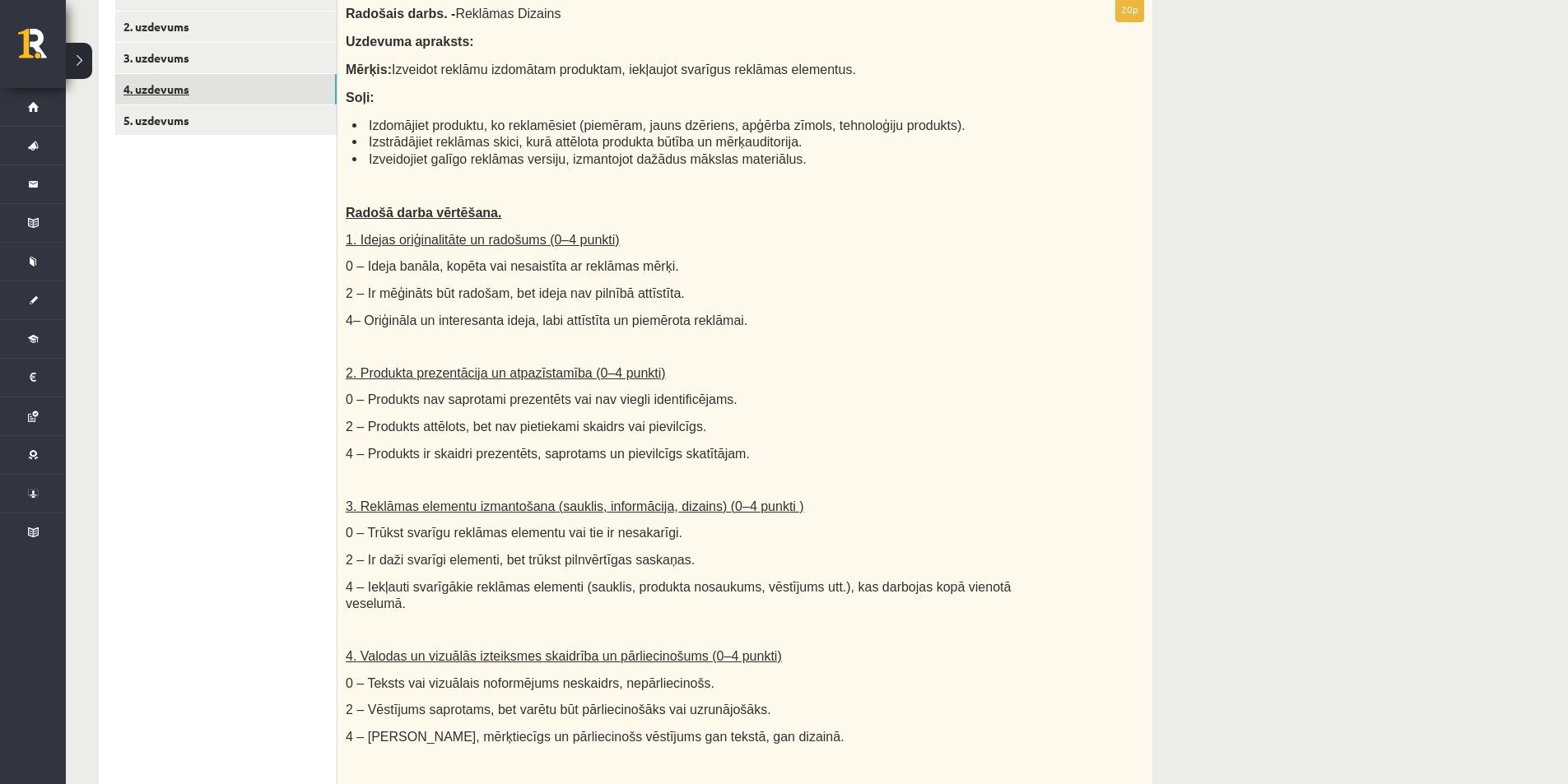
click at [216, 100] on link "4. uzdevums" at bounding box center [226, 89] width 221 height 31
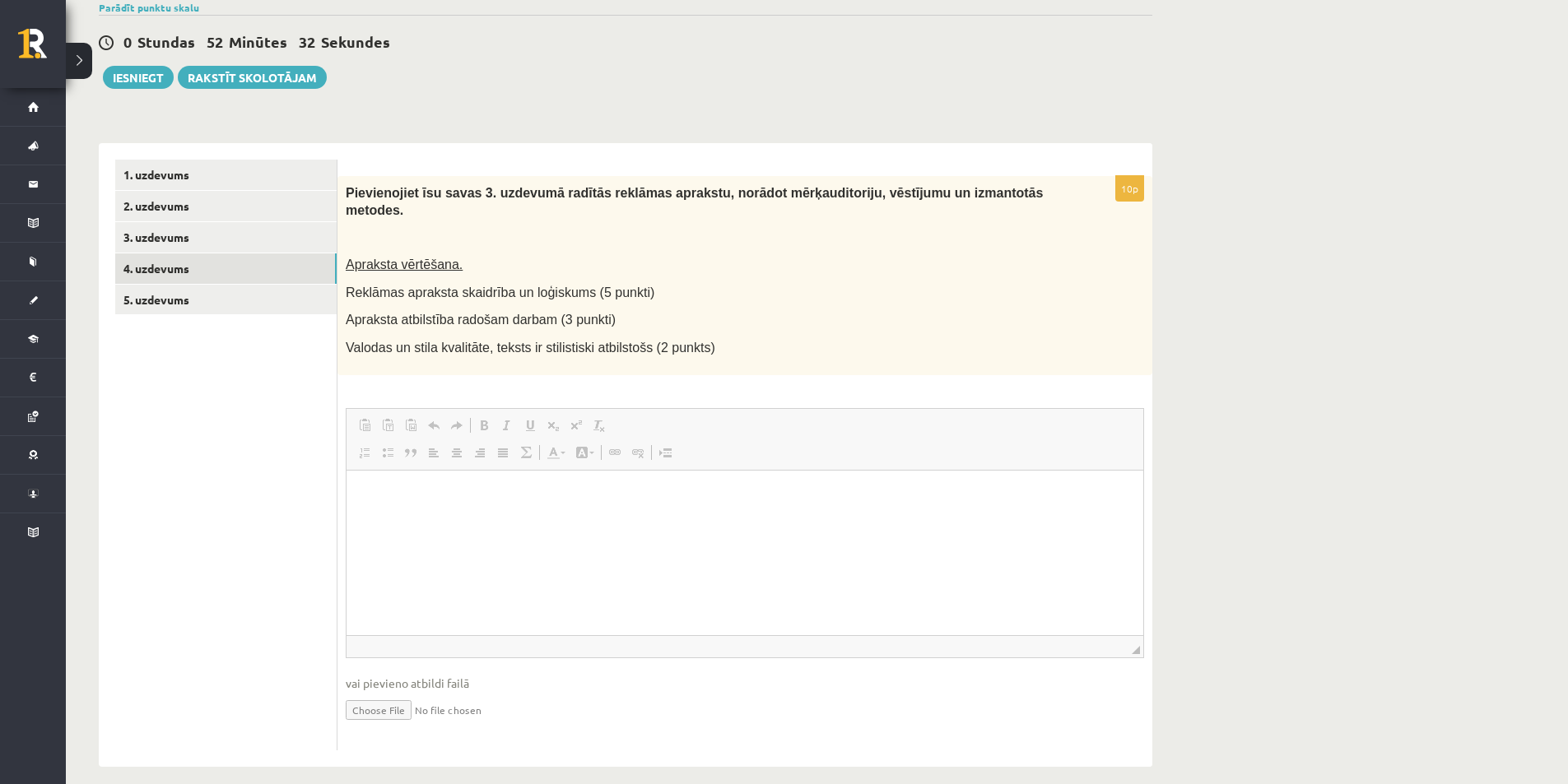
scroll to position [0, 0]
click at [485, 520] on html at bounding box center [744, 494] width 796 height 50
click at [374, 691] on input "file" at bounding box center [744, 708] width 798 height 34
click at [383, 691] on input "file" at bounding box center [744, 708] width 798 height 34
click at [489, 479] on html at bounding box center [744, 508] width 796 height 78
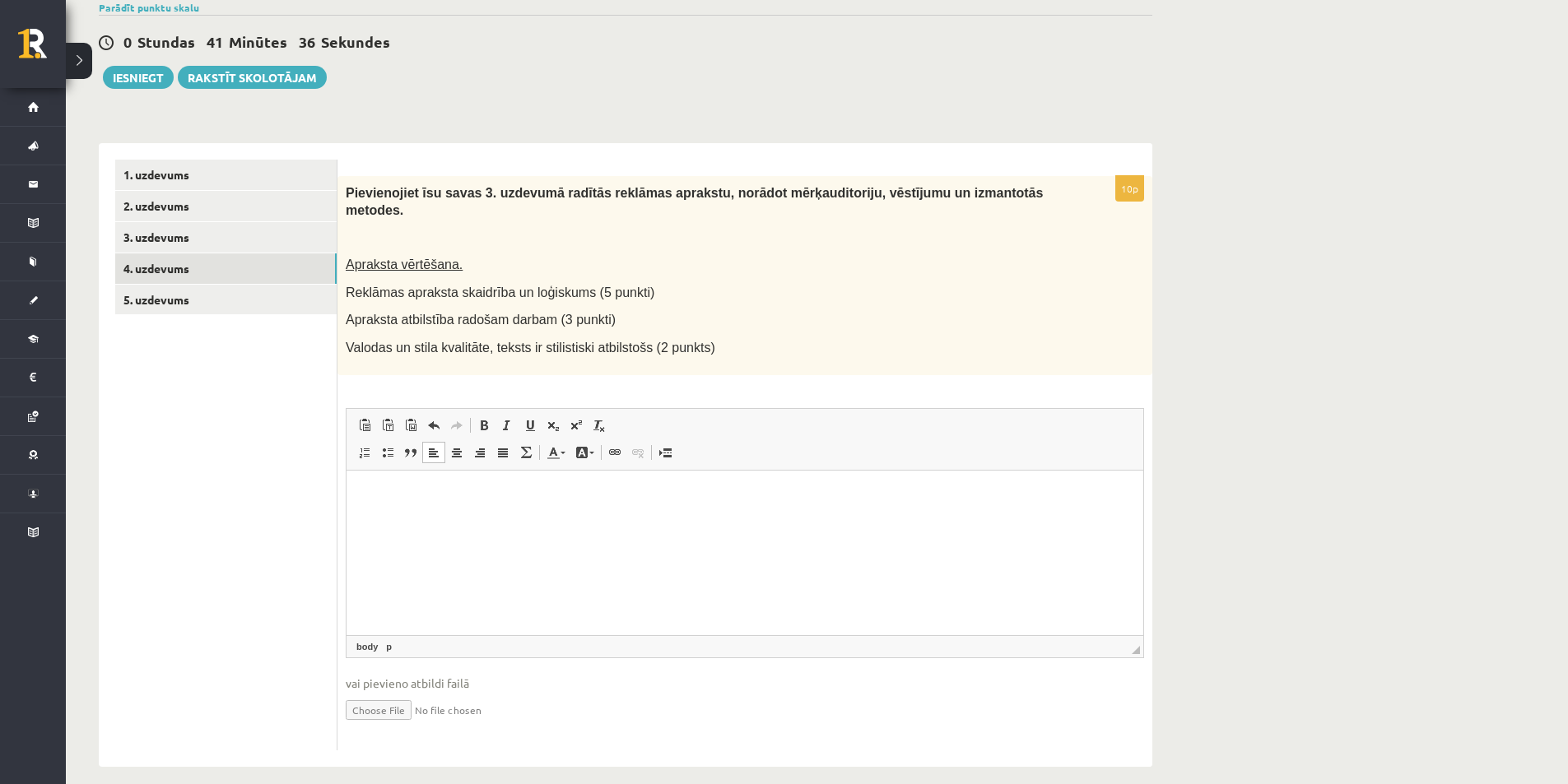
click at [378, 701] on input "file" at bounding box center [744, 708] width 798 height 34
type input "**********"
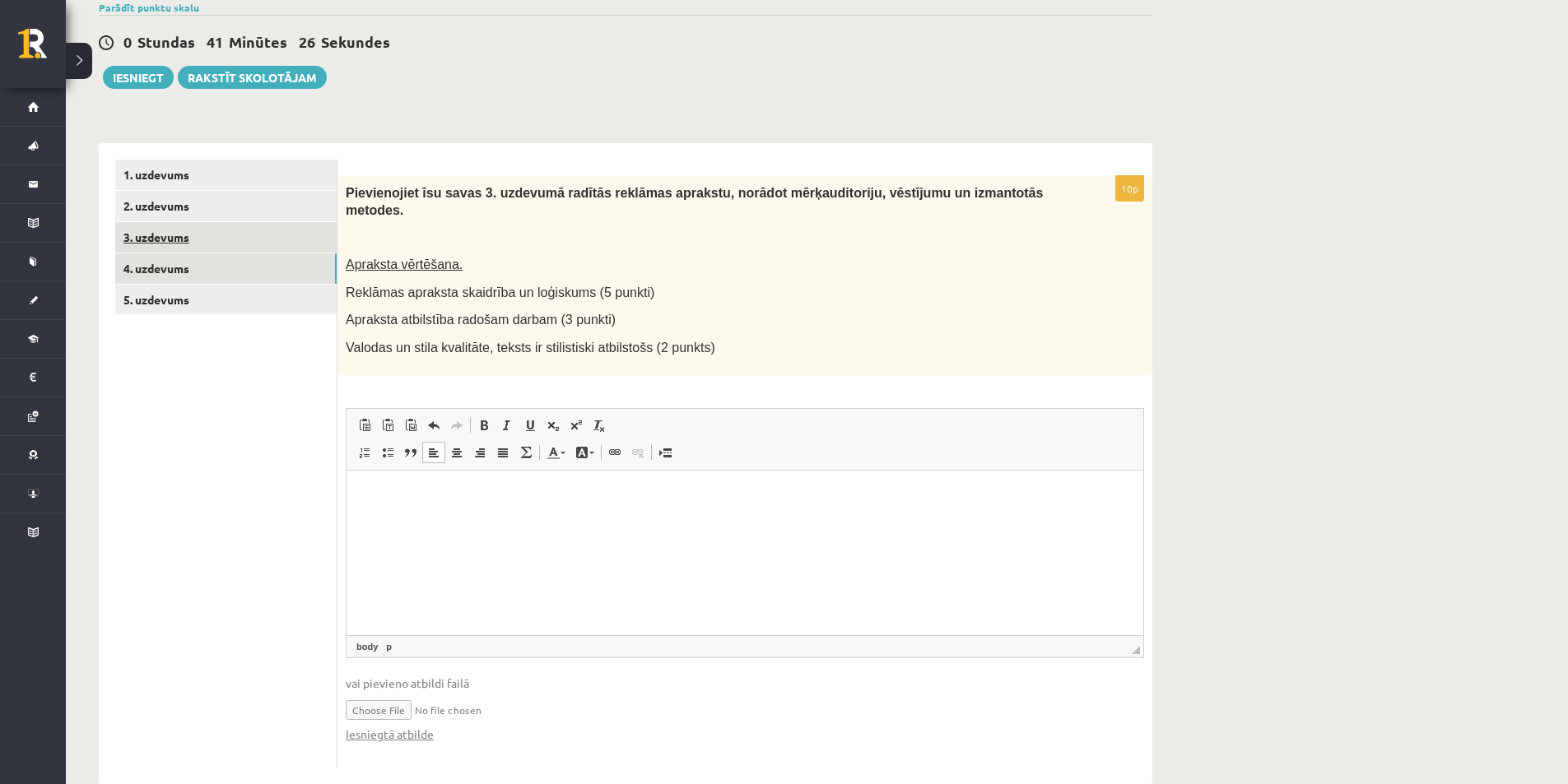
click at [152, 233] on link "3. uzdevums" at bounding box center [226, 237] width 221 height 31
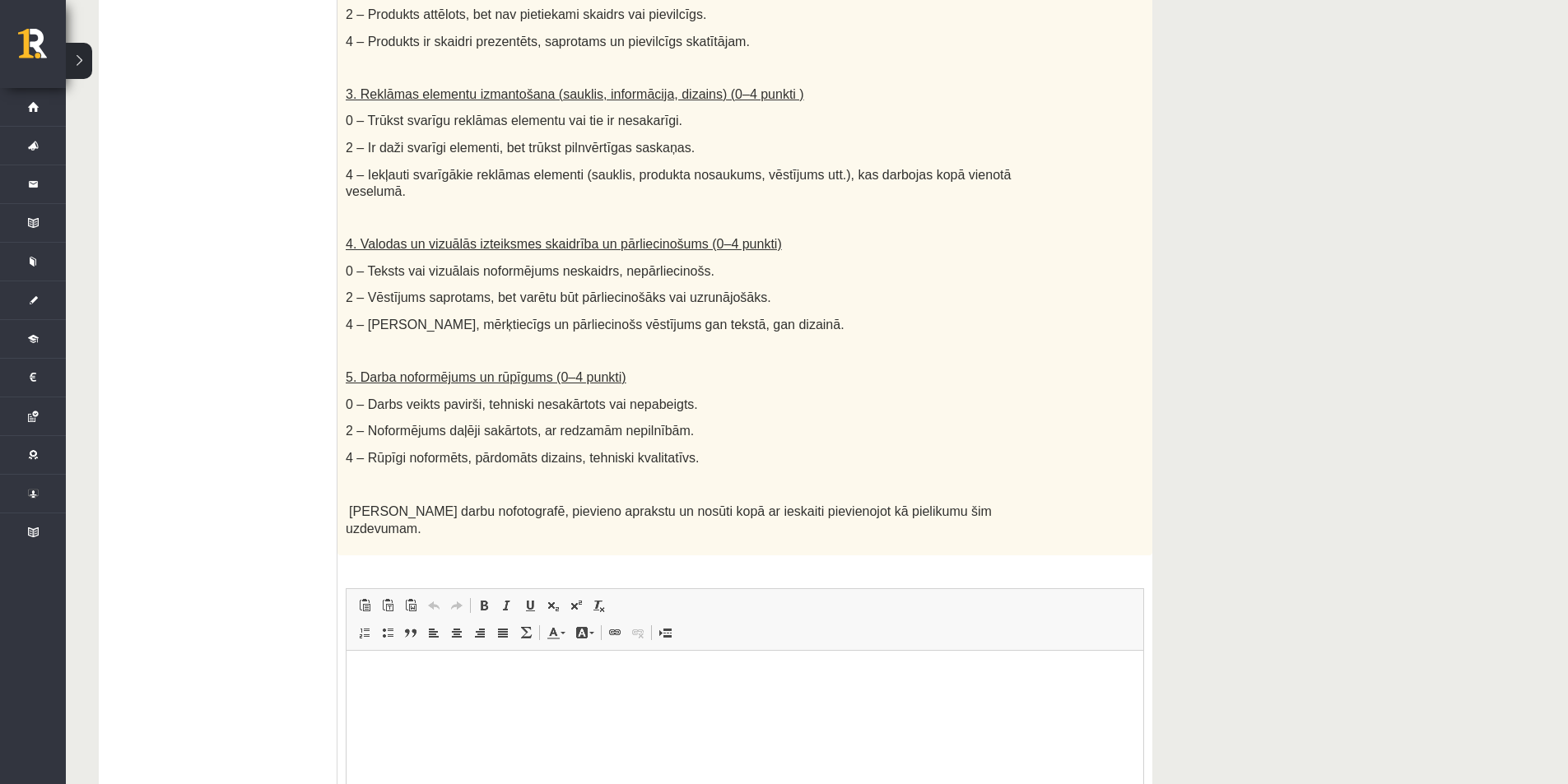
scroll to position [949, 0]
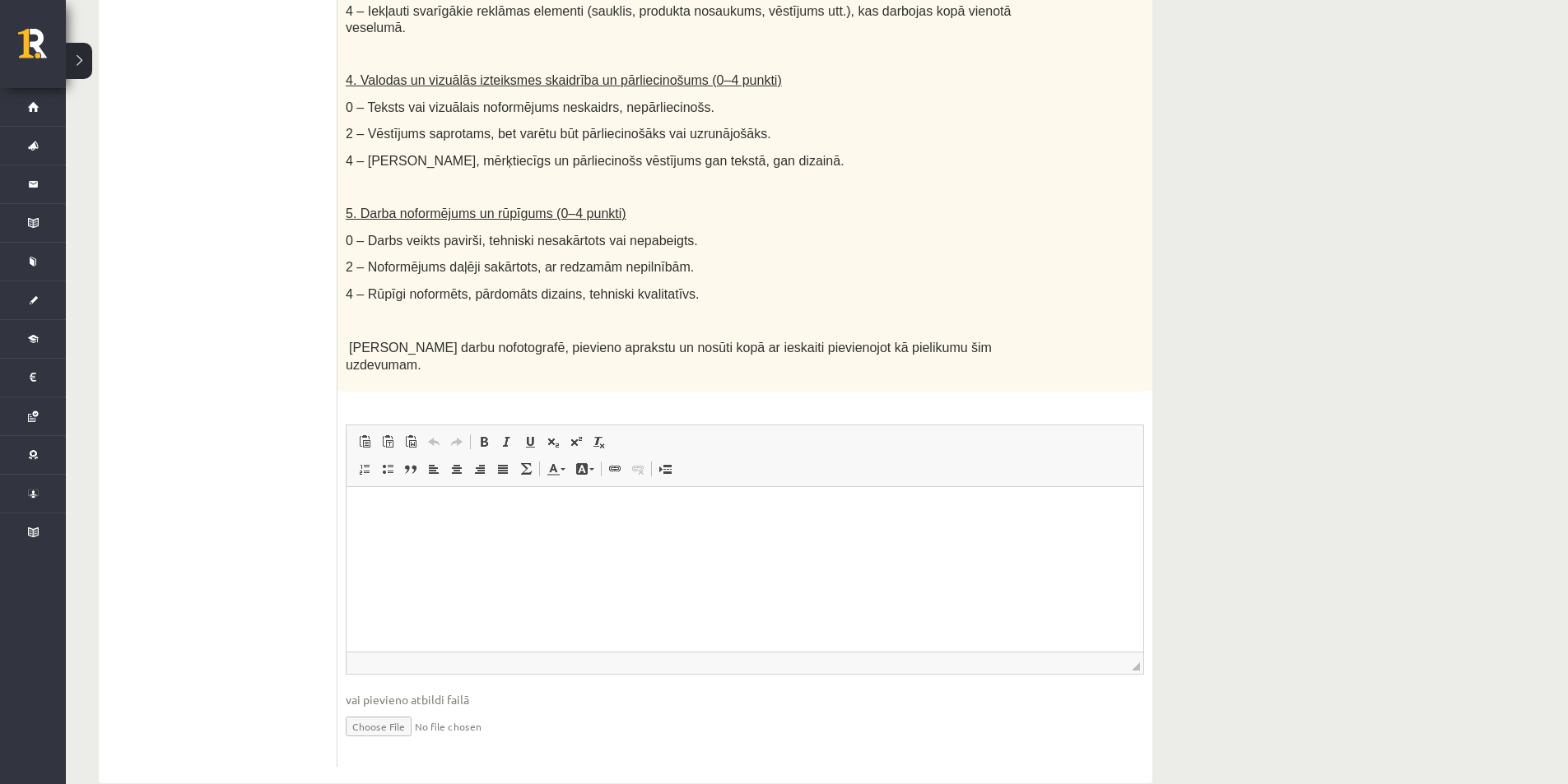
click at [380, 708] on input "file" at bounding box center [744, 725] width 798 height 34
type input "**********"
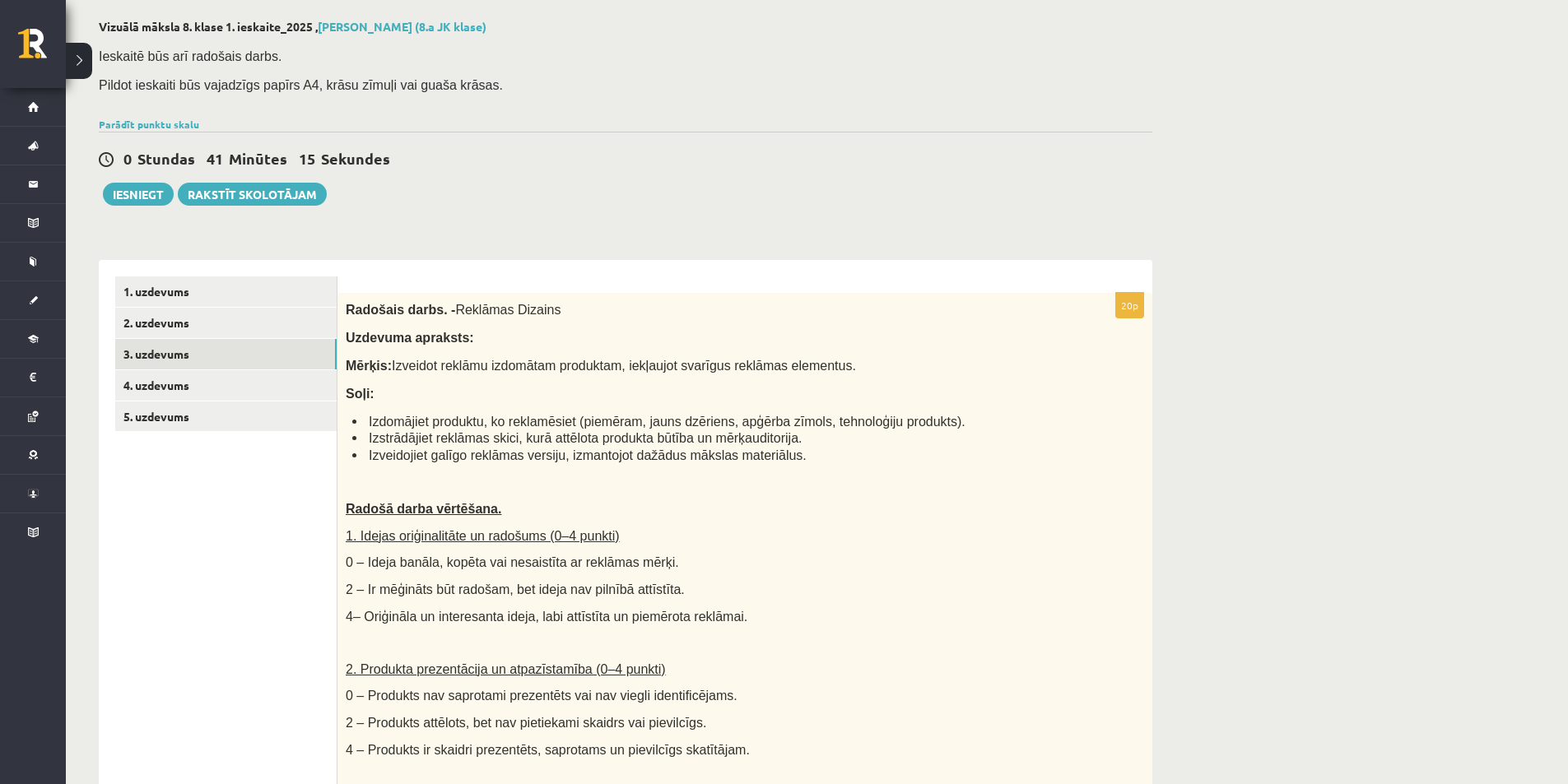
scroll to position [0, 0]
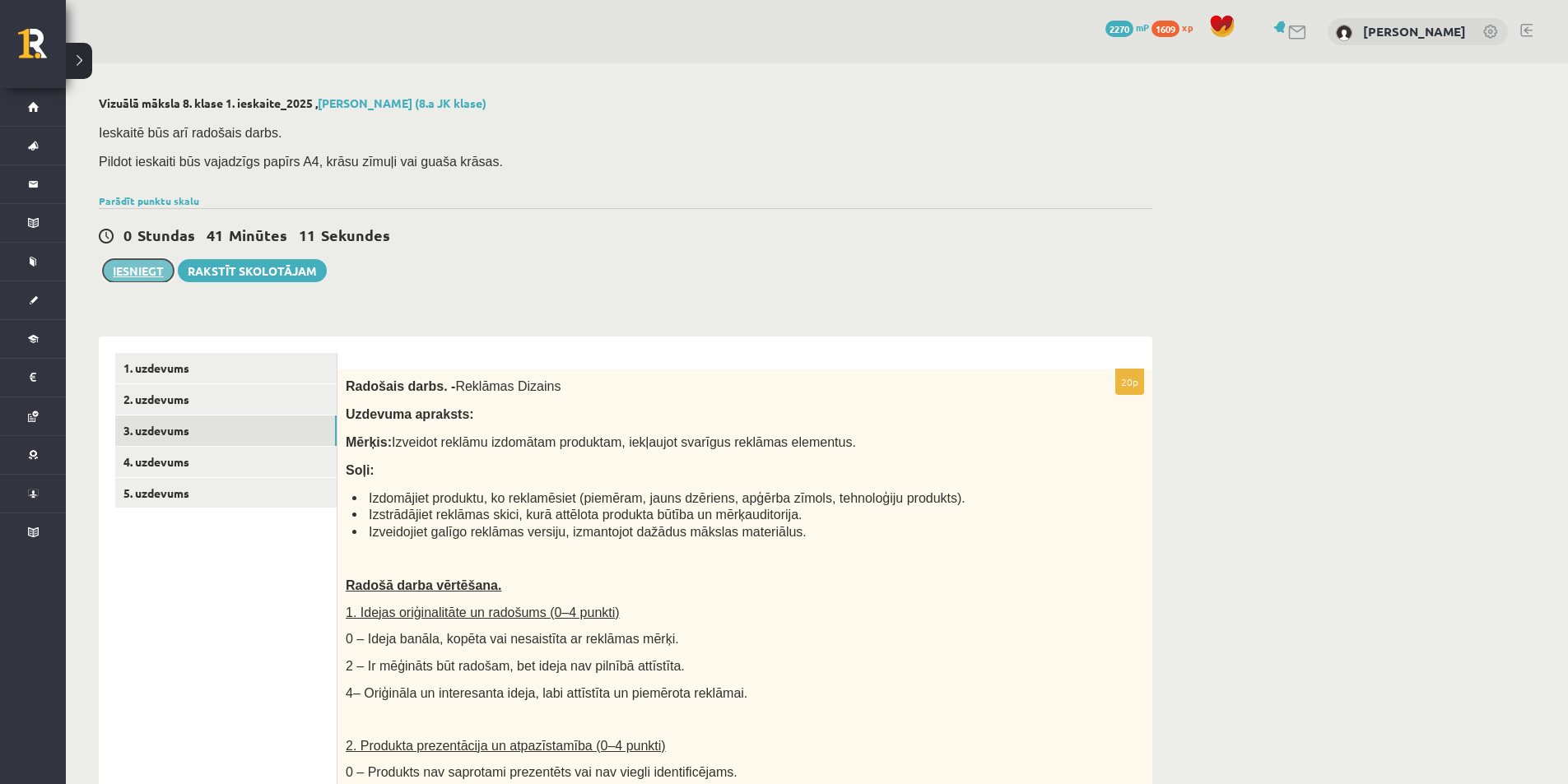
click at [145, 272] on button "Iesniegt" at bounding box center [138, 270] width 71 height 23
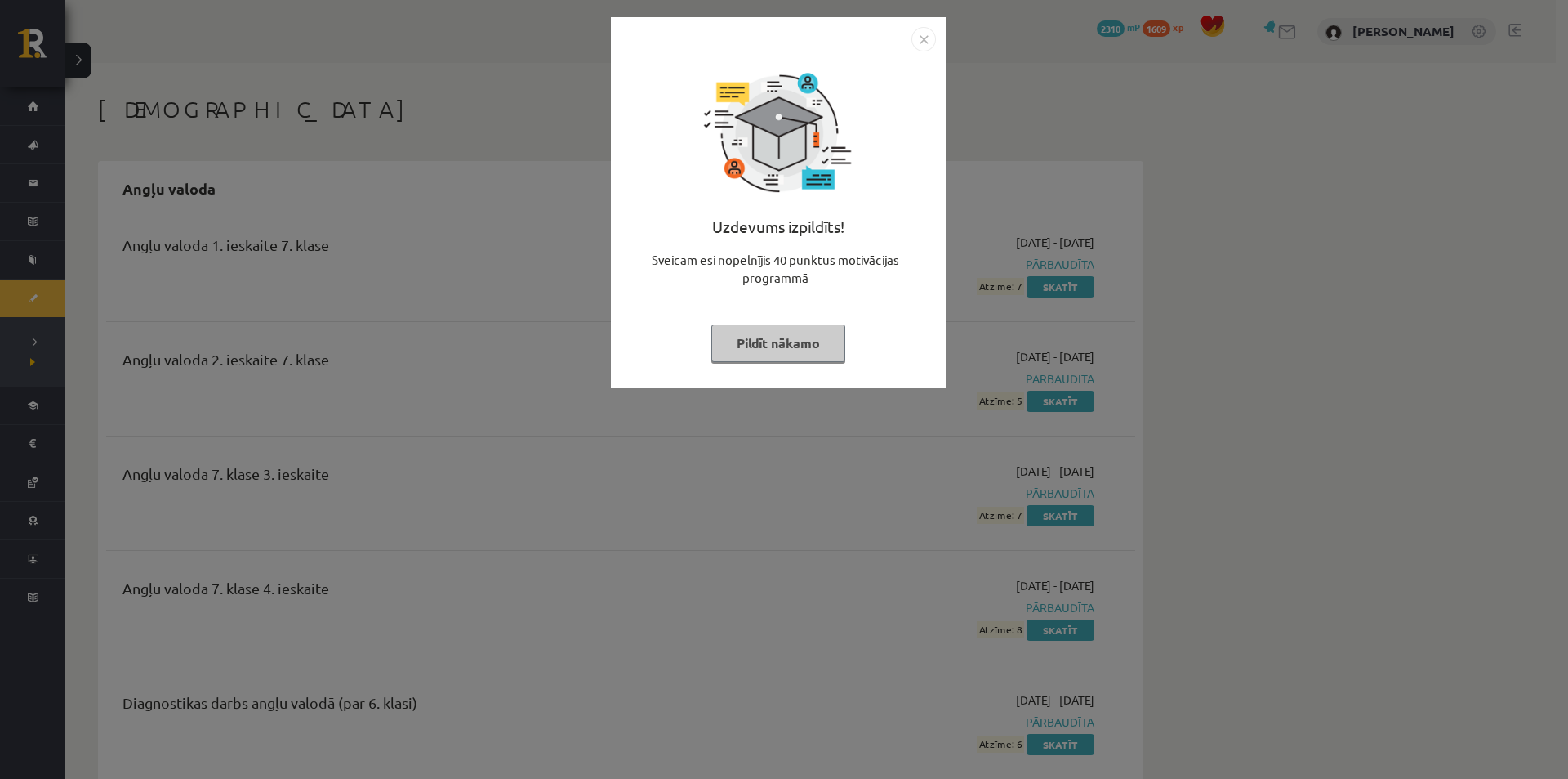
click at [776, 342] on button "Pildīt nākamo" at bounding box center [778, 343] width 134 height 37
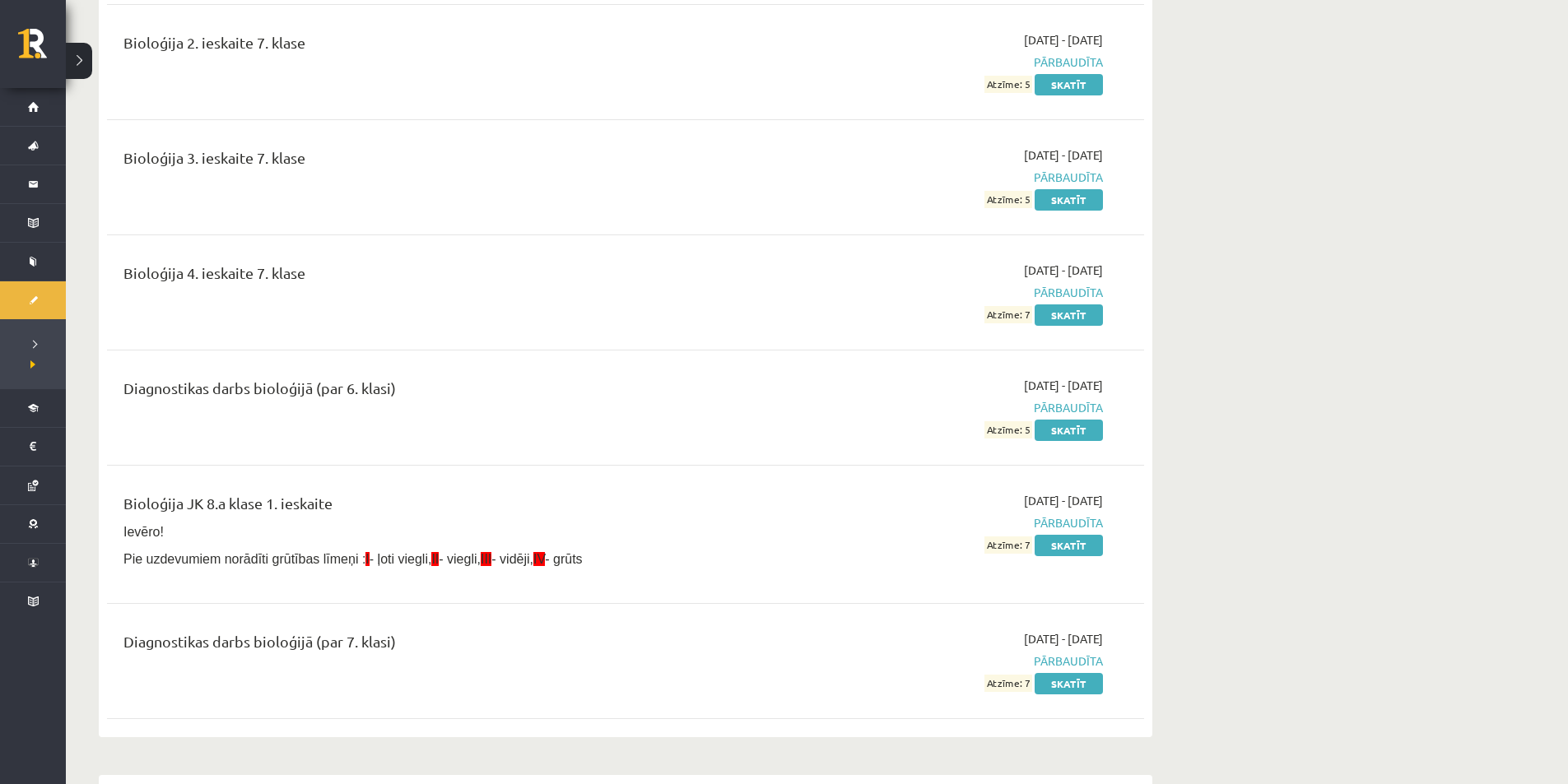
scroll to position [1234, 0]
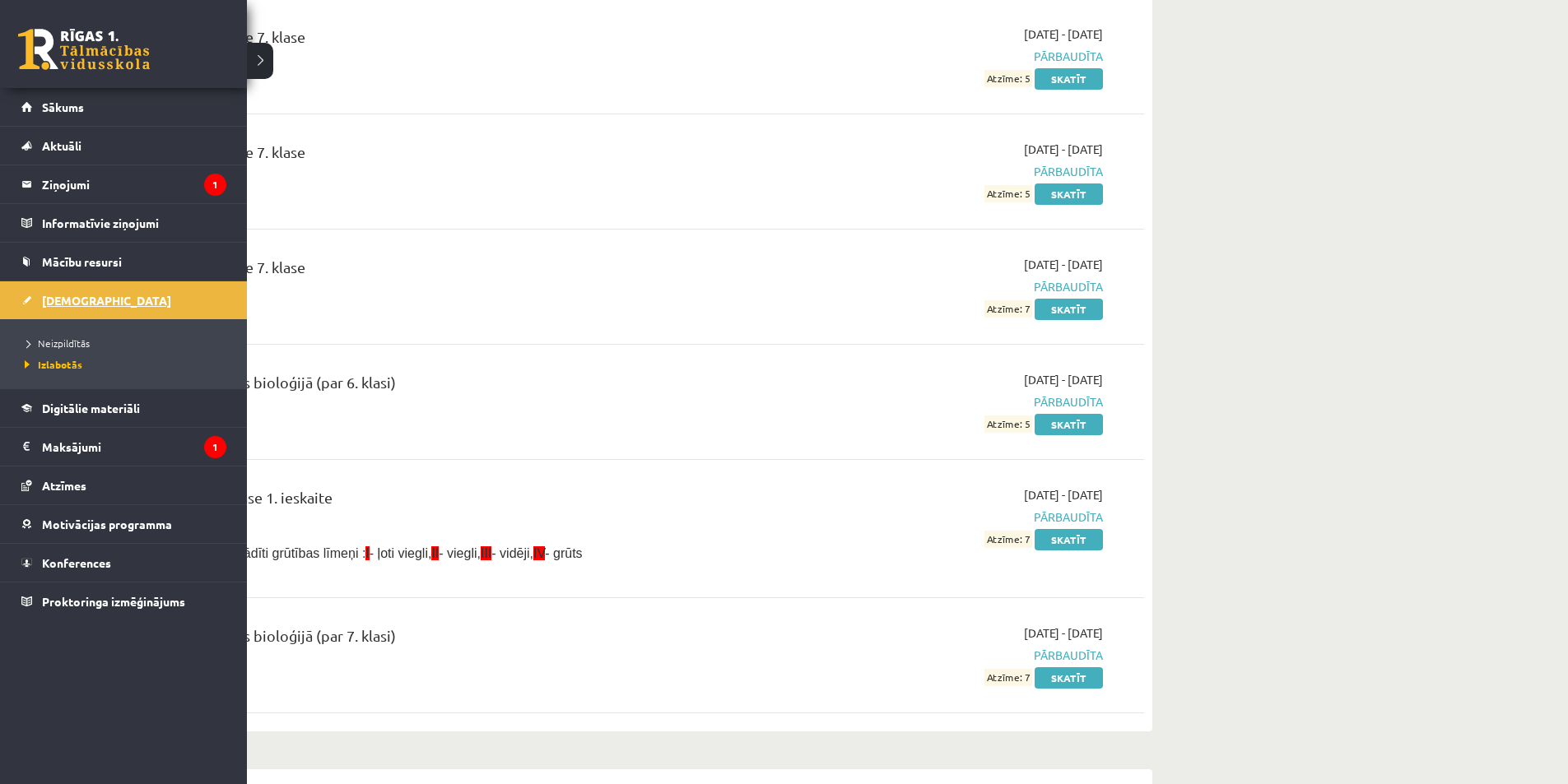
click at [37, 301] on link "[DEMOGRAPHIC_DATA]" at bounding box center [124, 300] width 205 height 37
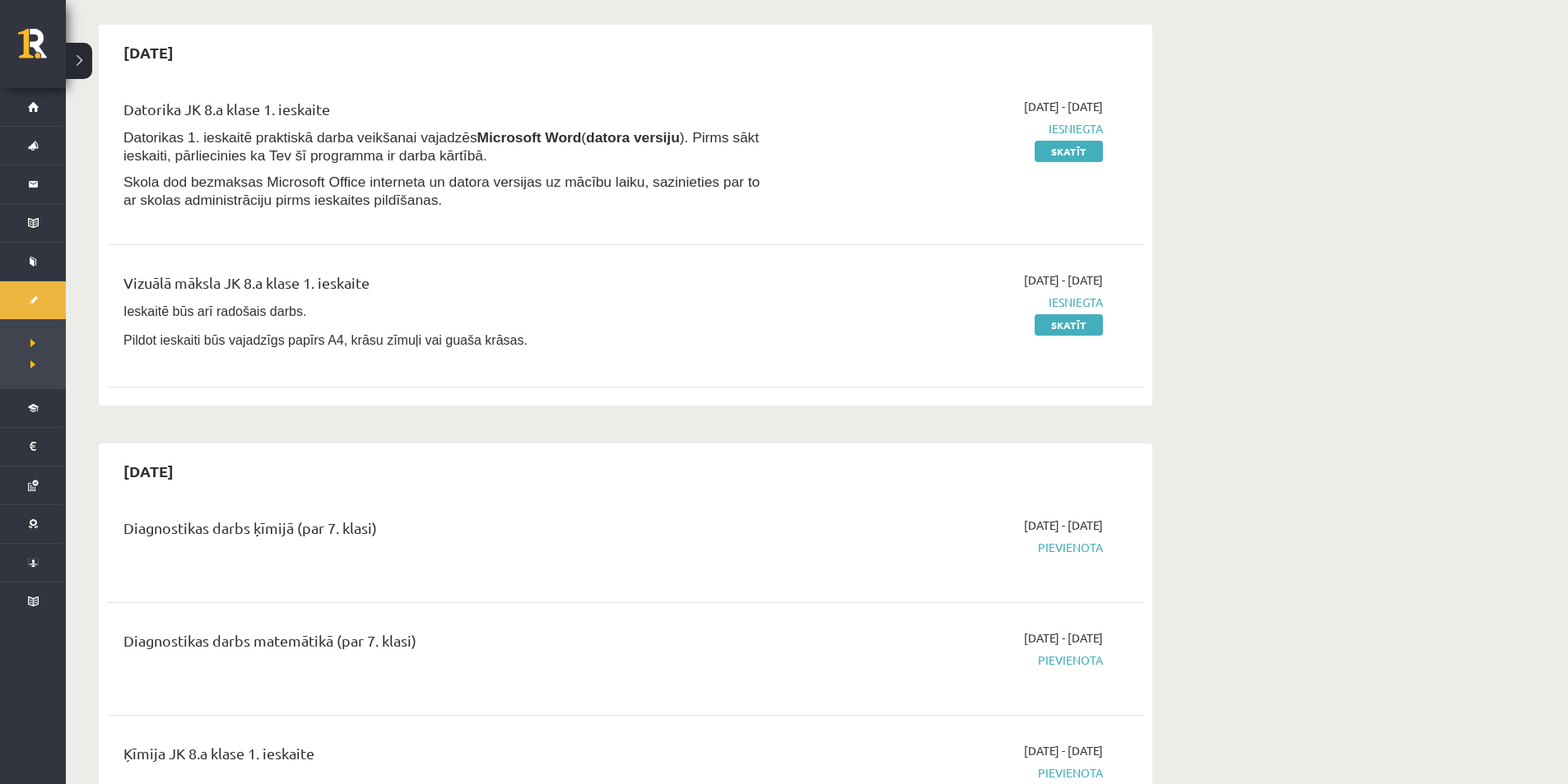
scroll to position [165, 0]
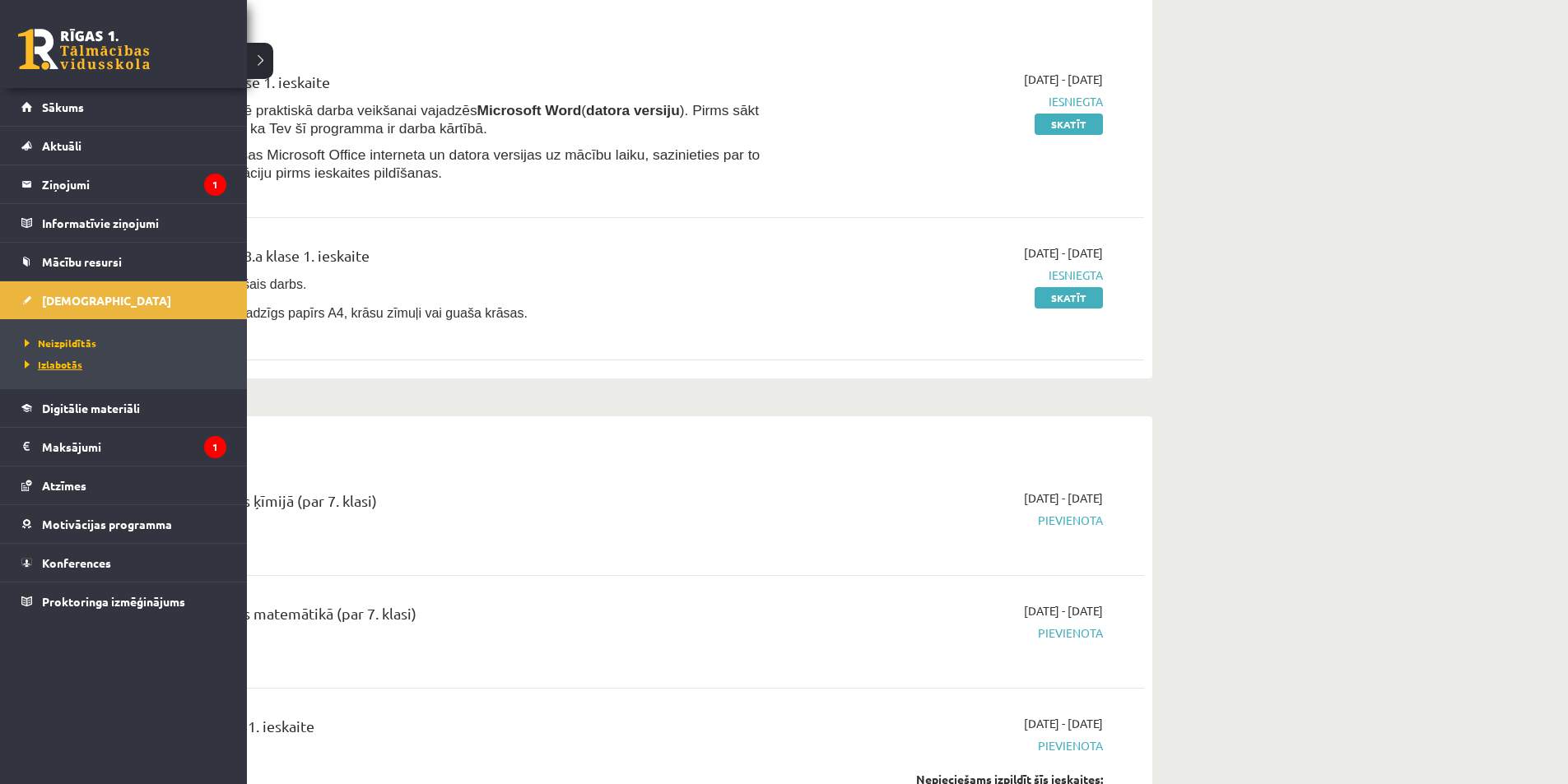
click at [42, 368] on span "Izlabotās" at bounding box center [51, 364] width 62 height 13
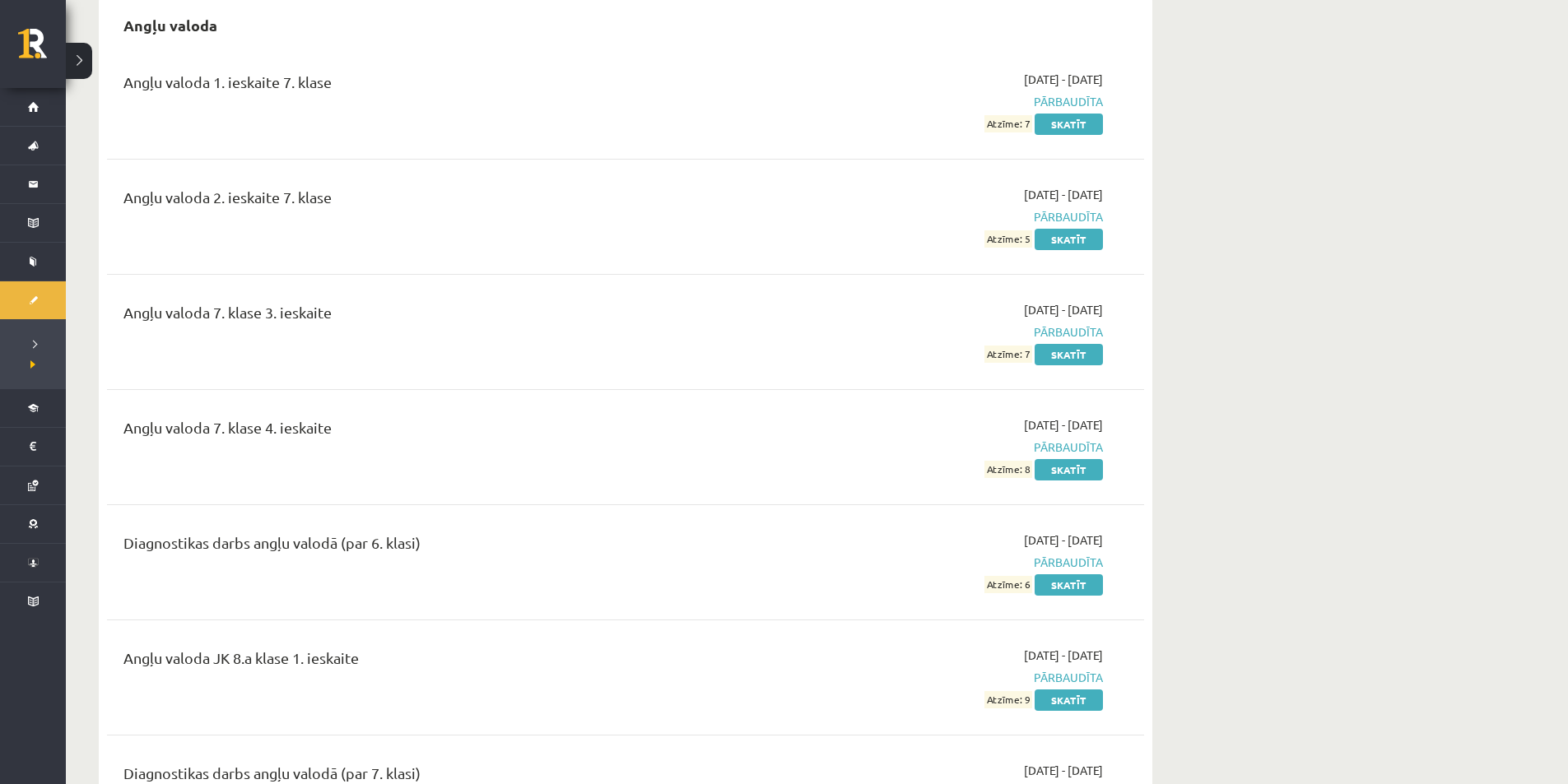
scroll to position [82, 0]
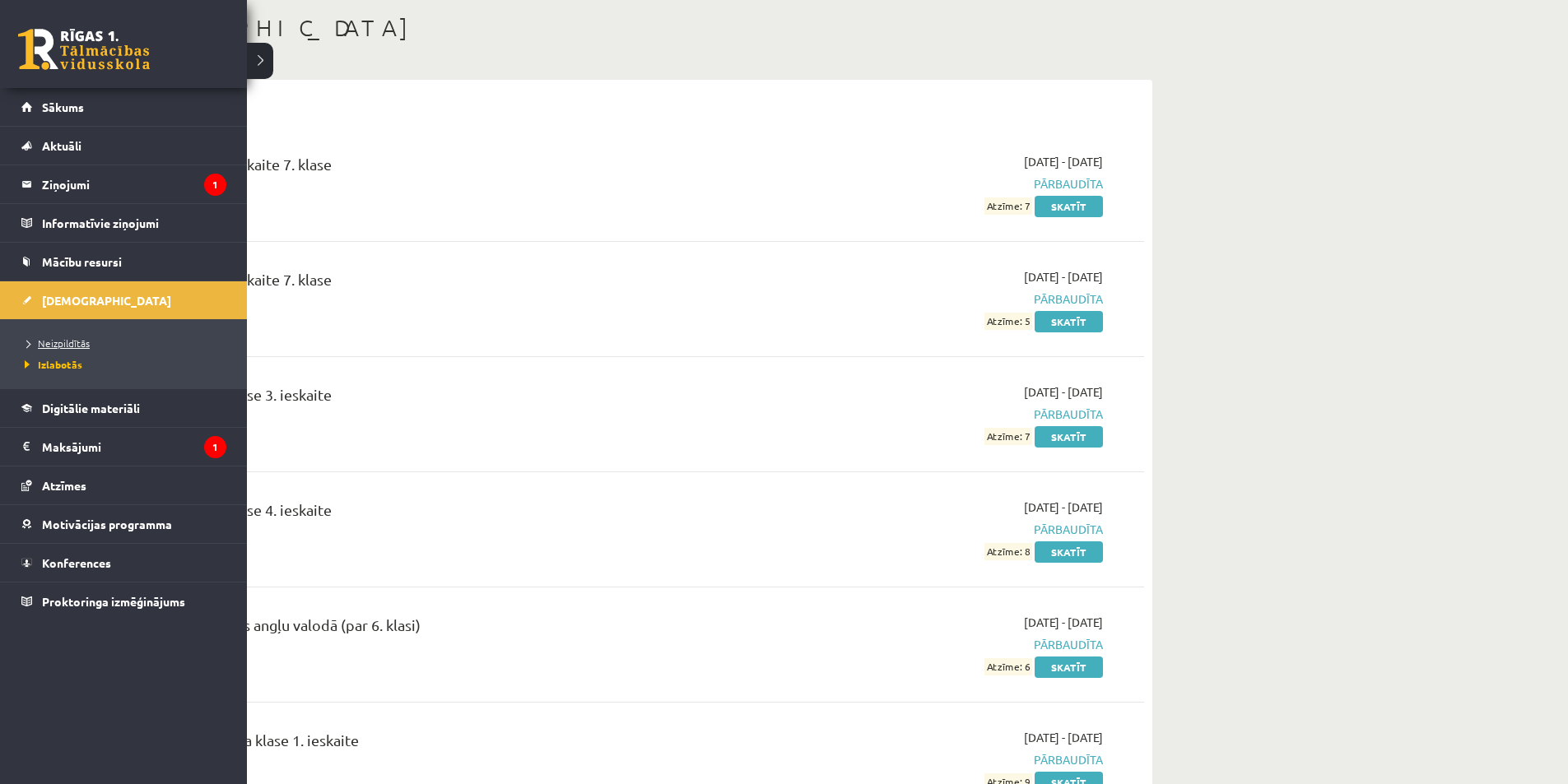
click at [62, 339] on span "Neizpildītās" at bounding box center [55, 342] width 69 height 13
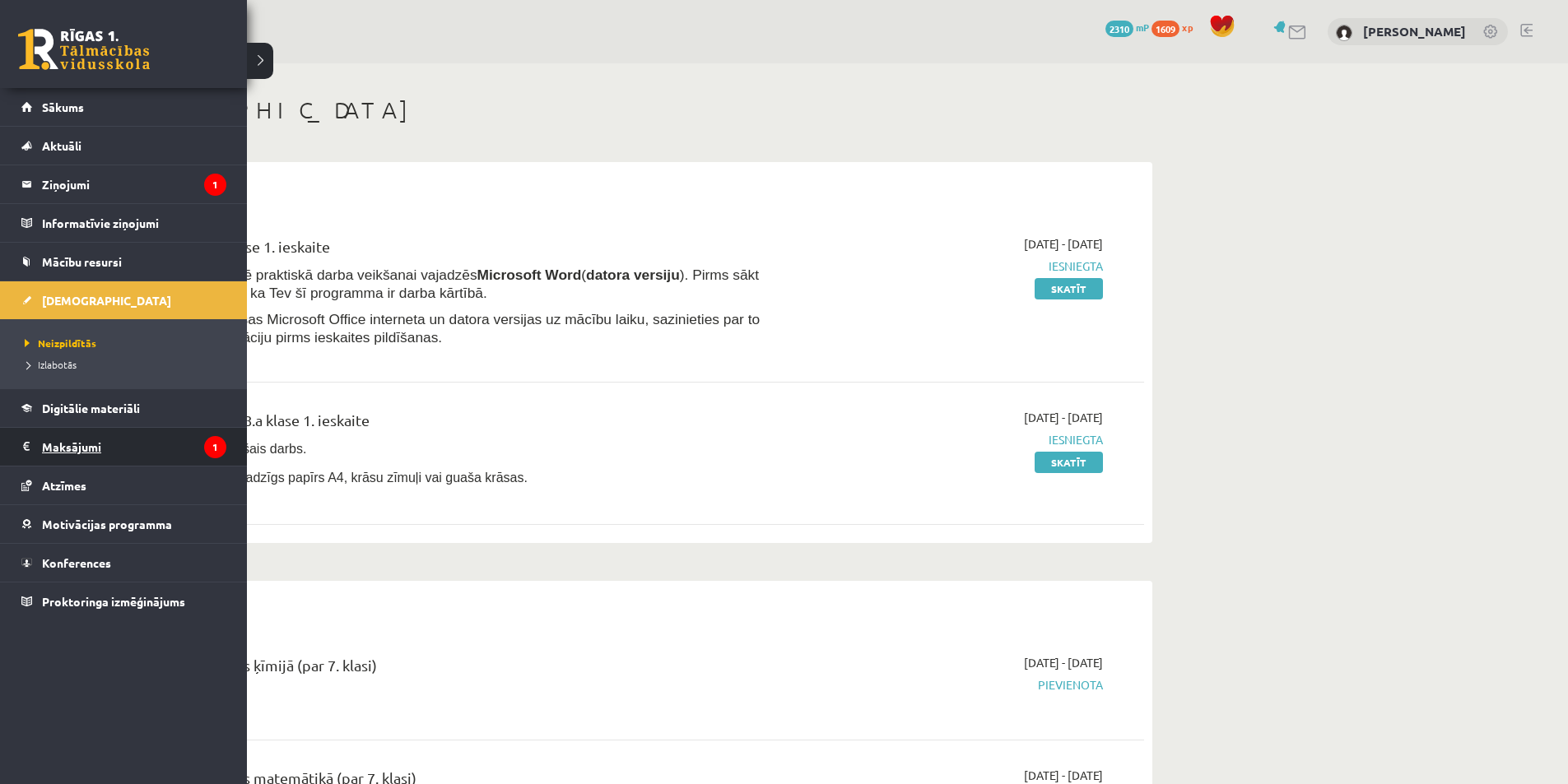
click at [69, 449] on legend "Maksājumi 1" at bounding box center [134, 447] width 185 height 37
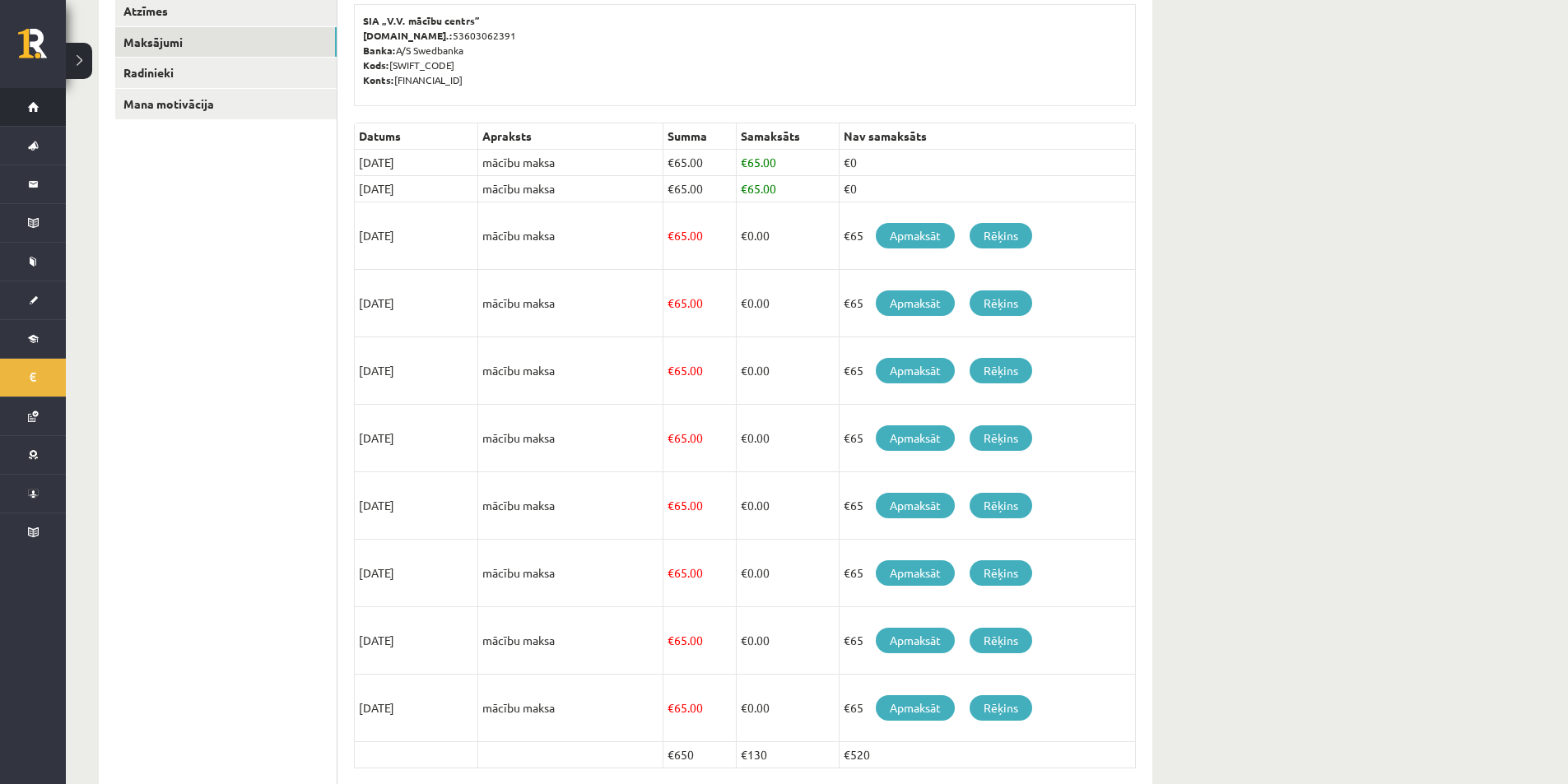
scroll to position [165, 0]
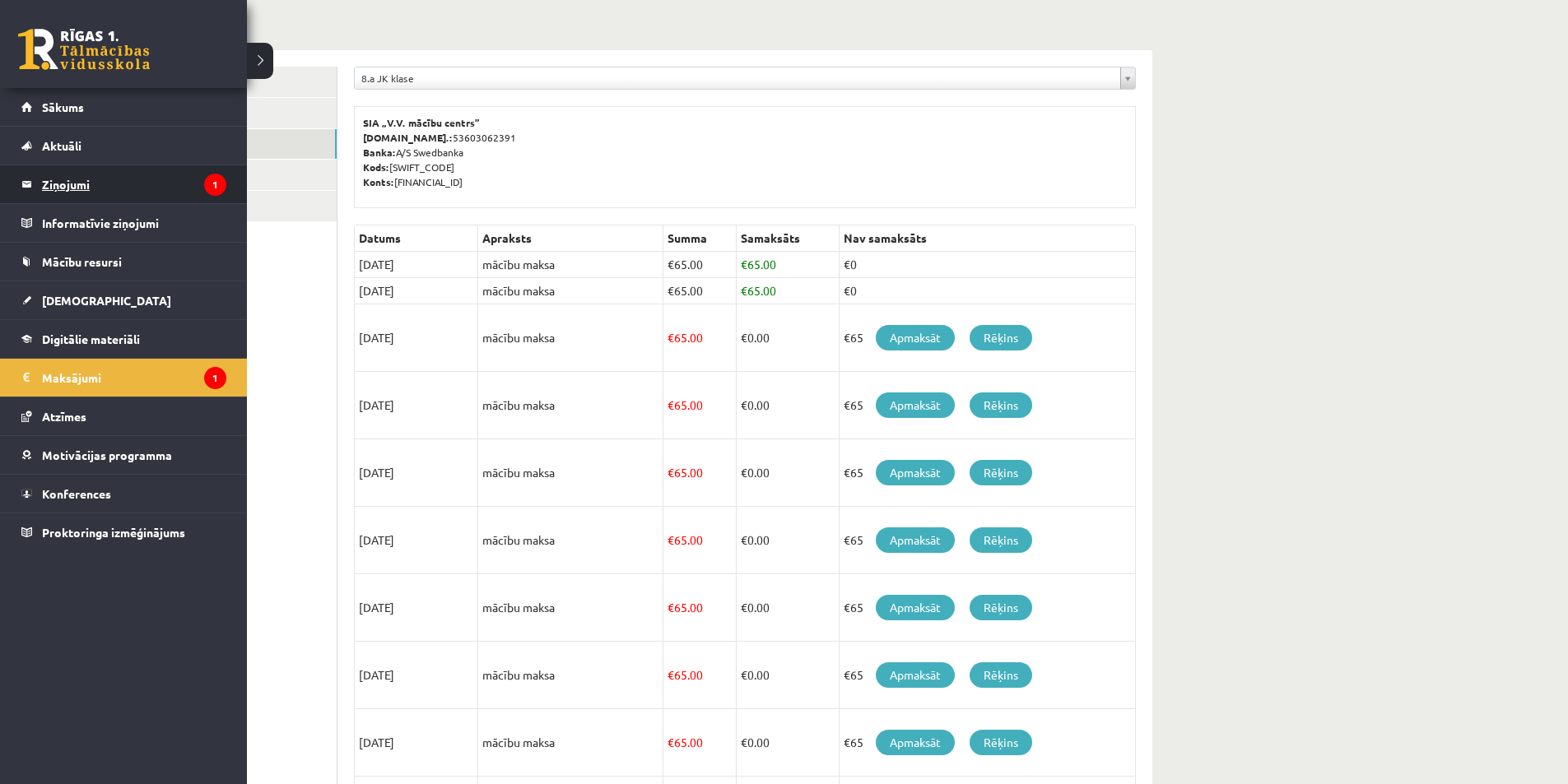
click at [124, 182] on legend "Ziņojumi 1" at bounding box center [134, 184] width 185 height 37
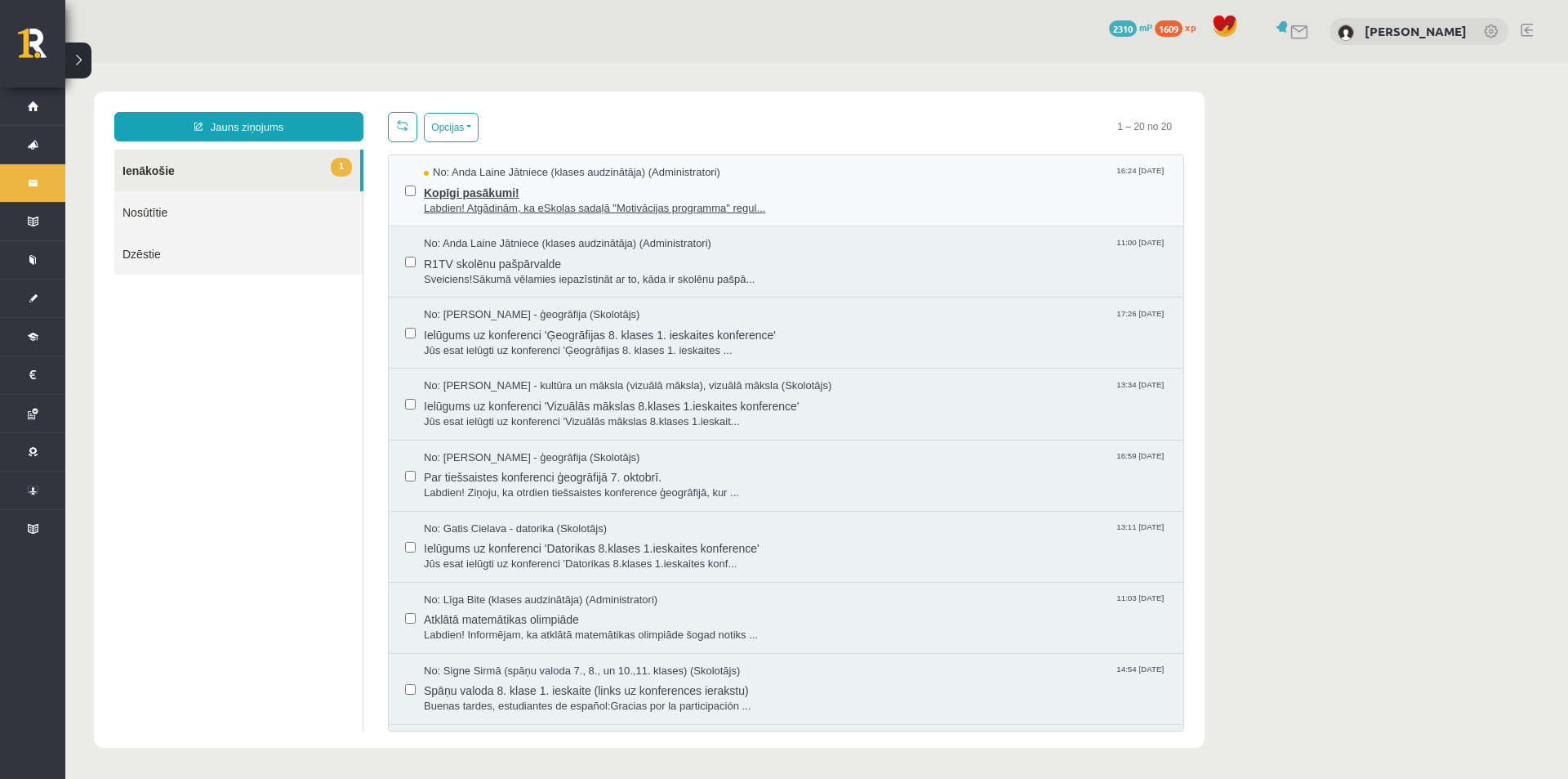
click at [532, 210] on span "Labdien! Atgādinām, ka eSkolas sadaļā "Motivācijas programma" regul..." at bounding box center [795, 209] width 743 height 16
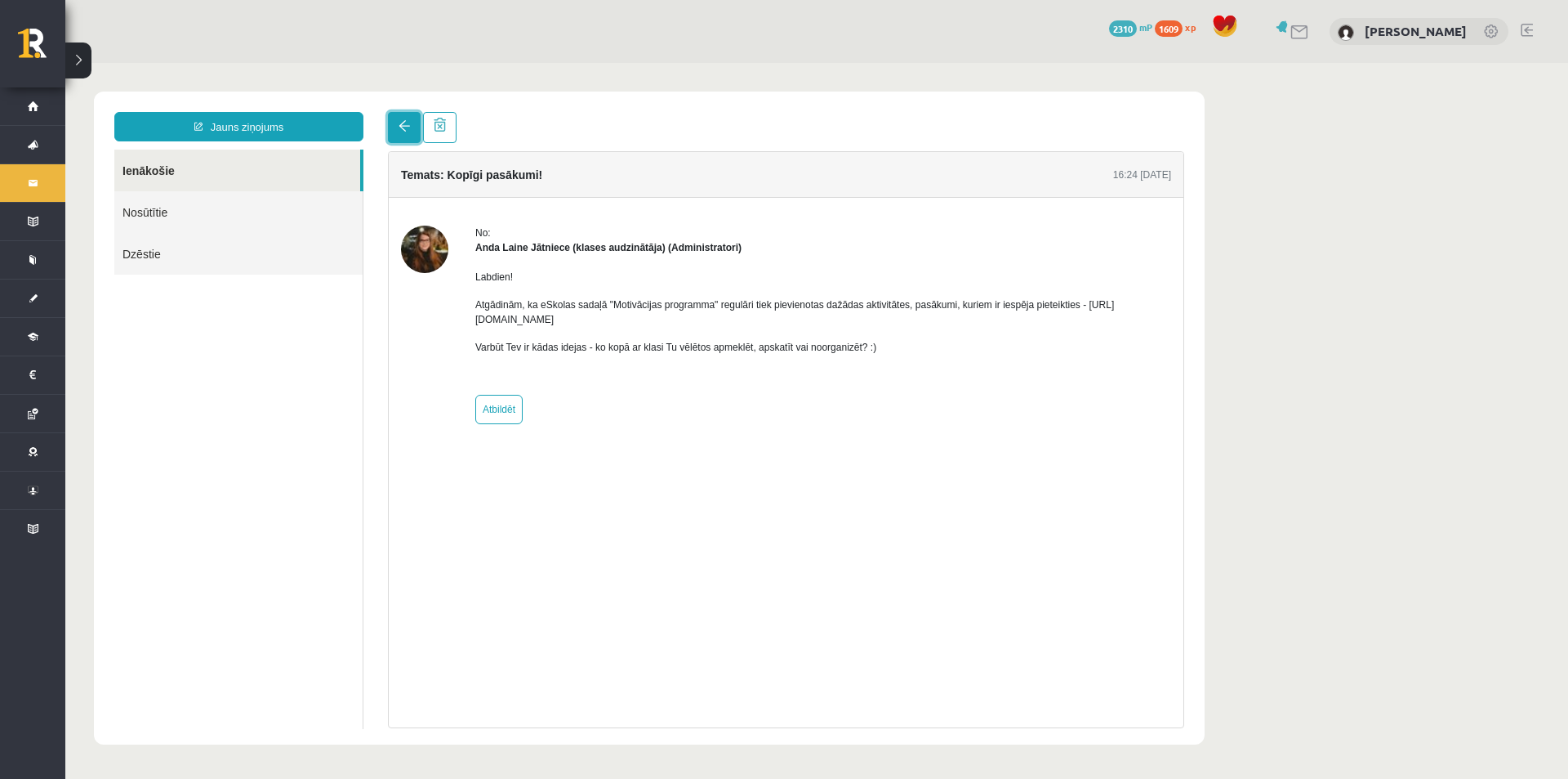
click at [398, 130] on link at bounding box center [404, 127] width 32 height 31
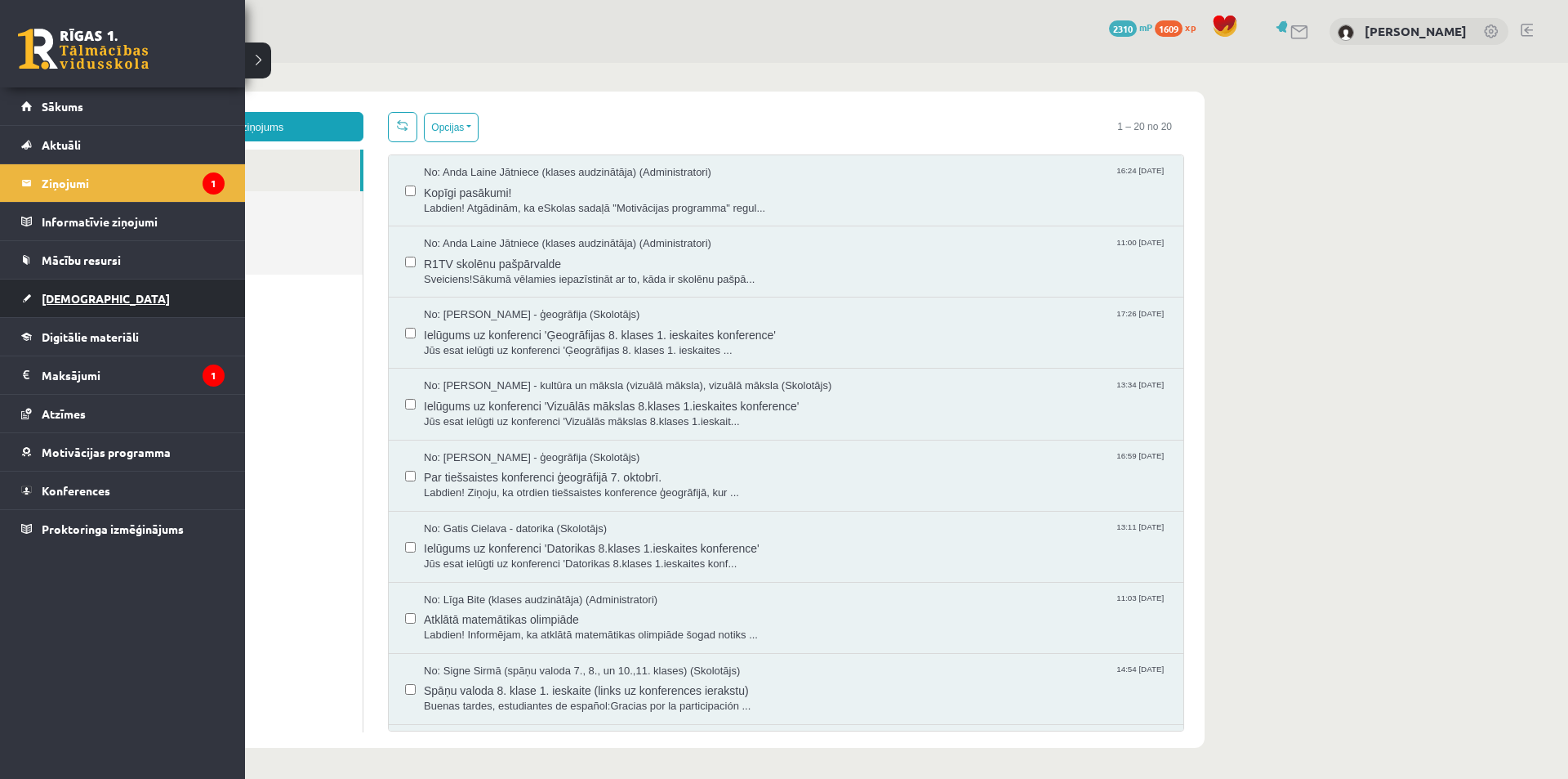
click at [76, 300] on span "[DEMOGRAPHIC_DATA]" at bounding box center [106, 298] width 128 height 15
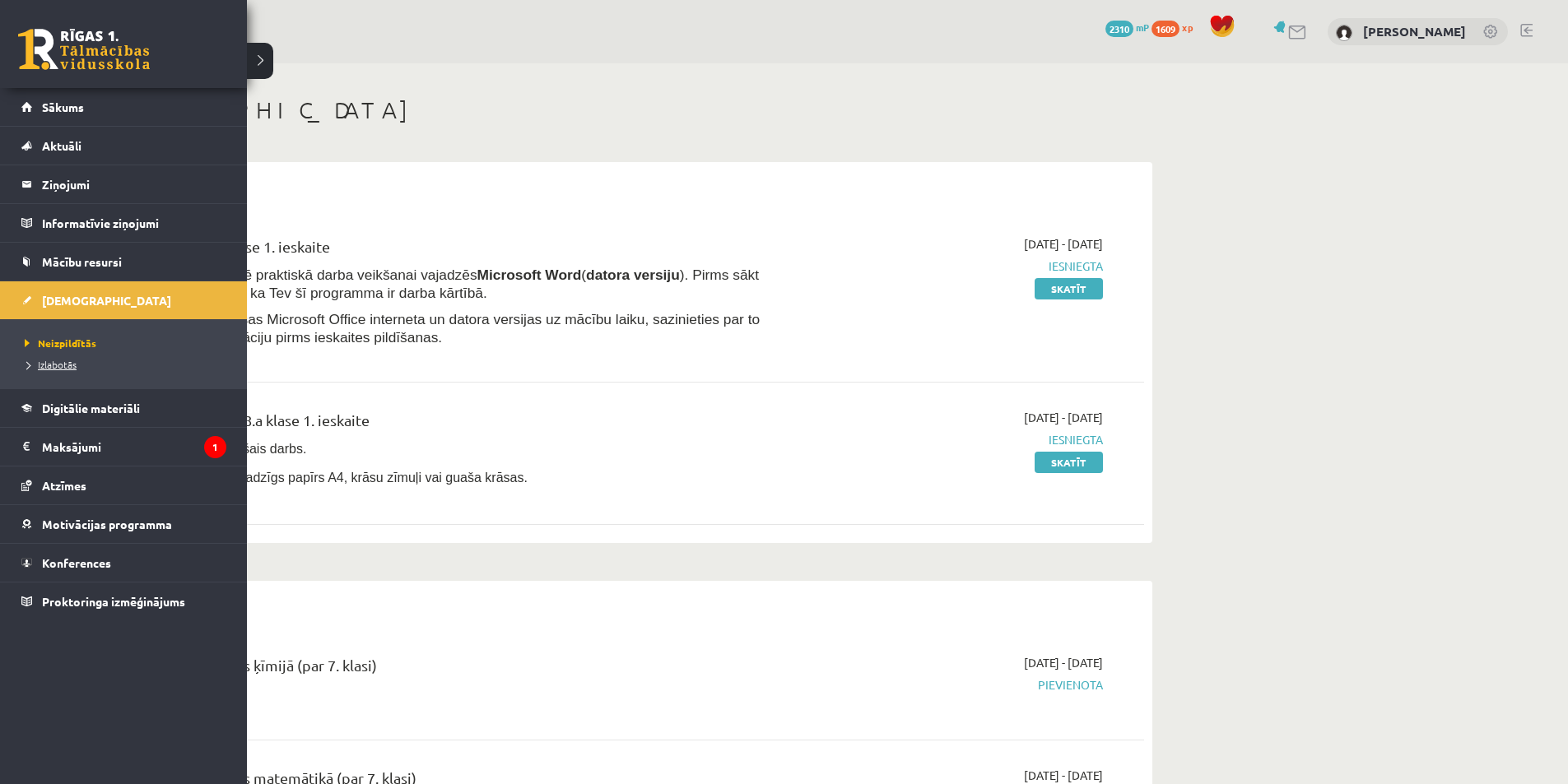
click at [55, 363] on span "Izlabotās" at bounding box center [48, 364] width 56 height 13
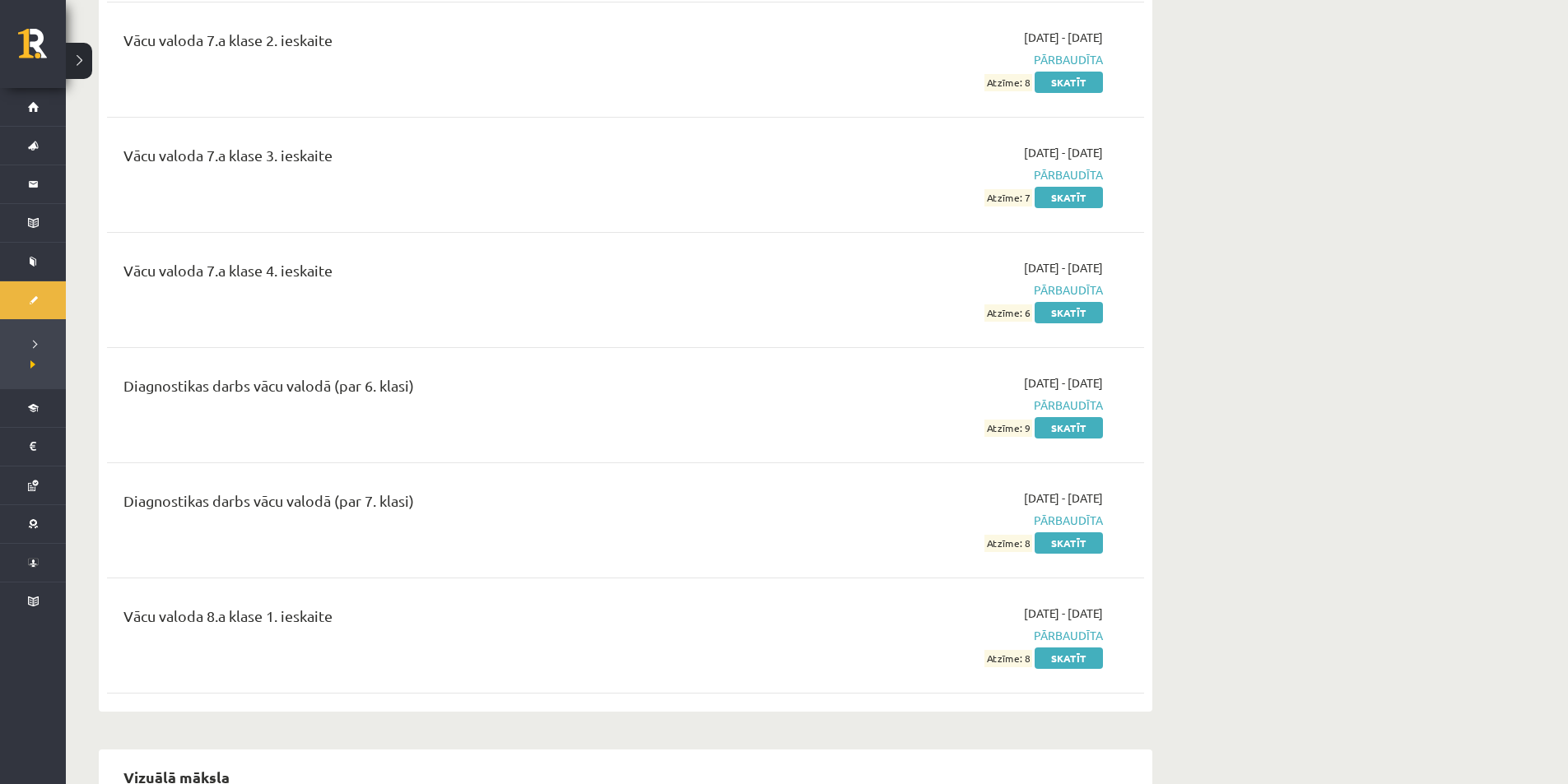
scroll to position [13159, 0]
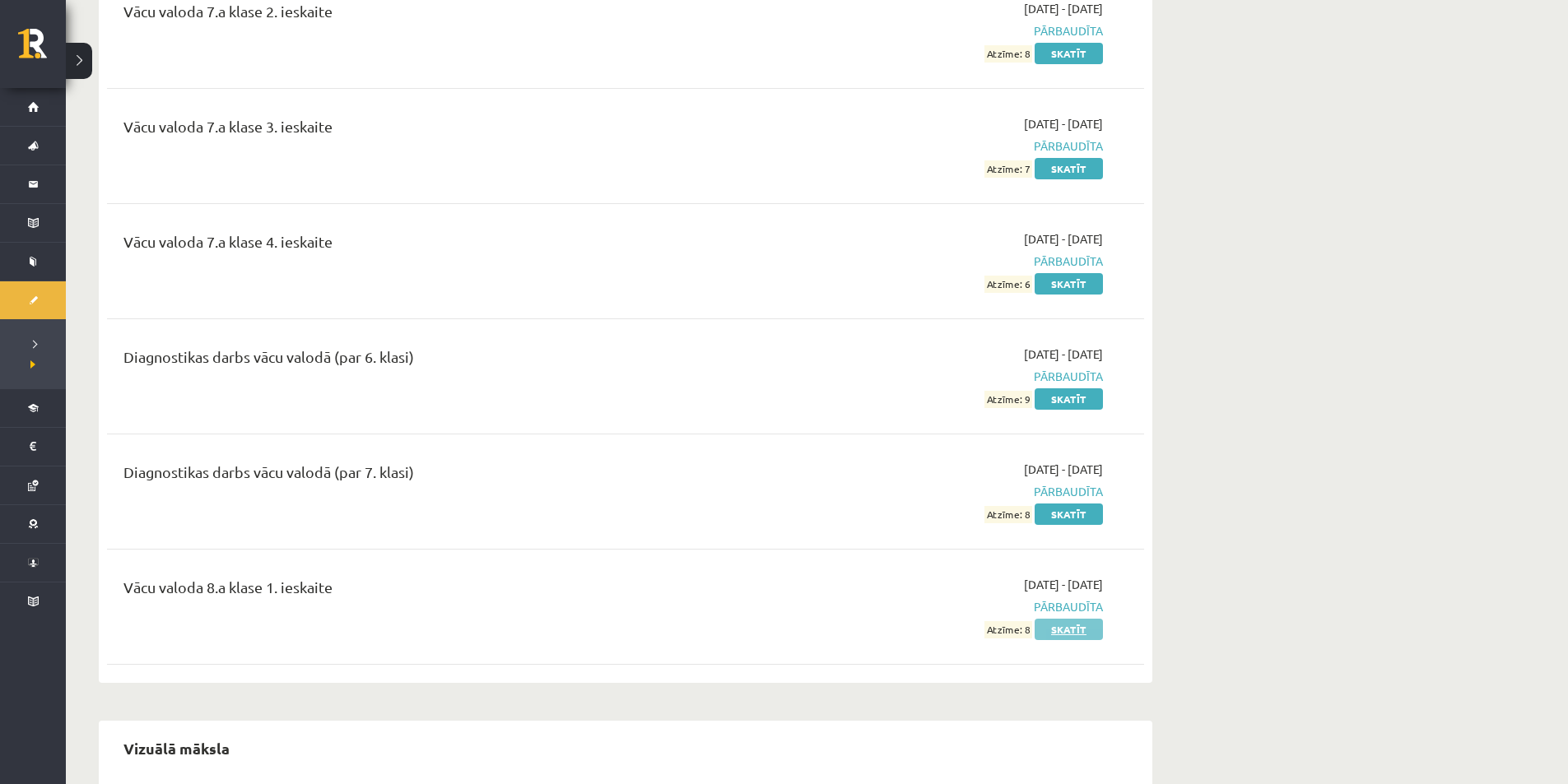
click at [1062, 618] on link "Skatīt" at bounding box center [1068, 629] width 68 height 22
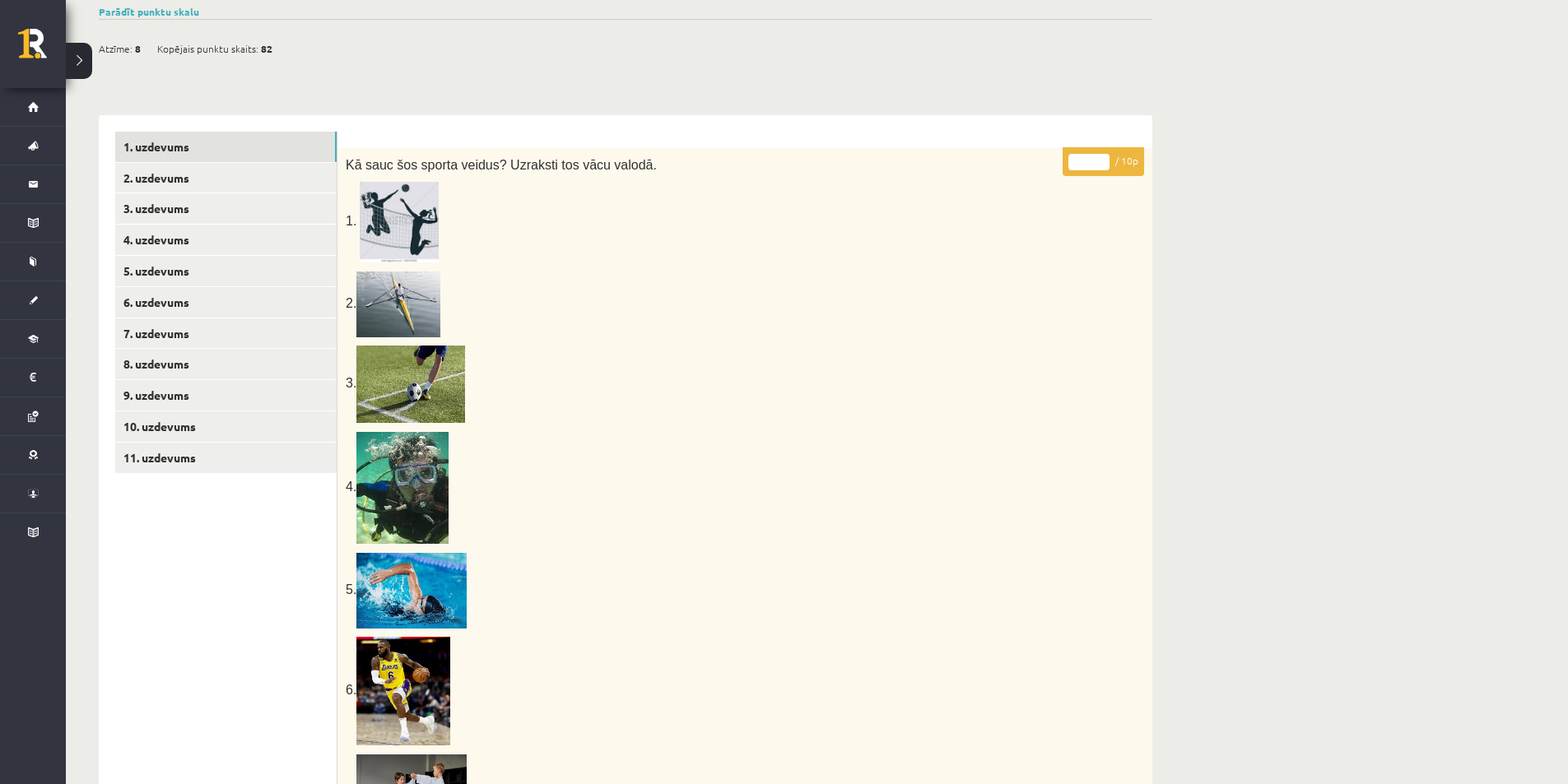
scroll to position [90, 0]
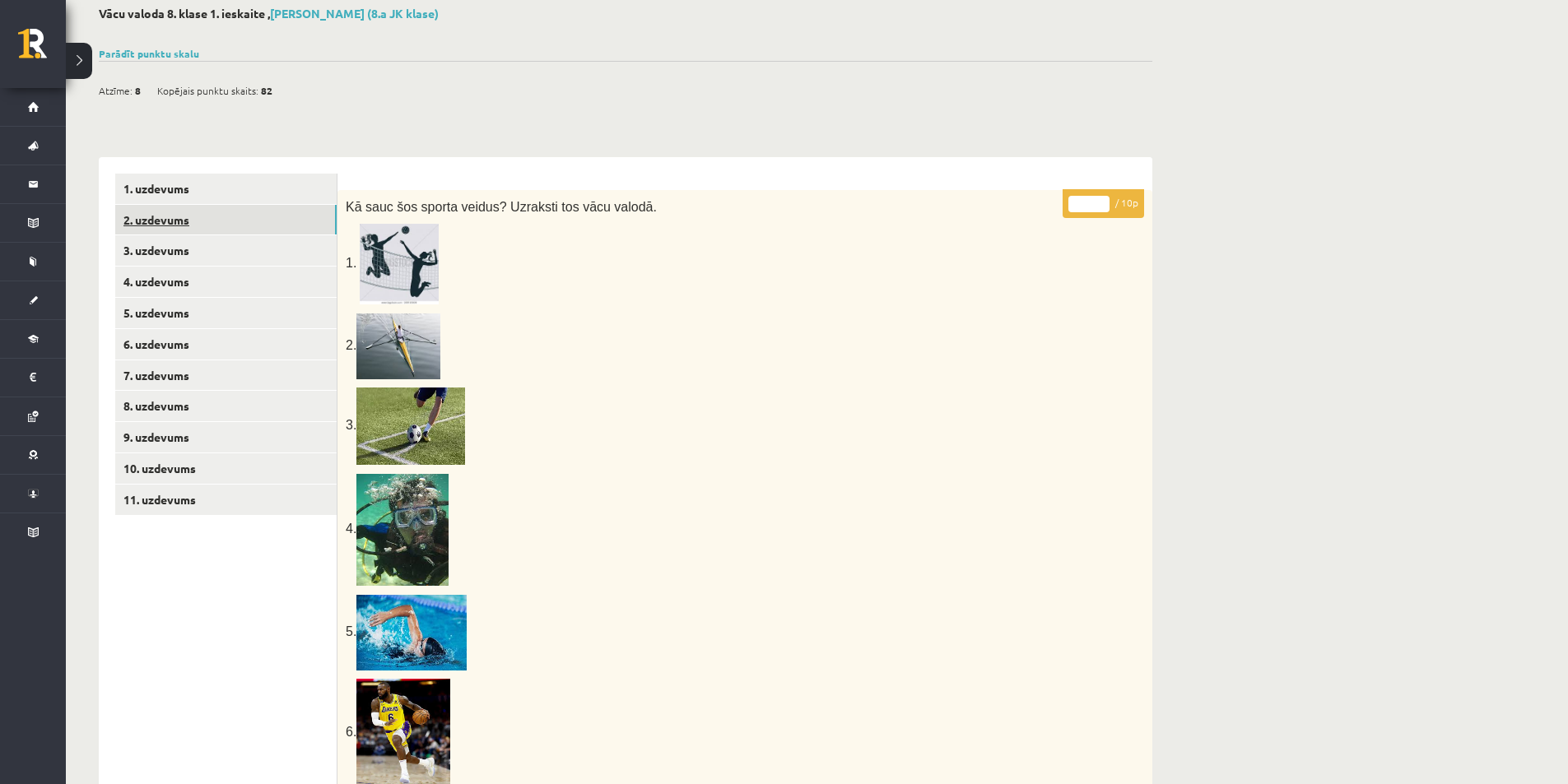
click at [259, 222] on link "2. uzdevums" at bounding box center [226, 220] width 221 height 31
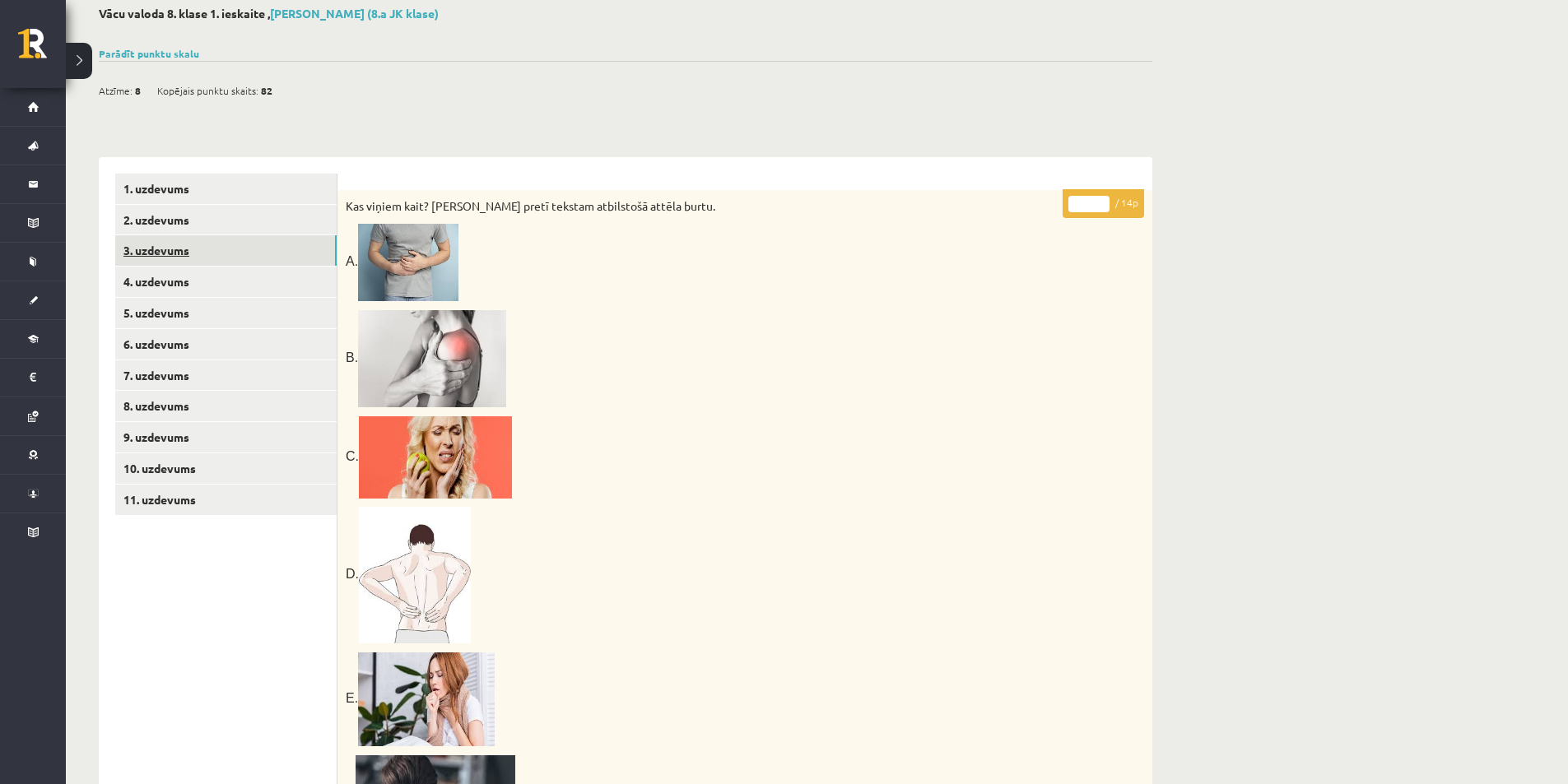
click at [198, 253] on link "3. uzdevums" at bounding box center [226, 250] width 221 height 31
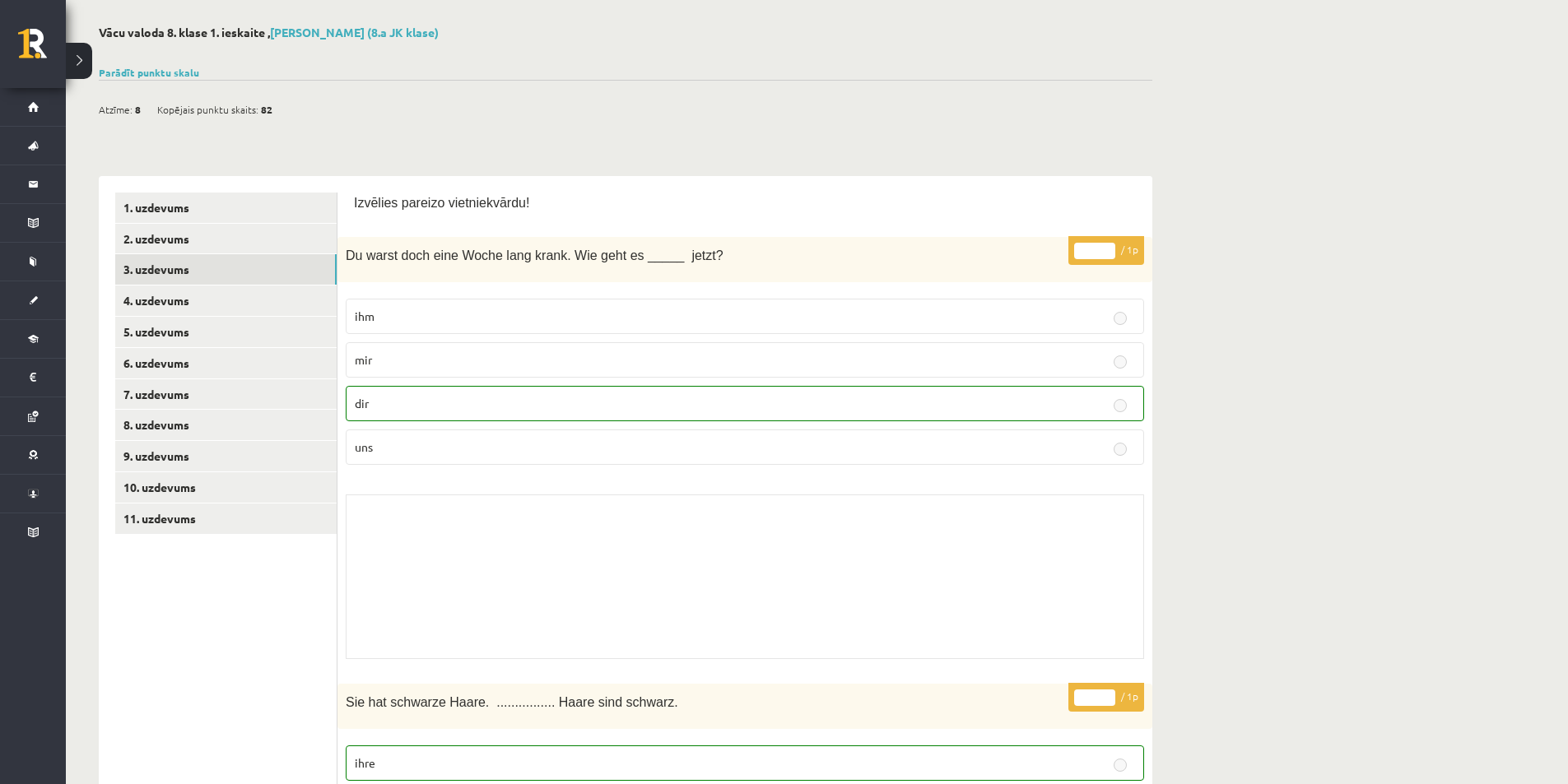
scroll to position [0, 0]
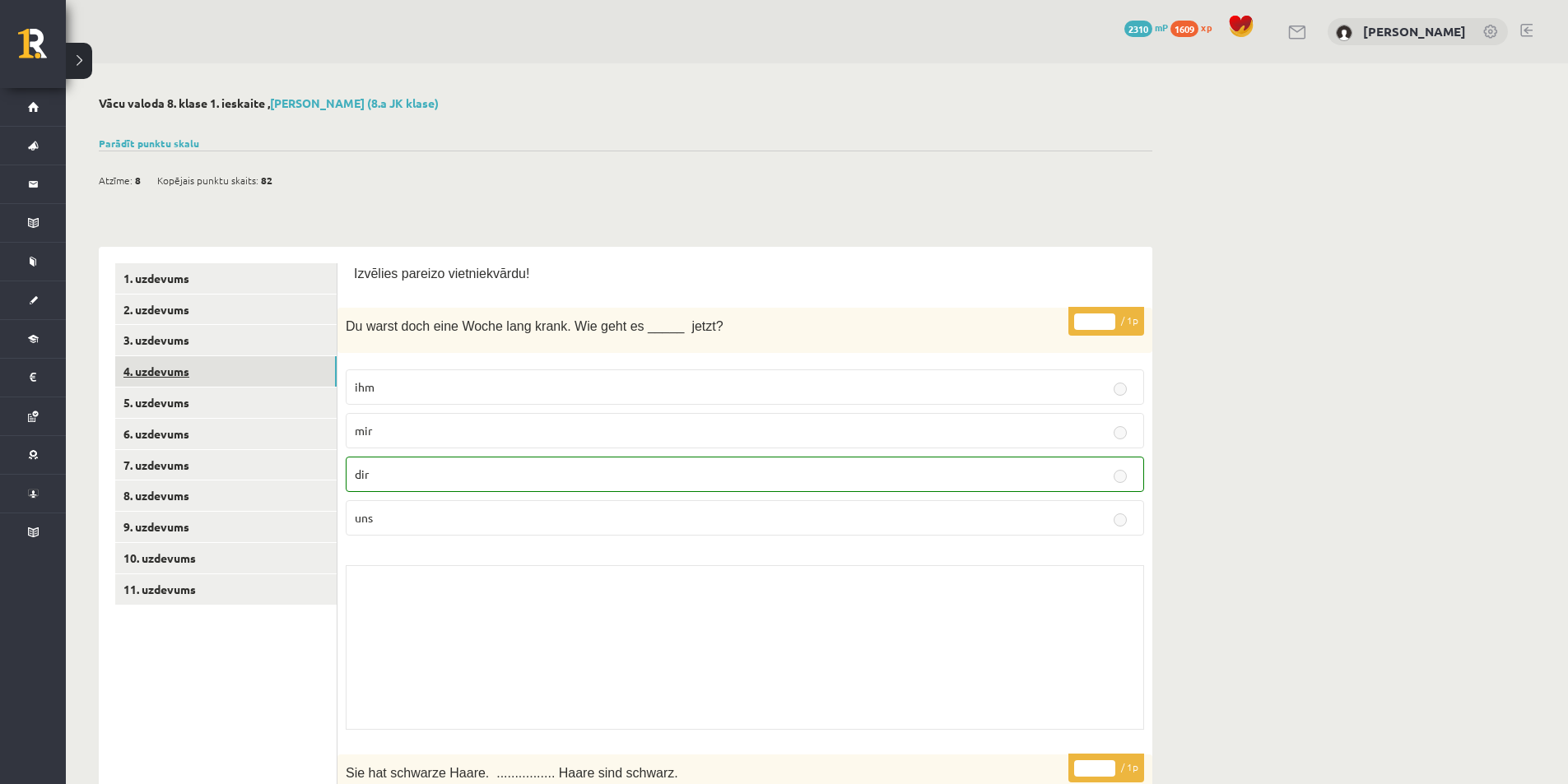
click at [213, 374] on link "4. uzdevums" at bounding box center [226, 371] width 221 height 31
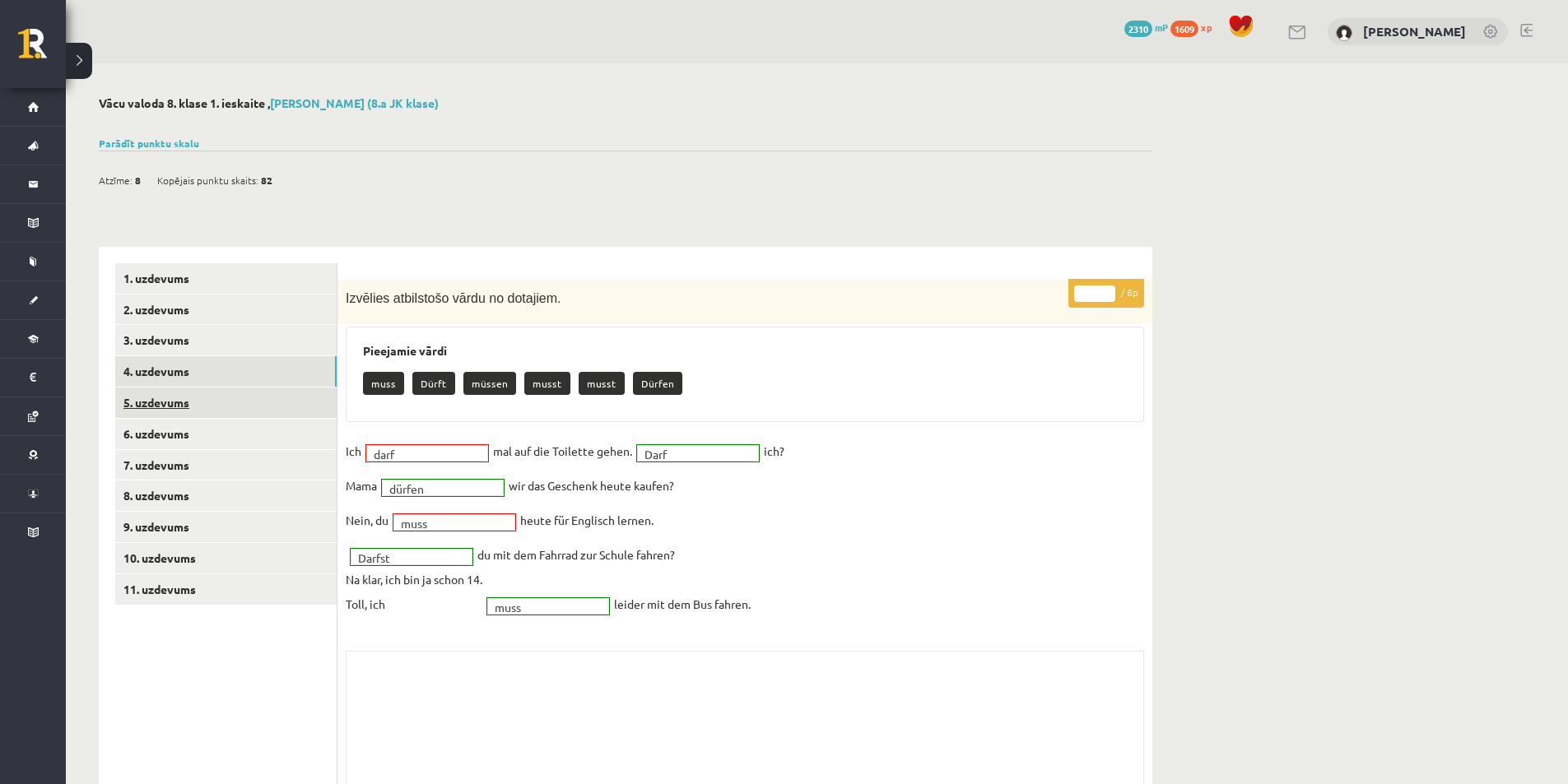
click at [176, 401] on link "5. uzdevums" at bounding box center [226, 402] width 221 height 31
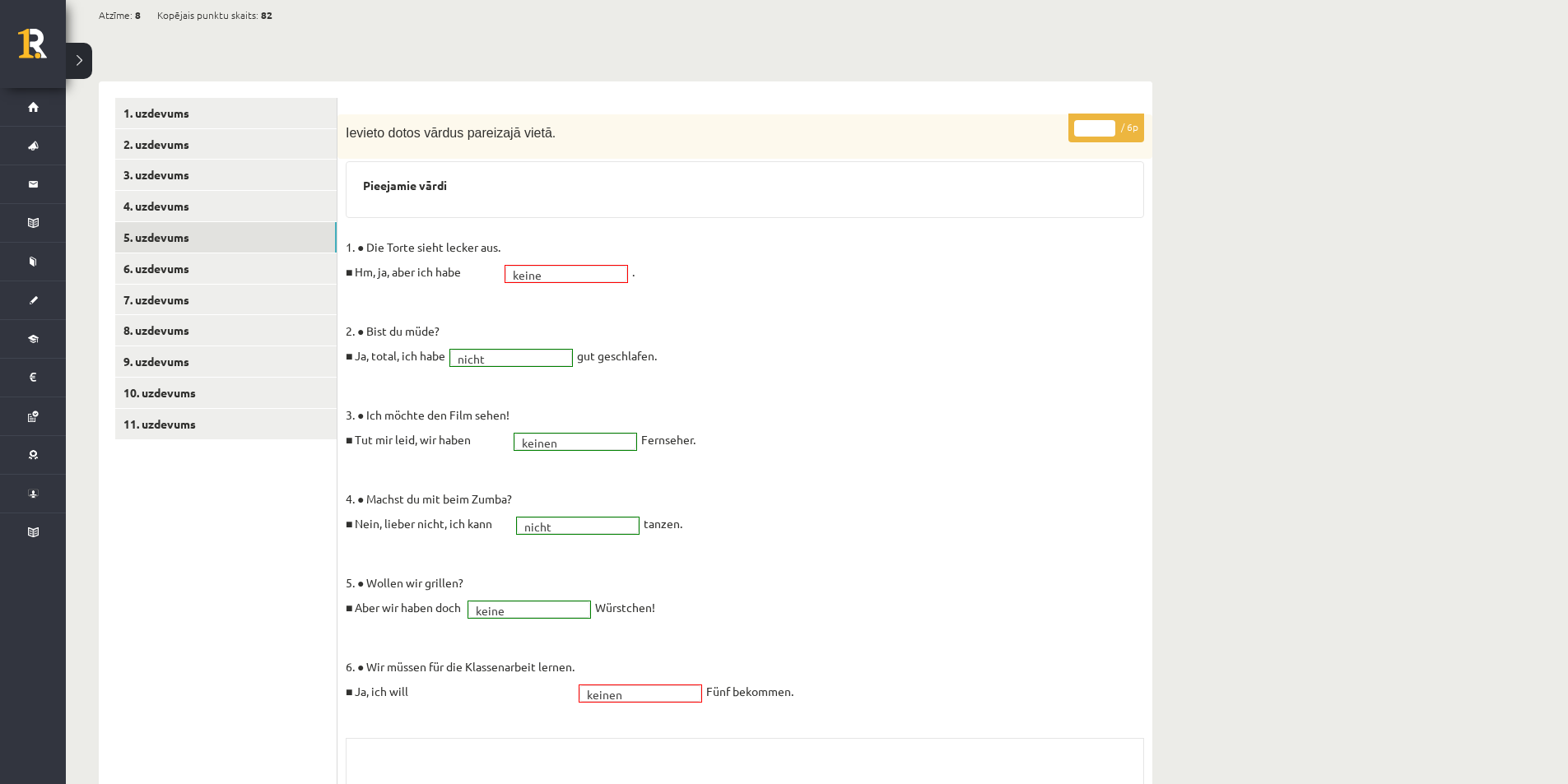
scroll to position [165, 0]
click at [141, 276] on link "6. uzdevums" at bounding box center [226, 269] width 221 height 31
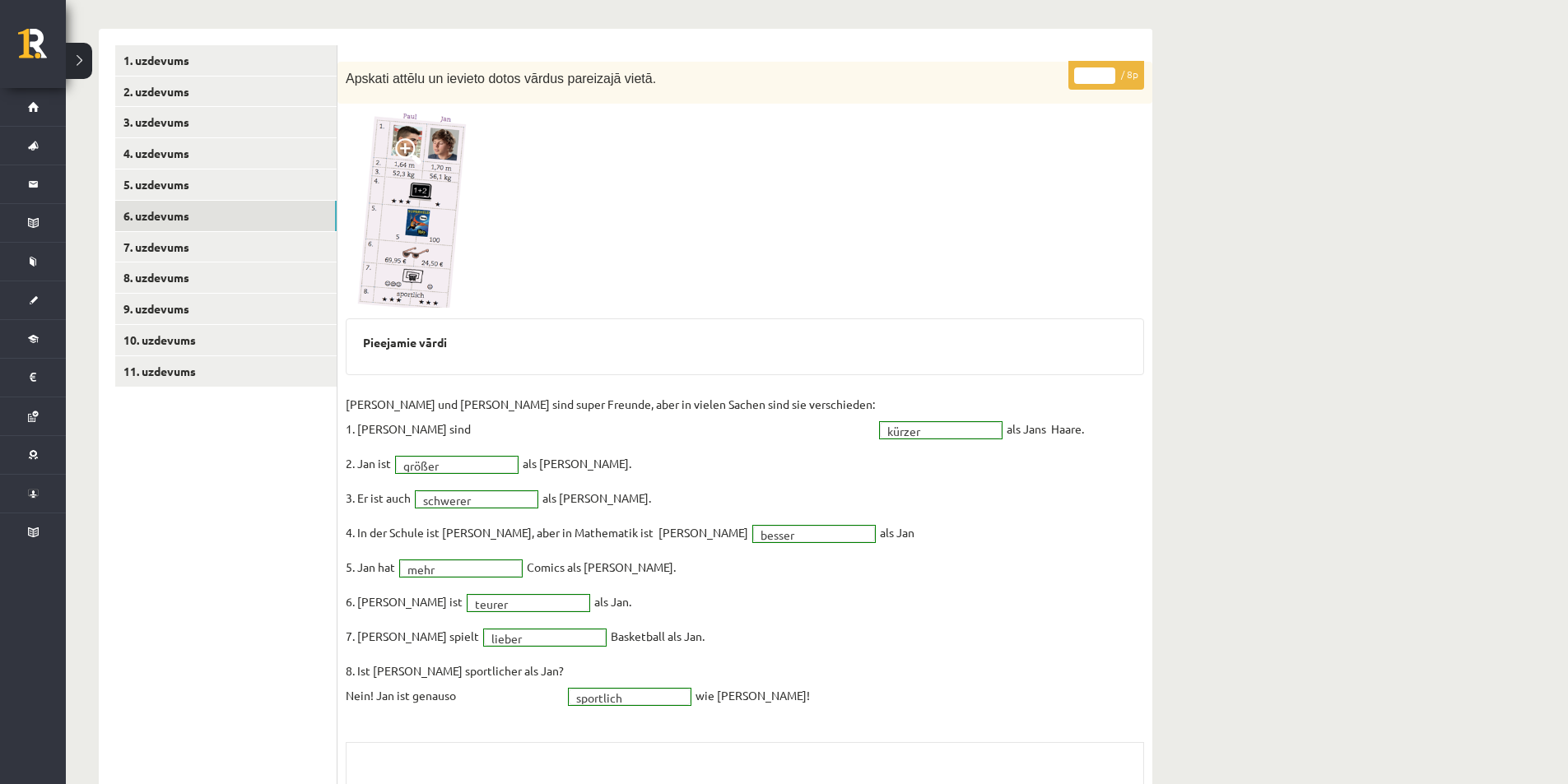
scroll to position [247, 0]
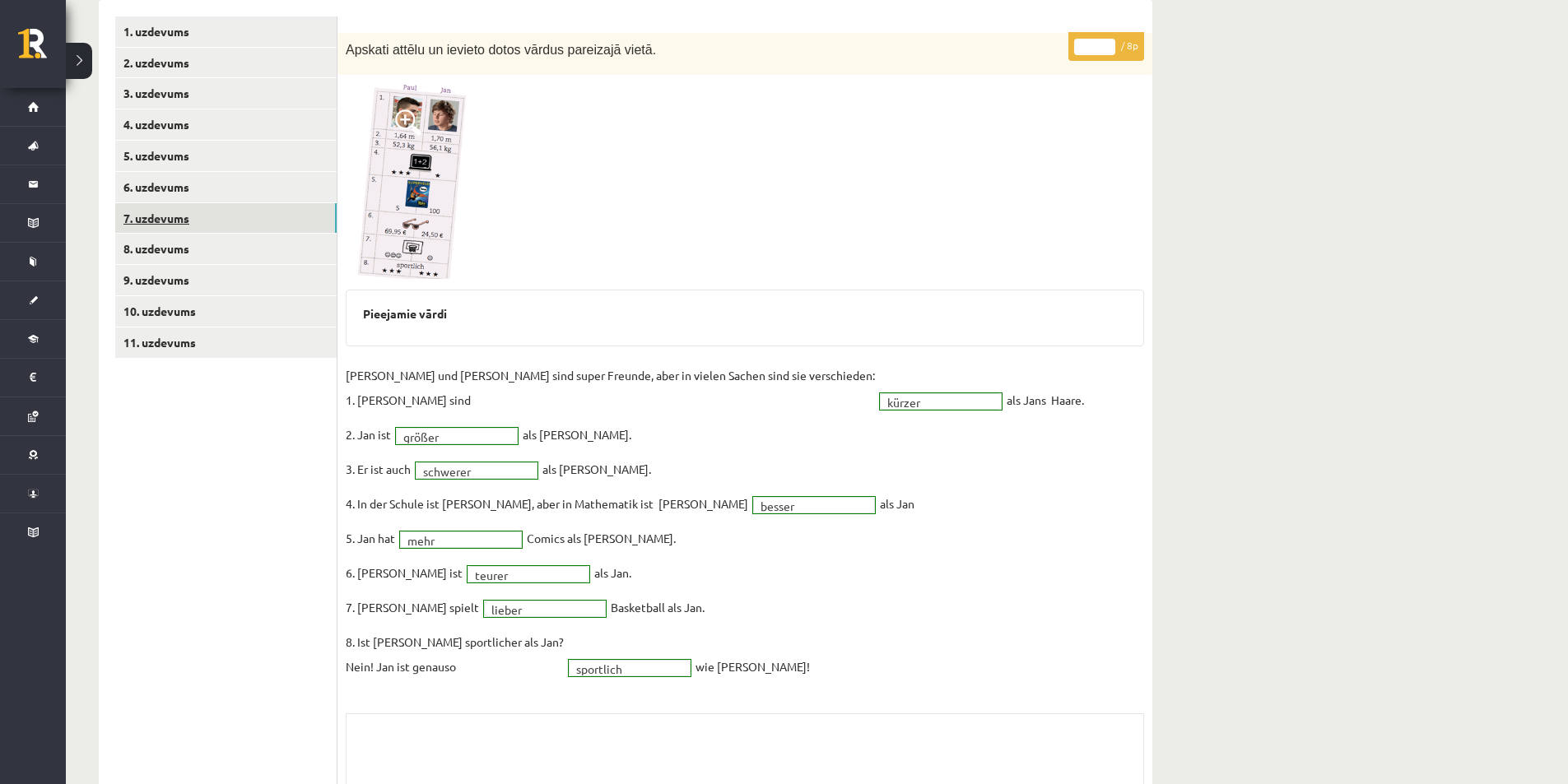
click at [174, 219] on link "7. uzdevums" at bounding box center [226, 218] width 221 height 31
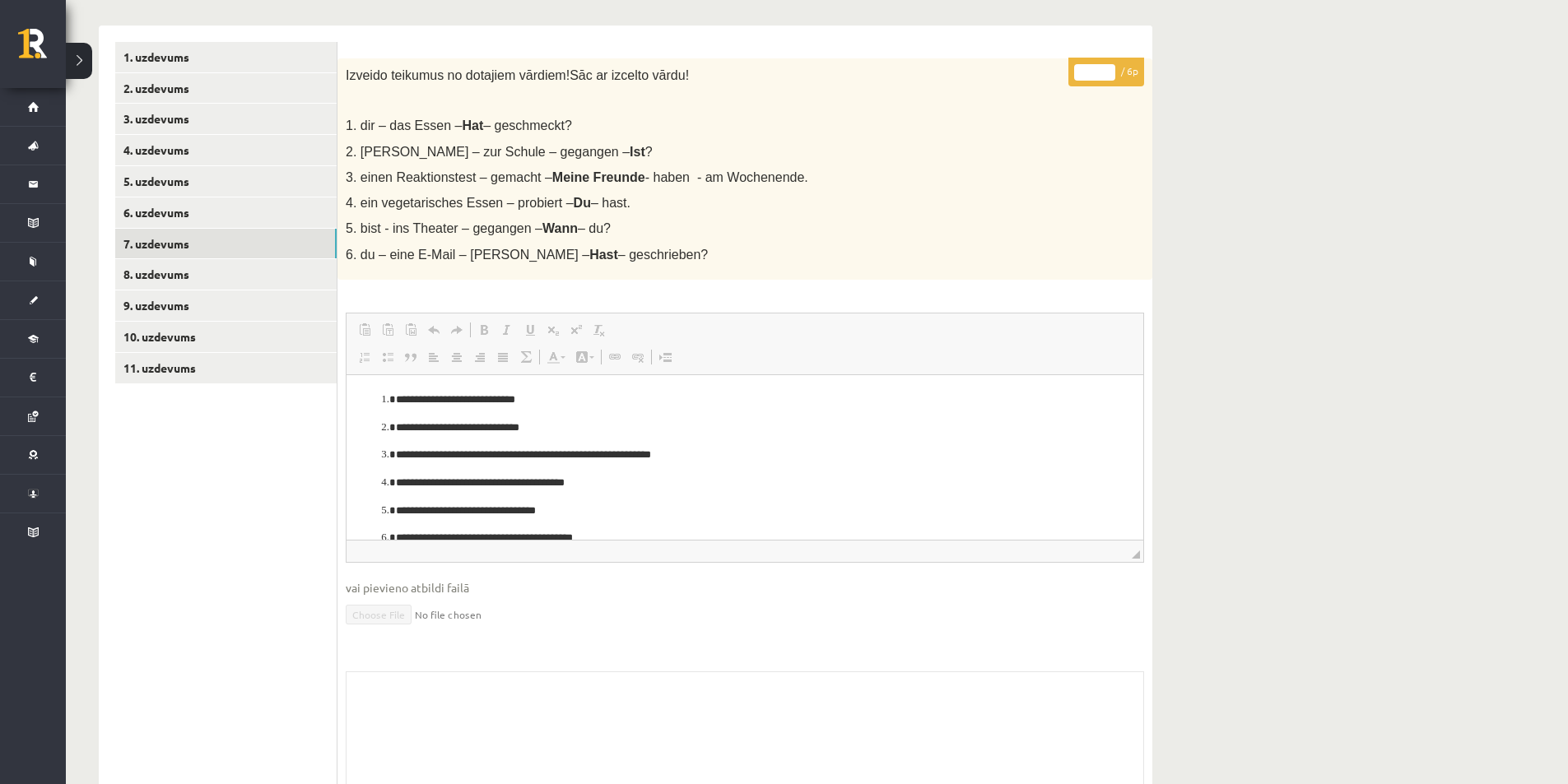
scroll to position [250, 0]
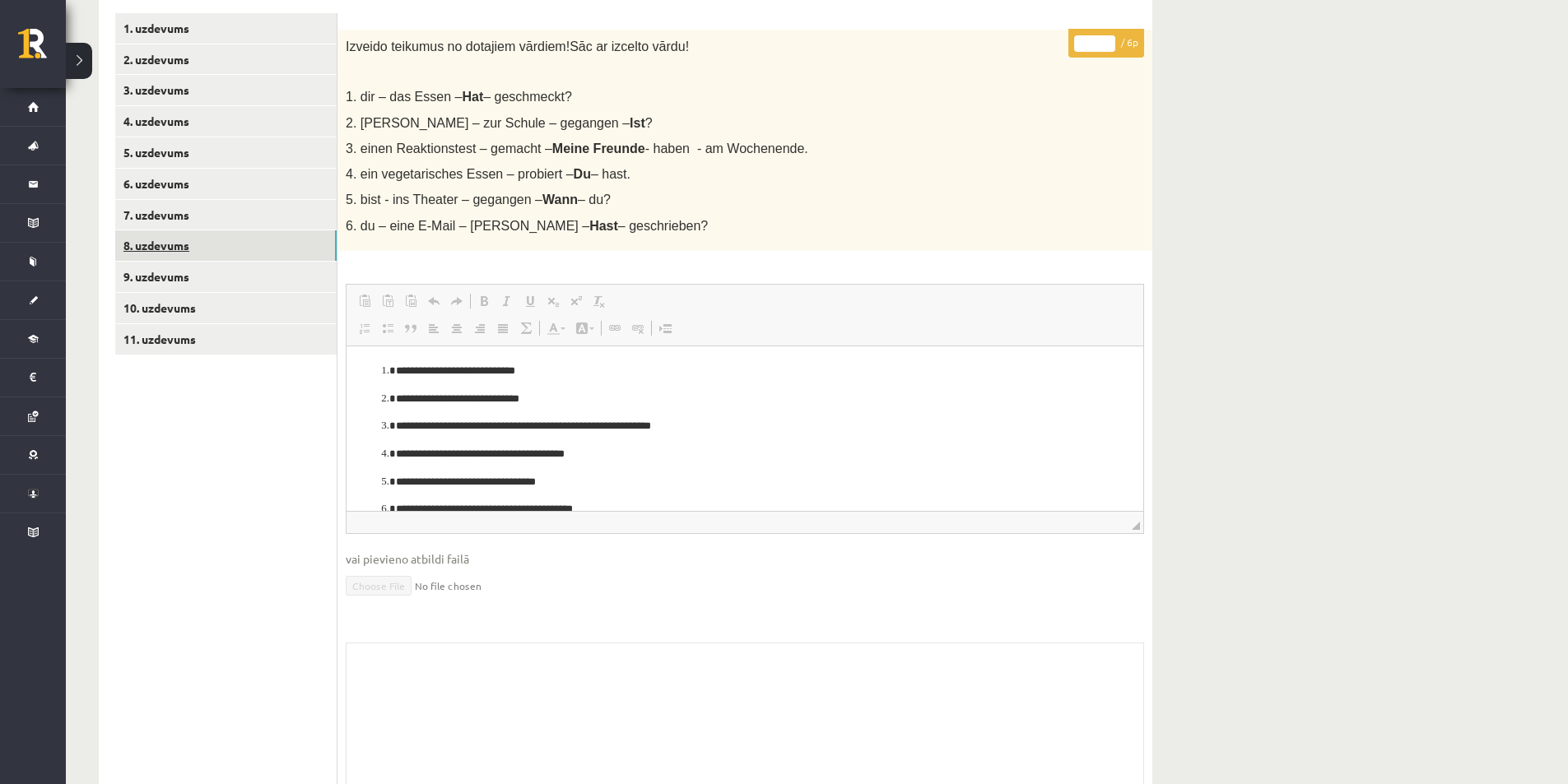
click at [251, 246] on link "8. uzdevums" at bounding box center [226, 246] width 221 height 31
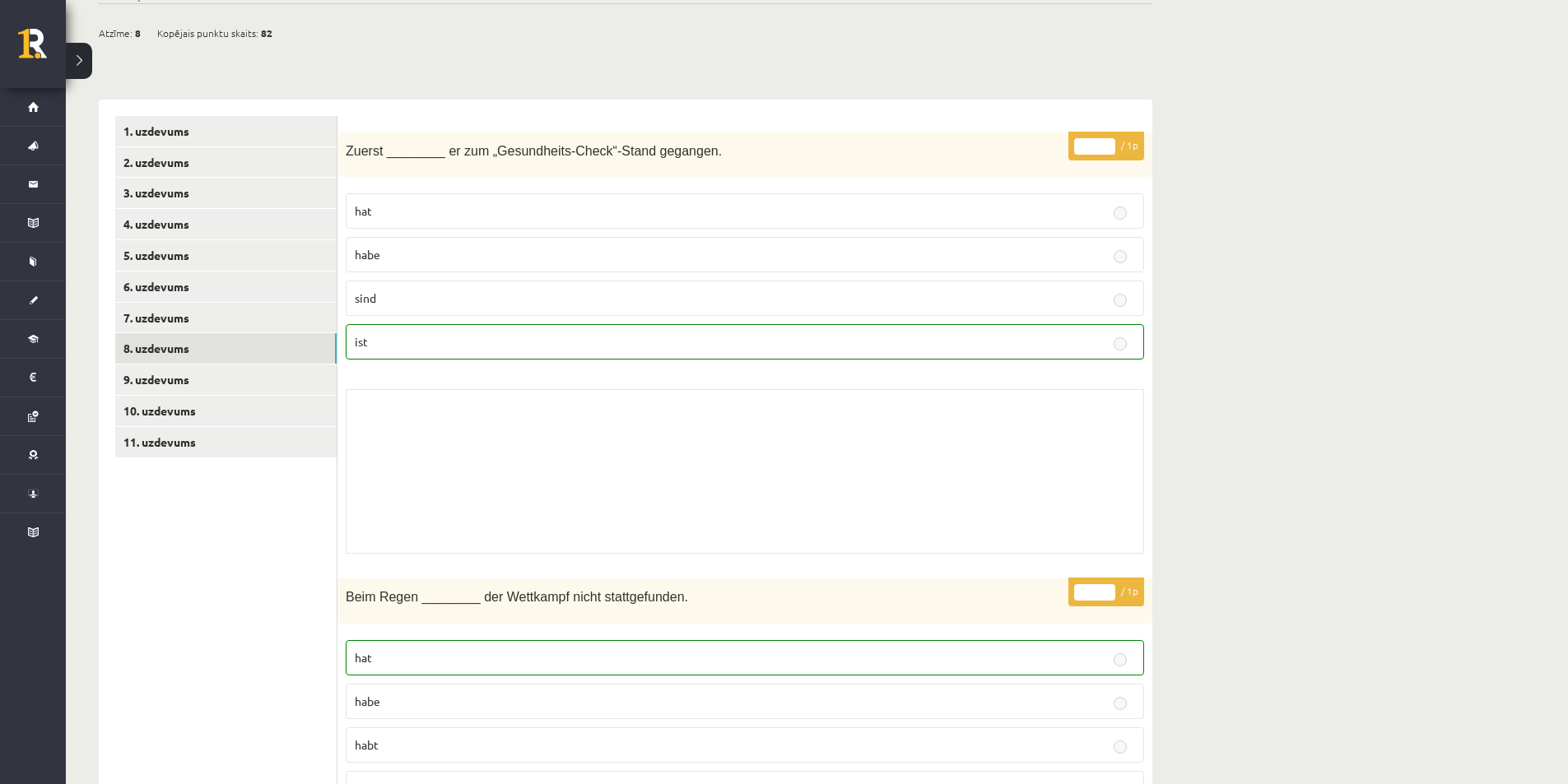
scroll to position [0, 0]
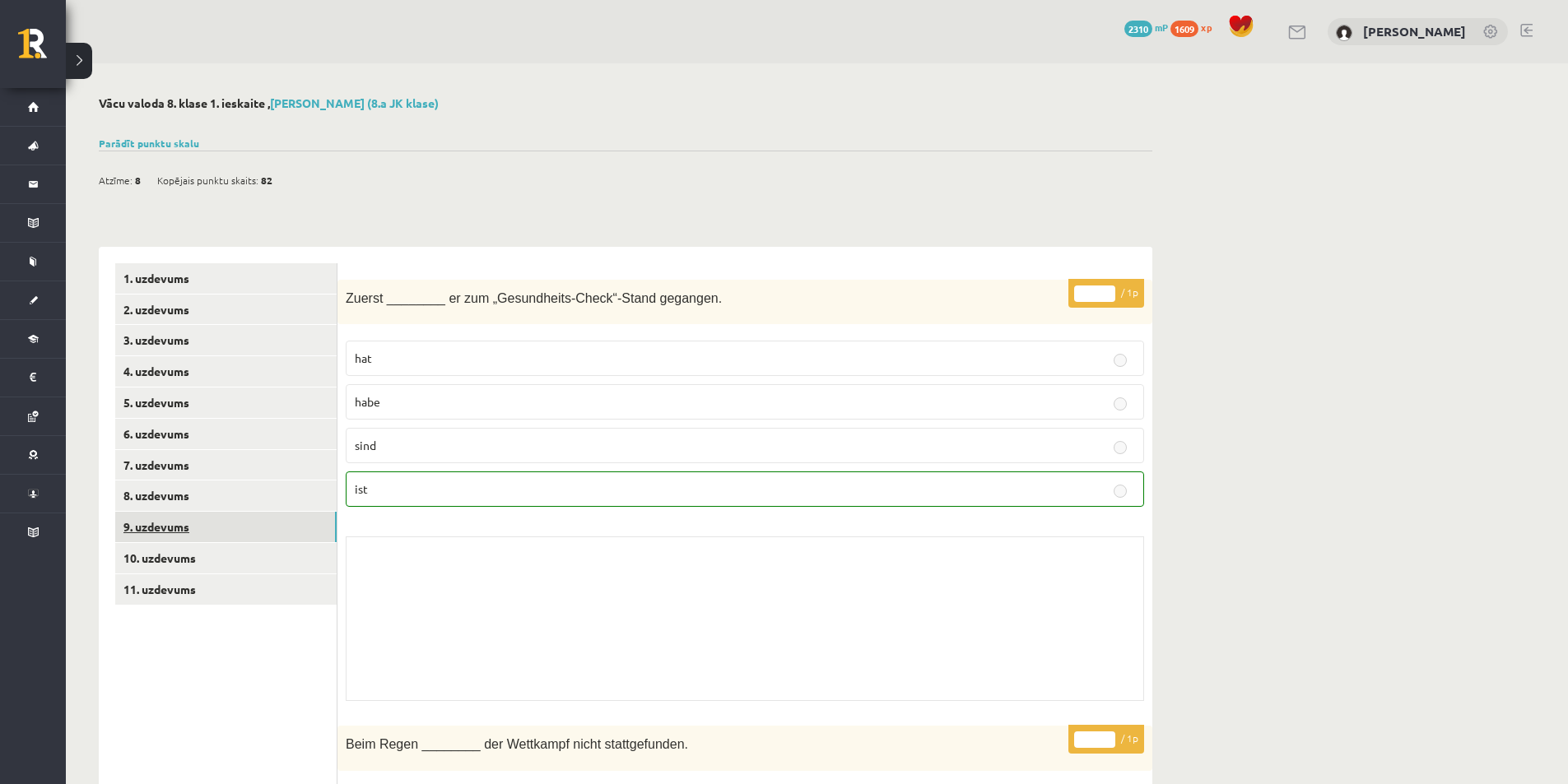
click at [165, 523] on link "9. uzdevums" at bounding box center [226, 527] width 221 height 31
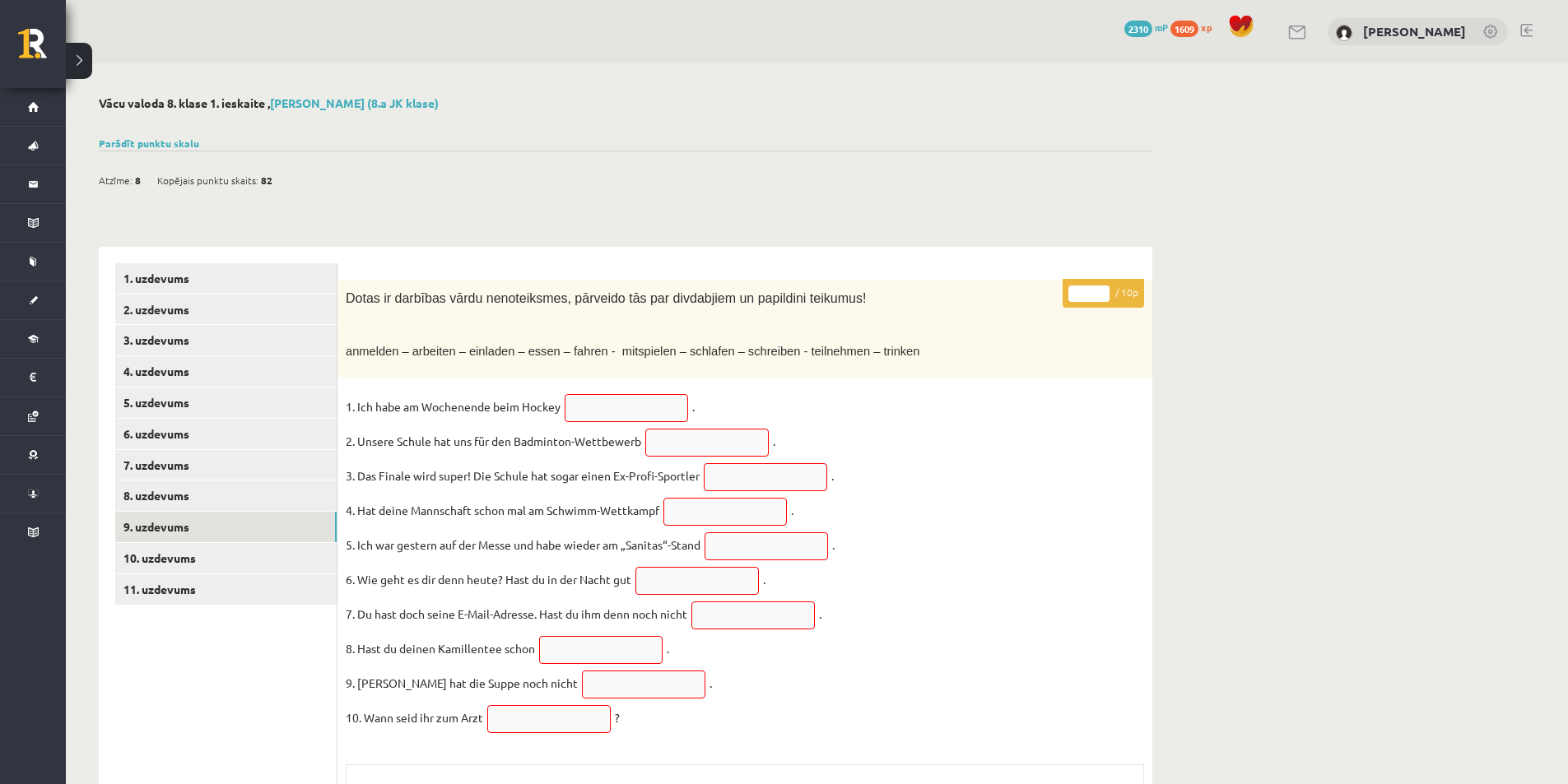
click at [613, 384] on div "* / 10p Dotas ir darbības vārdu nenoteiksmes, pārveido tās par divdabjiem un pa…" at bounding box center [745, 608] width 815 height 657
drag, startPoint x: 885, startPoint y: 340, endPoint x: 322, endPoint y: 398, distance: 566.0
click at [310, 409] on div "**********" at bounding box center [625, 600] width 1053 height 706
drag, startPoint x: 856, startPoint y: 407, endPoint x: 1021, endPoint y: 420, distance: 165.5
click at [1013, 420] on div "* / 10p Dotas ir darbības vārdu nenoteiksmes, pārveido tās par divdabjiem un pa…" at bounding box center [745, 608] width 815 height 657
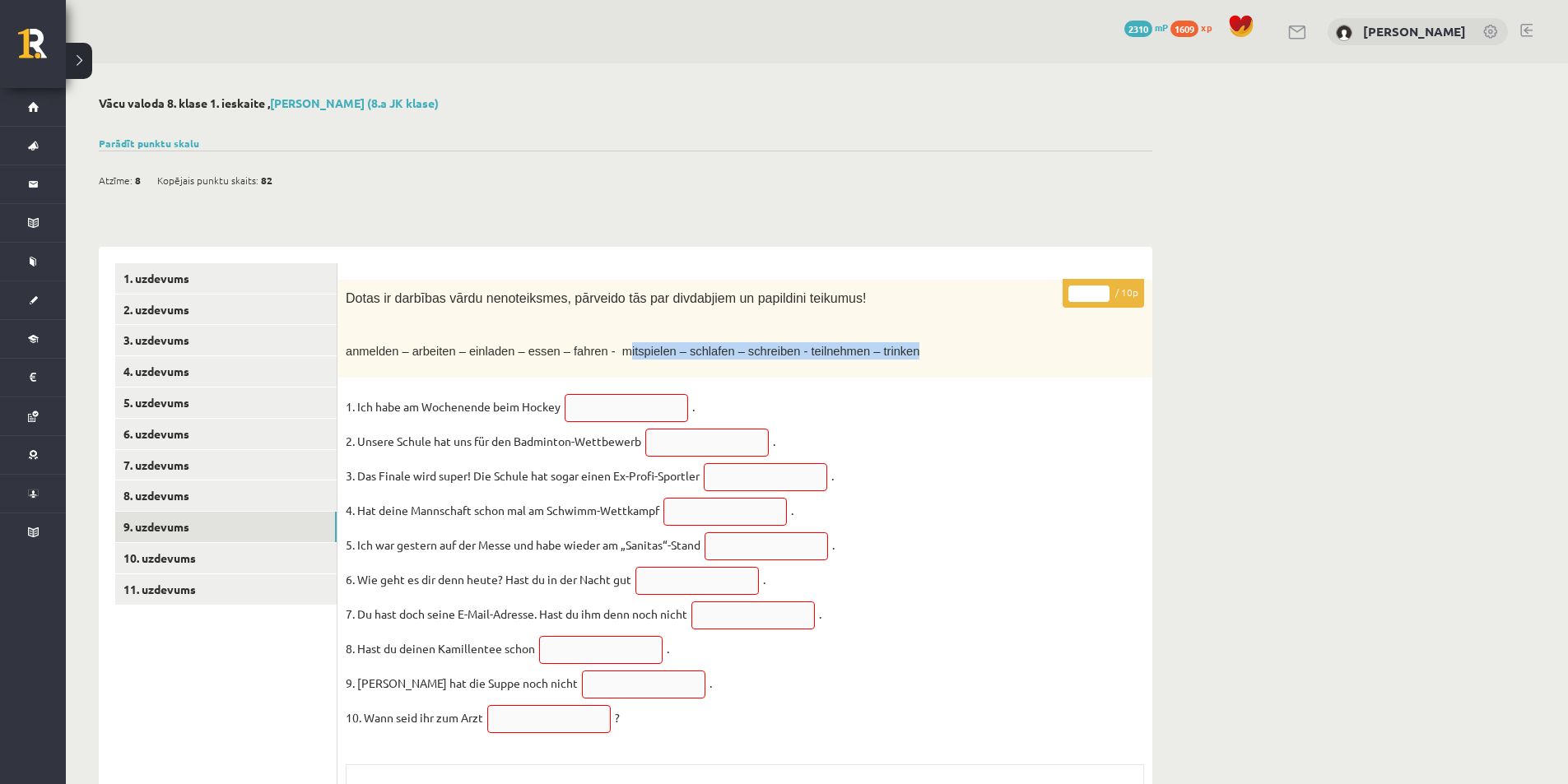
drag, startPoint x: 550, startPoint y: 378, endPoint x: 580, endPoint y: 381, distance: 30.1
click at [580, 381] on div "* / 10p Dotas ir darbības vārdu nenoteiksmes, pārveido tās par divdabjiem un pa…" at bounding box center [745, 608] width 815 height 657
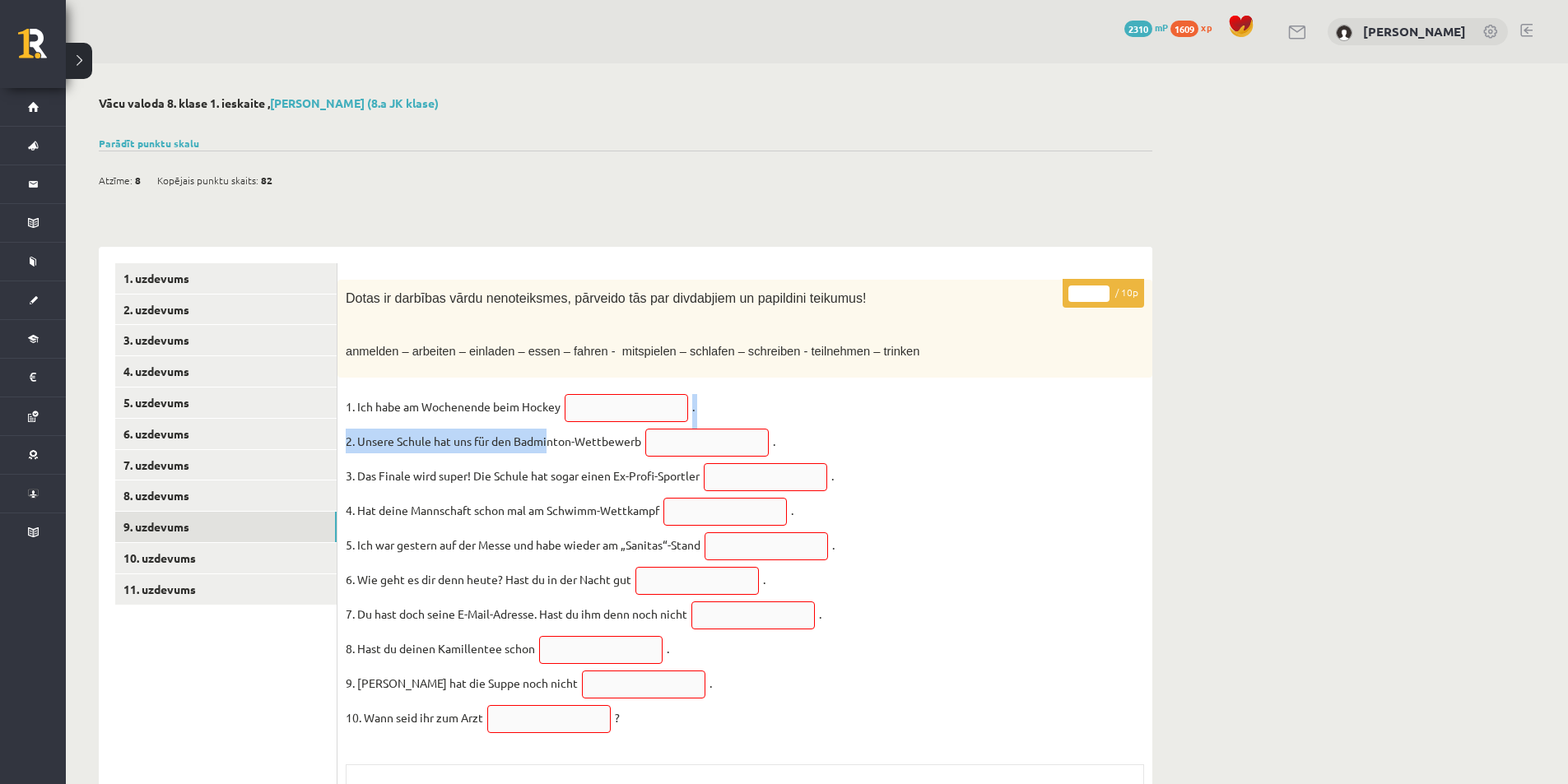
click at [568, 438] on fieldset "1. Ich habe am Wochenende beim Hockey . 2. Unsere Schule hat uns für den Badmin…" at bounding box center [744, 566] width 798 height 345
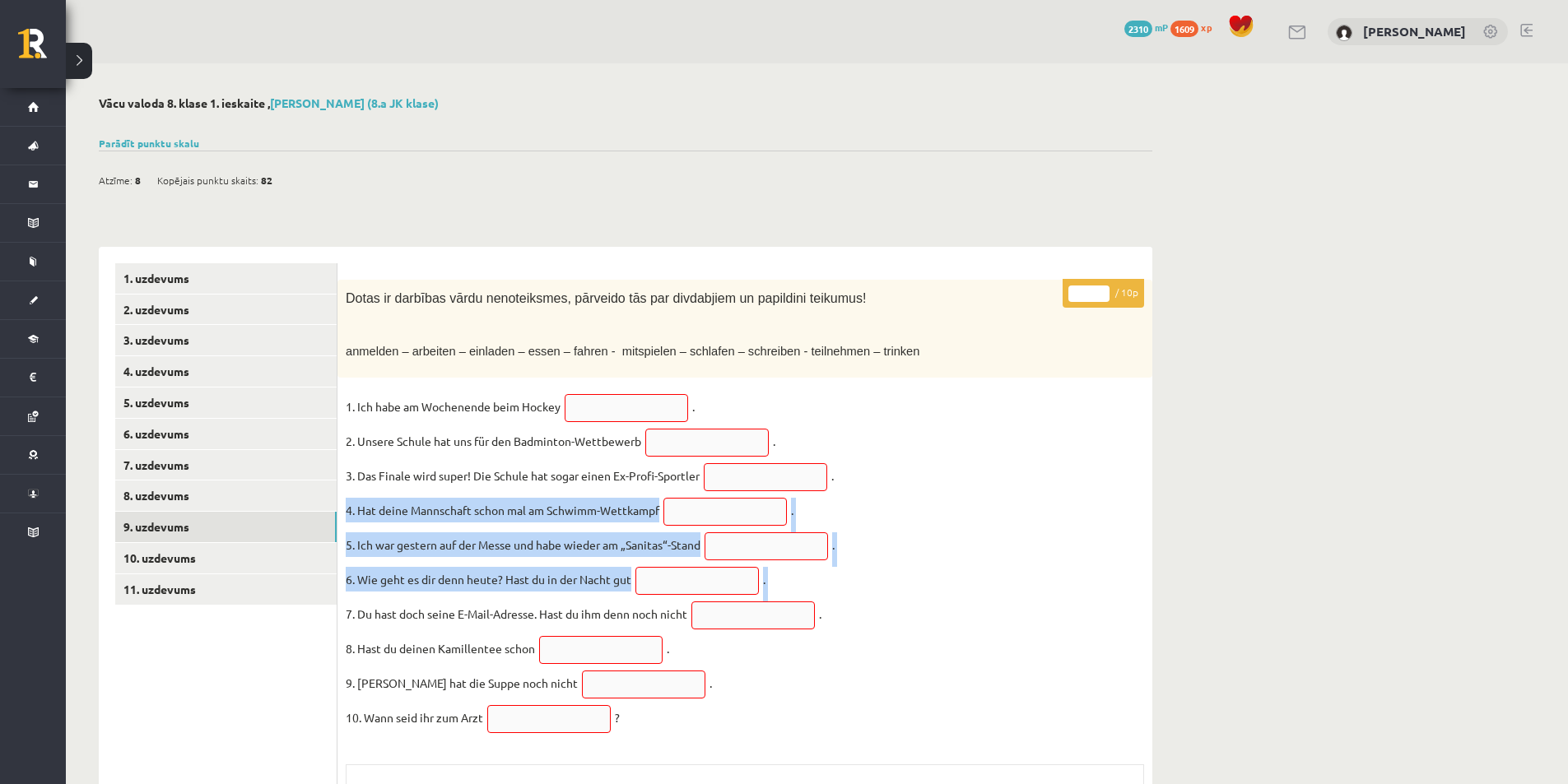
drag, startPoint x: 677, startPoint y: 611, endPoint x: 755, endPoint y: 689, distance: 110.3
click at [746, 688] on fieldset "1. Ich habe am Wochenende beim Hockey . 2. Unsere Schule hat uns für den Badmin…" at bounding box center [744, 566] width 798 height 345
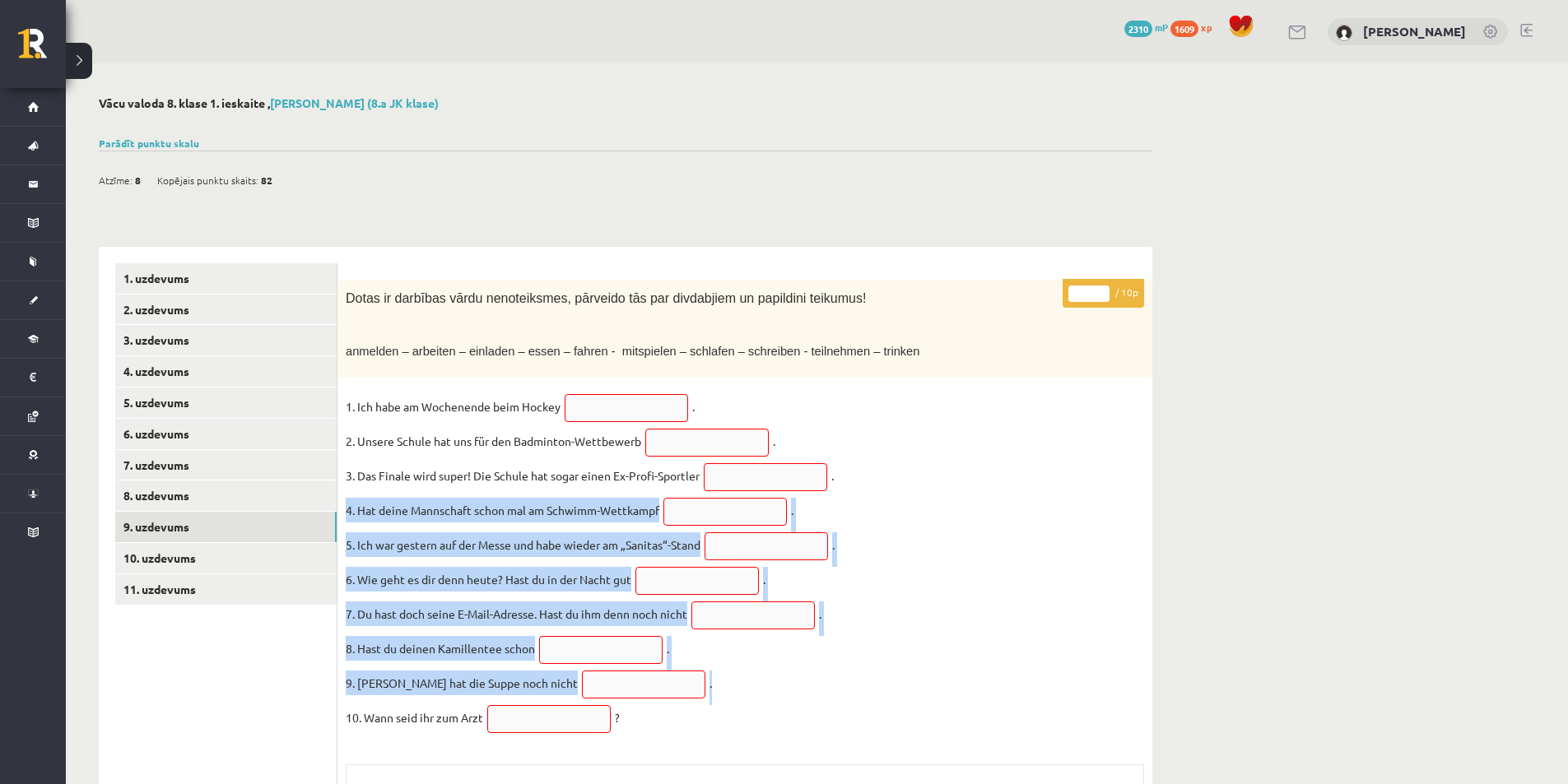
click at [984, 554] on fieldset "1. Ich habe am Wochenende beim Hockey . 2. Unsere Schule hat uns für den Badmin…" at bounding box center [744, 566] width 798 height 345
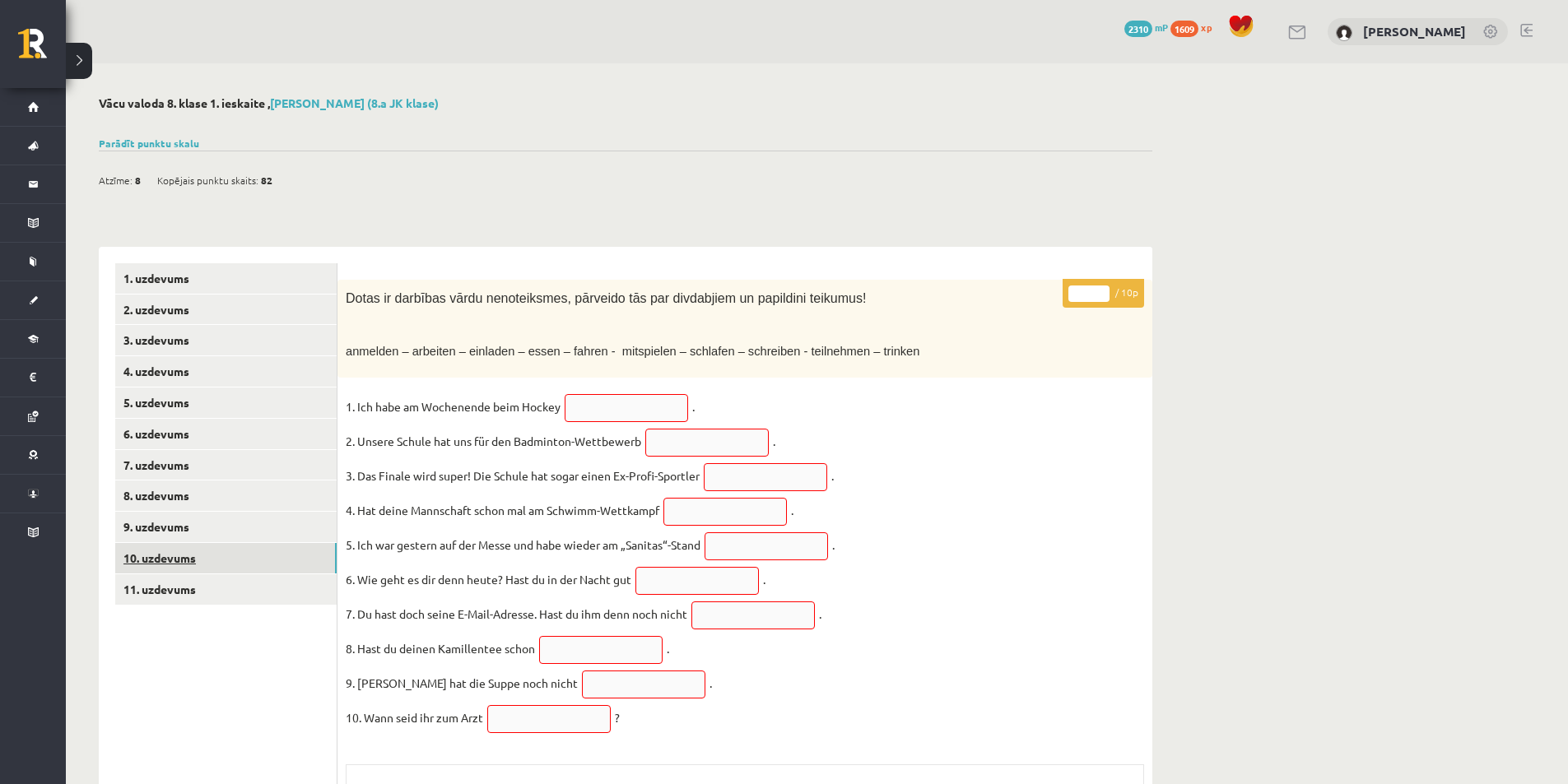
click at [173, 556] on link "10. uzdevums" at bounding box center [226, 557] width 221 height 31
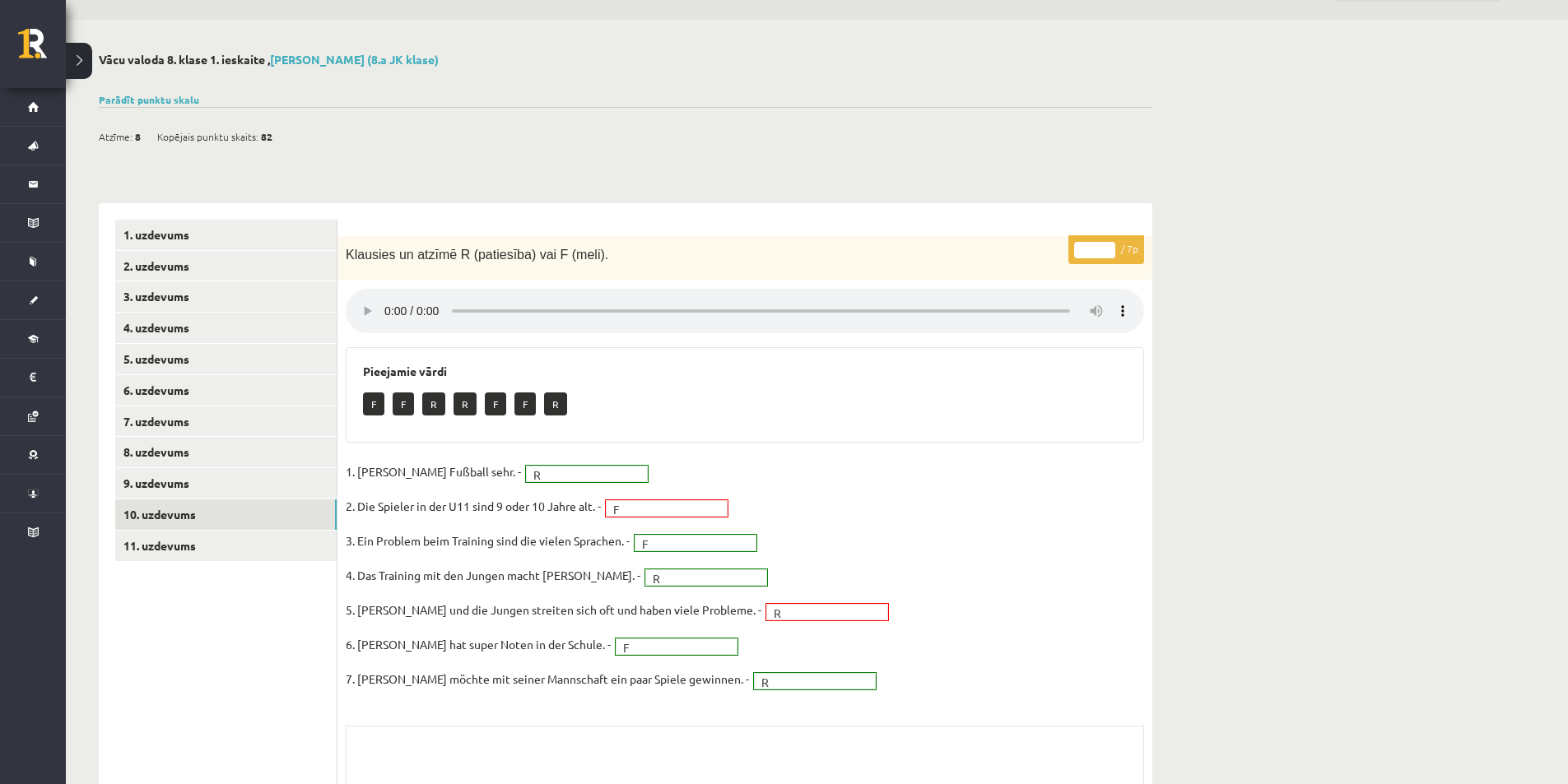
scroll to position [82, 0]
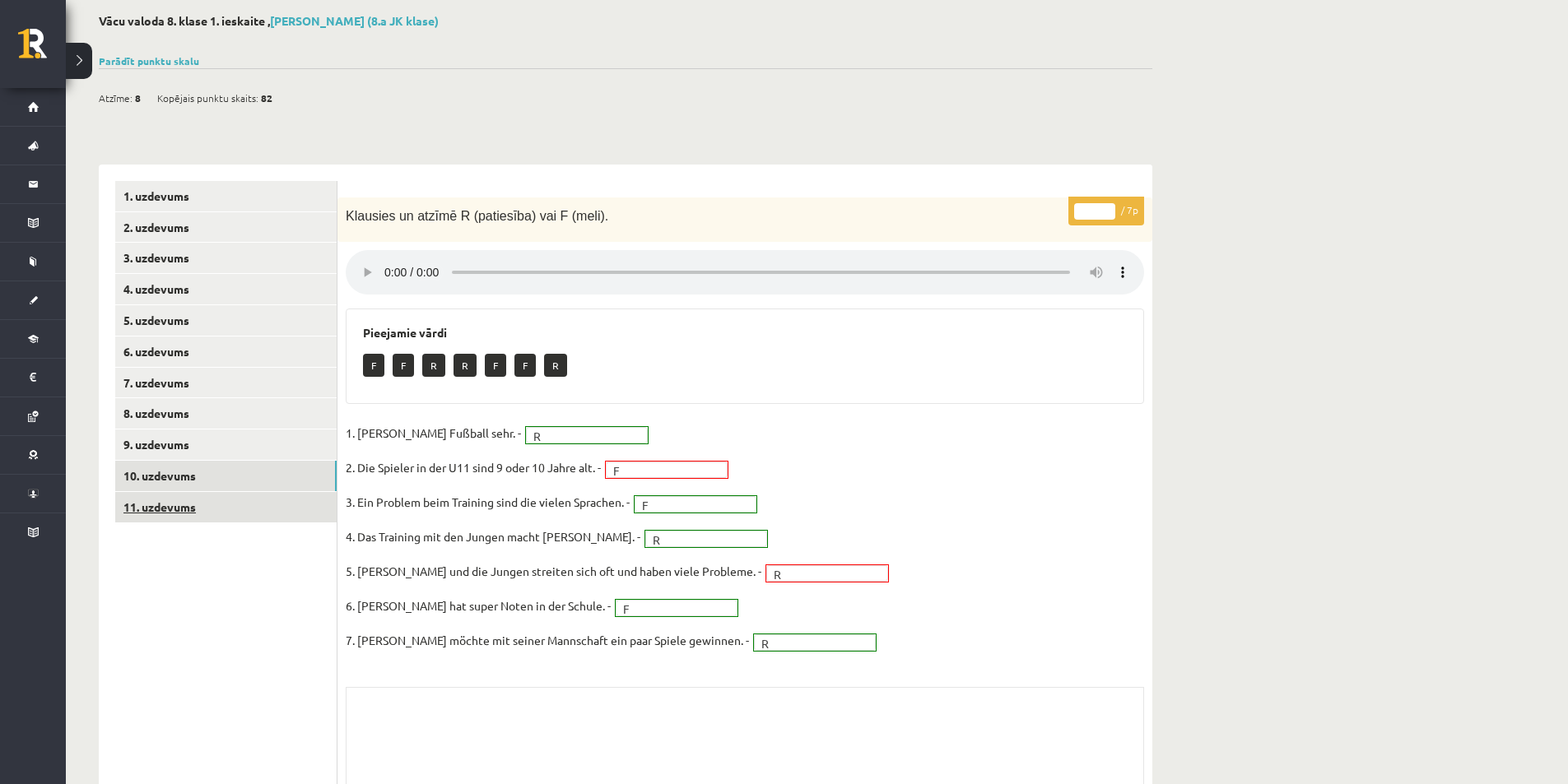
click at [134, 503] on link "11. uzdevums" at bounding box center [226, 507] width 221 height 31
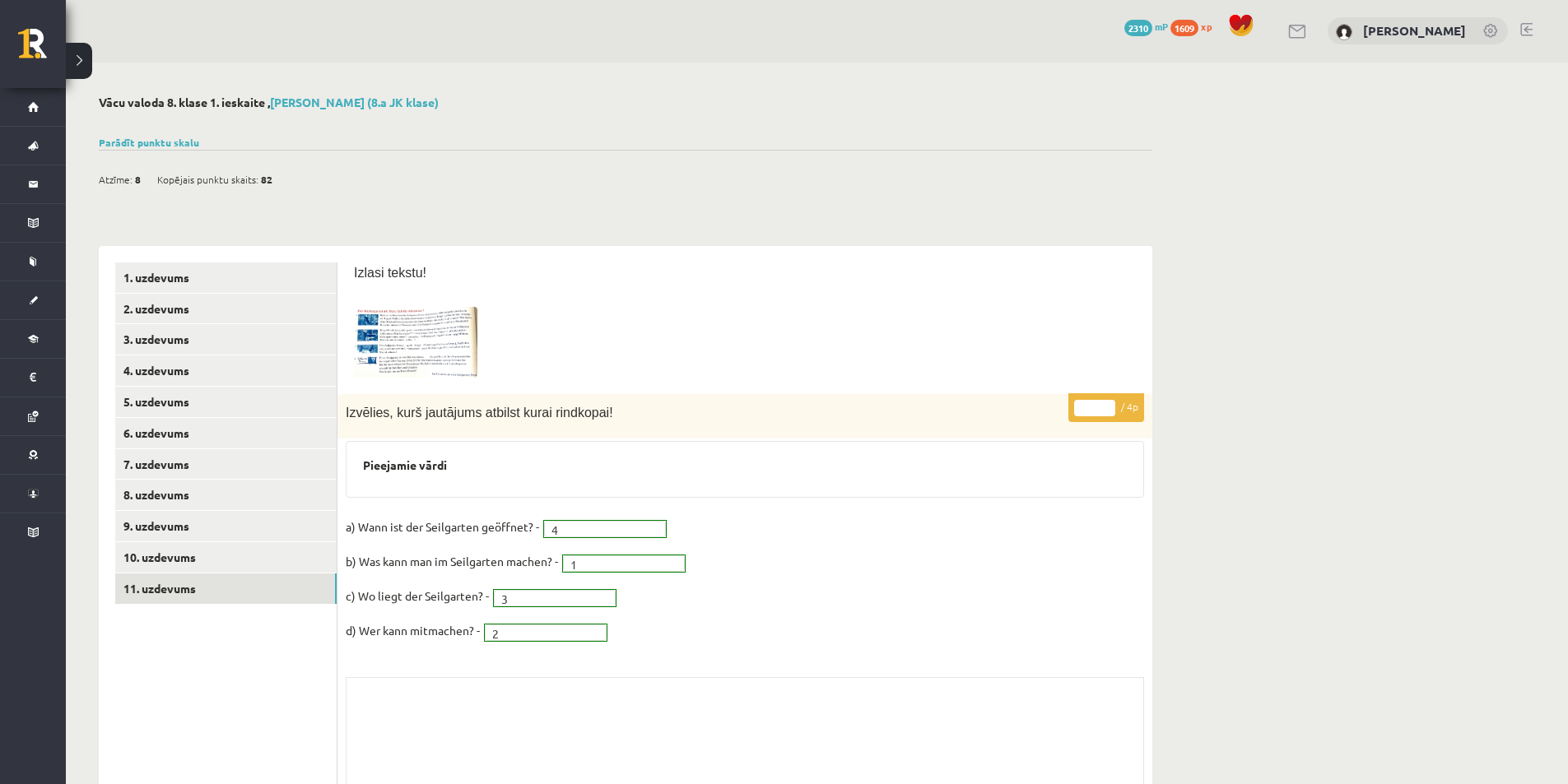
scroll to position [0, 0]
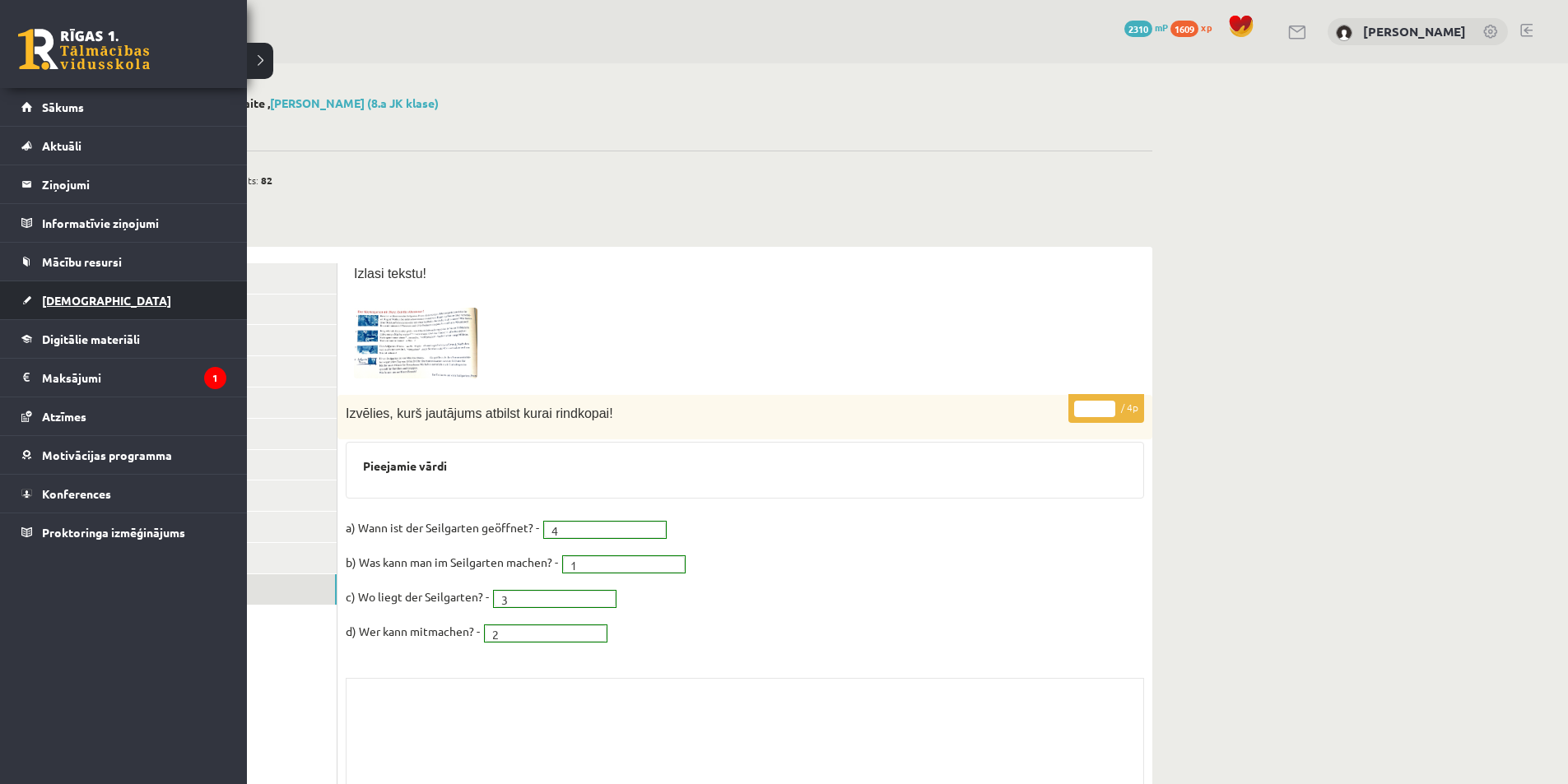
click at [57, 303] on span "[DEMOGRAPHIC_DATA]" at bounding box center [107, 300] width 129 height 15
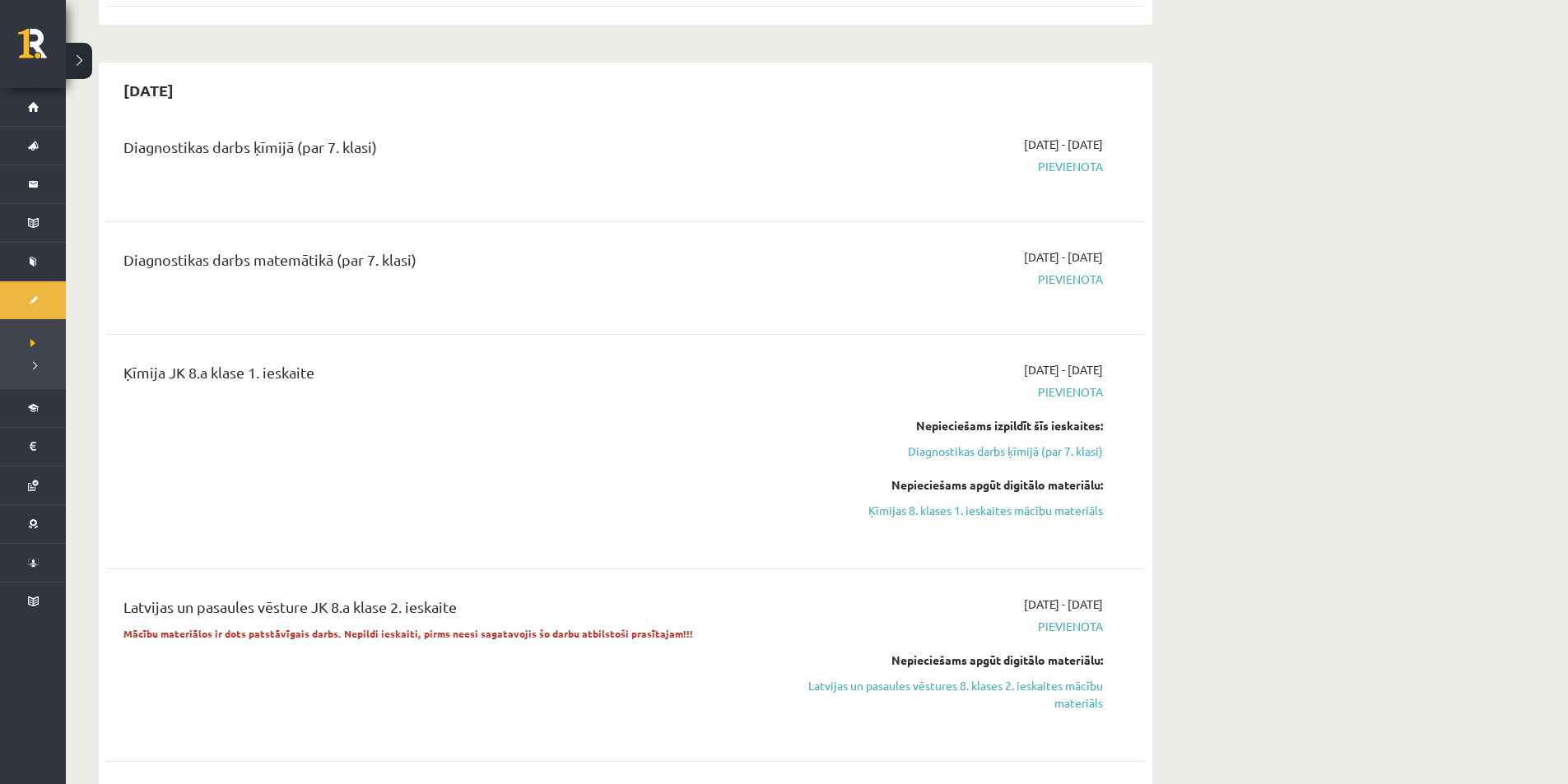
scroll to position [493, 0]
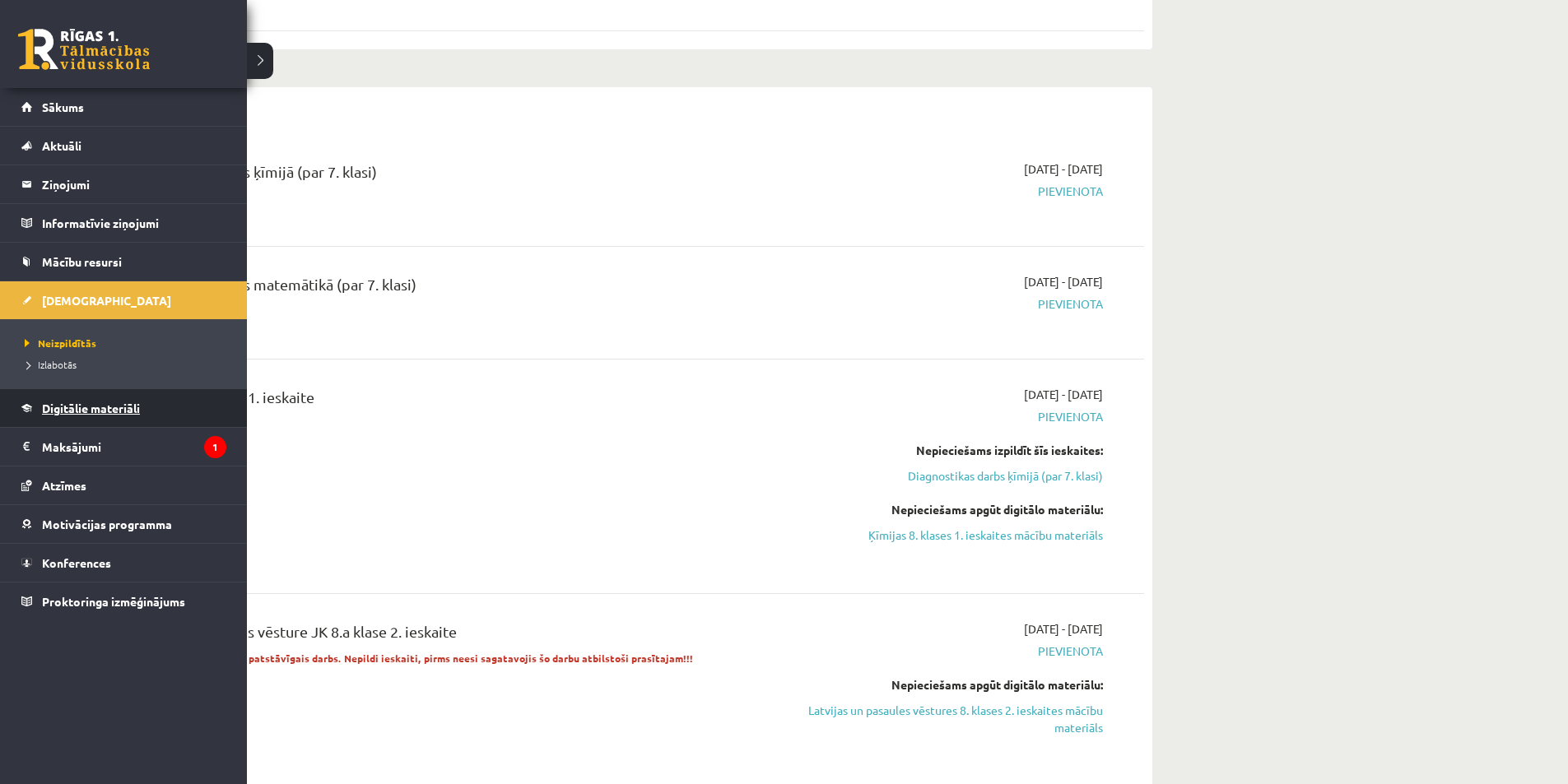
click at [98, 419] on link "Digitālie materiāli" at bounding box center [124, 407] width 205 height 37
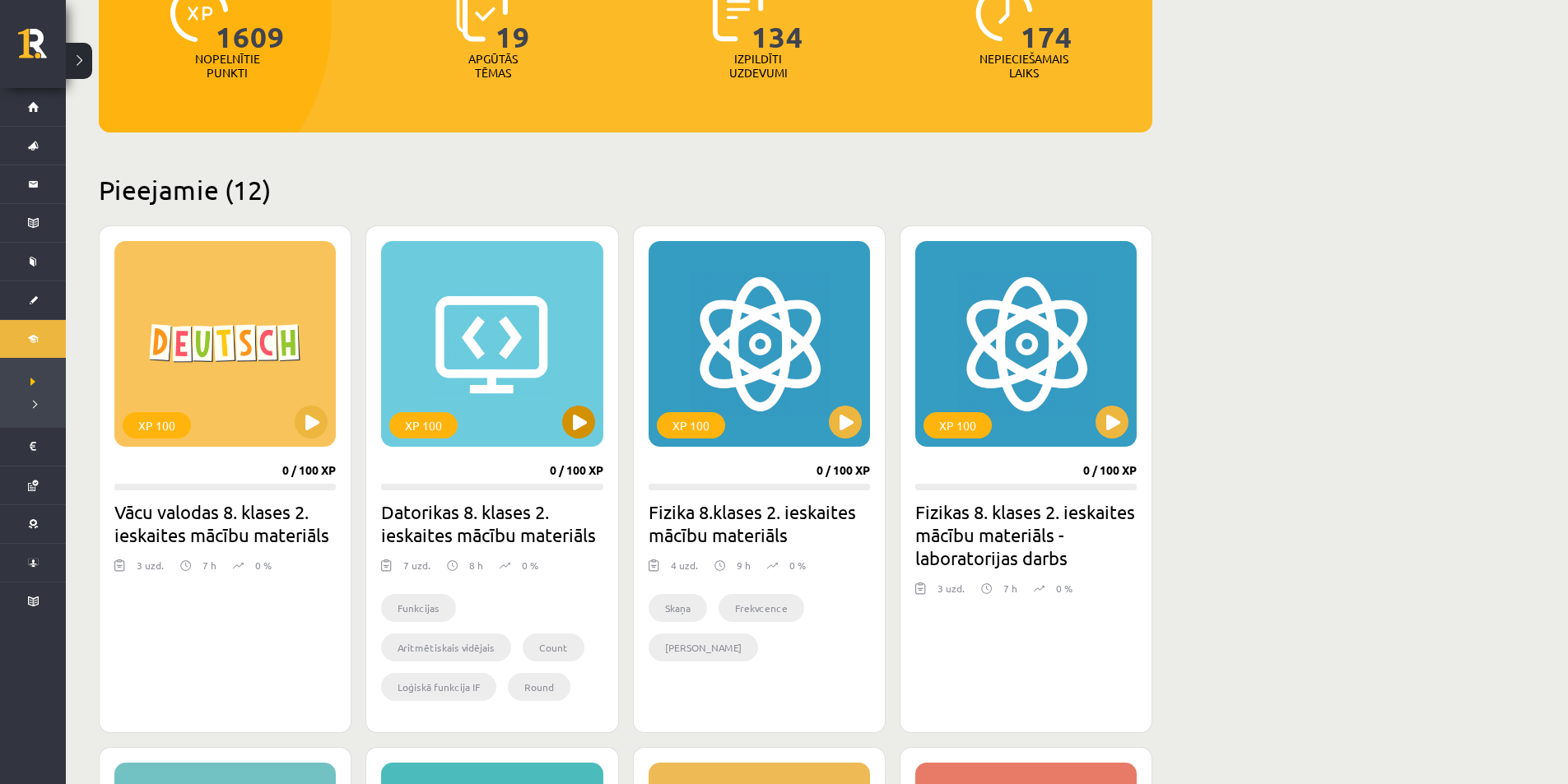
scroll to position [165, 0]
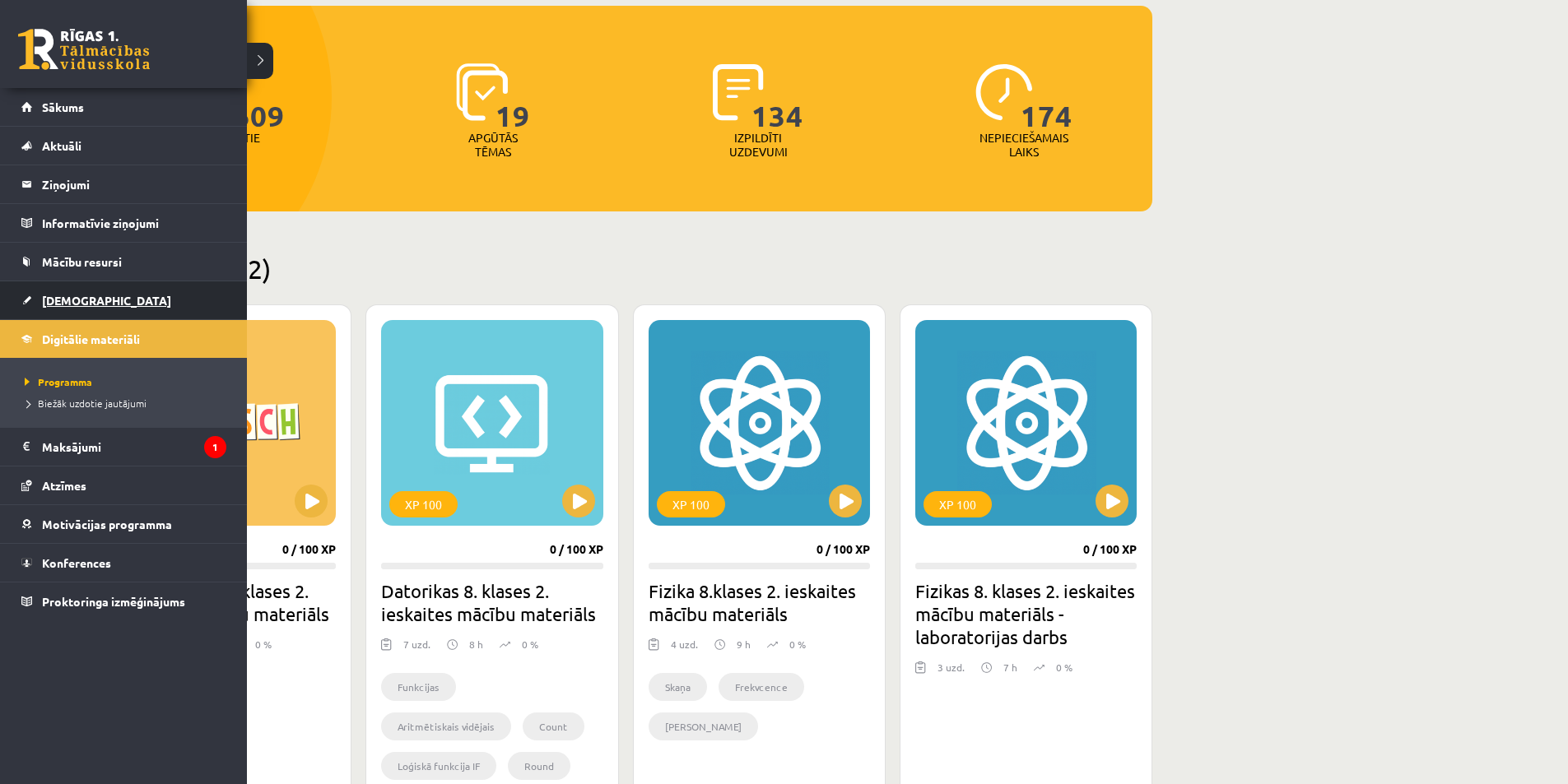
click at [64, 296] on span "[DEMOGRAPHIC_DATA]" at bounding box center [107, 300] width 129 height 15
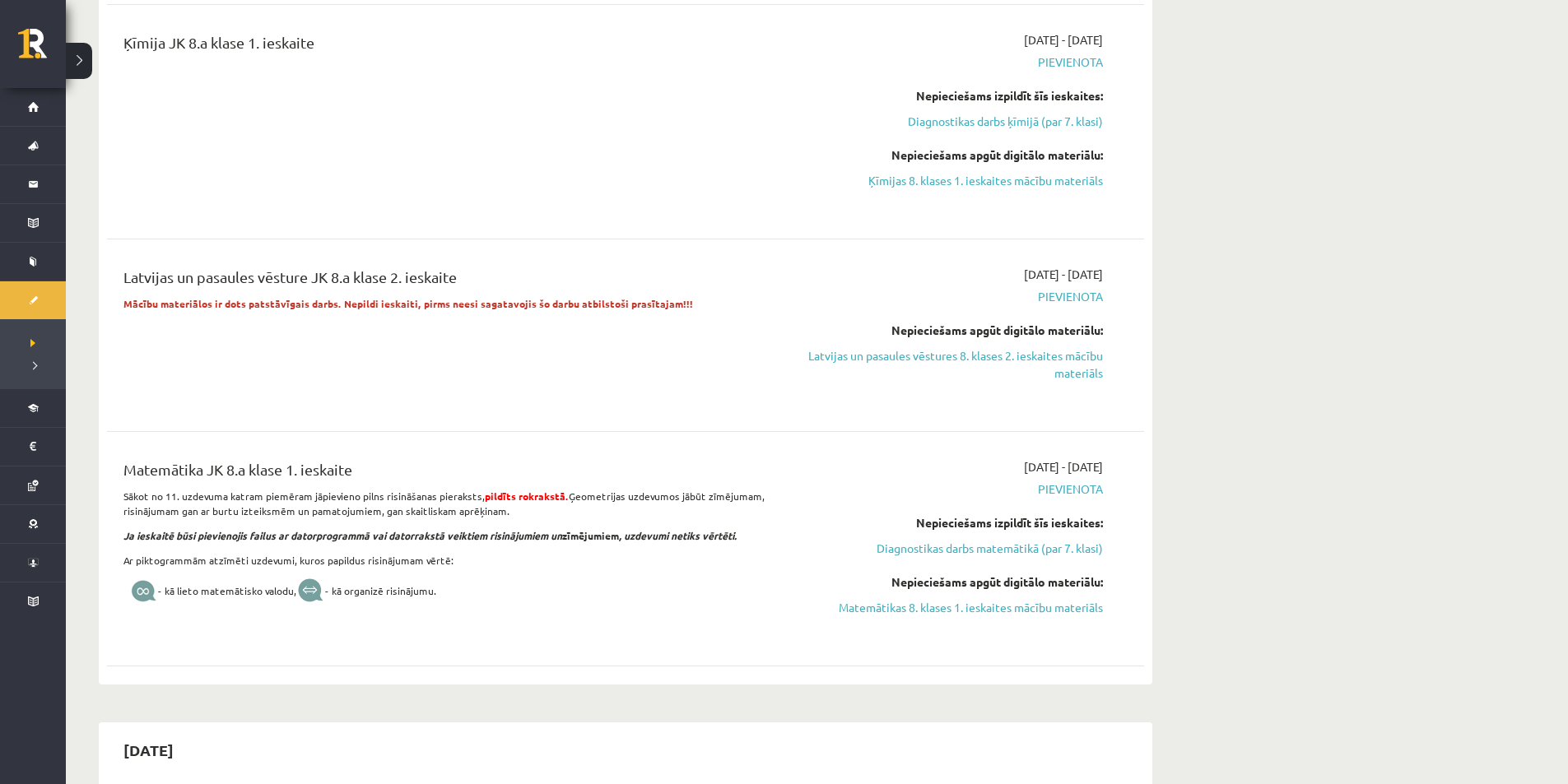
scroll to position [822, 0]
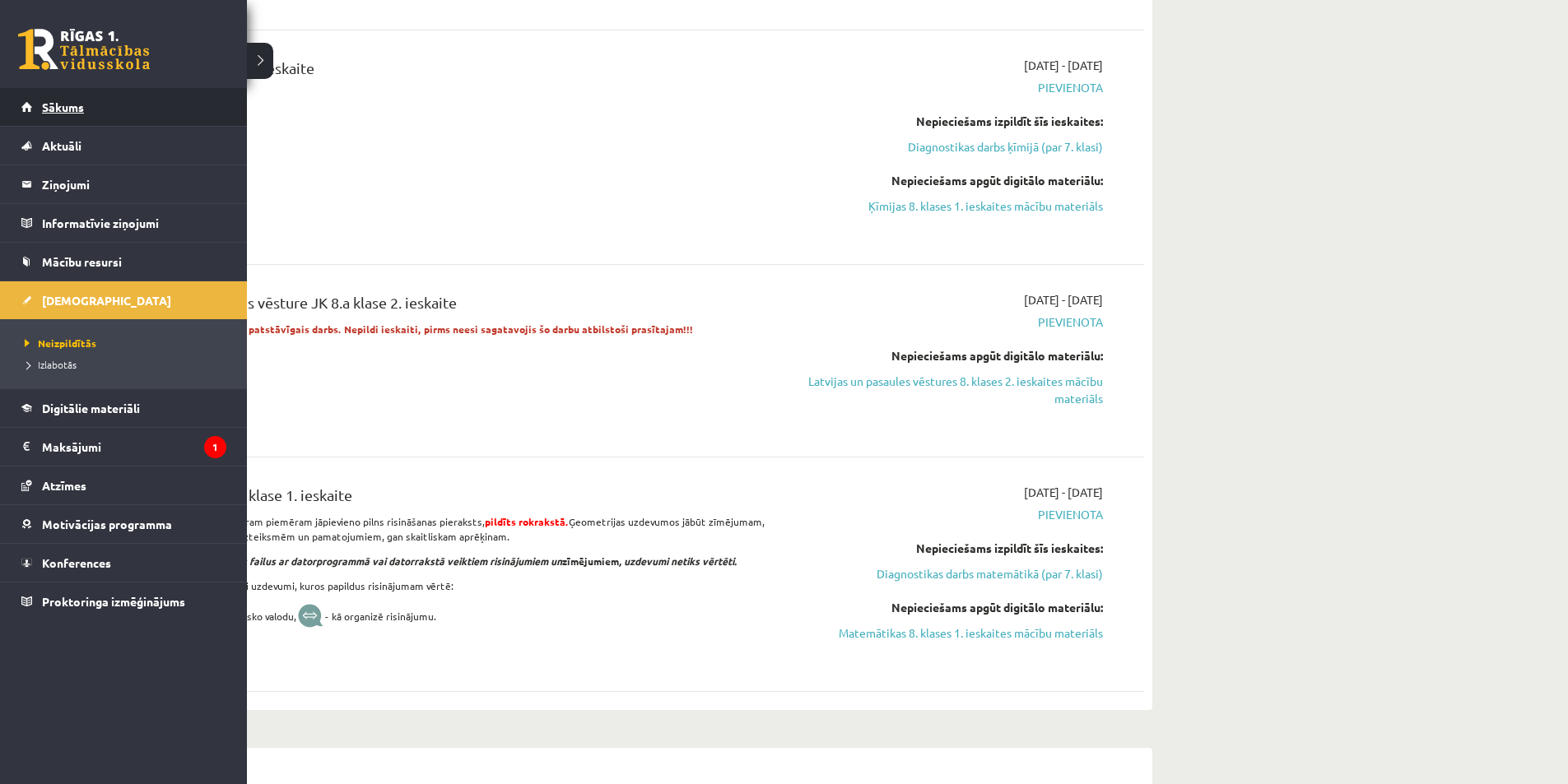
click at [42, 111] on span "Sākums" at bounding box center [63, 107] width 42 height 15
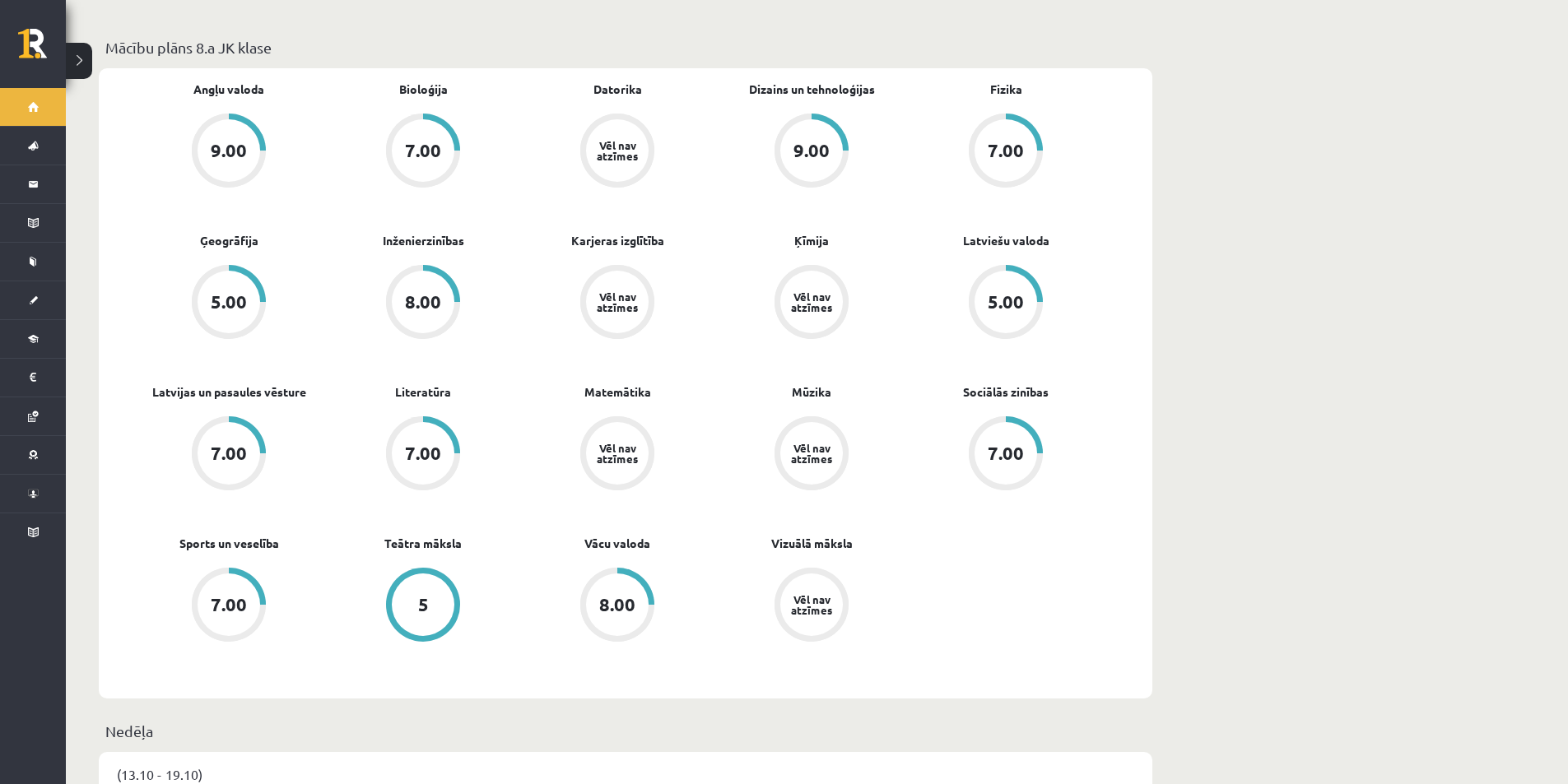
scroll to position [411, 0]
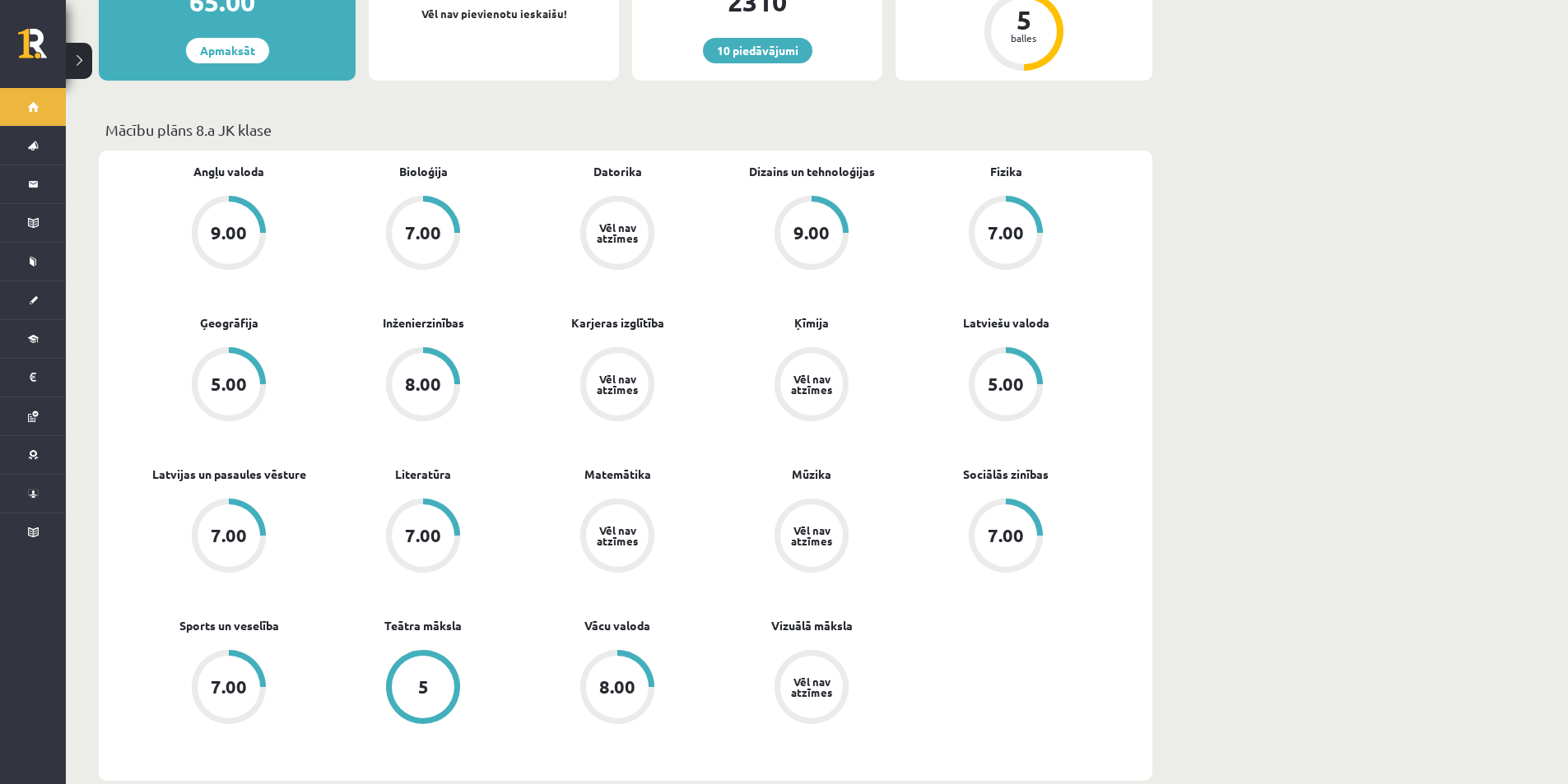
click at [437, 636] on span "Teātra māksla" at bounding box center [422, 632] width 77 height 33
click at [428, 677] on div "5" at bounding box center [423, 686] width 11 height 18
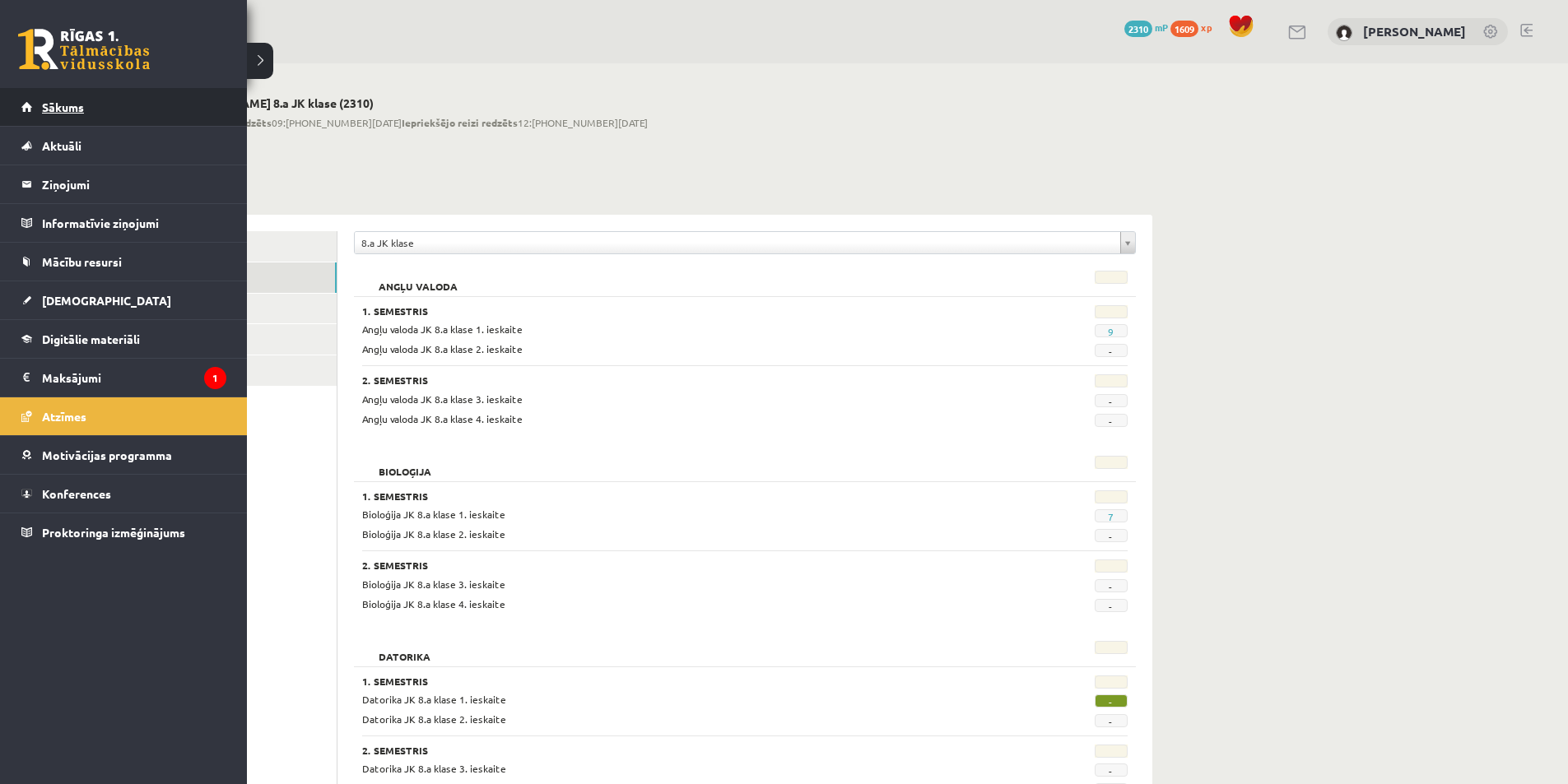
click at [33, 122] on link "Sākums" at bounding box center [124, 107] width 205 height 37
